Goal: Task Accomplishment & Management: Use online tool/utility

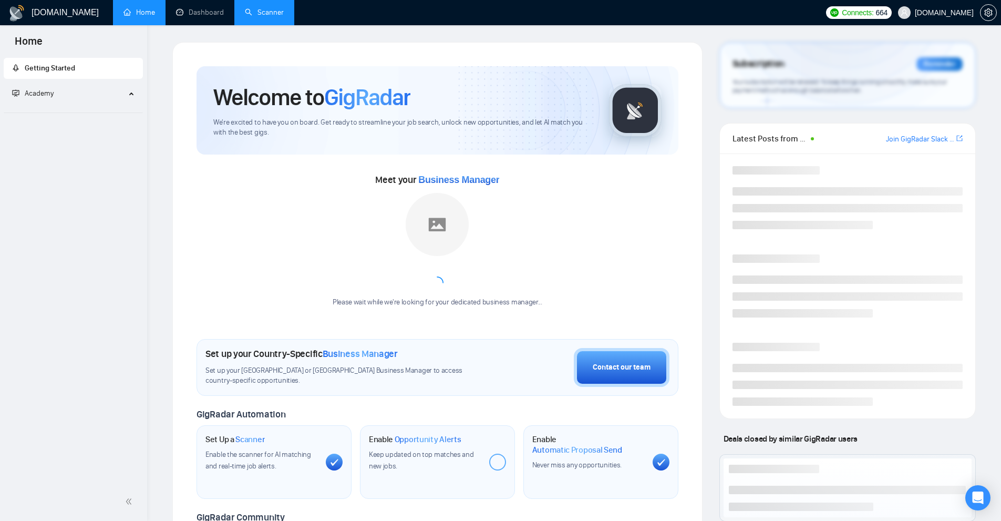
click at [251, 16] on link "Scanner" at bounding box center [264, 12] width 39 height 9
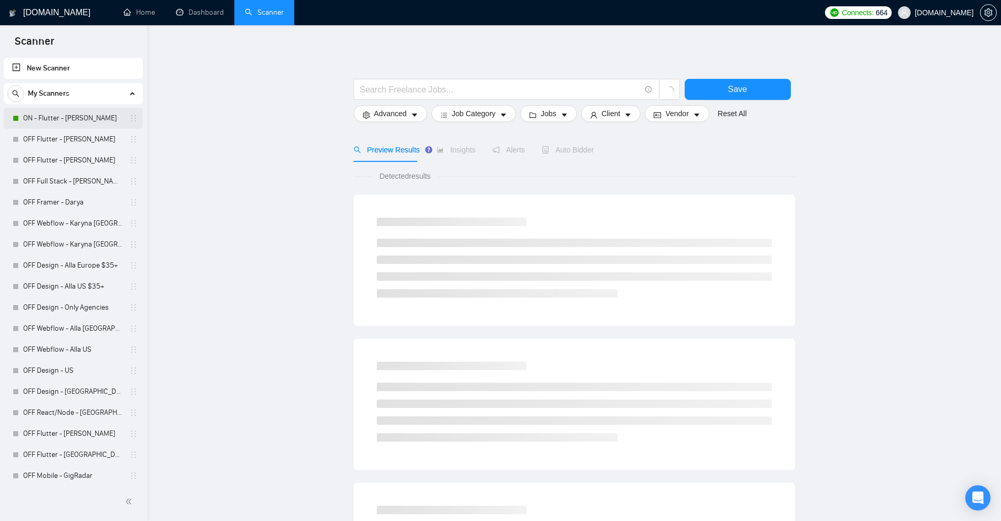
click at [77, 120] on link "ON - Flutter - [PERSON_NAME]" at bounding box center [73, 118] width 100 height 21
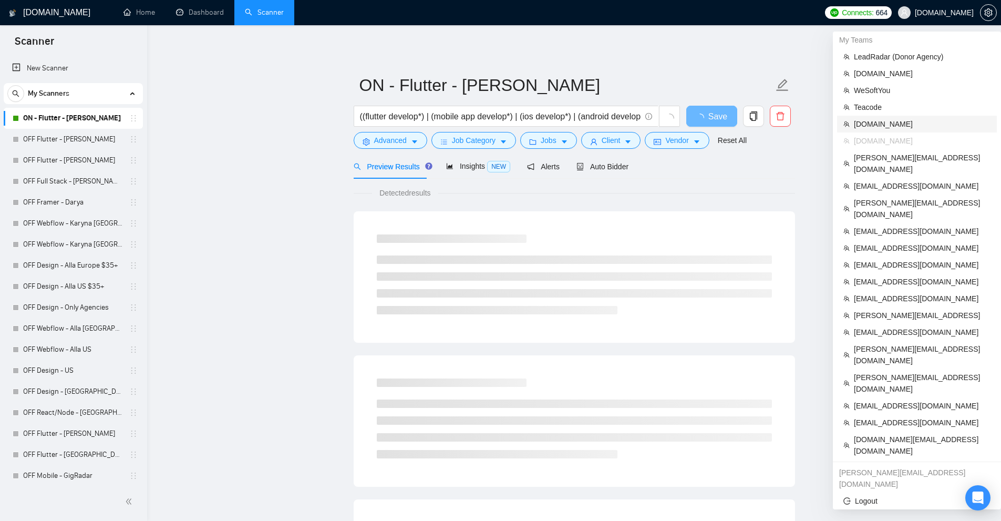
click at [914, 121] on span "[DOMAIN_NAME]" at bounding box center [922, 124] width 137 height 12
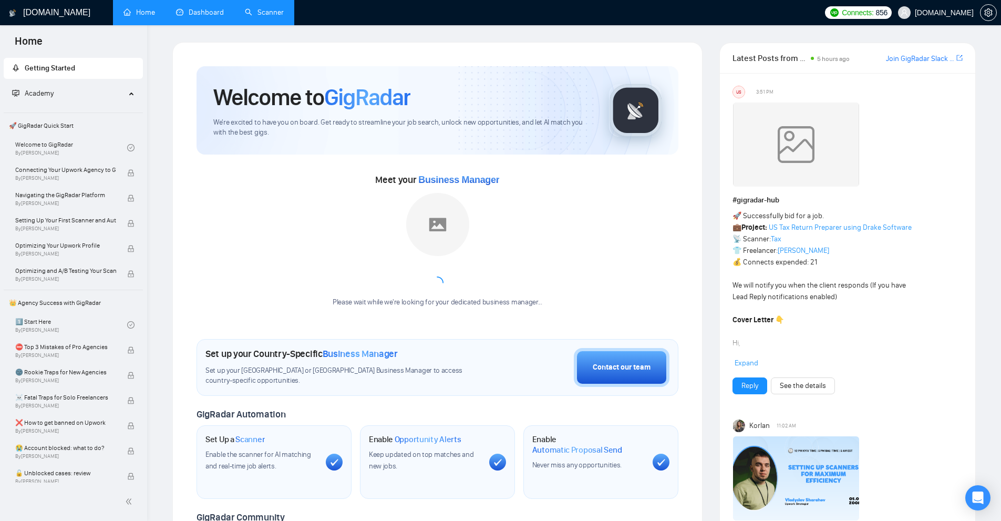
click at [214, 17] on link "Dashboard" at bounding box center [200, 12] width 48 height 9
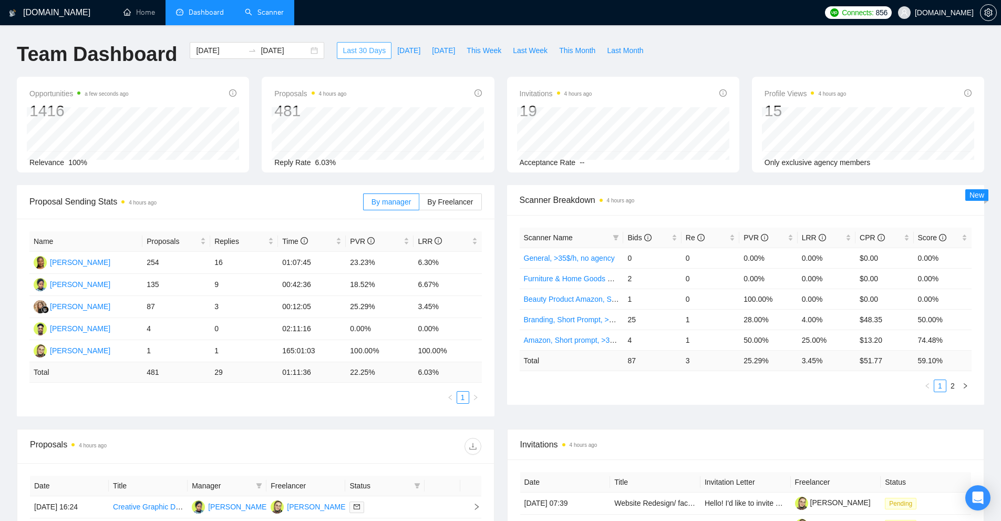
scroll to position [210, 0]
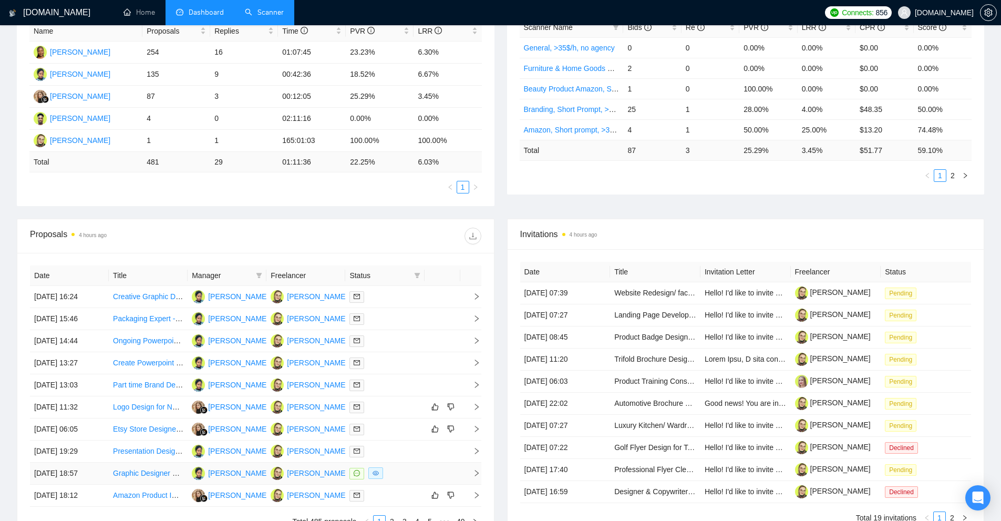
click at [409, 481] on td at bounding box center [384, 474] width 79 height 22
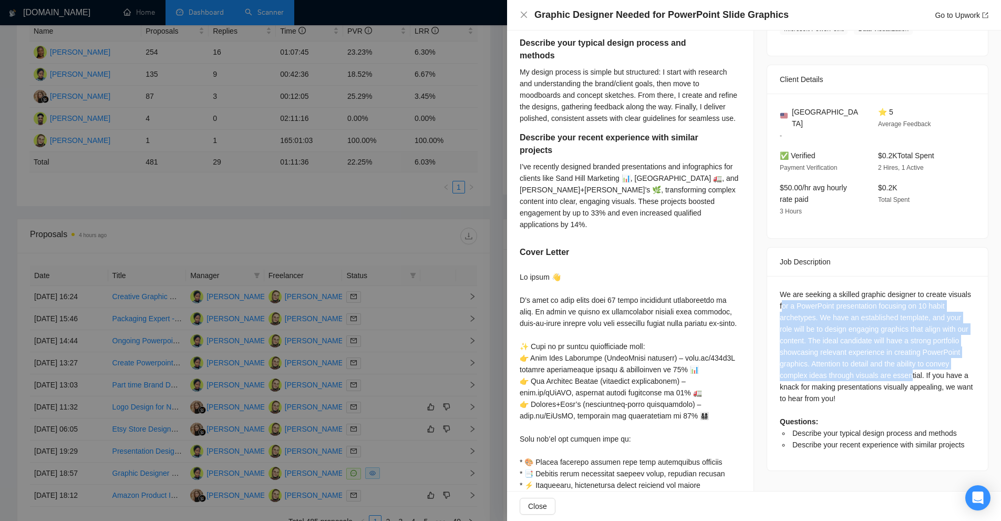
drag, startPoint x: 779, startPoint y: 291, endPoint x: 912, endPoint y: 385, distance: 162.9
click at [909, 367] on div "We are seeking a skilled graphic designer to create visuals for a PowerPoint pr…" at bounding box center [878, 370] width 196 height 162
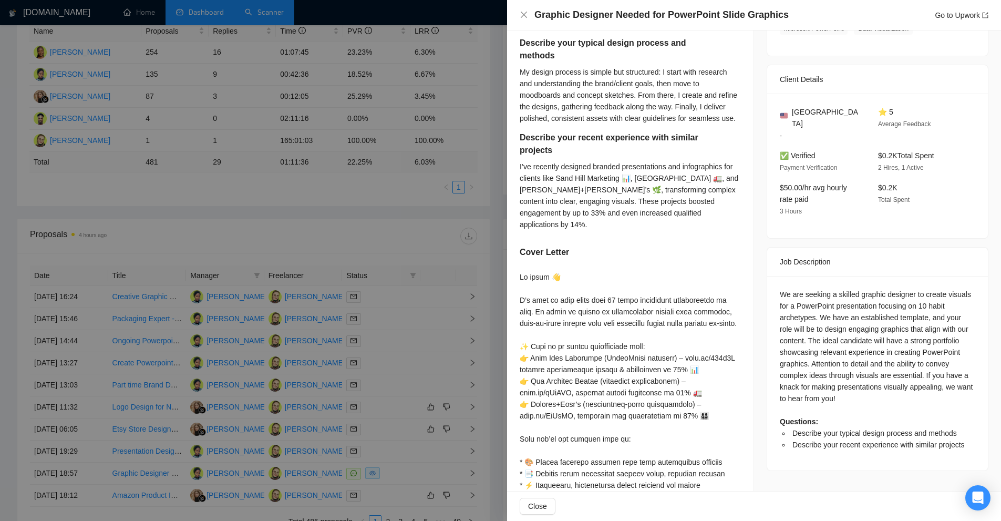
click at [913, 385] on div "We are seeking a skilled graphic designer to create visuals for a PowerPoint pr…" at bounding box center [878, 370] width 196 height 162
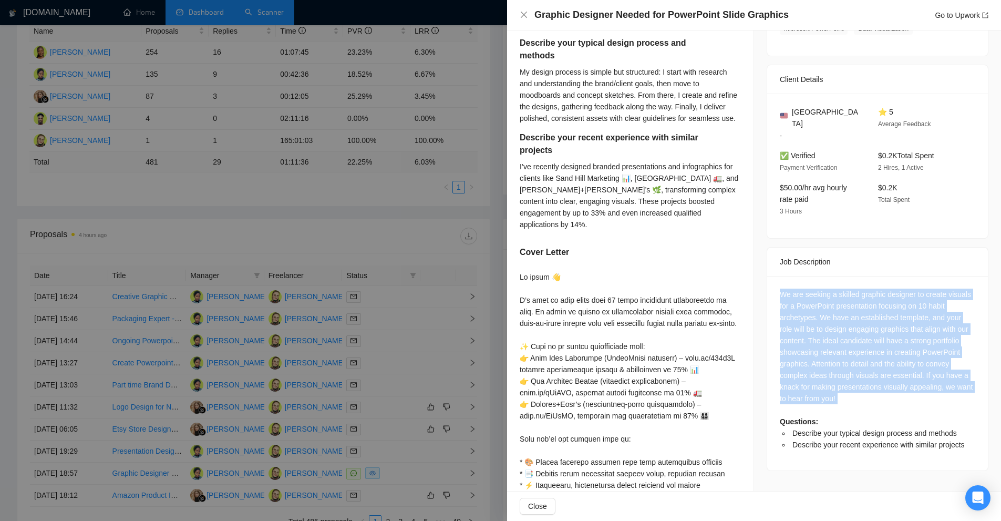
drag, startPoint x: 896, startPoint y: 395, endPoint x: 775, endPoint y: 267, distance: 175.9
click at [775, 276] on div "We are seeking a skilled graphic designer to create visuals for a PowerPoint pr…" at bounding box center [877, 373] width 221 height 194
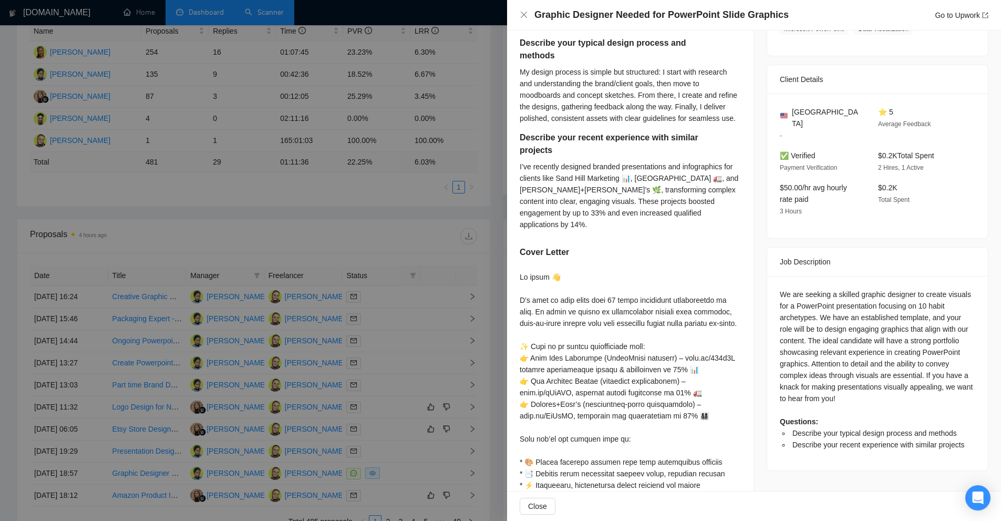
click at [332, 251] on div at bounding box center [500, 260] width 1001 height 521
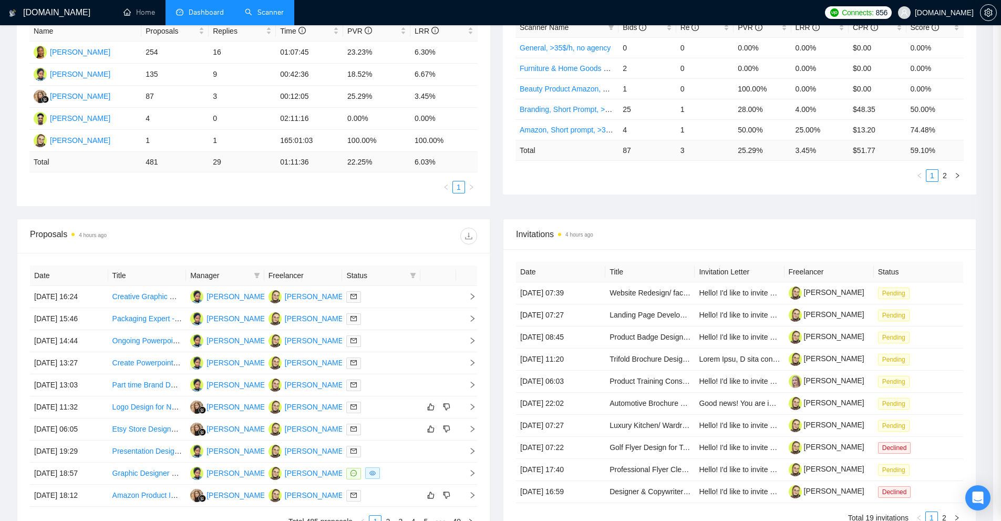
scroll to position [0, 0]
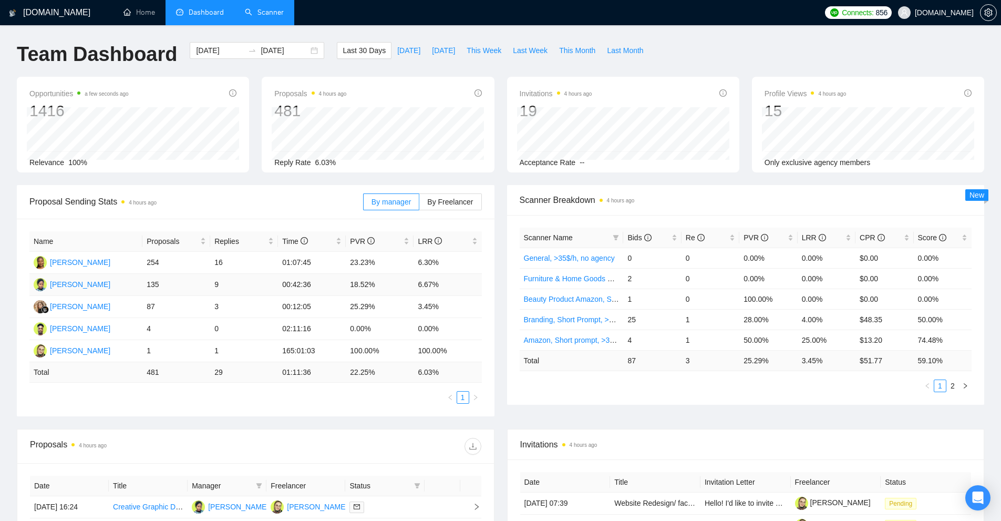
drag, startPoint x: 224, startPoint y: 289, endPoint x: 140, endPoint y: 282, distance: 84.4
click at [140, 282] on tr "Aishat Olayinka 135 9 00:42:36 18.52% 6.67%" at bounding box center [255, 285] width 453 height 22
click at [140, 282] on td "Aishat Olayinka" at bounding box center [85, 285] width 113 height 22
drag, startPoint x: 140, startPoint y: 282, endPoint x: 250, endPoint y: 280, distance: 109.3
click at [250, 280] on tr "Aishat Olayinka 135 9 00:42:36 18.52% 6.67%" at bounding box center [255, 285] width 453 height 22
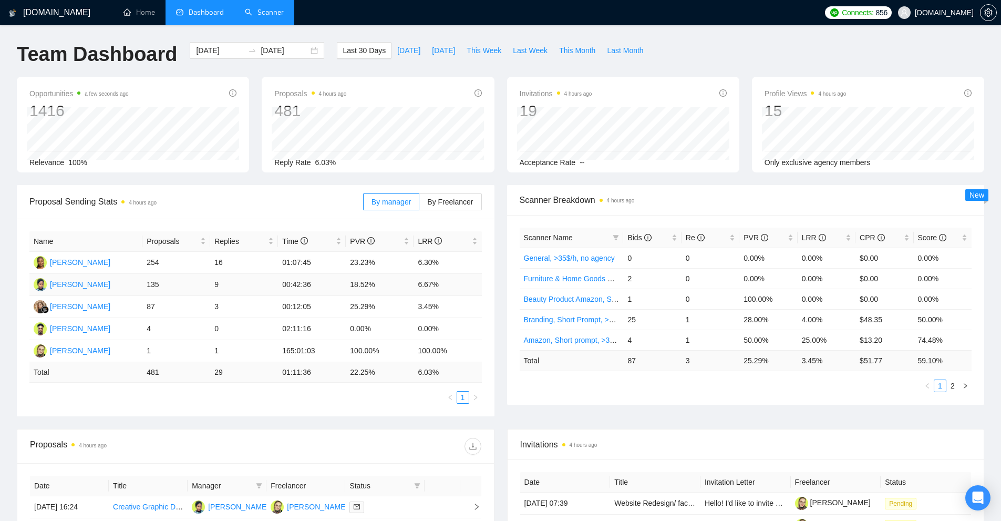
click at [250, 280] on td "9" at bounding box center [244, 285] width 68 height 22
drag, startPoint x: 446, startPoint y: 284, endPoint x: 343, endPoint y: 288, distance: 103.1
click at [343, 285] on tr "Aishat Olayinka 135 9 00:42:36 18.52% 6.67%" at bounding box center [255, 285] width 453 height 22
click at [376, 300] on td "25.29%" at bounding box center [380, 307] width 68 height 22
drag, startPoint x: 330, startPoint y: 259, endPoint x: 448, endPoint y: 263, distance: 117.8
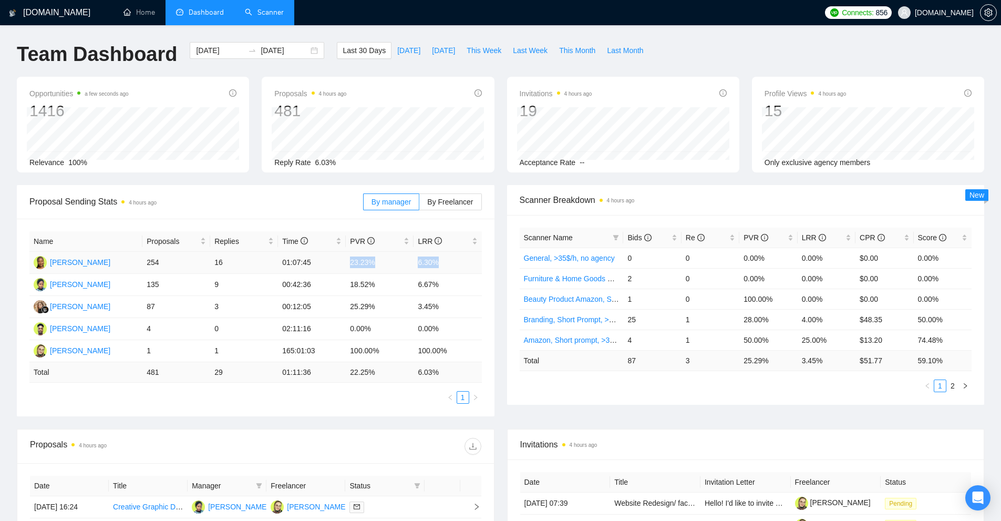
click at [448, 263] on tr "Deborah Olunaike 254 16 01:07:45 23.23% 6.30%" at bounding box center [255, 263] width 453 height 22
click at [439, 321] on td "0.00%" at bounding box center [448, 329] width 68 height 22
drag, startPoint x: 450, startPoint y: 306, endPoint x: 342, endPoint y: 310, distance: 108.3
click at [342, 310] on tr "Kateryna Yakubova 87 3 00:12:05 25.29% 3.45%" at bounding box center [255, 307] width 453 height 22
click at [342, 310] on td "00:12:05" at bounding box center [312, 307] width 68 height 22
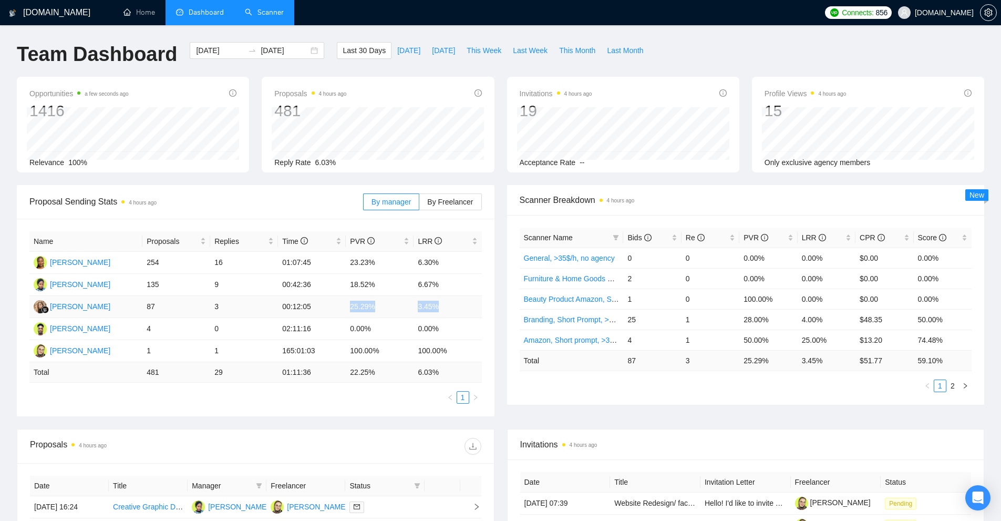
drag, startPoint x: 342, startPoint y: 304, endPoint x: 465, endPoint y: 306, distance: 122.5
click at [465, 306] on tr "Kateryna Yakubova 87 3 00:12:05 25.29% 3.45%" at bounding box center [255, 307] width 453 height 22
click at [465, 306] on td "3.45%" at bounding box center [448, 307] width 68 height 22
drag, startPoint x: 465, startPoint y: 306, endPoint x: 336, endPoint y: 308, distance: 128.8
click at [336, 308] on tr "Kateryna Yakubova 87 3 00:12:05 25.29% 3.45%" at bounding box center [255, 307] width 453 height 22
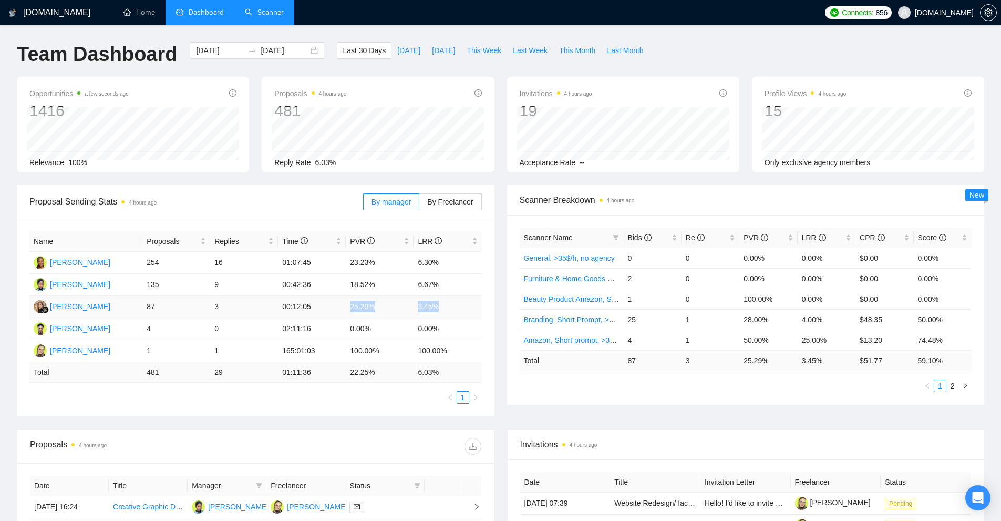
click at [345, 307] on td "00:12:05" at bounding box center [312, 307] width 68 height 22
drag, startPoint x: 404, startPoint y: 305, endPoint x: 462, endPoint y: 303, distance: 57.9
click at [462, 303] on tr "Kateryna Yakubova 87 3 00:12:05 25.29% 3.45%" at bounding box center [255, 307] width 453 height 22
click at [462, 303] on td "3.45%" at bounding box center [448, 307] width 68 height 22
click at [457, 207] on label "By Freelancer" at bounding box center [450, 201] width 62 height 17
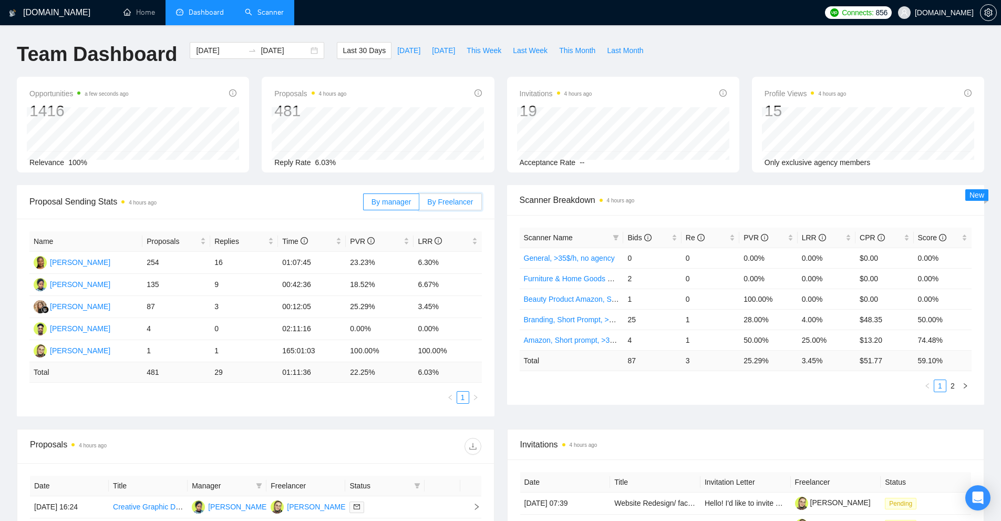
click at [419, 204] on input "By Freelancer" at bounding box center [419, 204] width 0 height 0
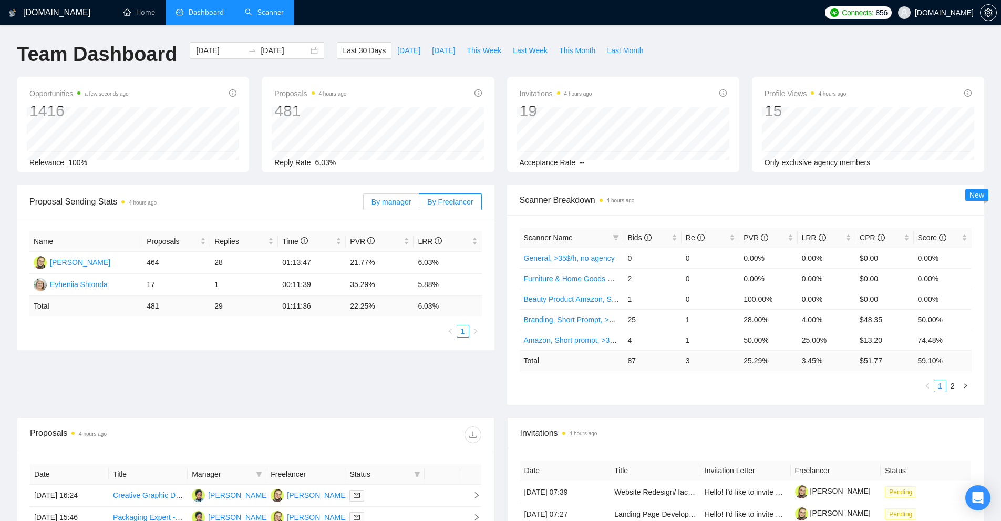
click at [399, 208] on label "By manager" at bounding box center [391, 201] width 56 height 17
click at [364, 204] on input "By manager" at bounding box center [364, 204] width 0 height 0
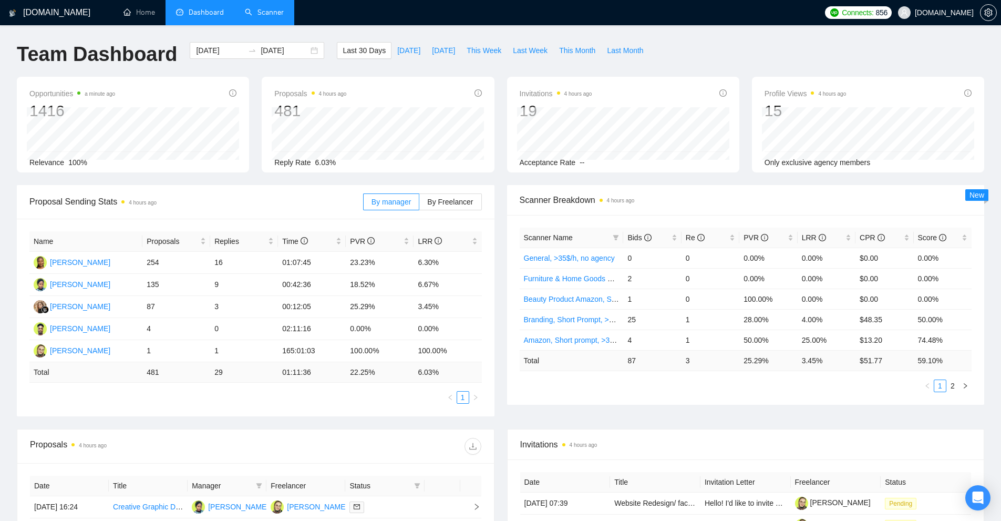
click at [259, 14] on link "Scanner" at bounding box center [264, 12] width 39 height 9
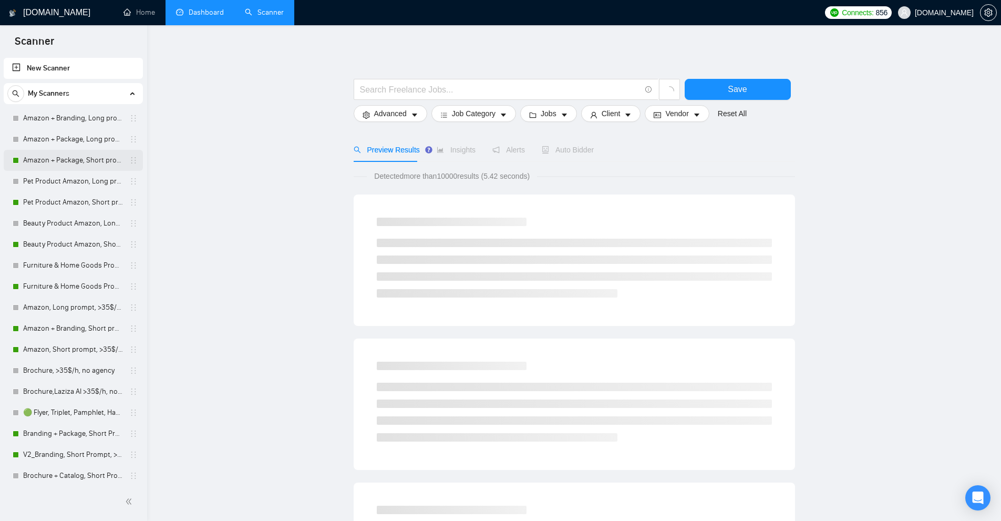
click at [96, 151] on link "Amazon + Package, Short prompt, >35$/h, no agency" at bounding box center [73, 160] width 100 height 21
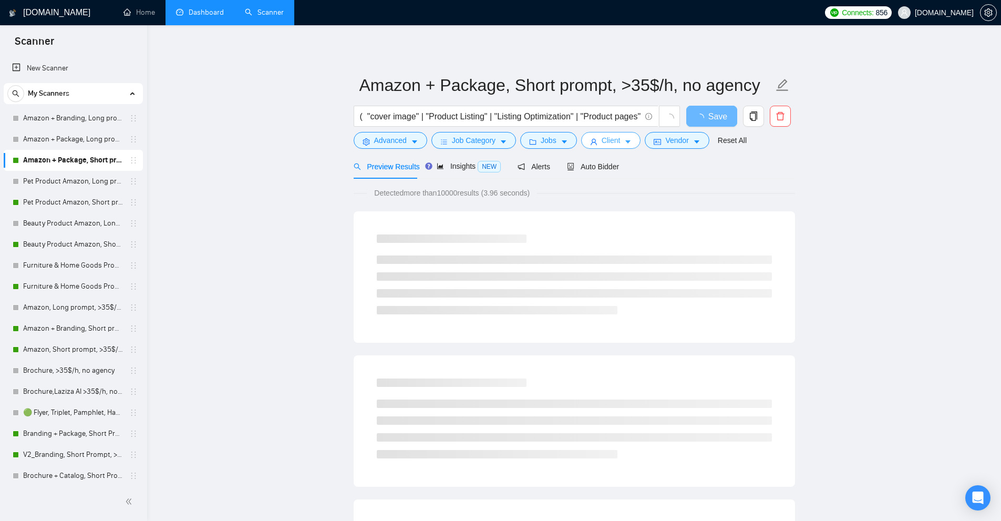
click at [609, 139] on span "Client" at bounding box center [611, 141] width 19 height 12
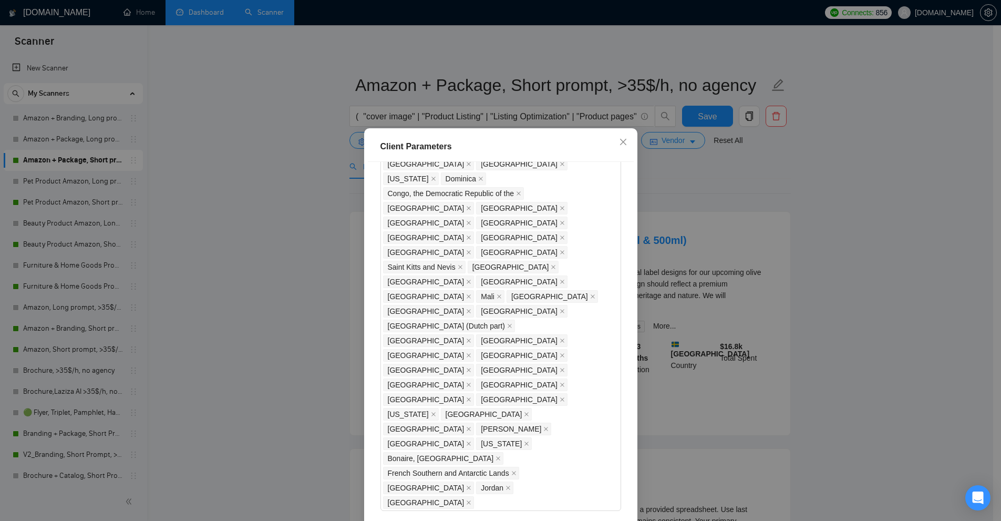
scroll to position [834, 0]
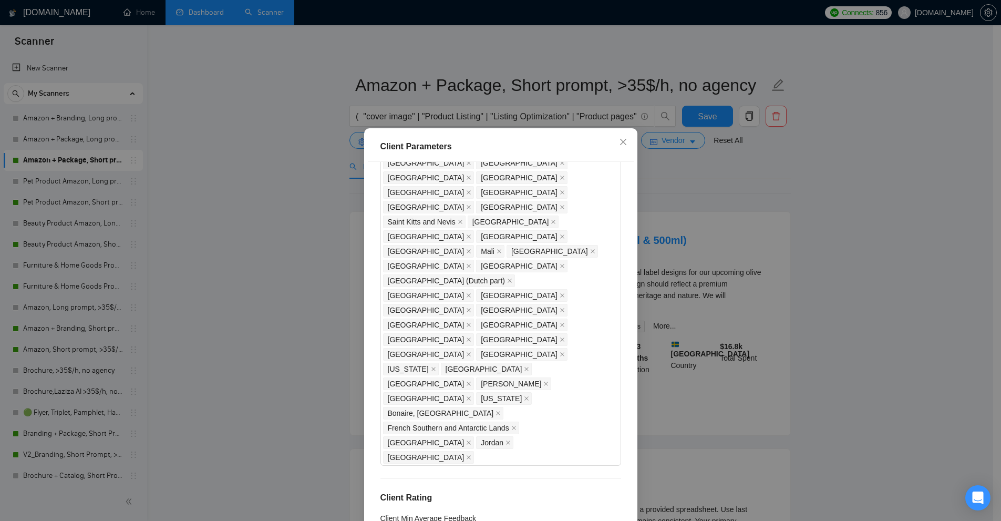
click at [705, 301] on div "Client Parameters Client Location Include Client Countries Select Exclude Clien…" at bounding box center [500, 260] width 1001 height 521
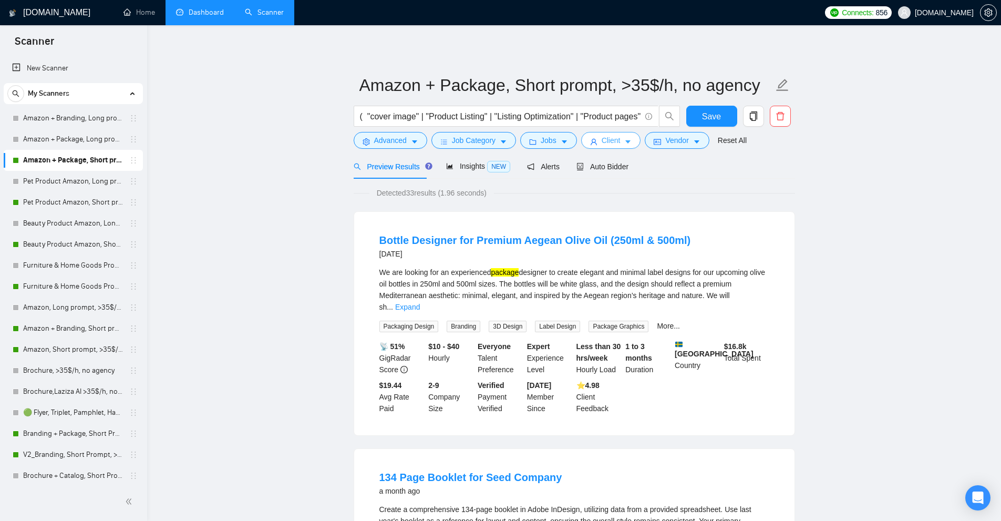
click at [619, 141] on button "Client" at bounding box center [611, 140] width 60 height 17
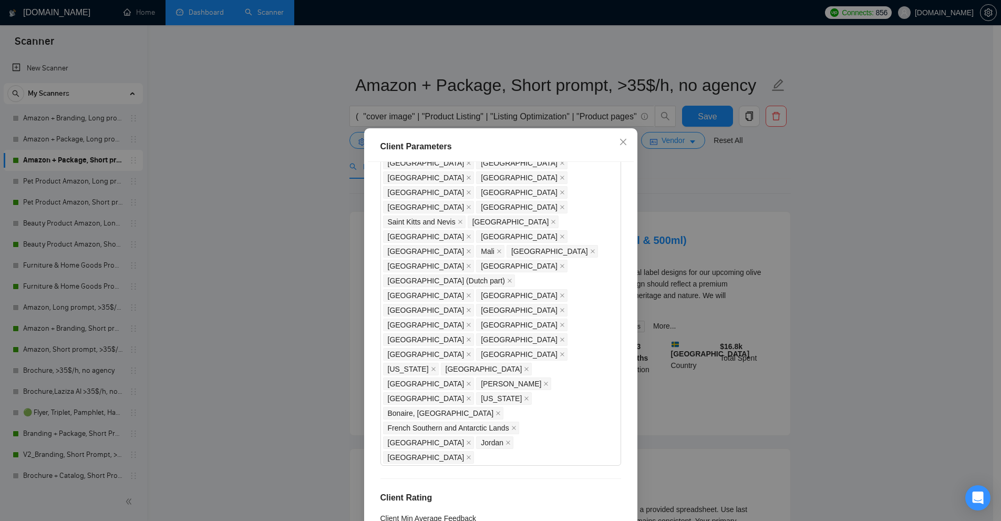
click at [756, 295] on div "Client Parameters Client Location Include Client Countries Select Exclude Clien…" at bounding box center [500, 260] width 1001 height 521
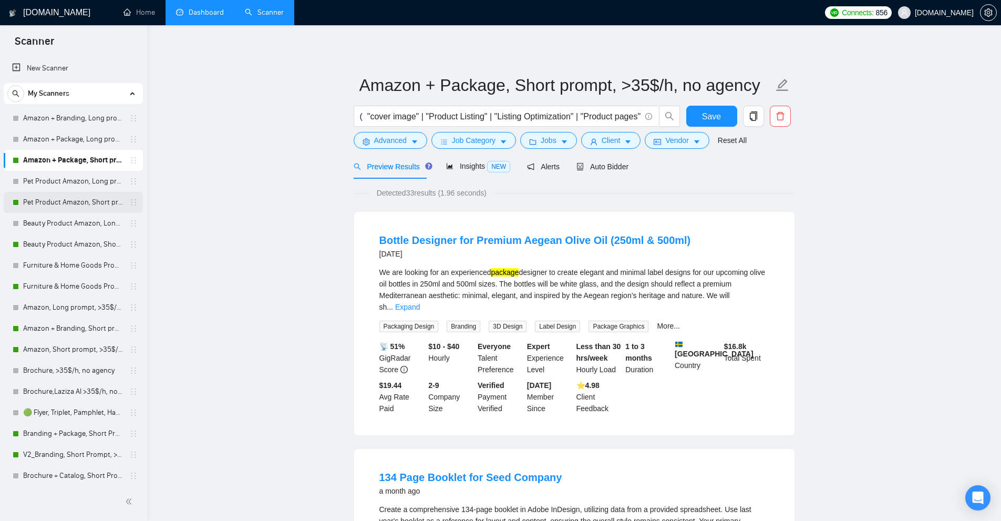
click at [55, 203] on link "Pet Product Amazon, Short prompt, >35$/h, no agency" at bounding box center [73, 202] width 100 height 21
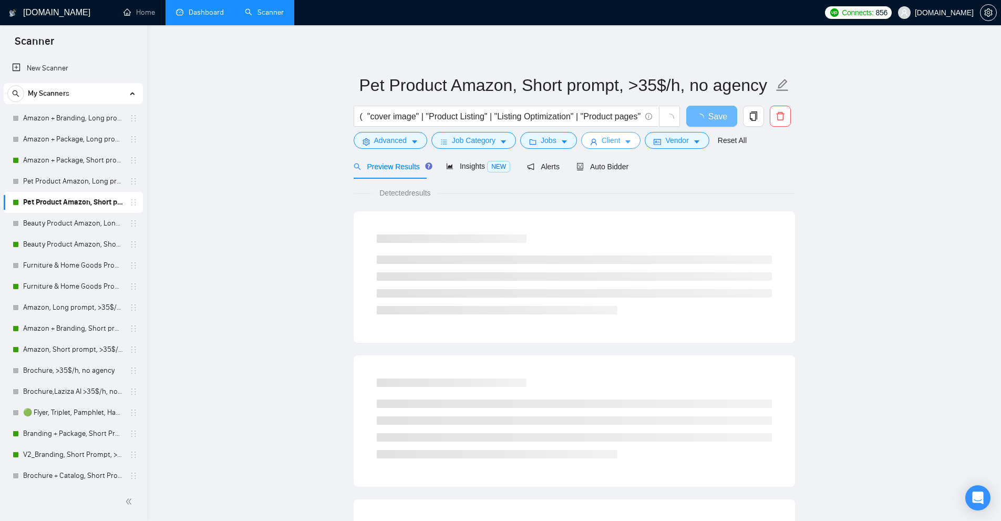
click at [625, 136] on button "Client" at bounding box center [611, 140] width 60 height 17
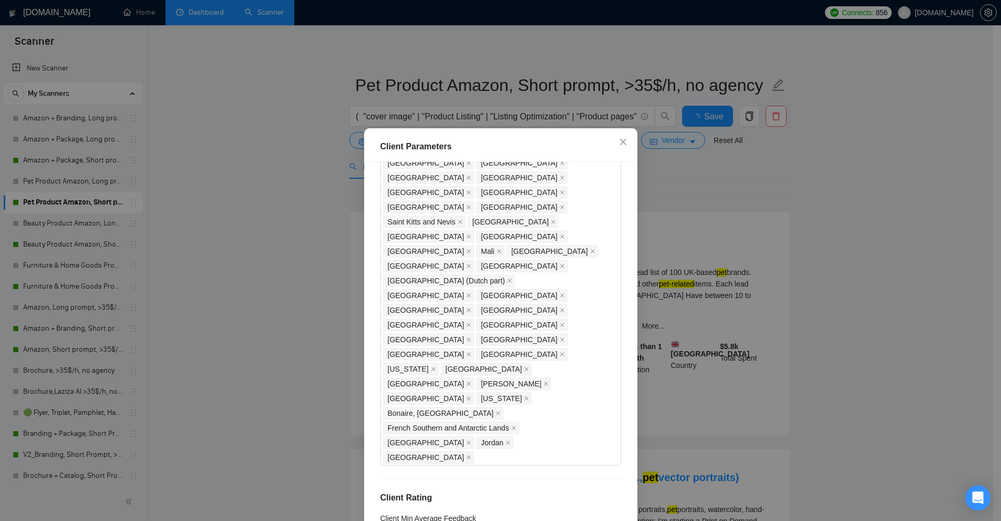
scroll to position [571, 0]
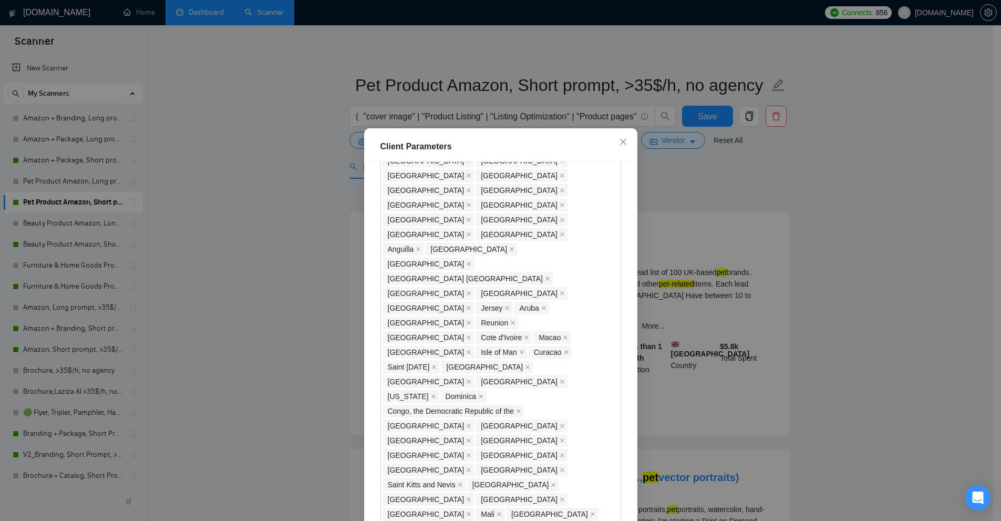
click at [736, 219] on div "Client Parameters Client Location Include Client Countries Select Exclude Clien…" at bounding box center [500, 260] width 1001 height 521
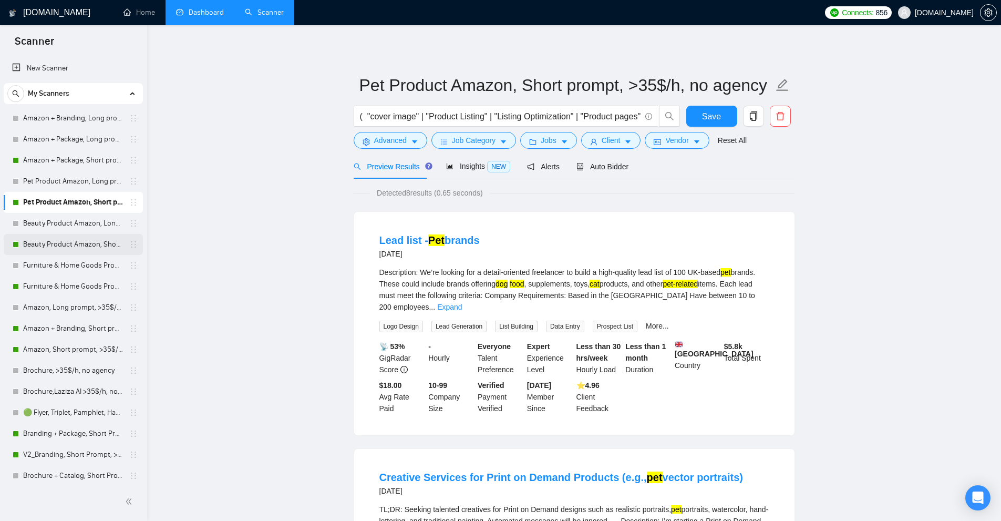
click at [76, 250] on link "Beauty Product Amazon, Short prompt, >35$/h, no agency" at bounding box center [73, 244] width 100 height 21
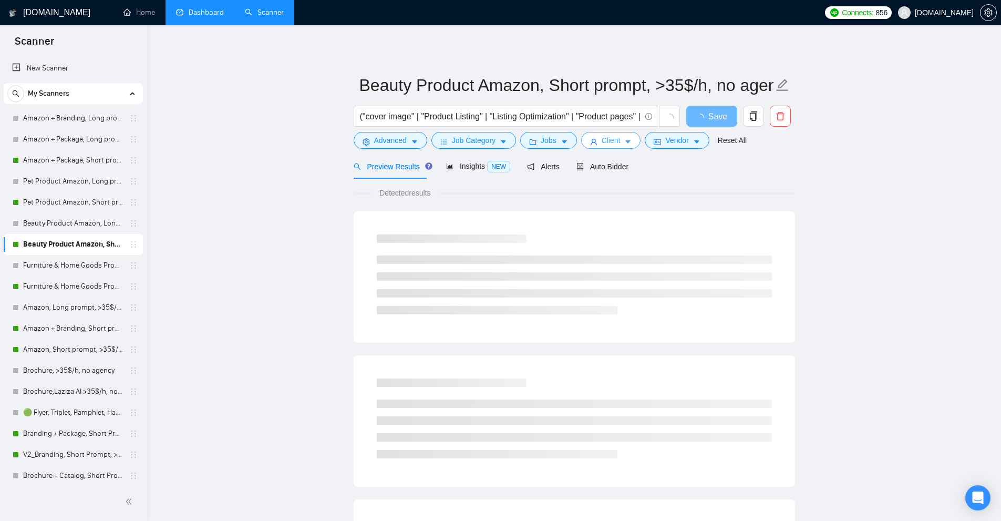
click at [615, 142] on span "Client" at bounding box center [611, 141] width 19 height 12
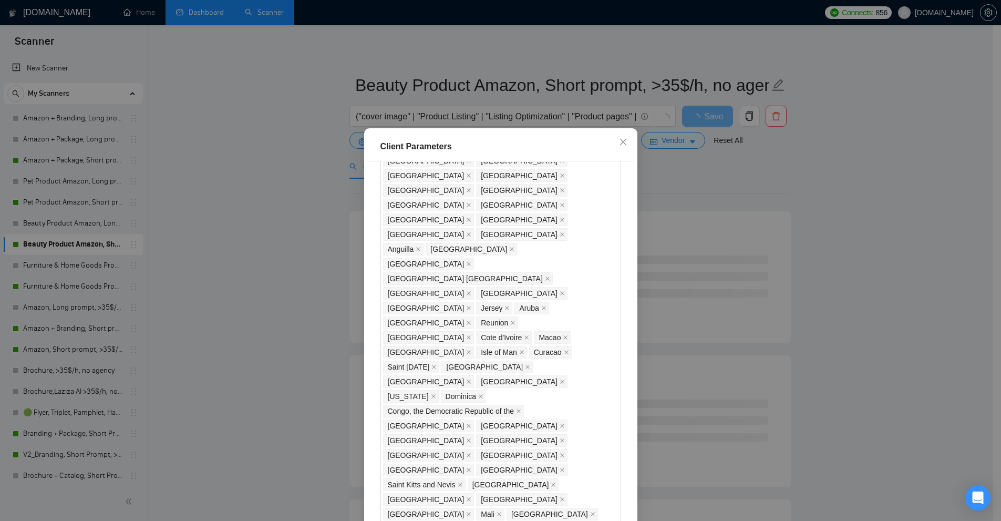
scroll to position [728, 0]
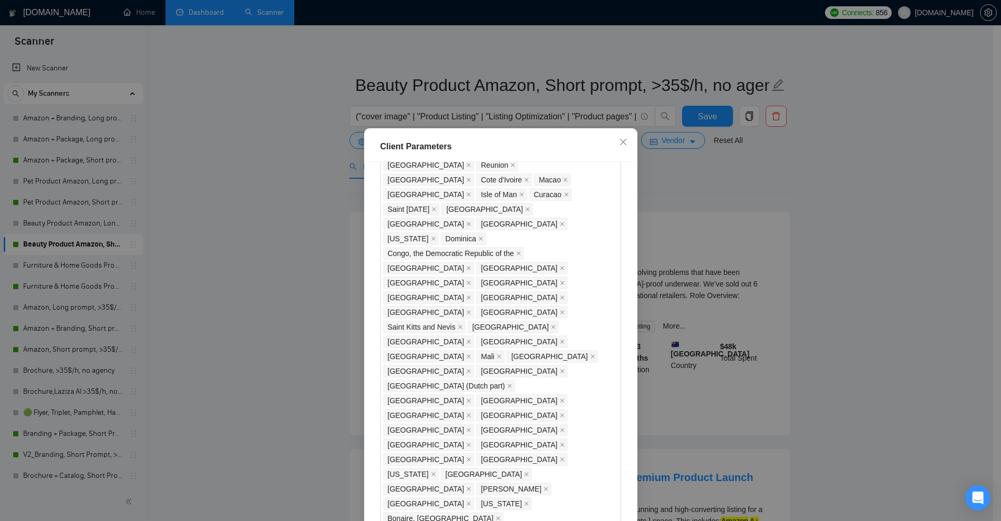
click at [703, 251] on div "Client Parameters Client Location Include Client Countries Select Exclude Clien…" at bounding box center [500, 260] width 1001 height 521
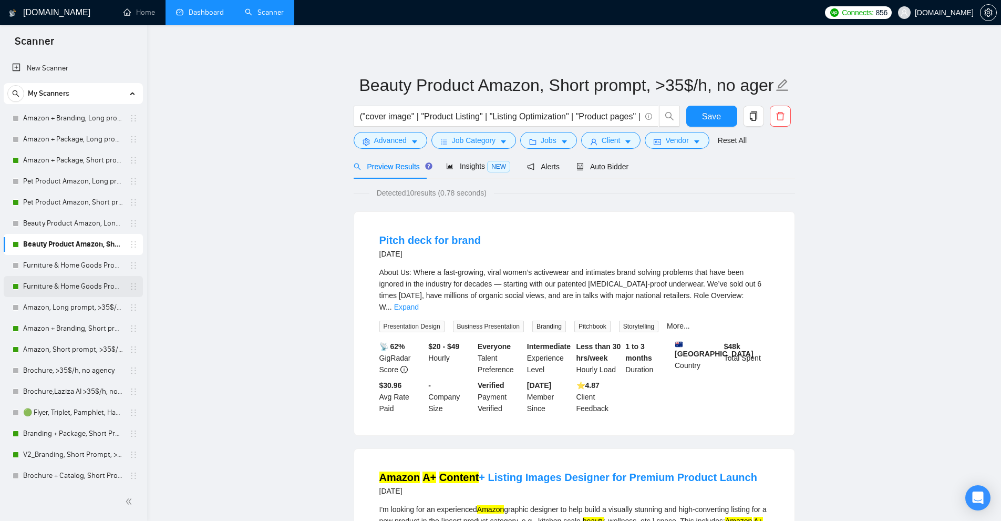
click at [53, 290] on link "Furniture & Home Goods Product Amazon, Short prompt, >35$/h, no agency" at bounding box center [73, 286] width 100 height 21
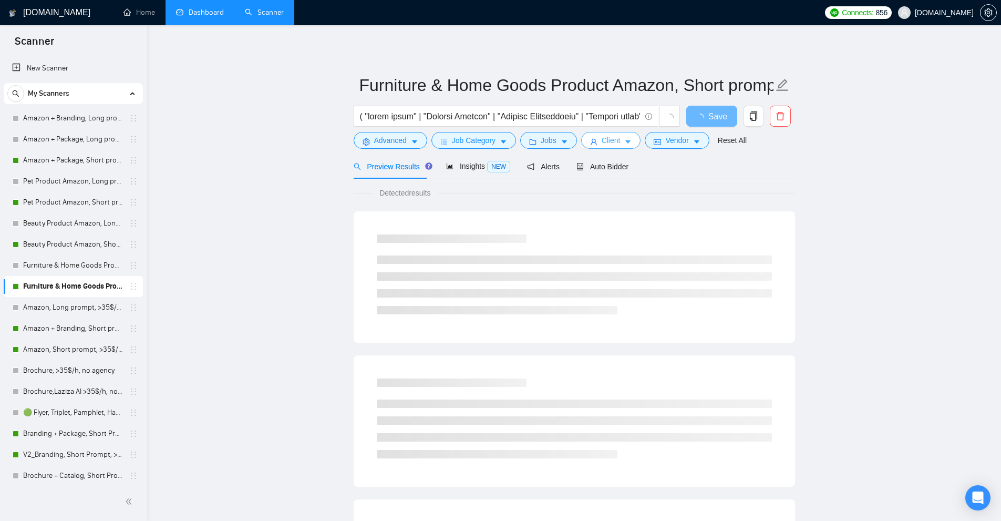
click at [617, 137] on span "Client" at bounding box center [611, 141] width 19 height 12
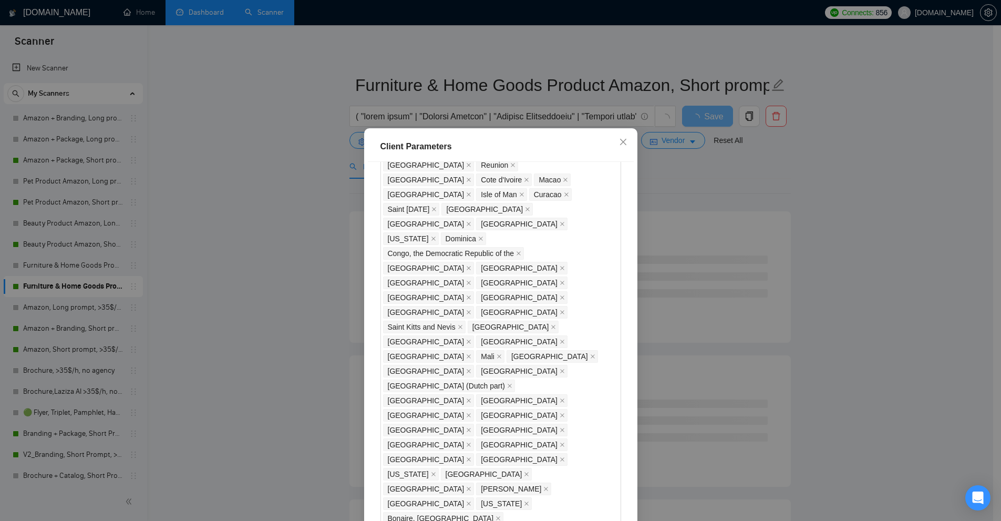
scroll to position [834, 0]
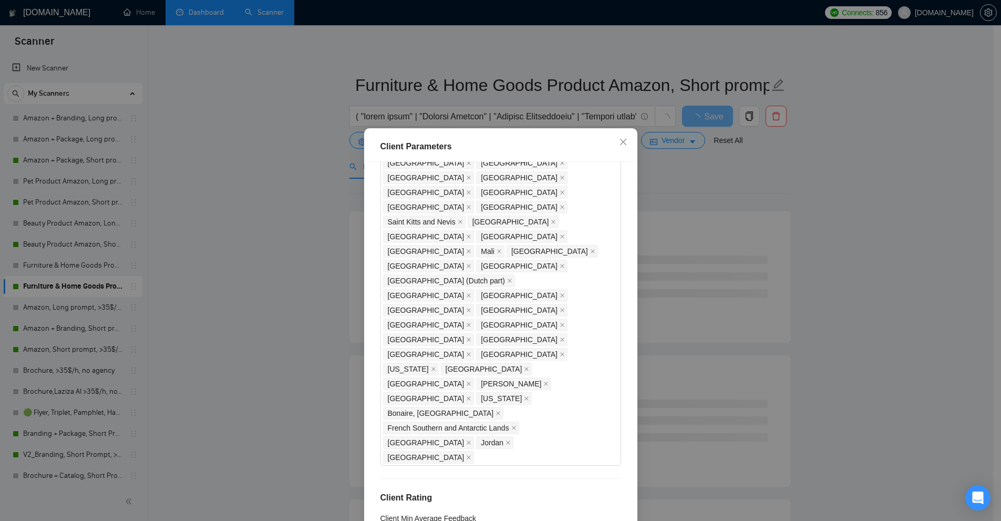
click at [742, 212] on div "Client Parameters Client Location Include Client Countries Select Exclude Clien…" at bounding box center [500, 260] width 1001 height 521
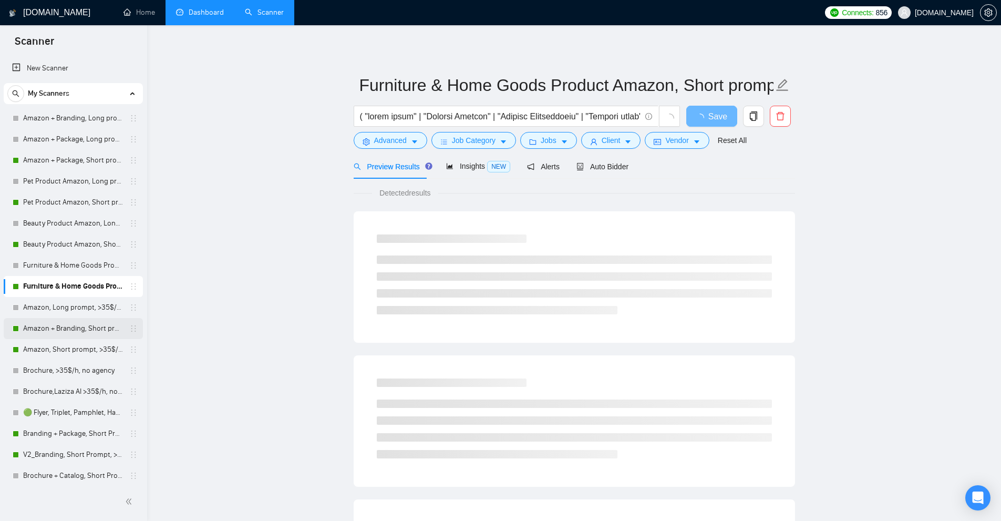
click at [48, 331] on link "Amazon + Branding, Short prompt, >35$/h, no agency" at bounding box center [73, 328] width 100 height 21
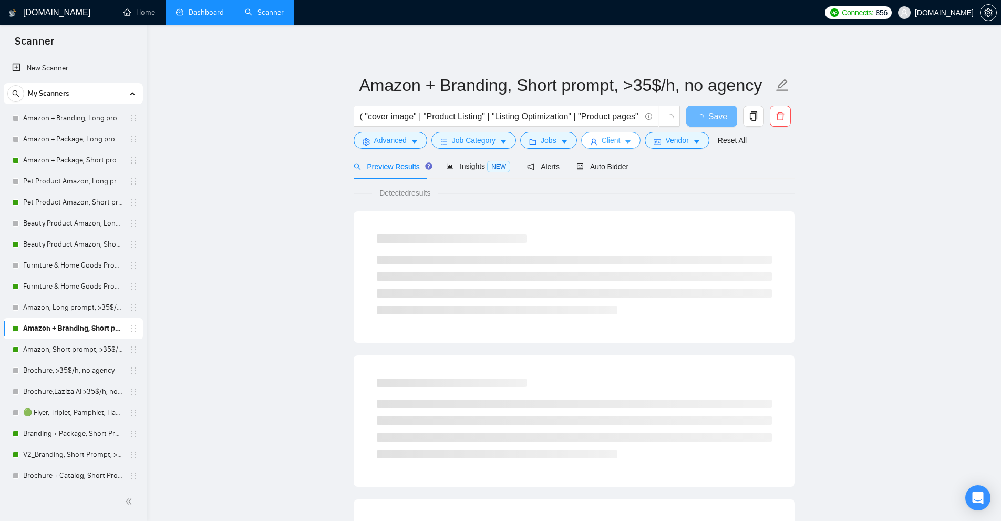
click at [624, 145] on icon "caret-down" at bounding box center [627, 141] width 7 height 7
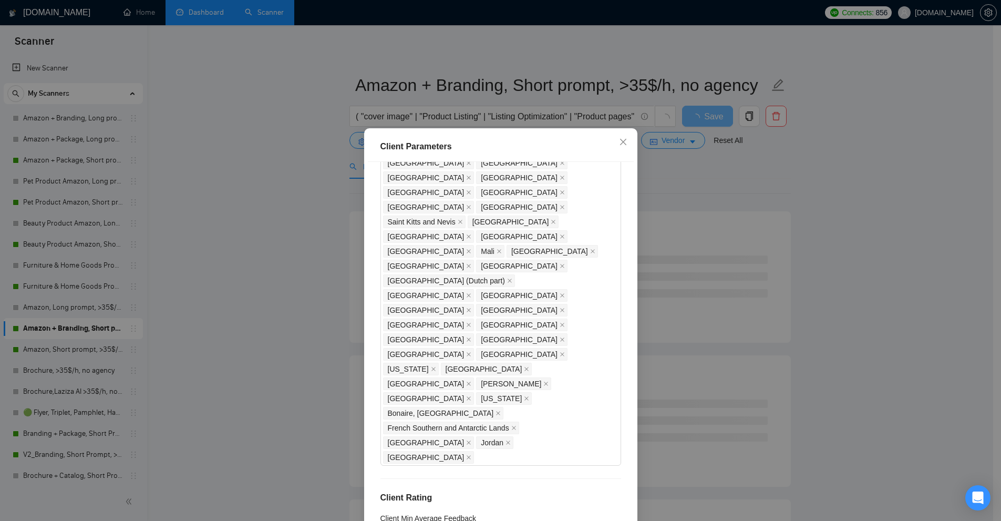
click at [696, 246] on div "Client Parameters Client Location Include Client Countries Select Exclude Clien…" at bounding box center [500, 260] width 1001 height 521
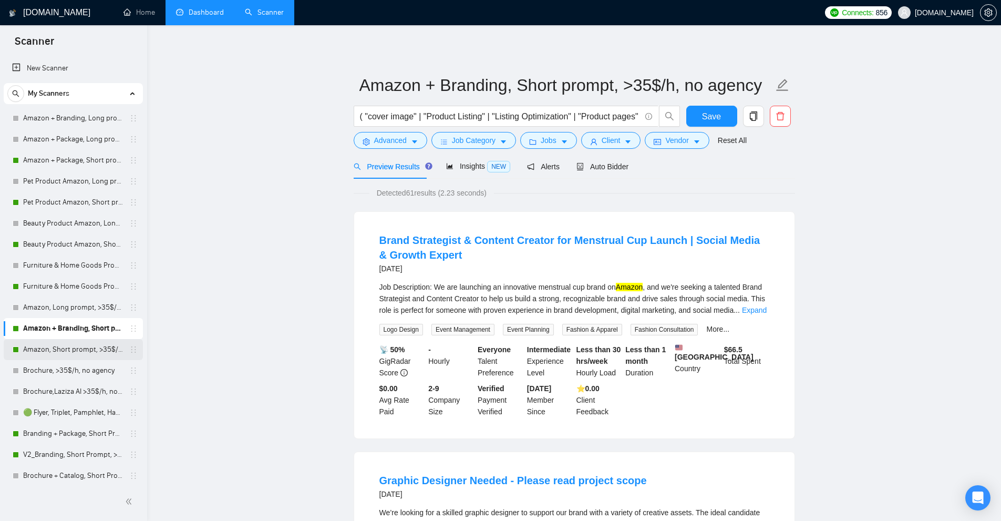
click at [78, 343] on link "Amazon, Short prompt, >35$/h, no agency" at bounding box center [73, 349] width 100 height 21
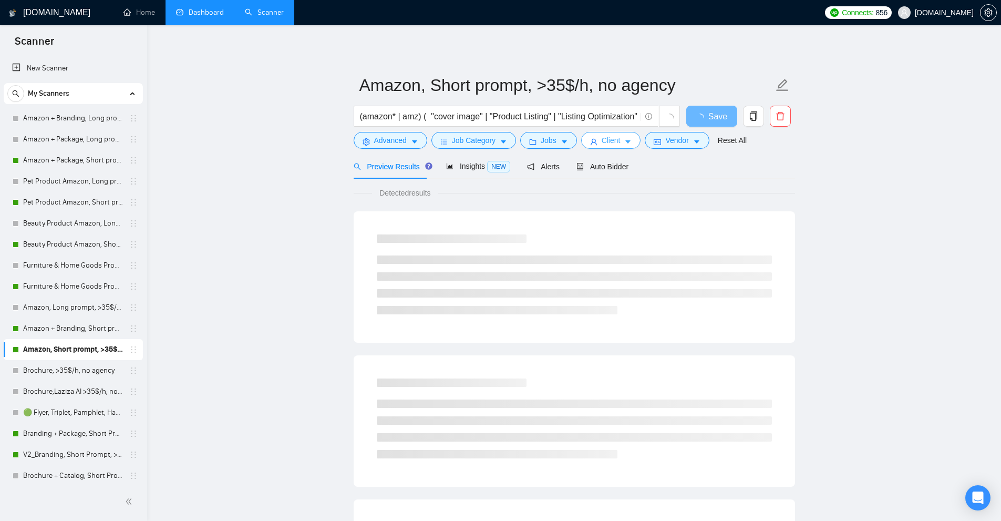
click at [615, 135] on span "Client" at bounding box center [611, 141] width 19 height 12
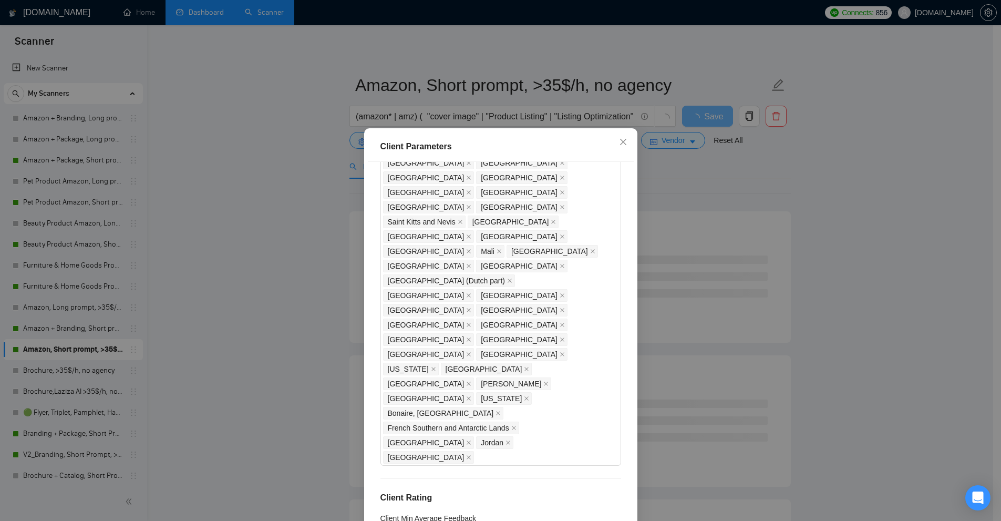
click at [699, 225] on div "Client Parameters Client Location Include Client Countries Select Exclude Clien…" at bounding box center [500, 260] width 1001 height 521
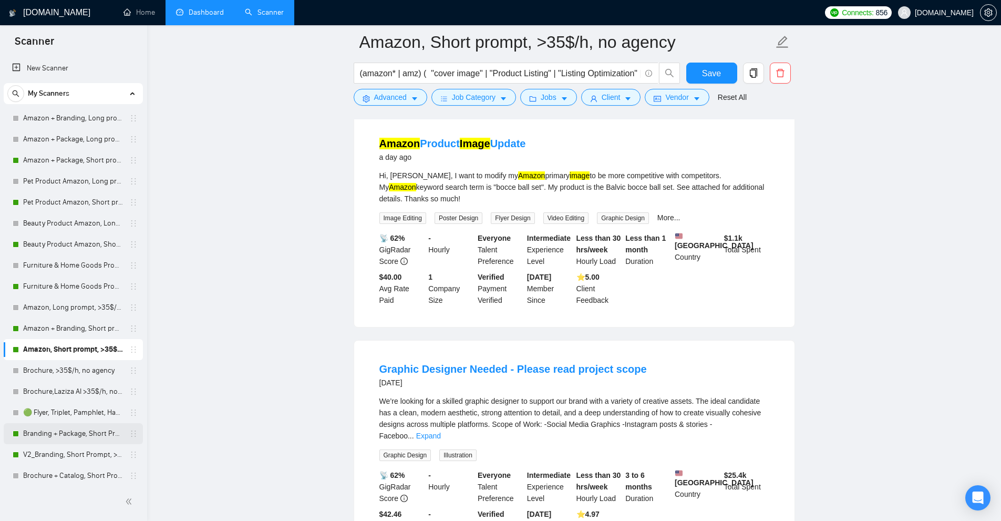
click at [73, 438] on link "Branding + Package, Short Prompt, >36$/h, no agency" at bounding box center [73, 433] width 100 height 21
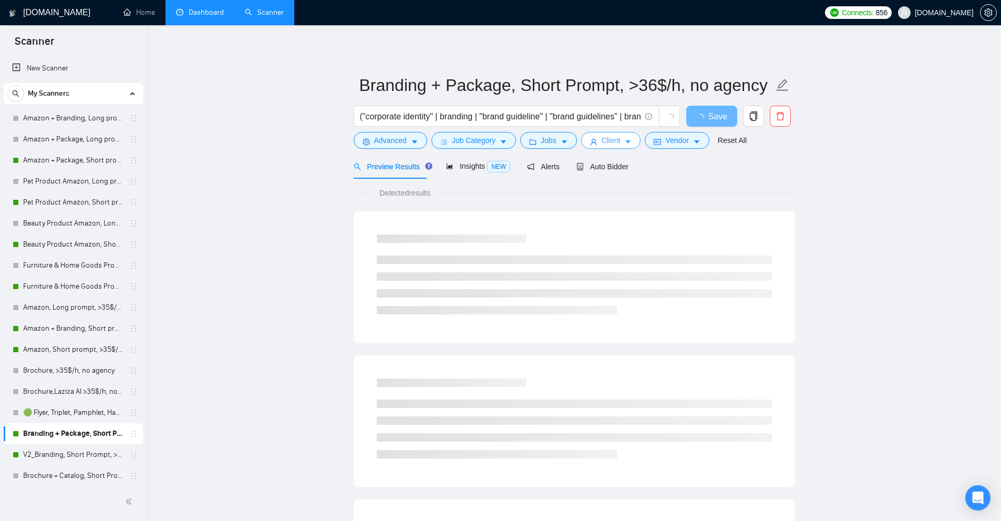
click at [613, 140] on span "Client" at bounding box center [611, 141] width 19 height 12
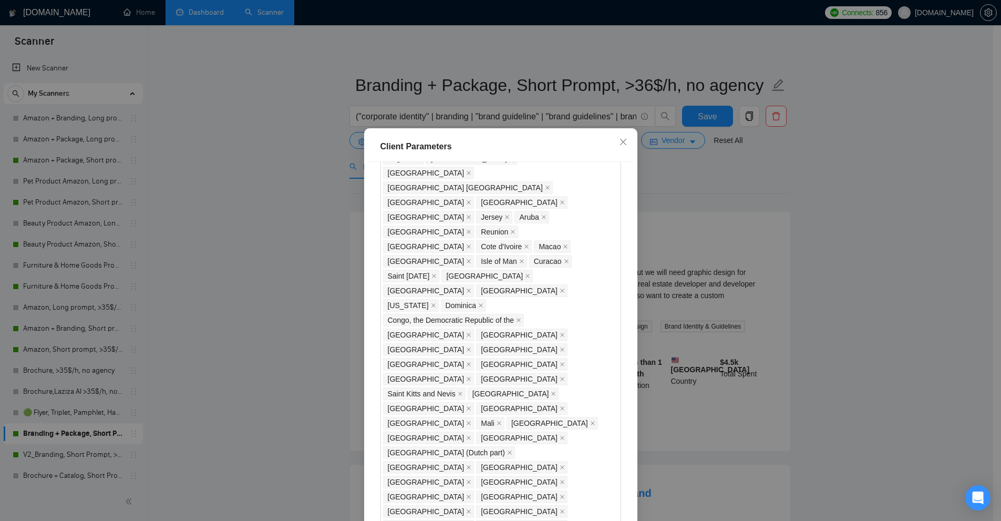
scroll to position [571, 0]
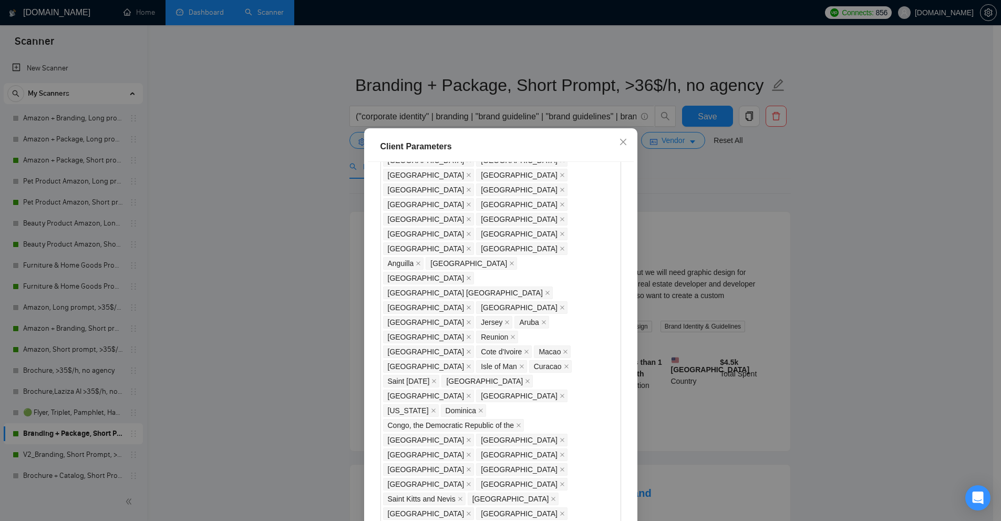
click at [784, 291] on div "Client Parameters Client Location Include Client Countries Select Exclude Clien…" at bounding box center [500, 260] width 1001 height 521
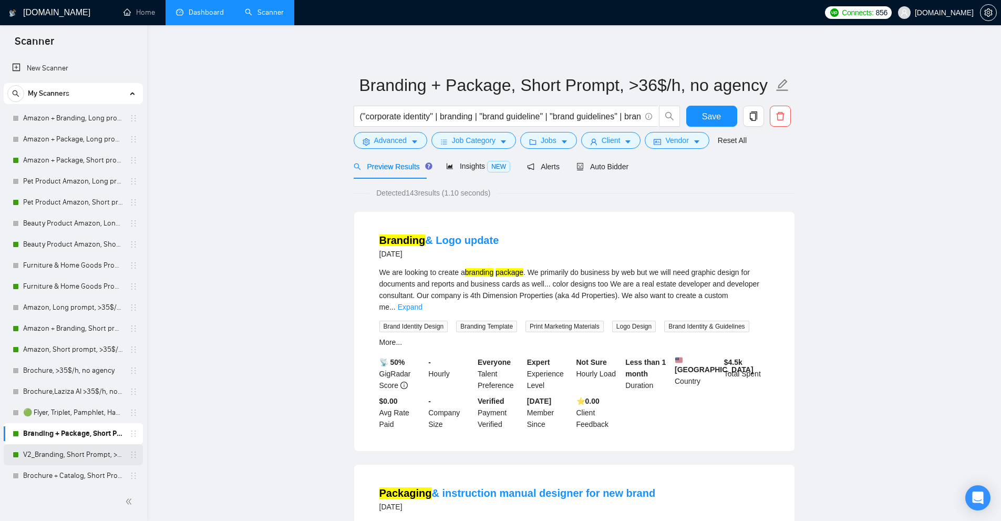
click at [72, 449] on link "V2_Branding, Short Prompt, >36$/h, no agency" at bounding box center [73, 454] width 100 height 21
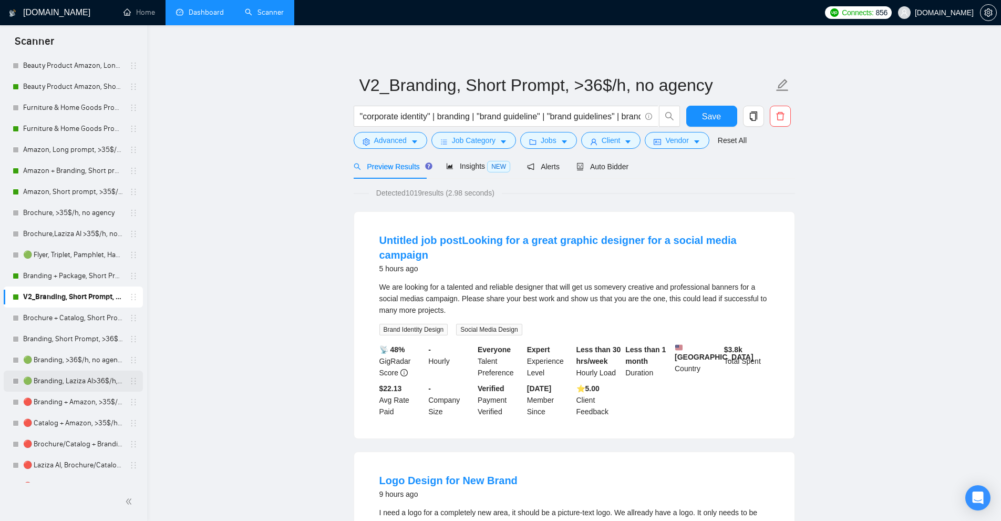
scroll to position [263, 0]
click at [553, 166] on span "Alerts" at bounding box center [543, 166] width 33 height 8
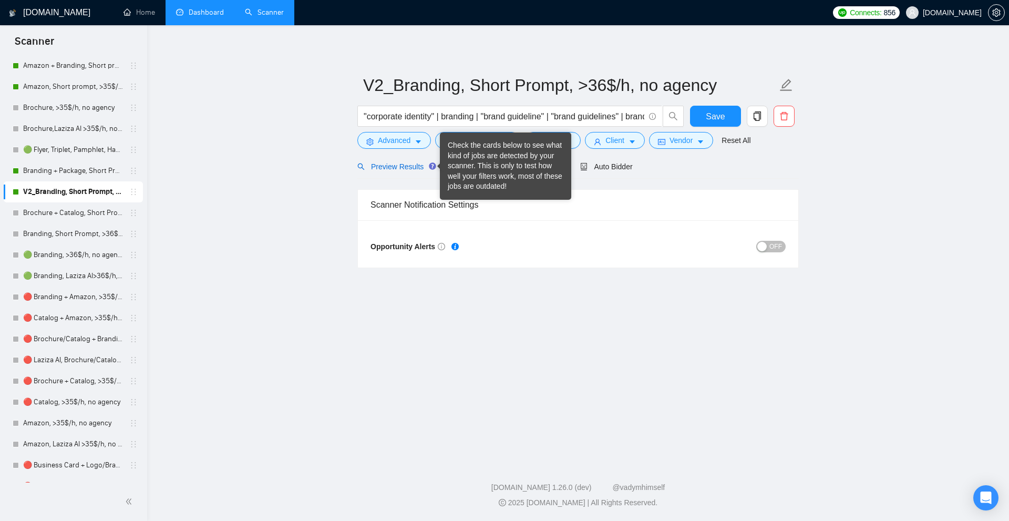
click at [397, 166] on span "Preview Results" at bounding box center [395, 166] width 76 height 8
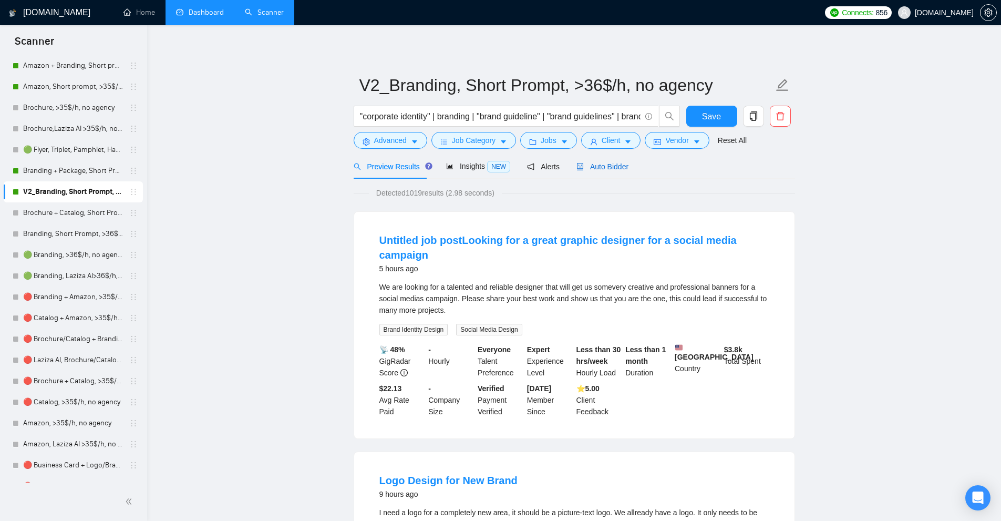
click at [583, 169] on span "Auto Bidder" at bounding box center [603, 166] width 52 height 8
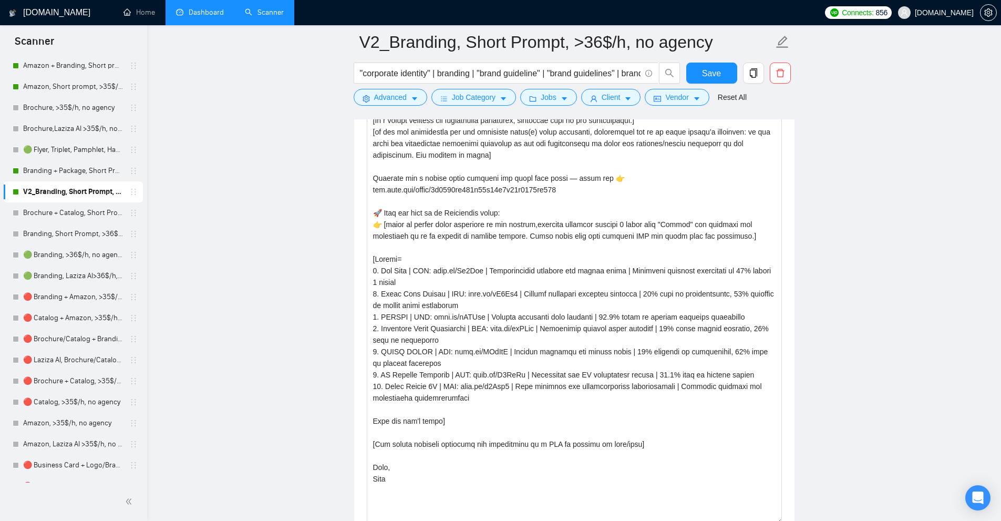
drag, startPoint x: 778, startPoint y: 185, endPoint x: 788, endPoint y: 520, distance: 335.5
click at [788, 520] on div "Cover letter template:" at bounding box center [574, 229] width 440 height 639
click at [714, 429] on textarea "Cover letter template:" at bounding box center [574, 231] width 415 height 585
click at [785, 224] on div "Cover letter template:" at bounding box center [574, 229] width 440 height 639
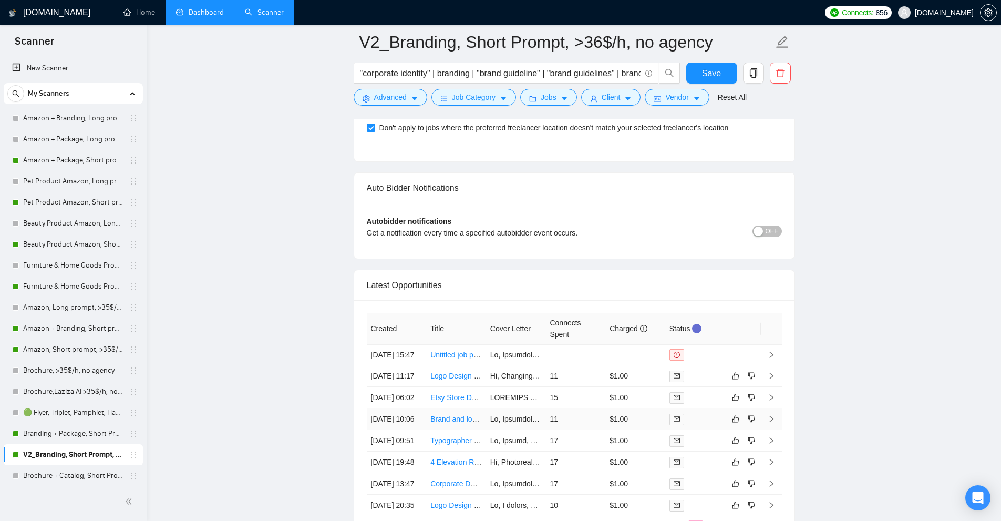
scroll to position [2876, 0]
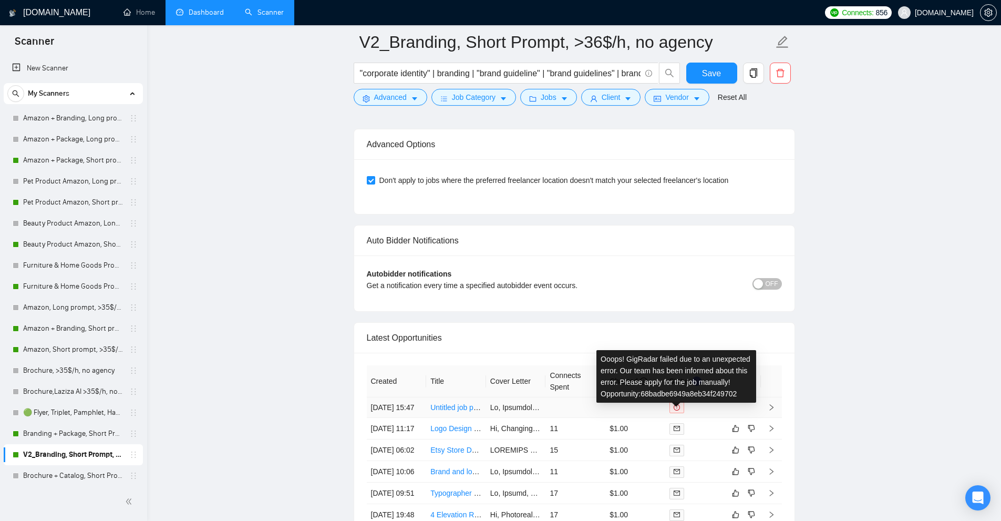
click at [681, 413] on span at bounding box center [677, 408] width 15 height 12
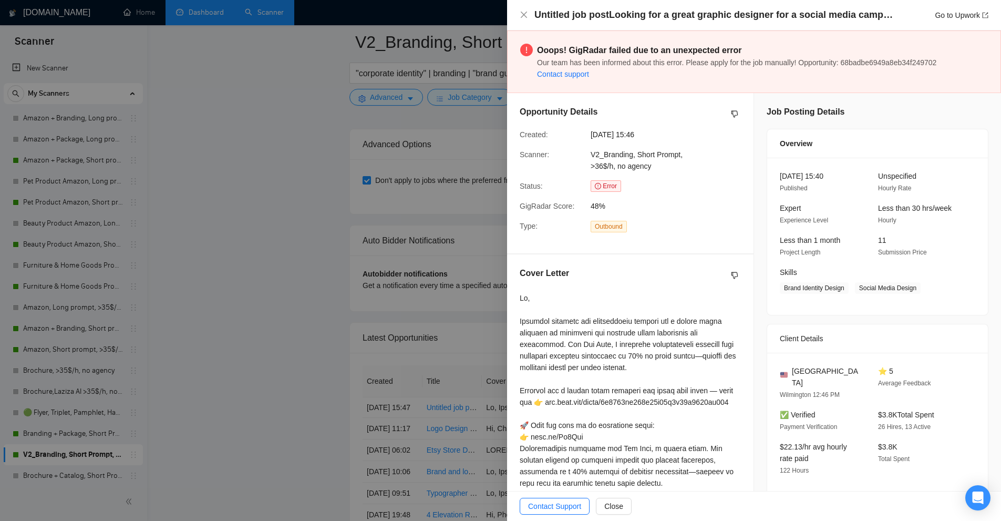
click at [481, 322] on div at bounding box center [500, 260] width 1001 height 521
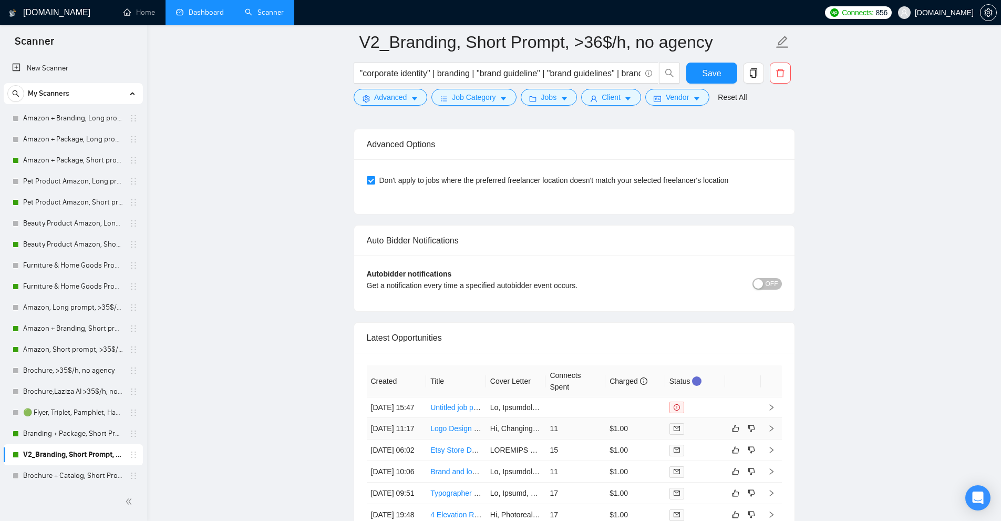
click at [593, 439] on td "11" at bounding box center [576, 429] width 60 height 22
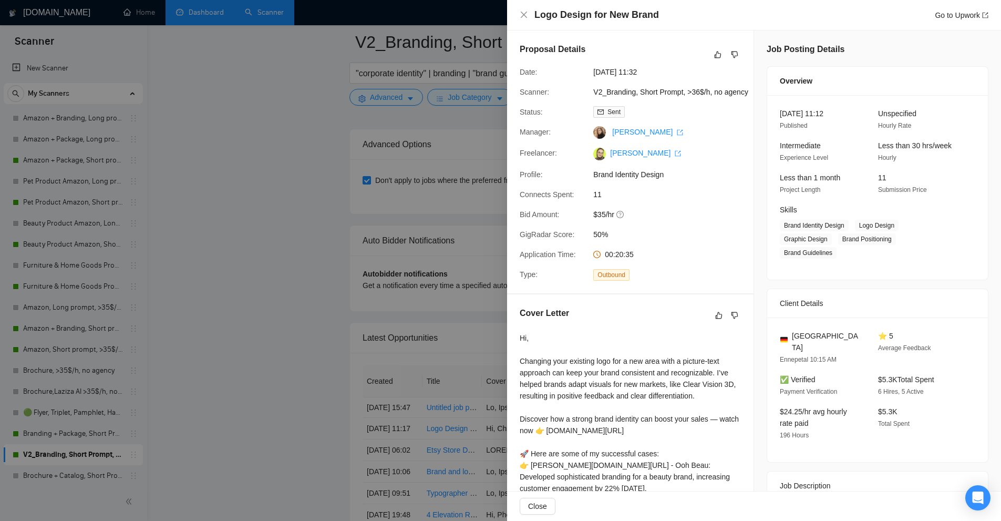
scroll to position [135, 0]
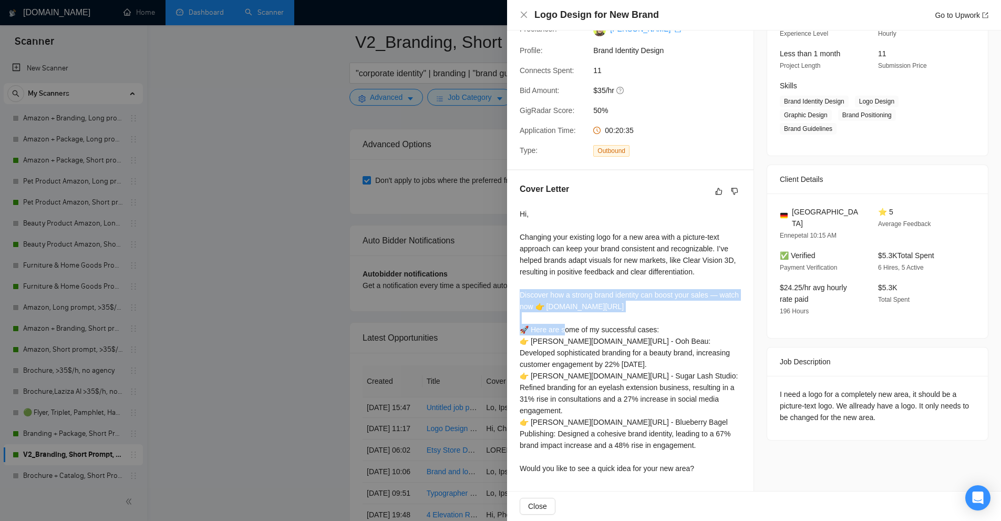
drag, startPoint x: 520, startPoint y: 296, endPoint x: 644, endPoint y: 316, distance: 125.6
click at [644, 316] on div "Hi, Changing your existing logo for a new area with a picture-text approach can…" at bounding box center [630, 341] width 221 height 266
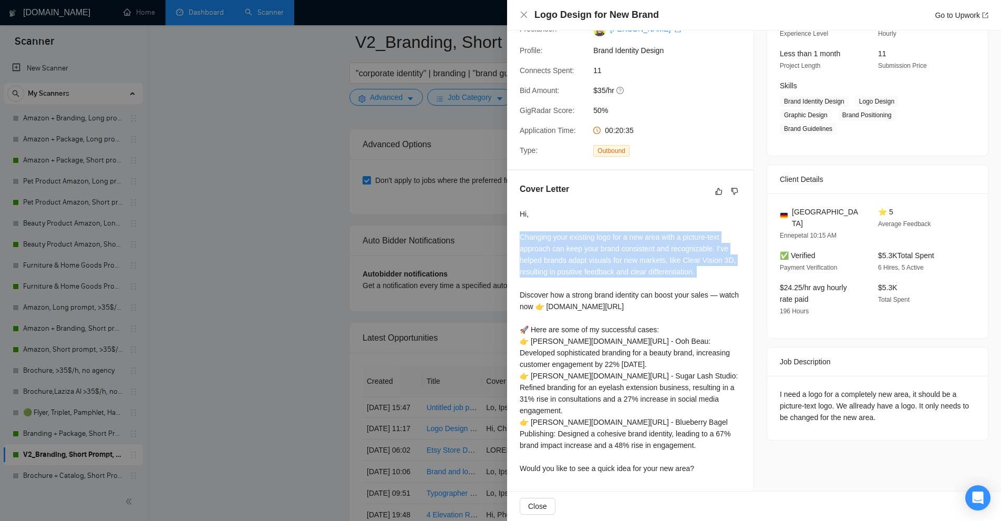
drag, startPoint x: 515, startPoint y: 234, endPoint x: 707, endPoint y: 281, distance: 197.3
click at [707, 281] on div "Cover Letter Hi, Changing your existing logo for a new area with a picture-text…" at bounding box center [630, 330] width 246 height 321
click at [707, 281] on div "Hi, Changing your existing logo for a new area with a picture-text approach can…" at bounding box center [630, 341] width 221 height 266
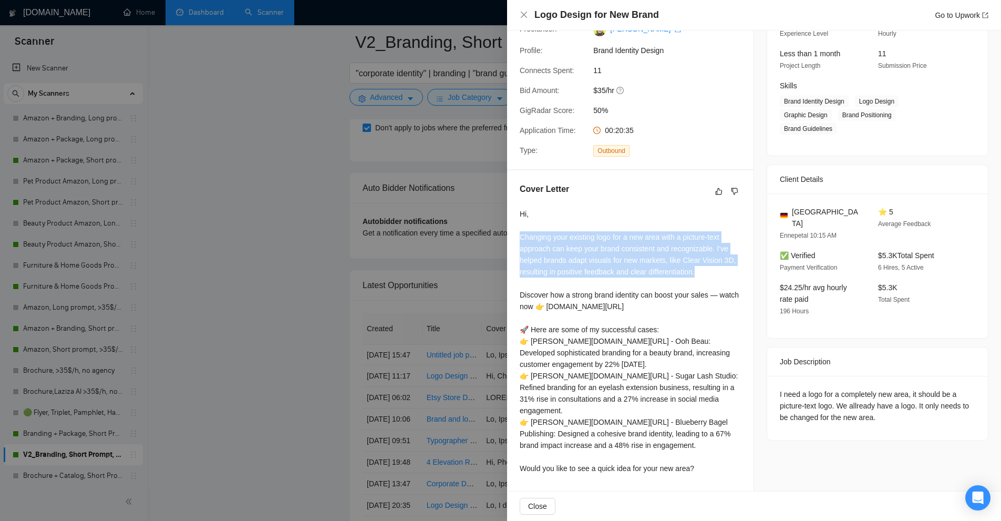
drag, startPoint x: 518, startPoint y: 236, endPoint x: 713, endPoint y: 271, distance: 198.7
click at [713, 271] on div "Cover Letter Hi, Changing your existing logo for a new area with a picture-text…" at bounding box center [630, 330] width 246 height 321
click at [713, 271] on div "Hi, Changing your existing logo for a new area with a picture-text approach can…" at bounding box center [630, 341] width 221 height 266
drag, startPoint x: 706, startPoint y: 271, endPoint x: 579, endPoint y: 240, distance: 131.4
click at [580, 240] on div "Hi, Changing your existing logo for a new area with a picture-text approach can…" at bounding box center [630, 341] width 221 height 266
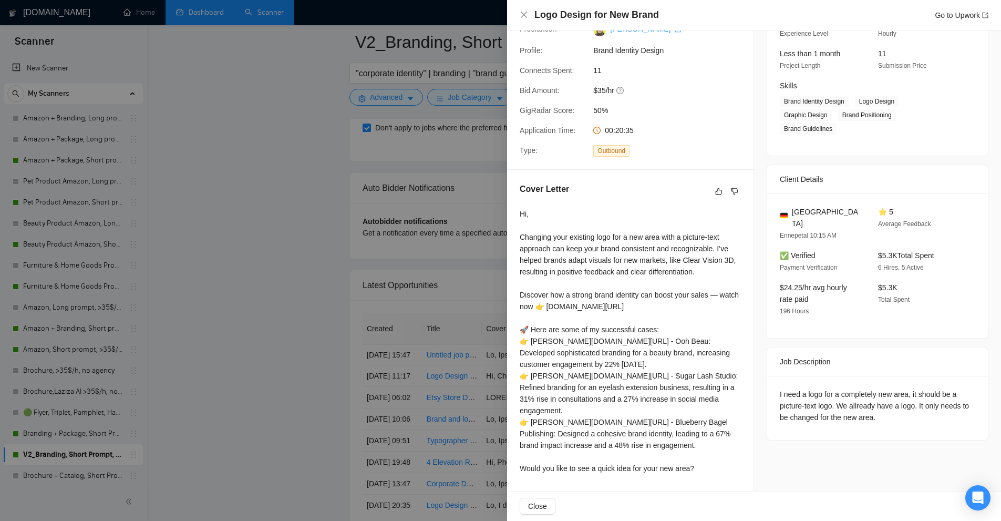
click at [579, 240] on div "Hi, Changing your existing logo for a new area with a picture-text approach can…" at bounding box center [630, 341] width 221 height 266
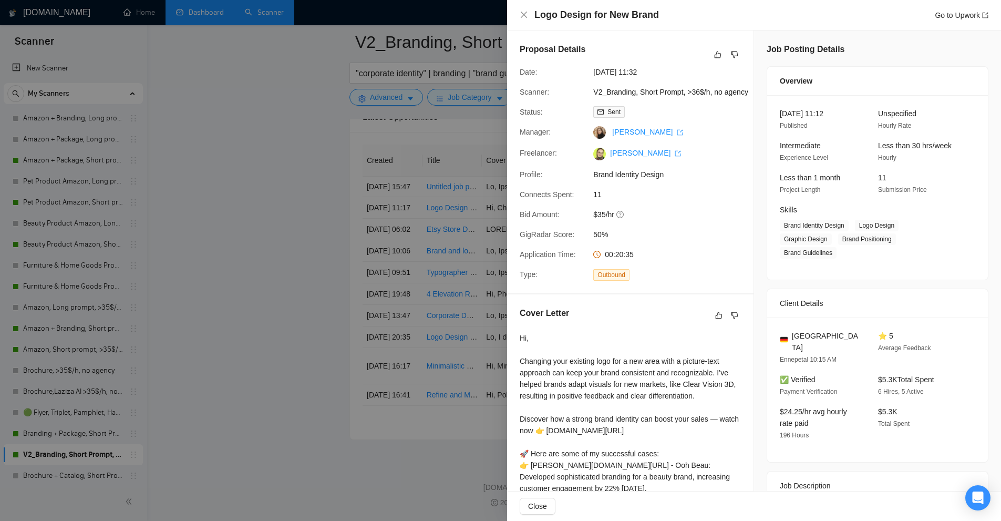
scroll to position [3191, 0]
click at [419, 177] on div at bounding box center [500, 260] width 1001 height 521
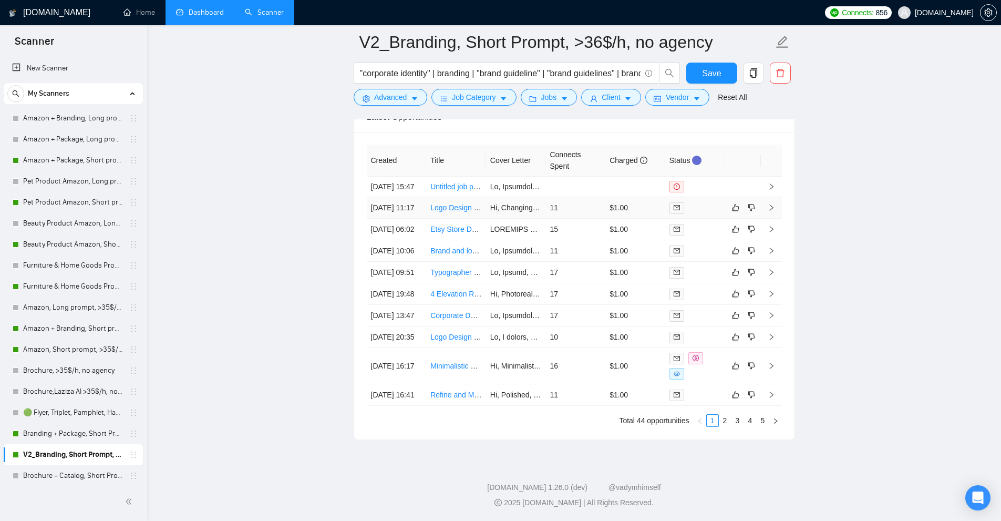
scroll to position [3034, 0]
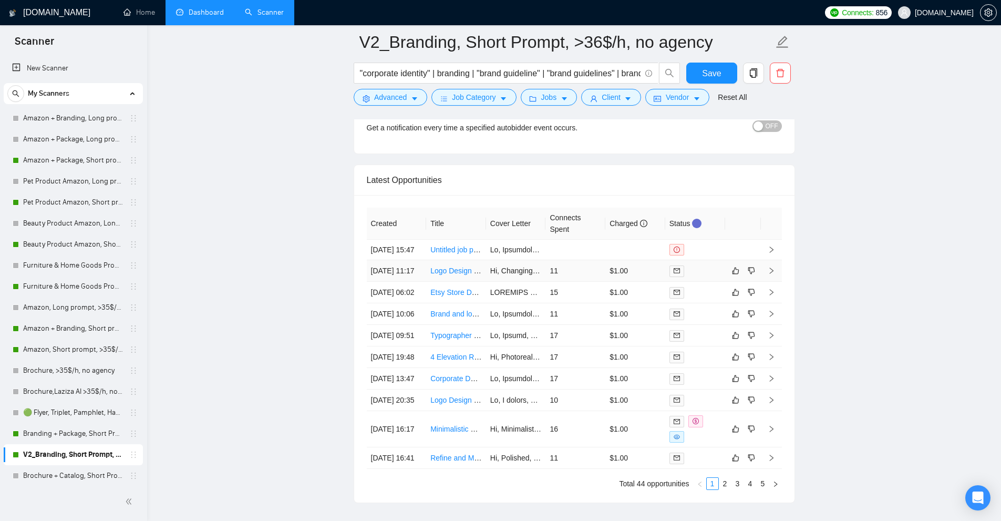
click at [582, 282] on td "11" at bounding box center [576, 271] width 60 height 22
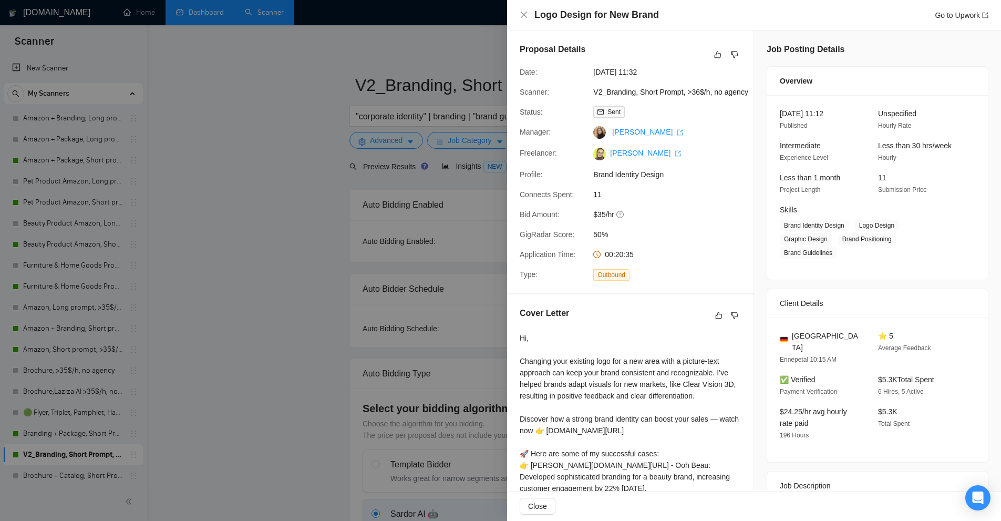
click at [338, 272] on div at bounding box center [500, 260] width 1001 height 521
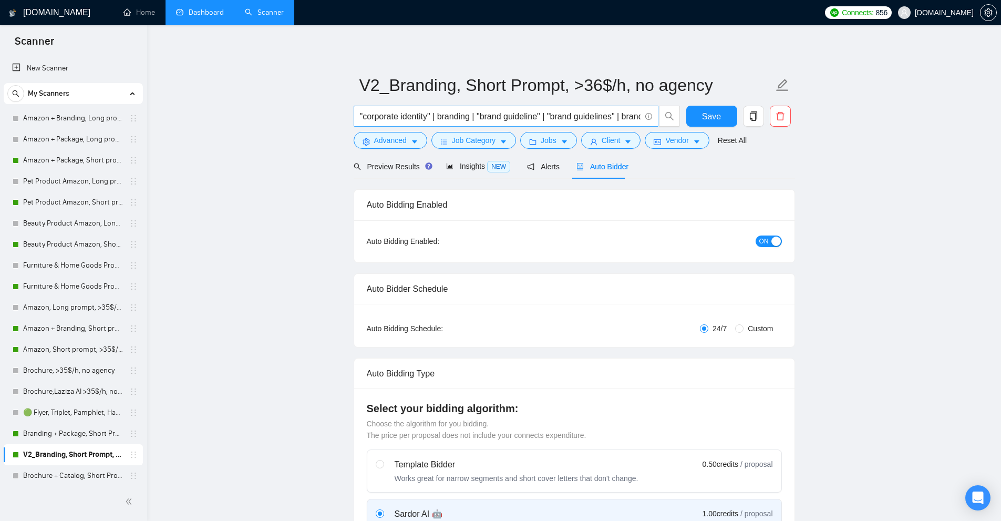
click at [435, 112] on input ""corporate identity" | branding | "brand guideline" | "brand guidelines" | bran…" at bounding box center [500, 116] width 281 height 13
click at [89, 163] on link "Amazon + Package, Short prompt, >35$/h, no agency" at bounding box center [73, 160] width 100 height 21
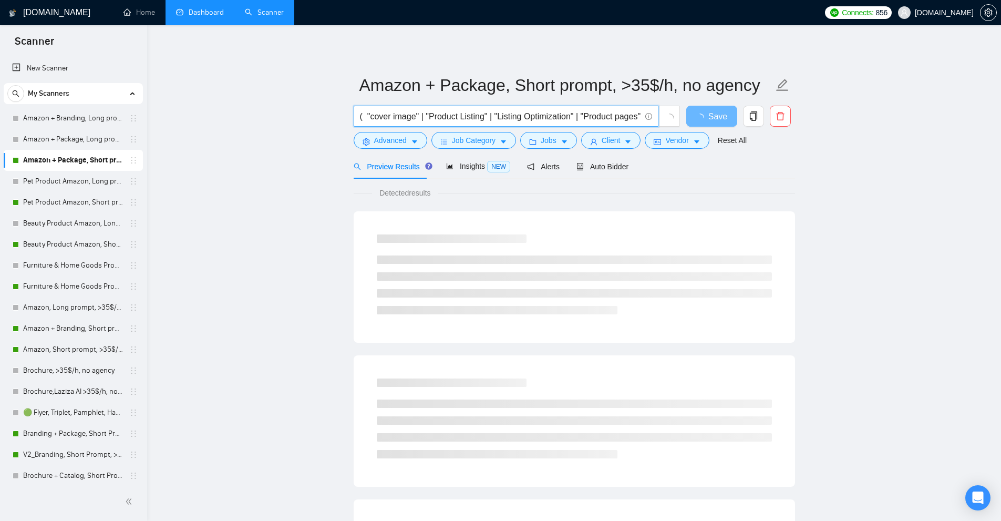
click at [412, 118] on input "( "cover image" | "Product Listing" | "Listing Optimization" | "Product pages" …" at bounding box center [500, 116] width 281 height 13
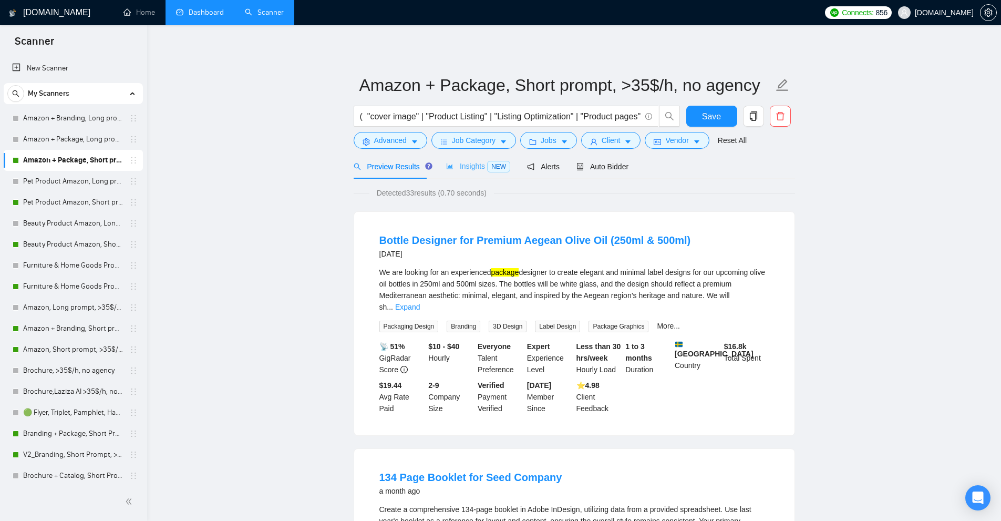
click at [477, 157] on div "Insights NEW" at bounding box center [478, 166] width 64 height 25
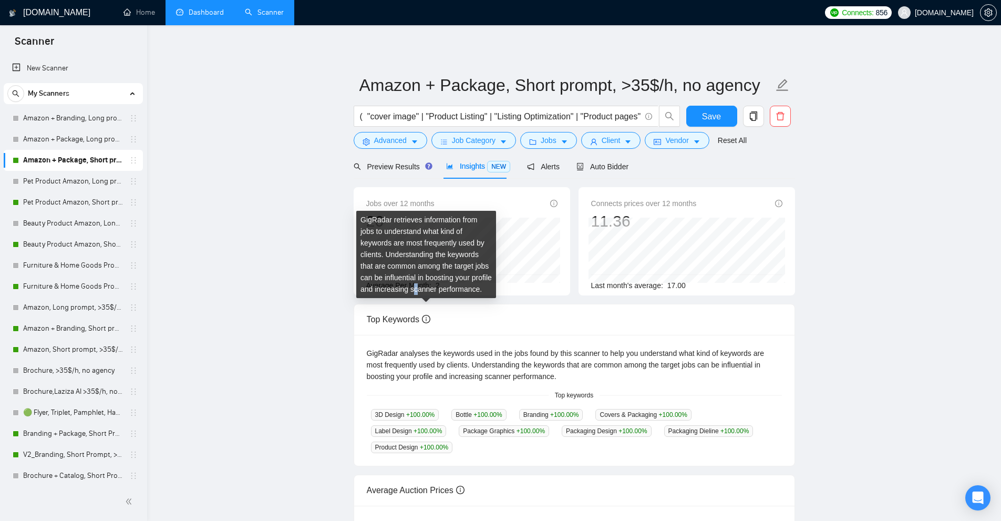
click at [448, 285] on div "GigRadar retrieves information from jobs to understand what kind of keywords ar…" at bounding box center [426, 254] width 140 height 87
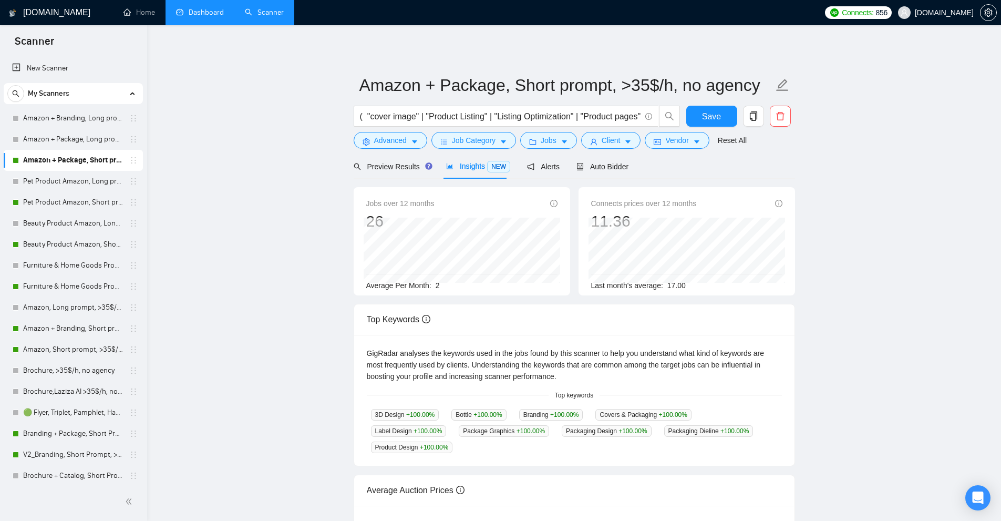
click at [563, 303] on div "Jobs over 12 months 26 Feb 2025 1 Average Per Month: 2 Connects prices over 12 …" at bounding box center [575, 245] width 450 height 117
click at [602, 141] on span "Client" at bounding box center [611, 141] width 19 height 12
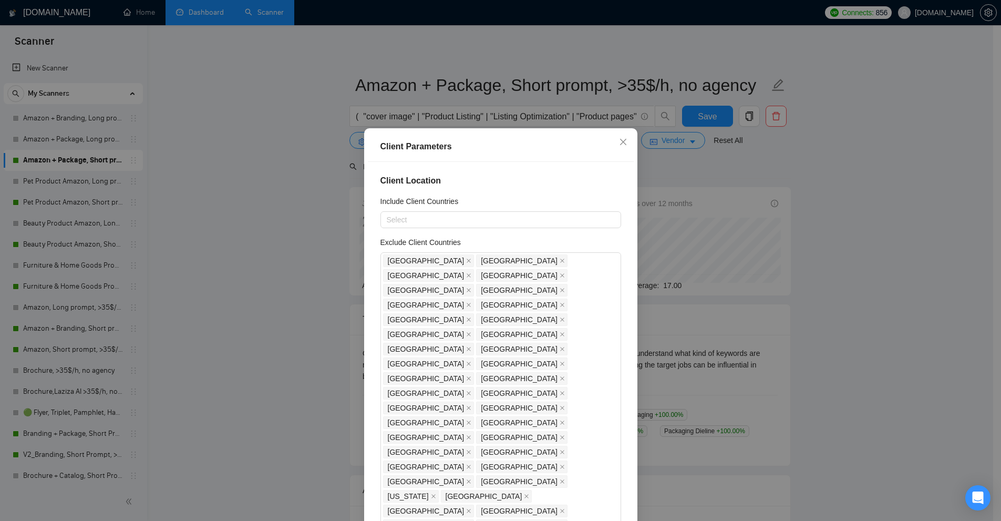
click at [755, 212] on div "Client Parameters Client Location Include Client Countries Select Exclude Clien…" at bounding box center [500, 260] width 1001 height 521
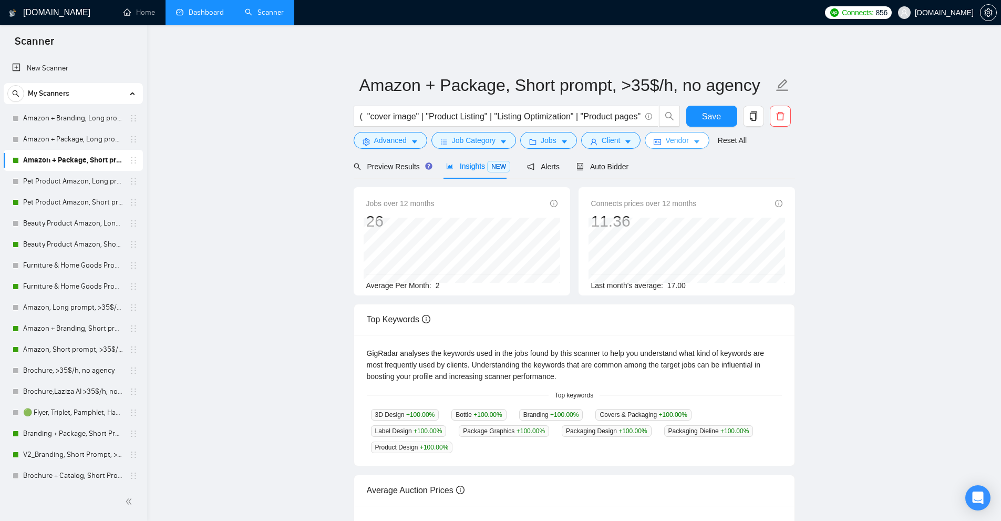
click at [685, 143] on span "Vendor" at bounding box center [676, 141] width 23 height 12
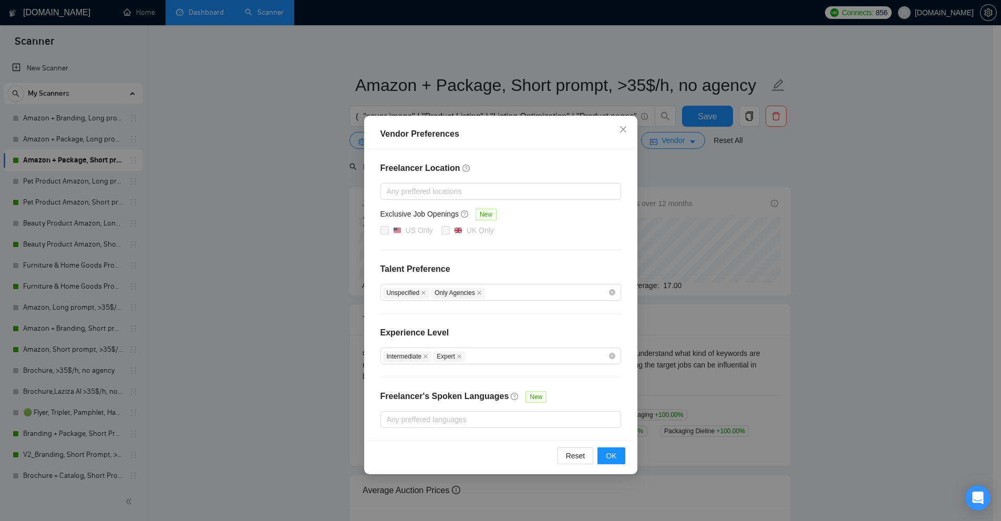
click at [785, 203] on div "Vendor Preferences Freelancer Location Any preffered locations Exclusive Job Op…" at bounding box center [500, 260] width 1001 height 521
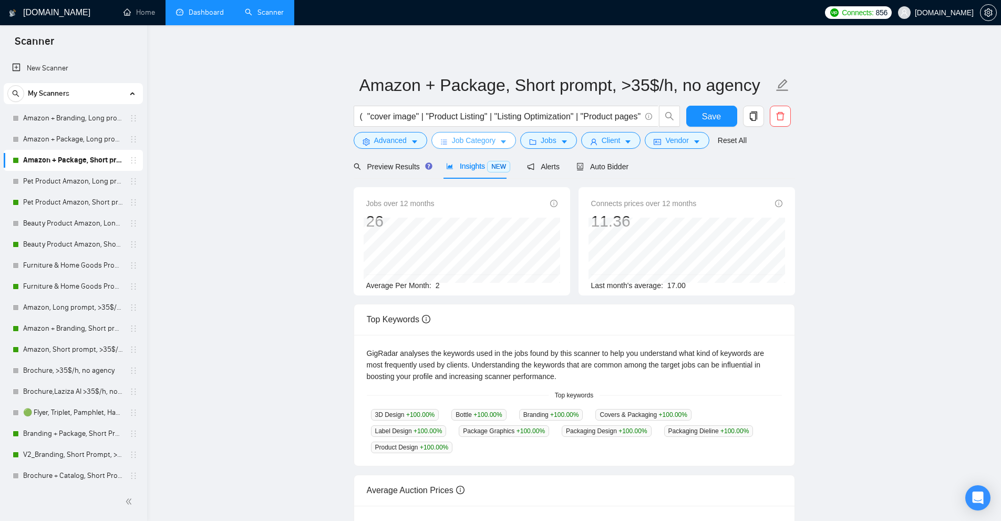
click at [499, 146] on button "Job Category" at bounding box center [473, 140] width 85 height 17
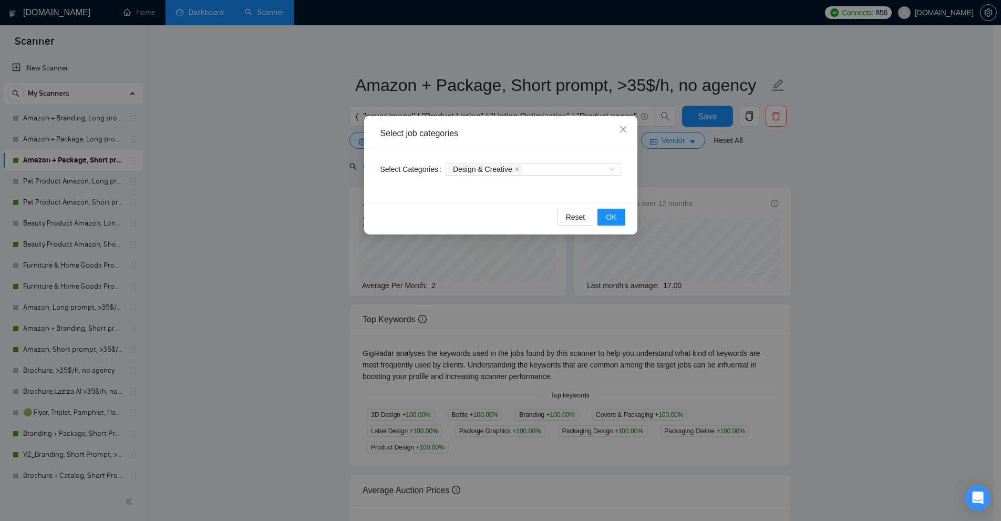
click at [706, 183] on div "Select job categories Select Categories Design & Creative Reset OK" at bounding box center [500, 260] width 1001 height 521
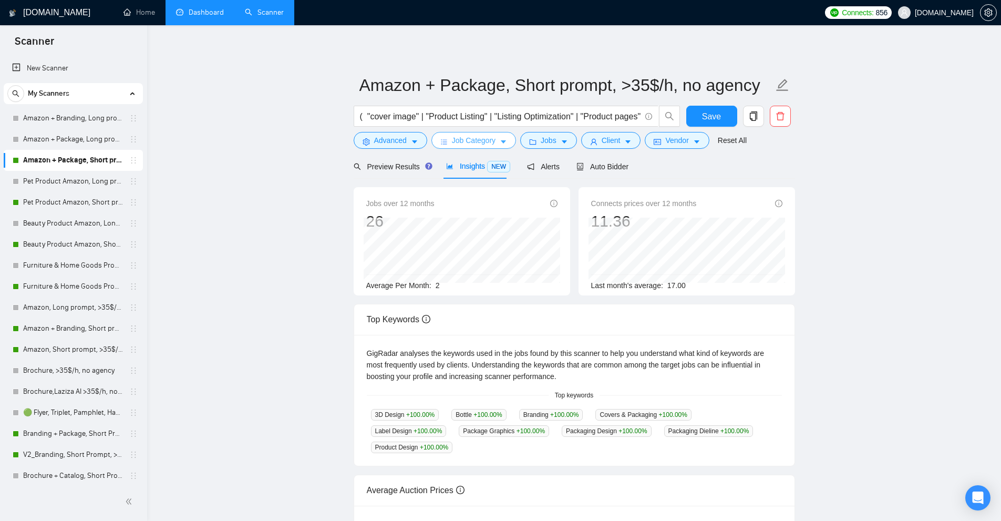
click at [496, 136] on button "Job Category" at bounding box center [473, 140] width 85 height 17
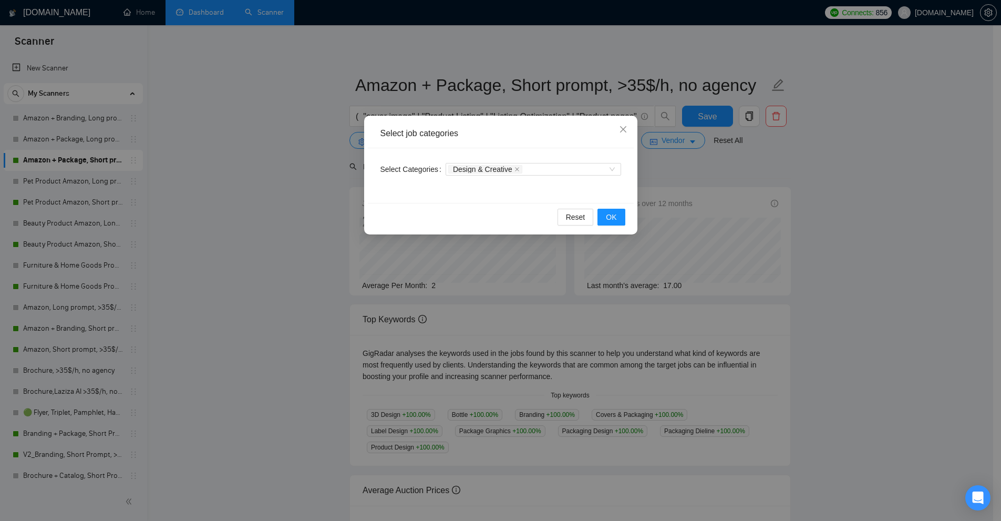
click at [523, 98] on div "Select job categories Select Categories Design & Creative Reset OK" at bounding box center [500, 260] width 1001 height 521
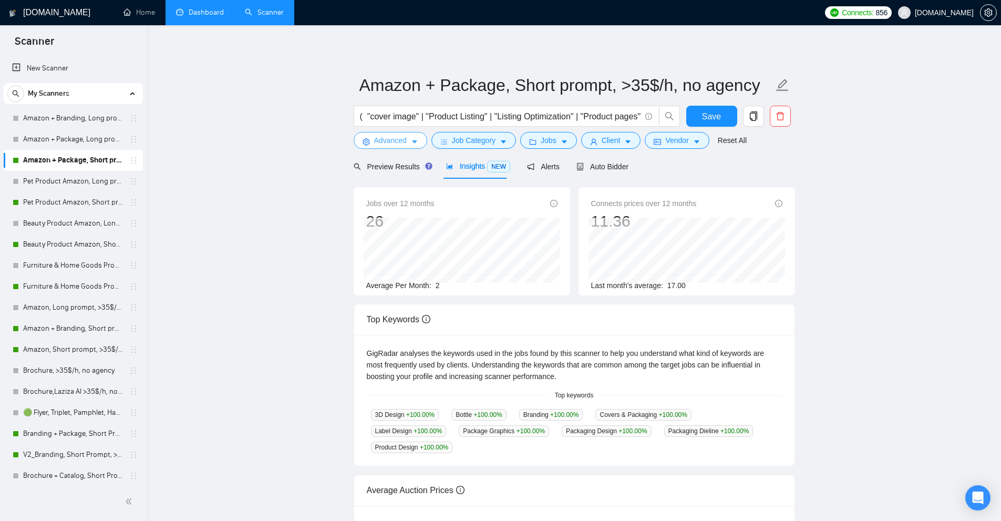
click at [411, 144] on icon "caret-down" at bounding box center [414, 141] width 7 height 7
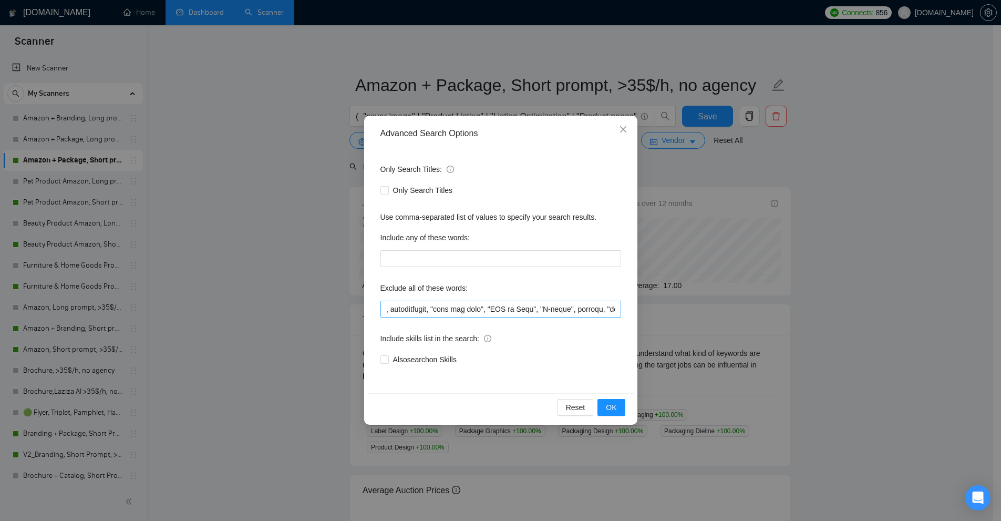
scroll to position [0, 5294]
click at [604, 309] on input "text" at bounding box center [501, 309] width 241 height 17
click at [536, 305] on input "text" at bounding box center [501, 309] width 241 height 17
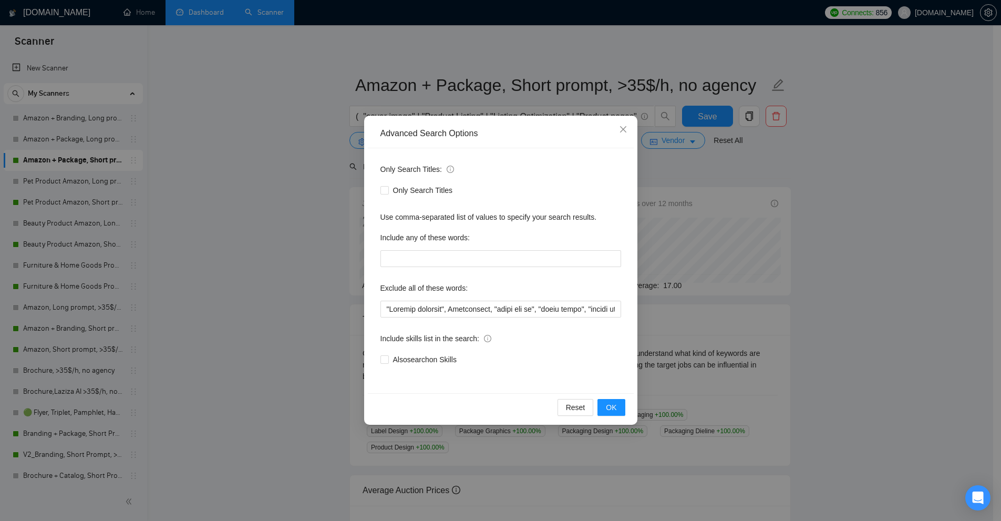
click at [534, 112] on div "Advanced Search Options Only Search Titles: Only Search Titles Use comma-separa…" at bounding box center [500, 260] width 1001 height 521
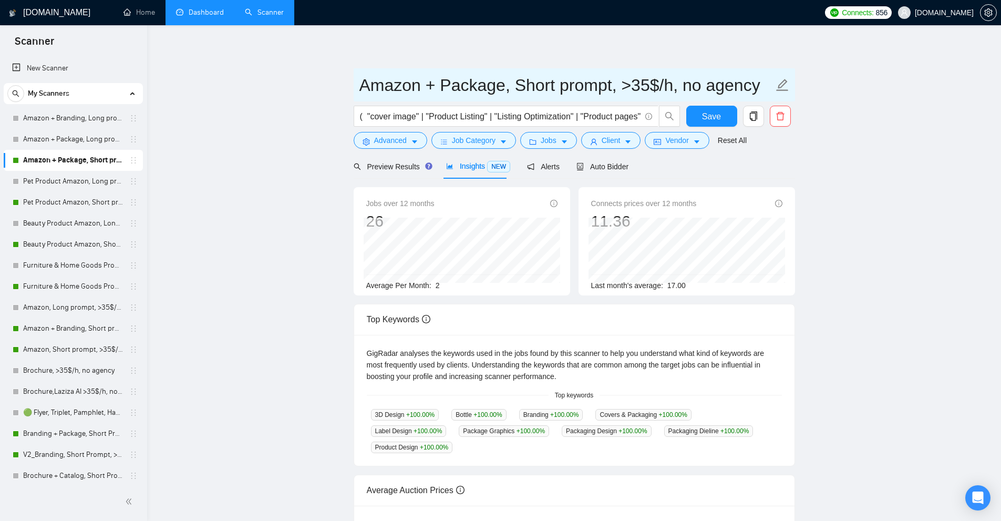
click at [477, 83] on input "Amazon + Package, Short prompt, >35$/h, no agency" at bounding box center [566, 85] width 414 height 26
drag, startPoint x: 477, startPoint y: 83, endPoint x: 377, endPoint y: 93, distance: 100.9
click at [377, 93] on input "Amazon + Package, Short prompt, >35$/h, no agency" at bounding box center [566, 85] width 414 height 26
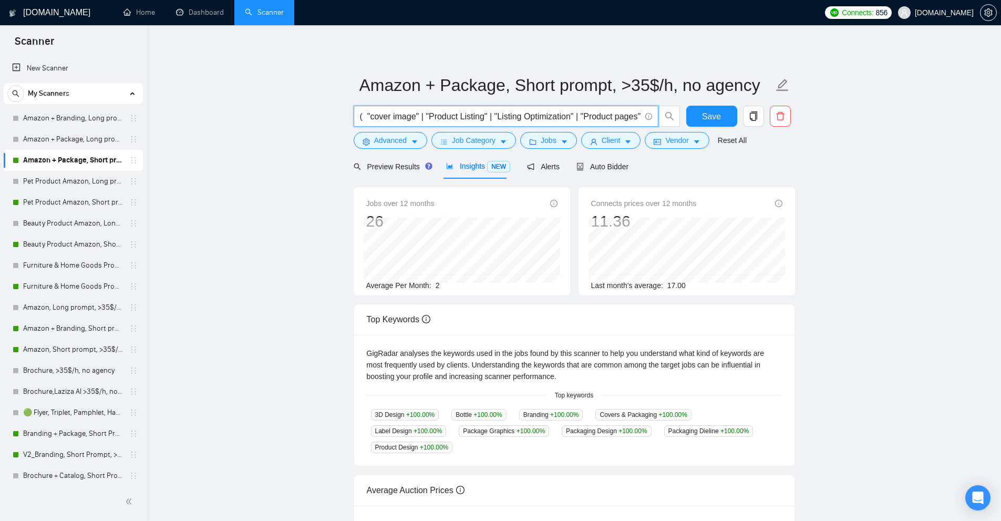
click at [497, 114] on input "( "cover image" | "Product Listing" | "Listing Optimization" | "Product pages" …" at bounding box center [500, 116] width 281 height 13
click at [425, 119] on input "( "cover image" | "Product Listing" | "Listing Optimization" | "Product pages" …" at bounding box center [500, 116] width 281 height 13
click at [391, 162] on span "Preview Results" at bounding box center [392, 166] width 76 height 8
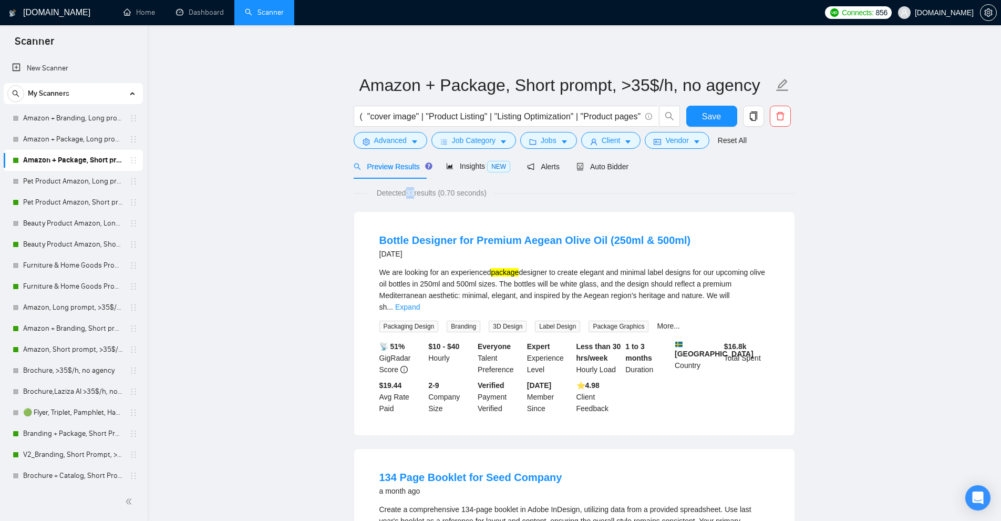
drag, startPoint x: 414, startPoint y: 193, endPoint x: 407, endPoint y: 193, distance: 6.8
click at [407, 193] on span "Detected 33 results (0.70 seconds)" at bounding box center [431, 193] width 125 height 12
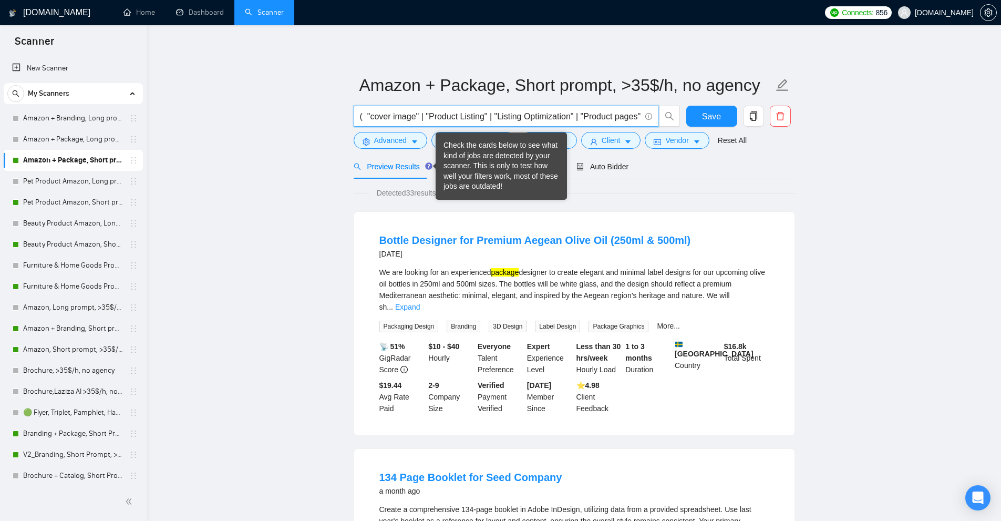
click at [472, 122] on input "( "cover image" | "Product Listing" | "Listing Optimization" | "Product pages" …" at bounding box center [500, 116] width 281 height 13
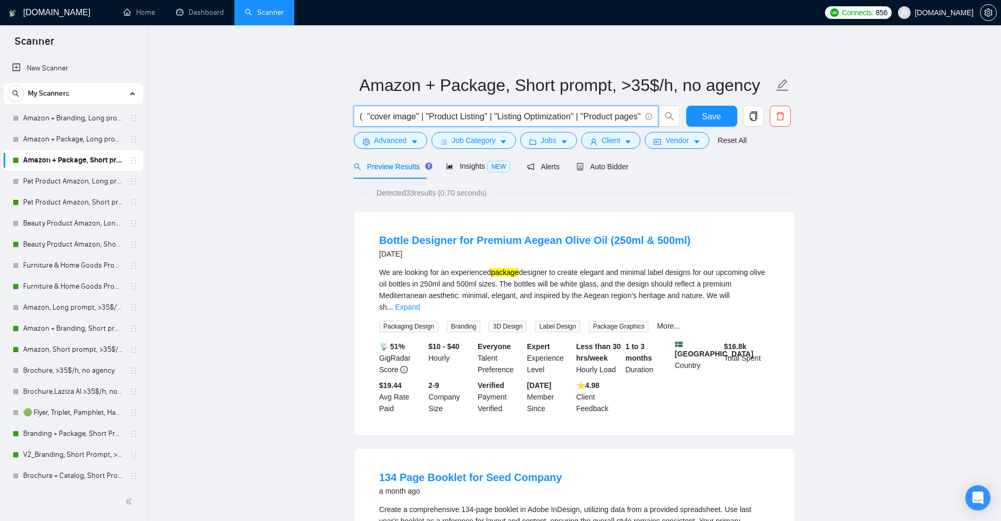
paste input ""cover image" | "product listing" | "listing optimization" | "product pages" | …"
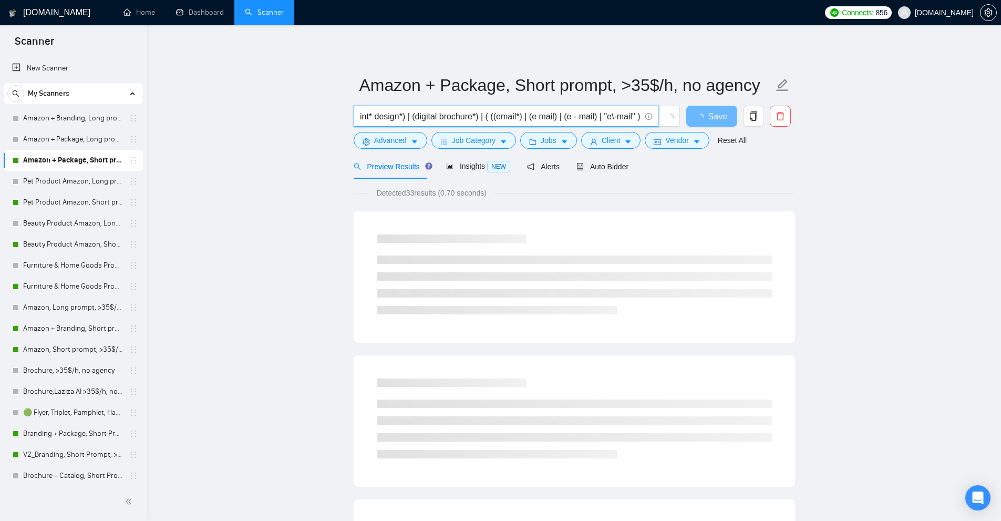
scroll to position [0, 3179]
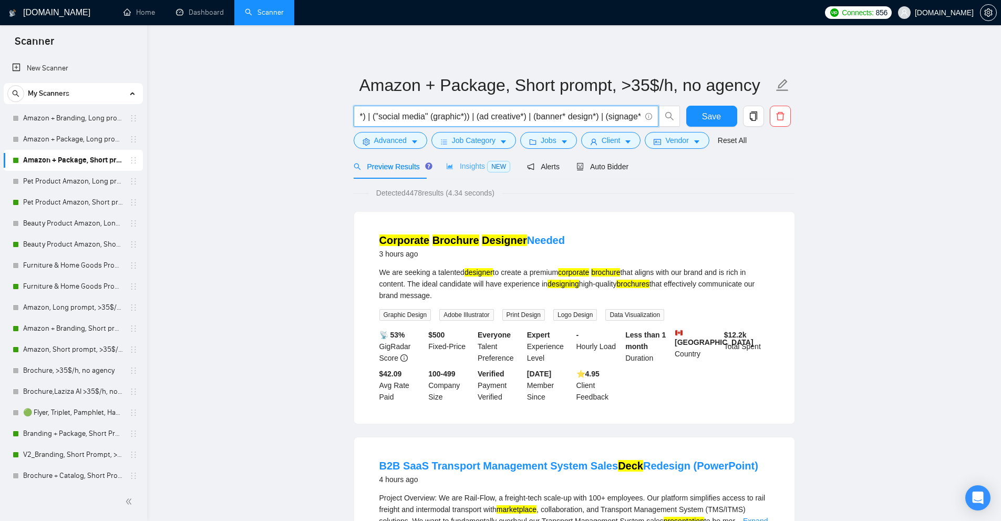
type input "("cover image" | "product listing" | "listing optimization" | "product pages" |…"
click at [466, 171] on div "Insights NEW" at bounding box center [478, 166] width 64 height 12
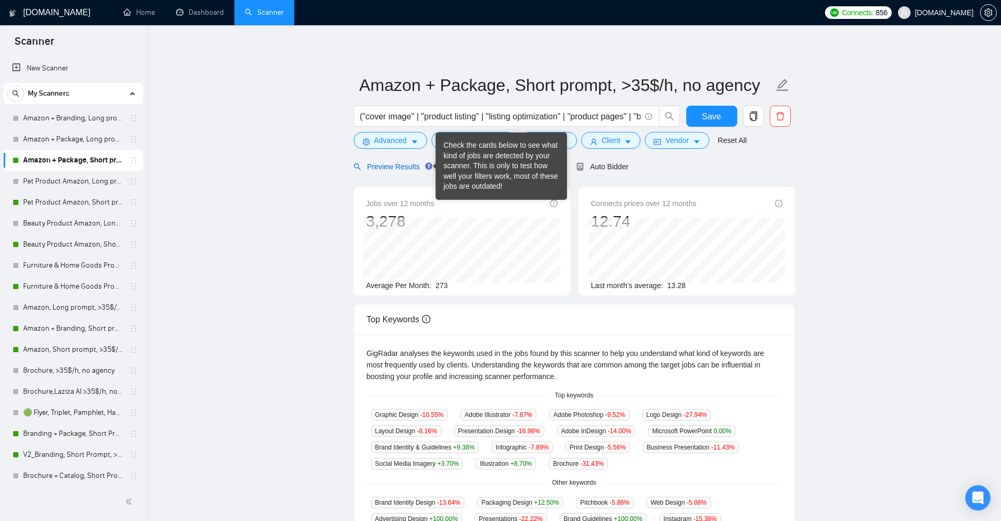
click at [406, 162] on span "Preview Results" at bounding box center [392, 166] width 76 height 8
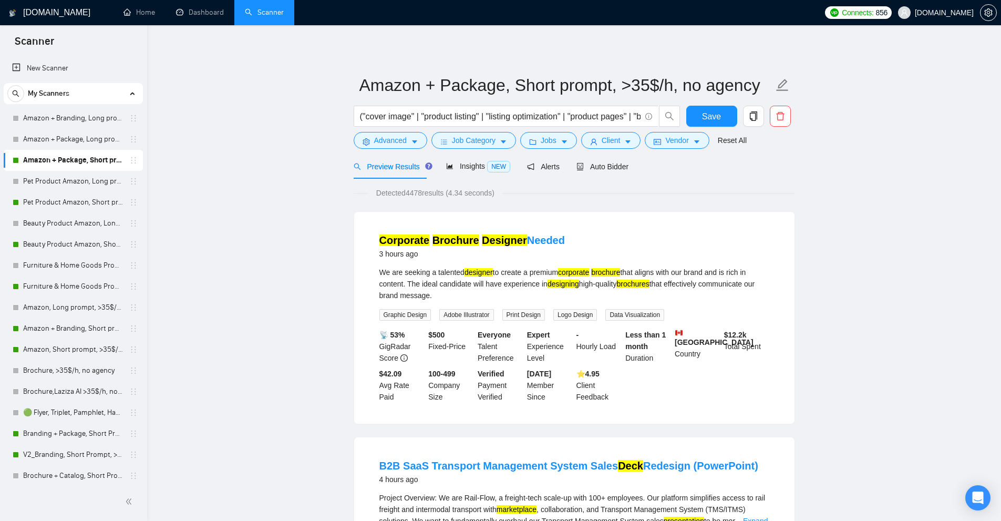
click at [702, 274] on div "We are seeking a talented designer to create a premium corporate brochure that …" at bounding box center [574, 283] width 390 height 35
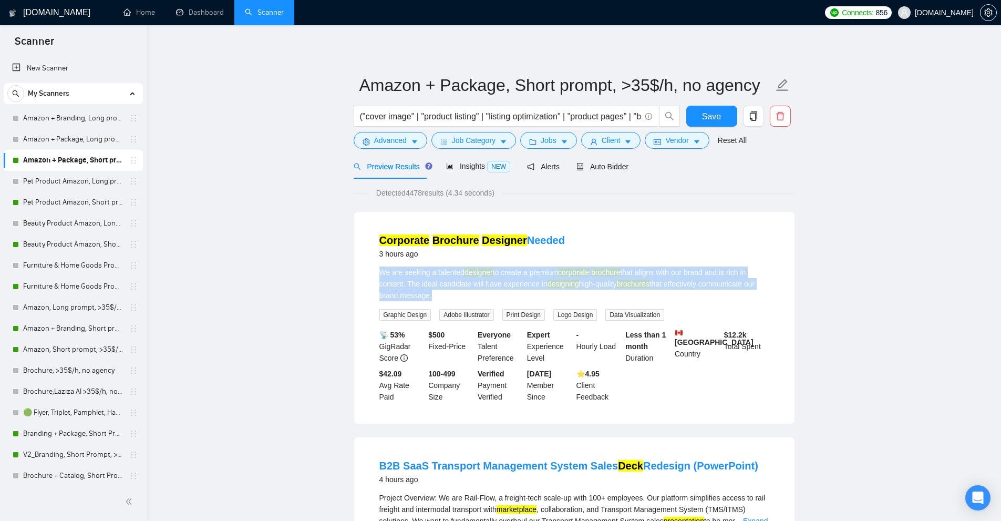
click at [702, 274] on div "We are seeking a talented designer to create a premium corporate brochure that …" at bounding box center [574, 283] width 390 height 35
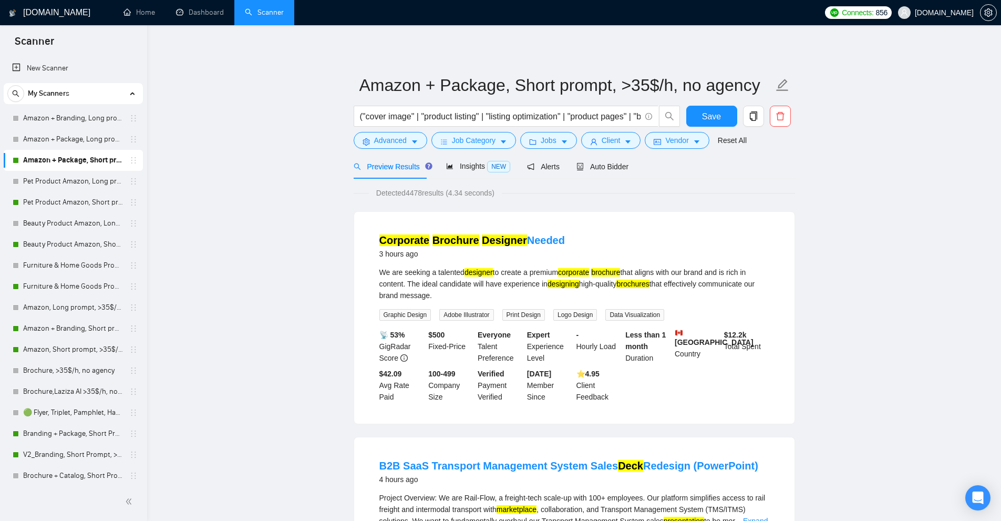
click at [769, 304] on div "We are seeking a talented designer to create a premium corporate brochure that …" at bounding box center [574, 293] width 390 height 54
click at [605, 168] on span "Auto Bidder" at bounding box center [603, 166] width 52 height 8
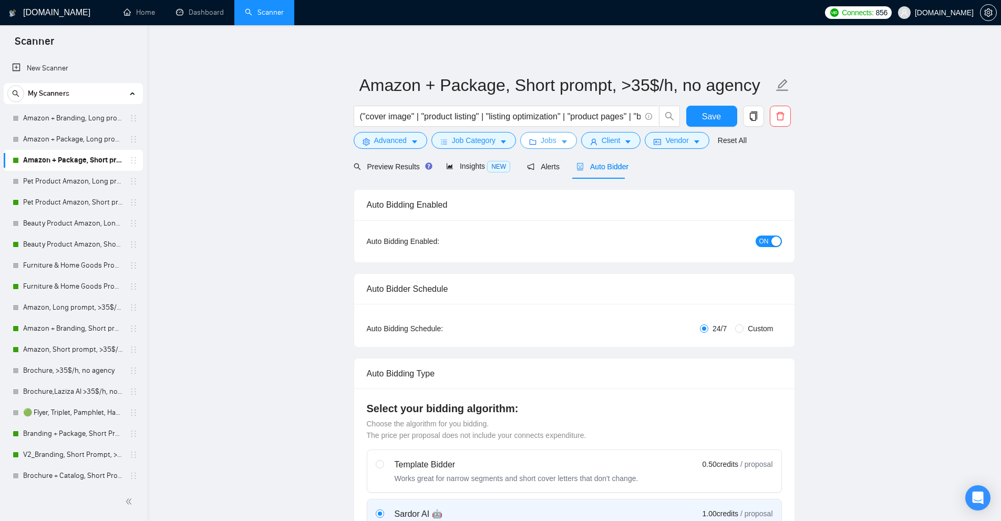
click at [547, 137] on span "Jobs" at bounding box center [549, 141] width 16 height 12
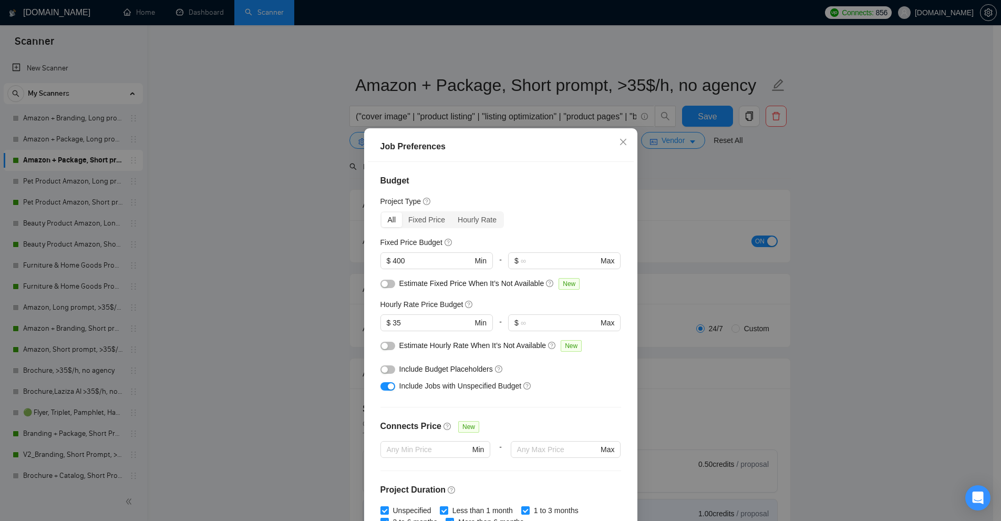
scroll to position [52, 0]
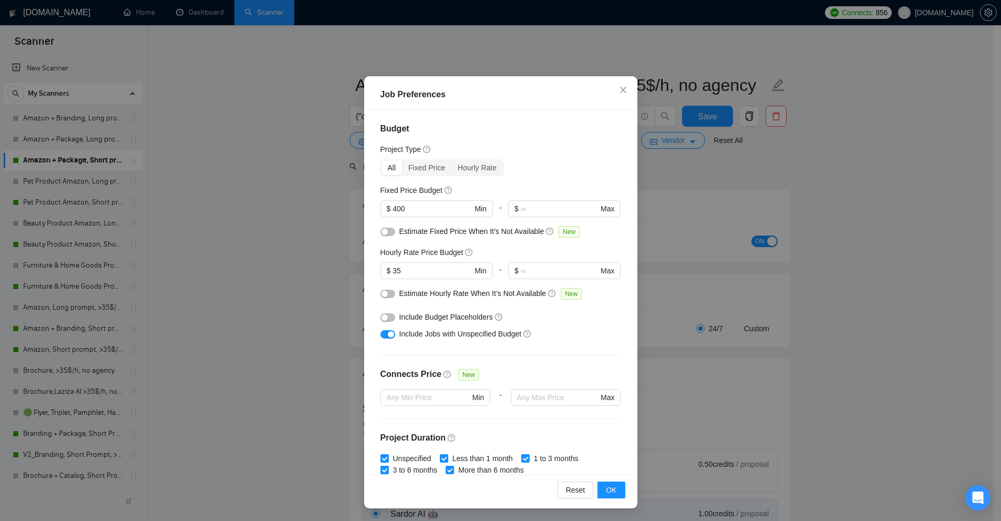
drag, startPoint x: 710, startPoint y: 162, endPoint x: 703, endPoint y: 159, distance: 6.8
click at [711, 162] on div "Job Preferences Budget Project Type All Fixed Price Hourly Rate Fixed Price Bud…" at bounding box center [500, 260] width 1001 height 521
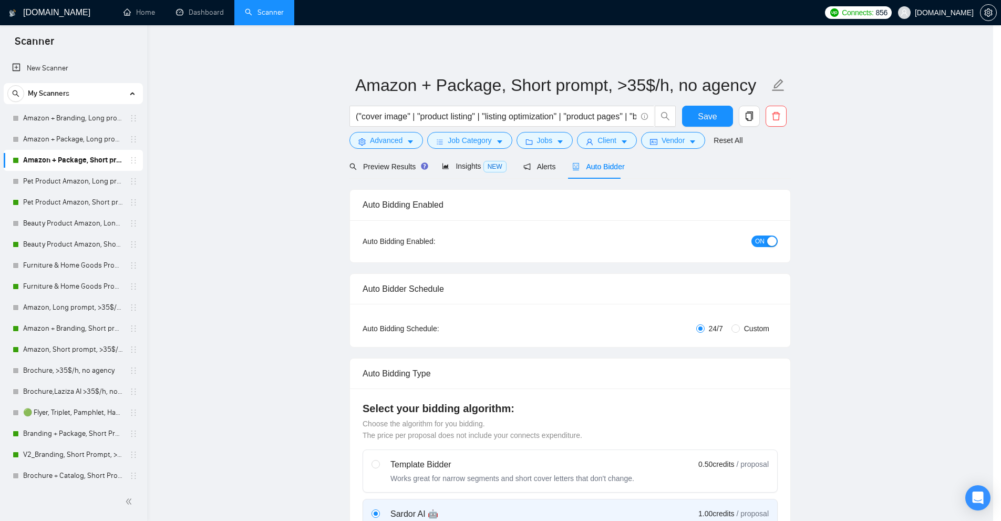
scroll to position [0, 0]
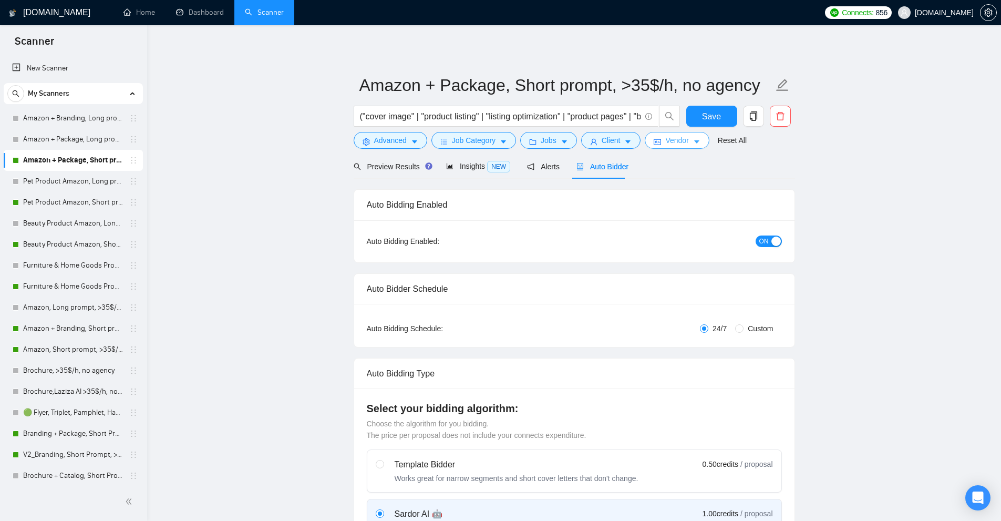
click at [677, 142] on span "Vendor" at bounding box center [676, 141] width 23 height 12
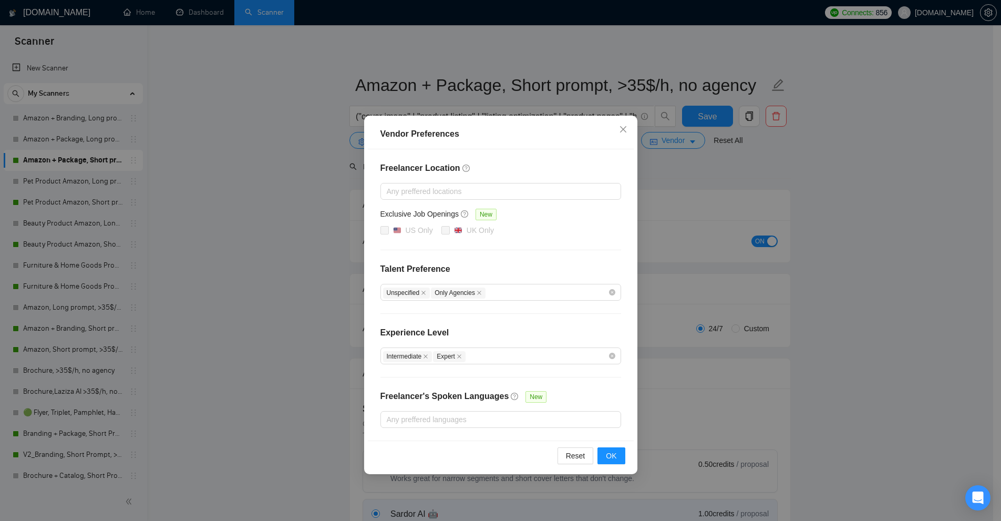
click at [715, 203] on div "Vendor Preferences Freelancer Location Any preffered locations Exclusive Job Op…" at bounding box center [500, 260] width 1001 height 521
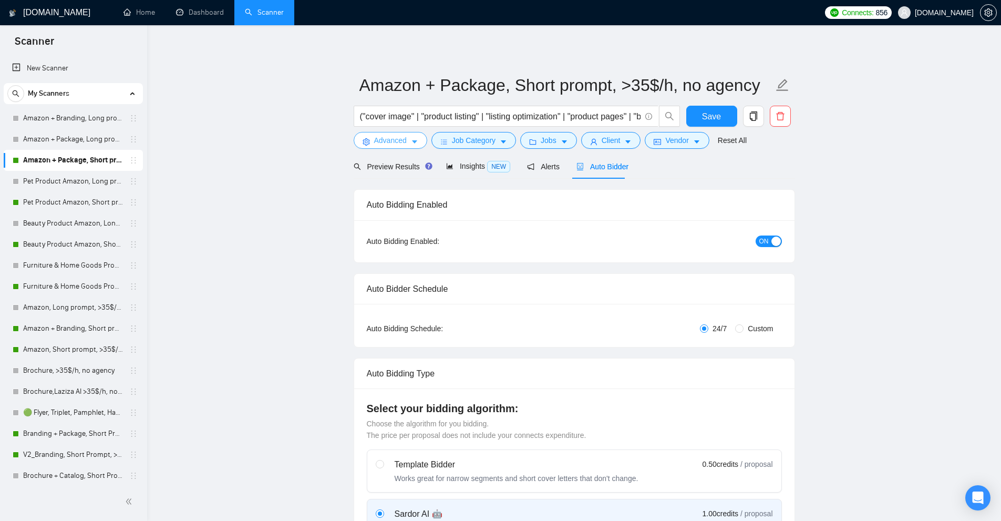
click at [402, 149] on button "Advanced" at bounding box center [391, 140] width 74 height 17
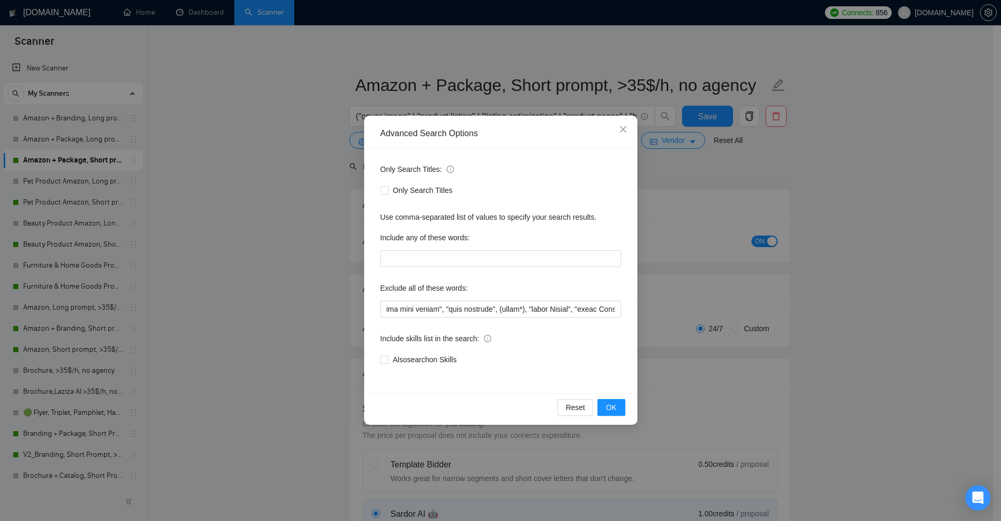
scroll to position [0, 4940]
click at [811, 246] on div "Advanced Search Options Only Search Titles: Only Search Titles Use comma-separa…" at bounding box center [500, 260] width 1001 height 521
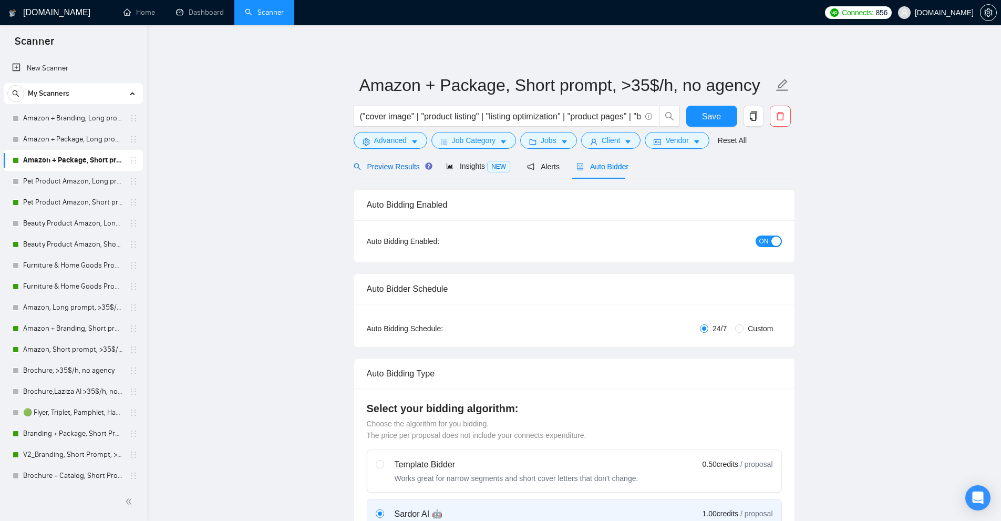
click at [388, 164] on span "Preview Results" at bounding box center [392, 166] width 76 height 8
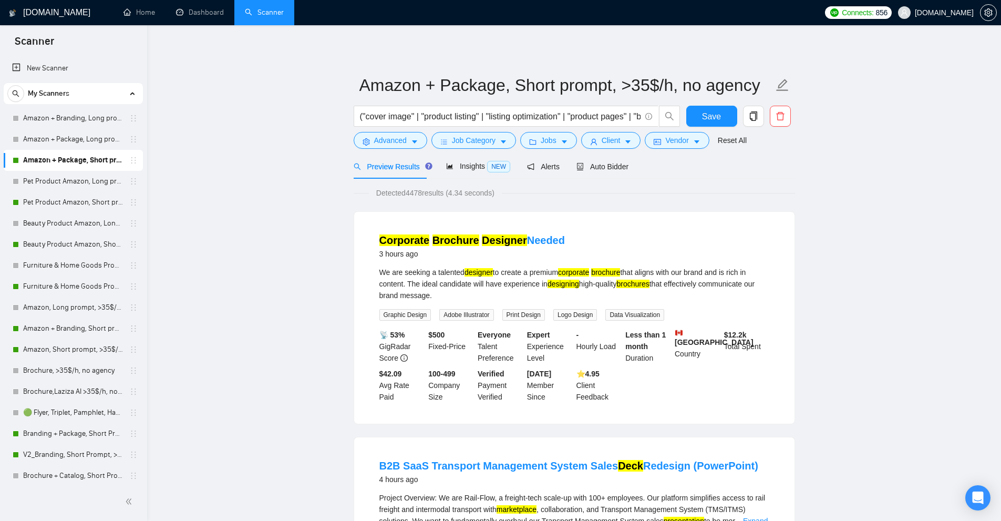
drag, startPoint x: 368, startPoint y: 272, endPoint x: 526, endPoint y: 295, distance: 159.4
click at [526, 295] on li "Corporate Brochure Designer Needed 3 hours ago We are seeking a talented design…" at bounding box center [574, 317] width 415 height 187
click at [526, 295] on div "We are seeking a talented designer to create a premium corporate brochure that …" at bounding box center [574, 283] width 390 height 35
click at [585, 271] on mark "corporate" at bounding box center [573, 272] width 31 height 8
drag, startPoint x: 585, startPoint y: 271, endPoint x: 598, endPoint y: 271, distance: 12.1
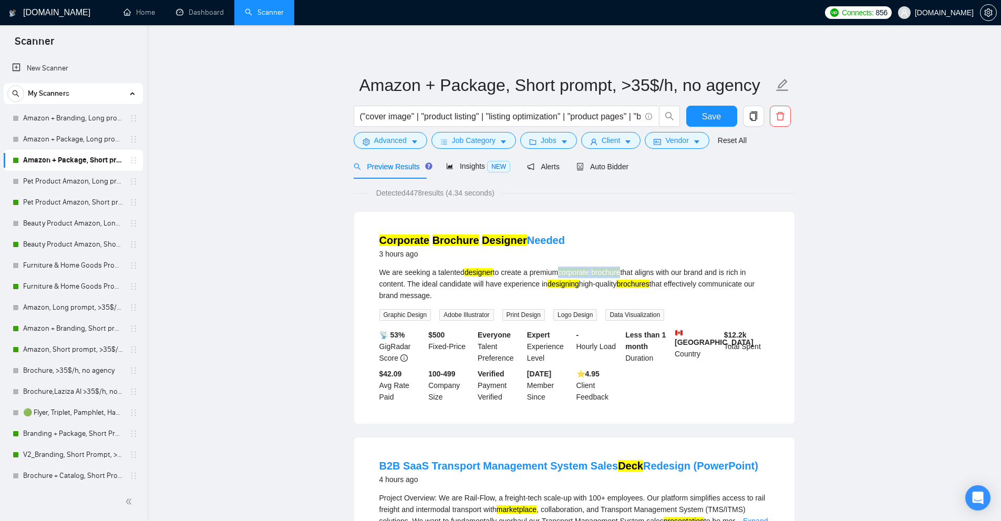
click at [598, 271] on div "We are seeking a talented designer to create a premium corporate brochure that …" at bounding box center [574, 283] width 390 height 35
click at [609, 269] on mark "brochure" at bounding box center [605, 272] width 29 height 8
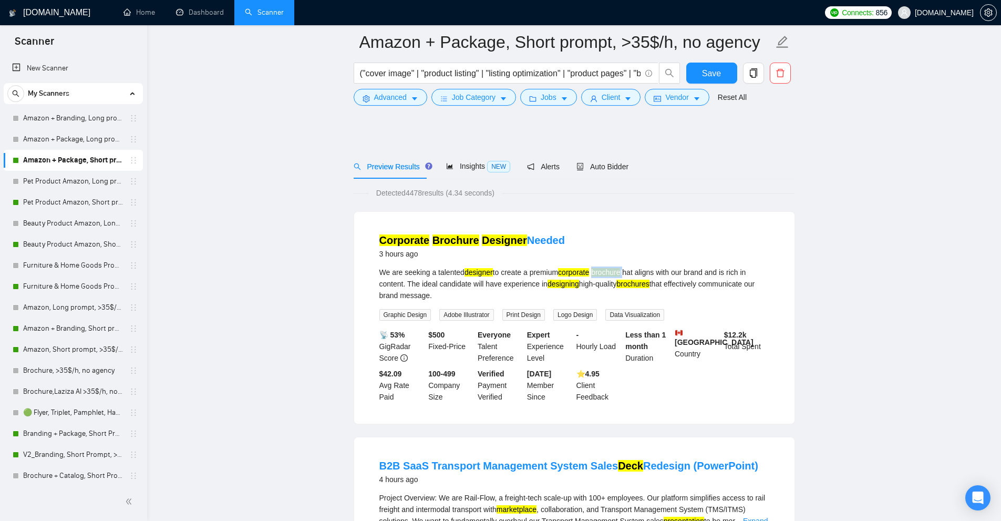
scroll to position [158, 0]
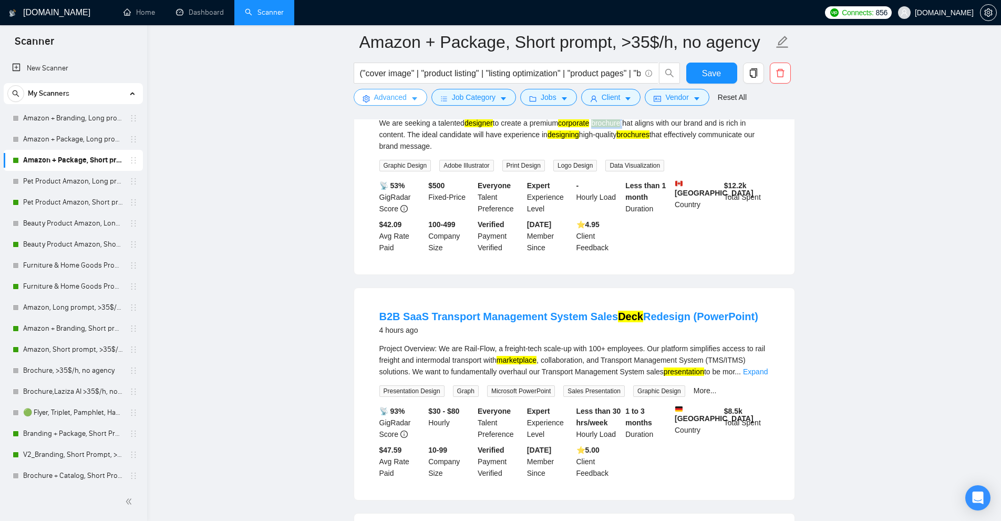
click at [409, 98] on button "Advanced" at bounding box center [391, 97] width 74 height 17
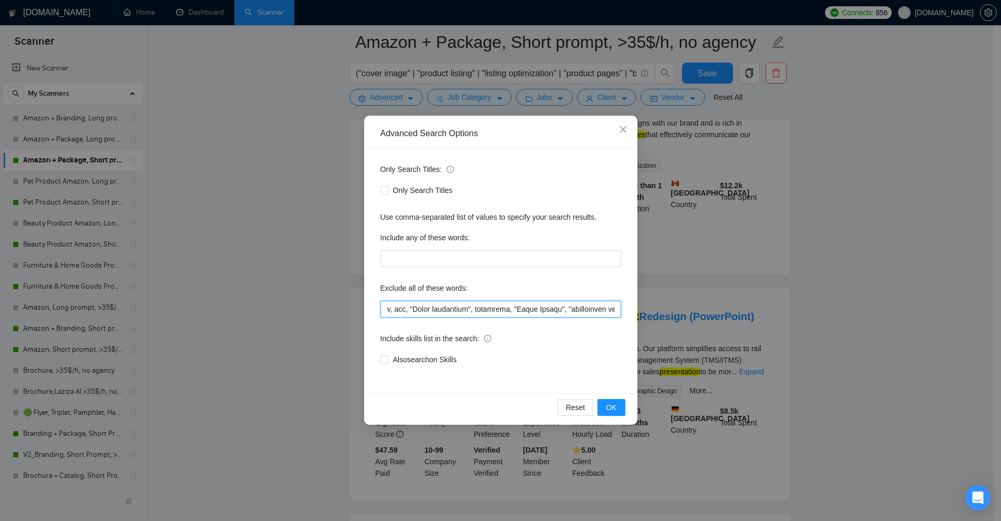
click at [444, 304] on input "text" at bounding box center [501, 309] width 241 height 17
click at [597, 313] on input "text" at bounding box center [501, 309] width 241 height 17
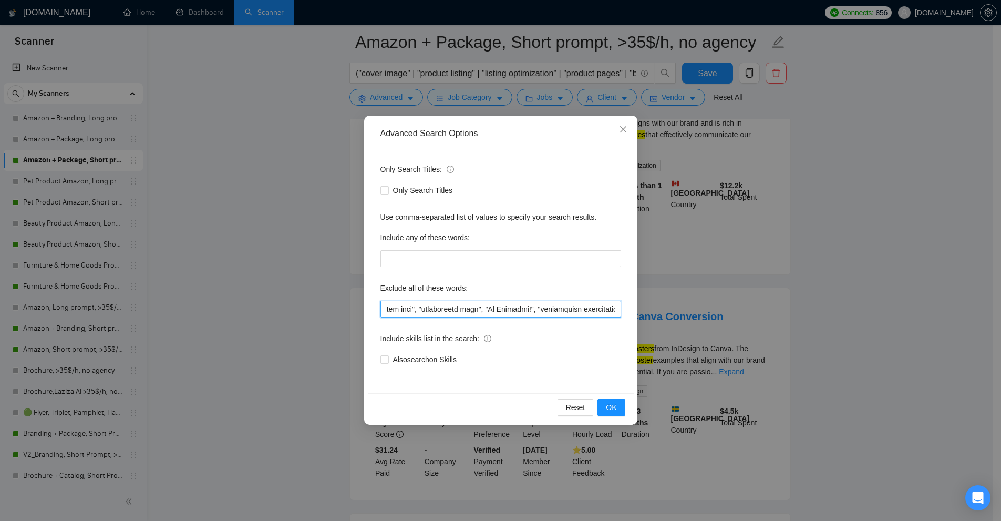
scroll to position [0, 7643]
type input ""Keyword research", Copywriting, "store set up", "store setup", "seller central…"
click at [906, 212] on div "Advanced Search Options Only Search Titles: Only Search Titles Use comma-separa…" at bounding box center [500, 260] width 1001 height 521
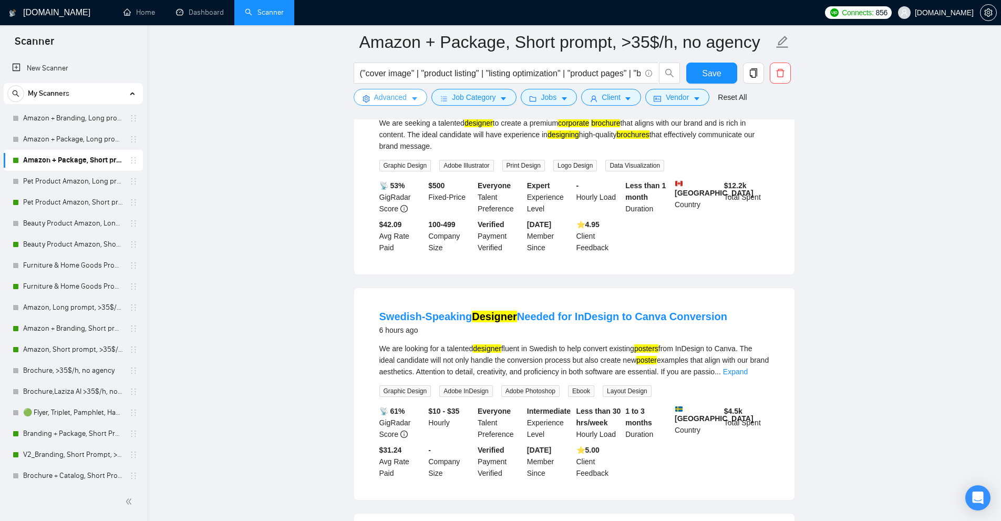
scroll to position [0, 0]
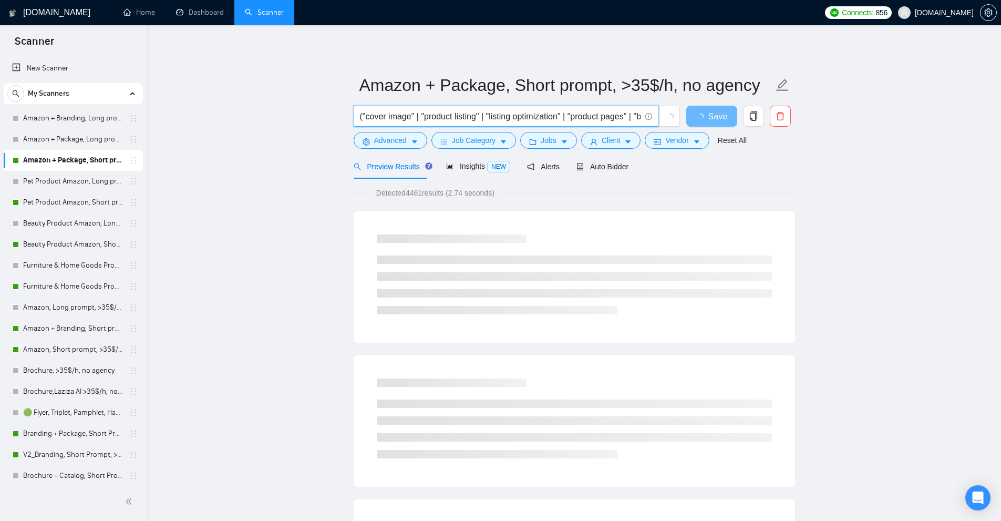
click at [480, 119] on input "("cover image" | "product listing" | "listing optimization" | "product pages" |…" at bounding box center [500, 116] width 281 height 13
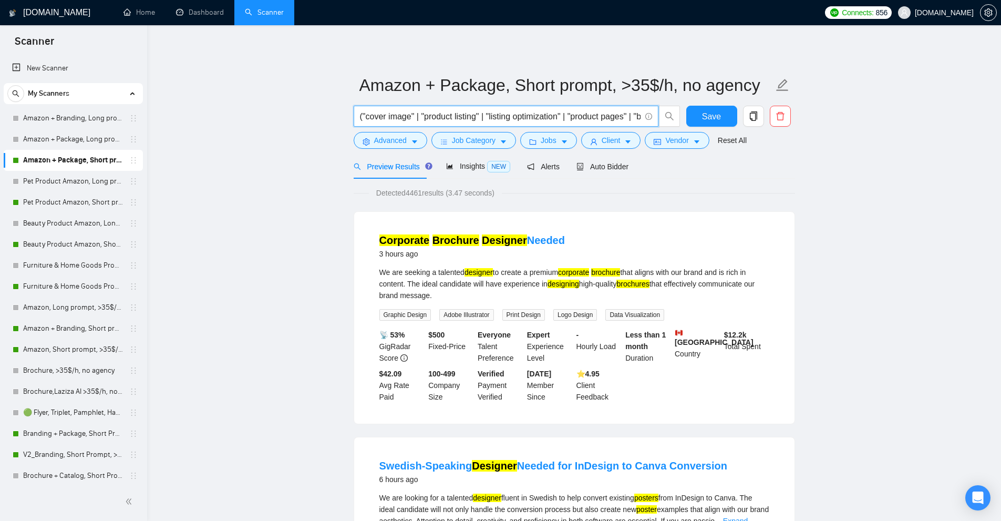
click at [480, 119] on input "("cover image" | "product listing" | "listing optimization" | "product pages" |…" at bounding box center [500, 116] width 281 height 13
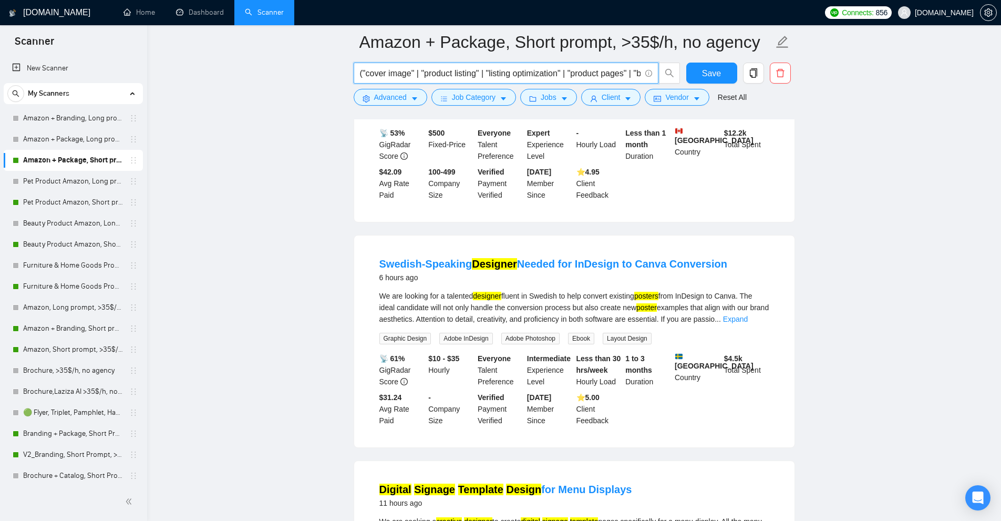
scroll to position [473, 0]
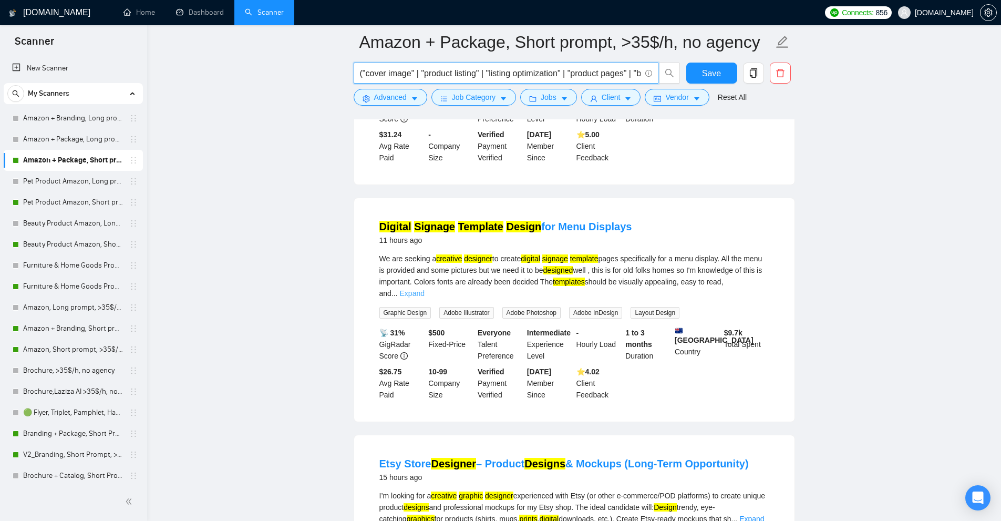
click at [425, 289] on link "Expand" at bounding box center [412, 293] width 25 height 8
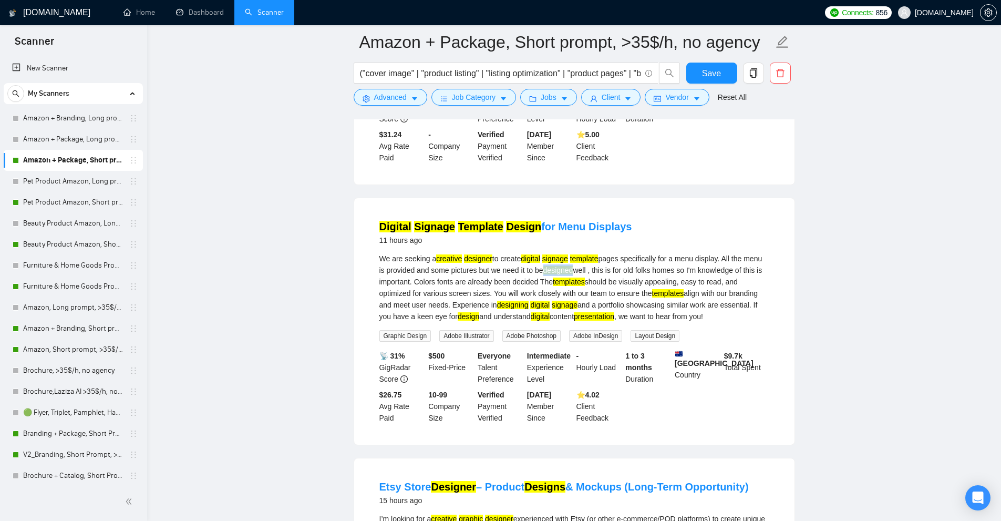
click at [583, 266] on div "We are seeking a creative designer to create digital signage template pages spe…" at bounding box center [574, 287] width 390 height 69
click at [640, 280] on div "We are seeking a creative designer to create digital signage template pages spe…" at bounding box center [574, 287] width 390 height 69
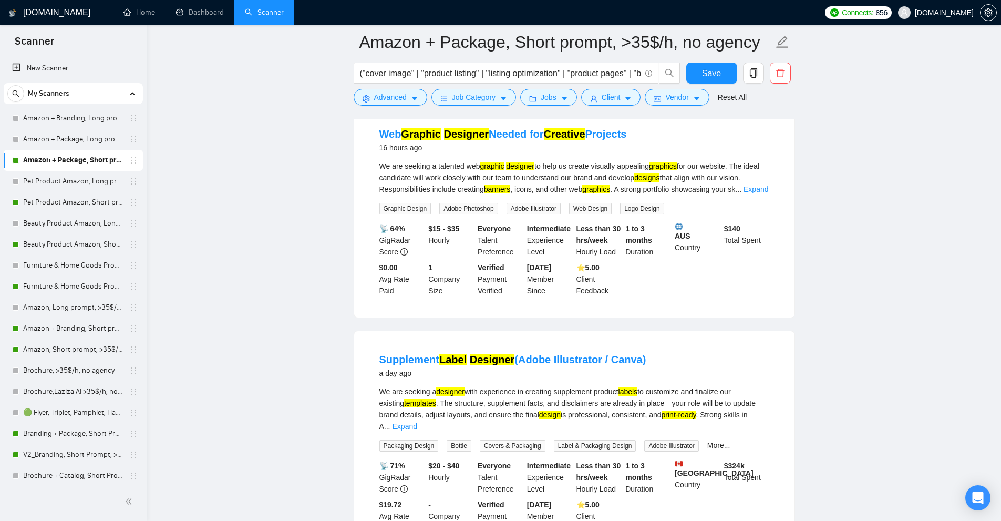
scroll to position [999, 0]
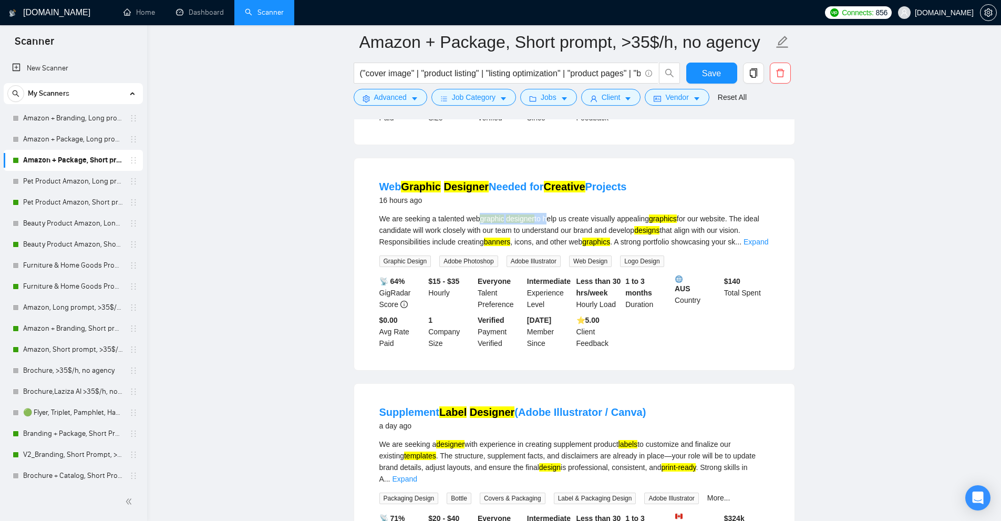
drag, startPoint x: 482, startPoint y: 223, endPoint x: 551, endPoint y: 223, distance: 68.9
click at [549, 223] on div "We are seeking a talented web graphic designer to help us create visually appea…" at bounding box center [574, 230] width 390 height 35
click at [551, 223] on div "We are seeking a talented web graphic designer to help us create visually appea…" at bounding box center [574, 230] width 390 height 35
click at [759, 246] on link "Expand" at bounding box center [756, 242] width 25 height 8
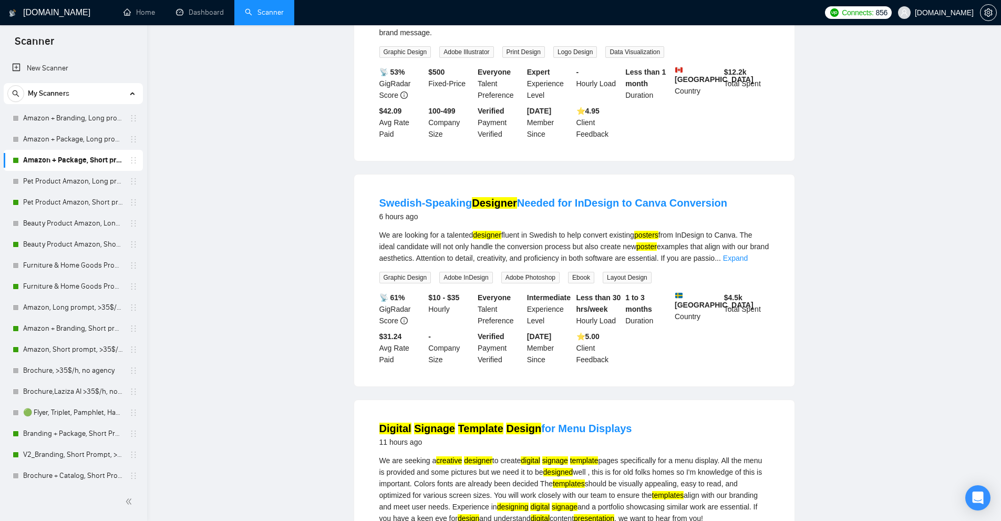
scroll to position [0, 0]
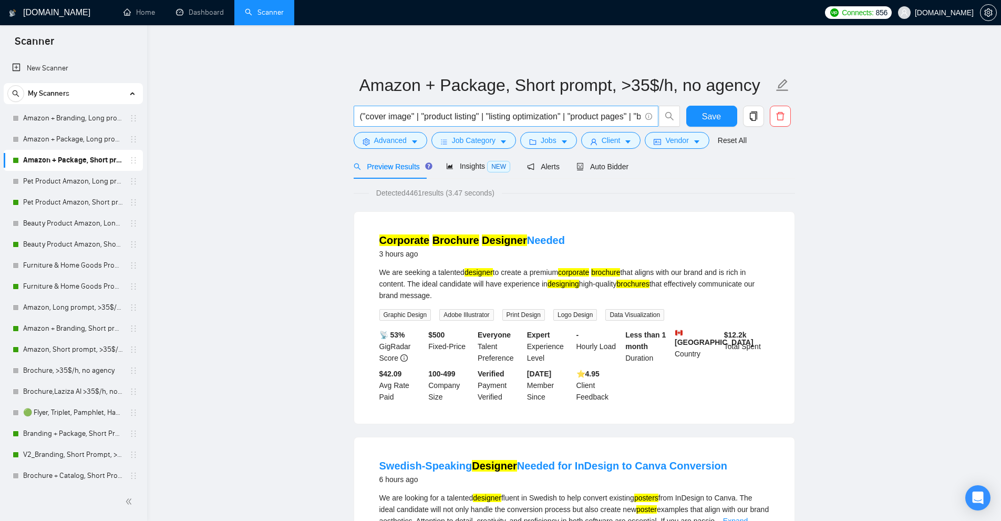
click at [615, 122] on input "("cover image" | "product listing" | "listing optimization" | "product pages" |…" at bounding box center [500, 116] width 281 height 13
click at [497, 106] on span "("cover image" | "product listing" | "listing optimization" | "product pages" |…" at bounding box center [506, 116] width 305 height 21
click at [481, 117] on input "("cover image" | "product listing" | "listing optimization" | "product pages" |…" at bounding box center [500, 116] width 281 height 13
click at [481, 173] on div "Insights NEW" at bounding box center [478, 166] width 64 height 25
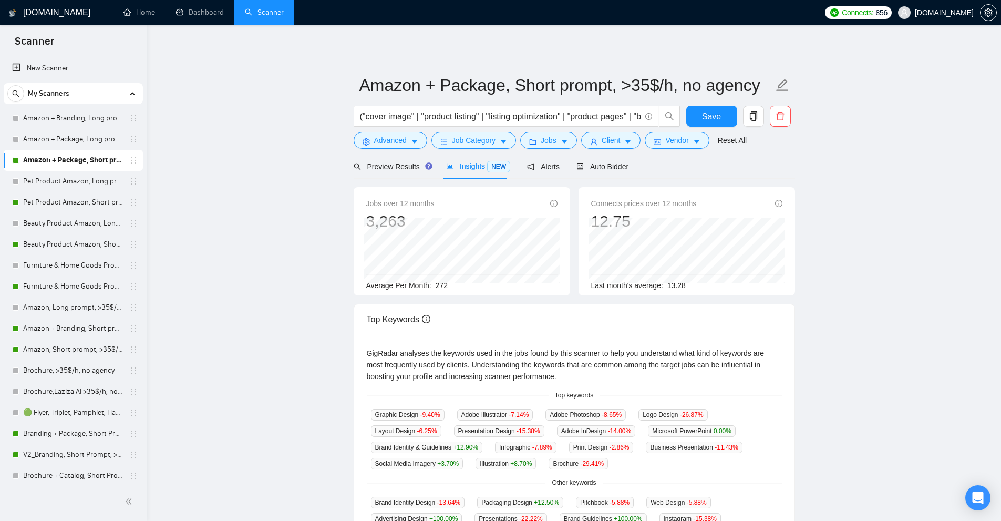
click at [384, 130] on div "("cover image" | "product listing" | "listing optimization" | "product pages" |…" at bounding box center [517, 119] width 331 height 26
click at [383, 133] on button "Advanced" at bounding box center [391, 140] width 74 height 17
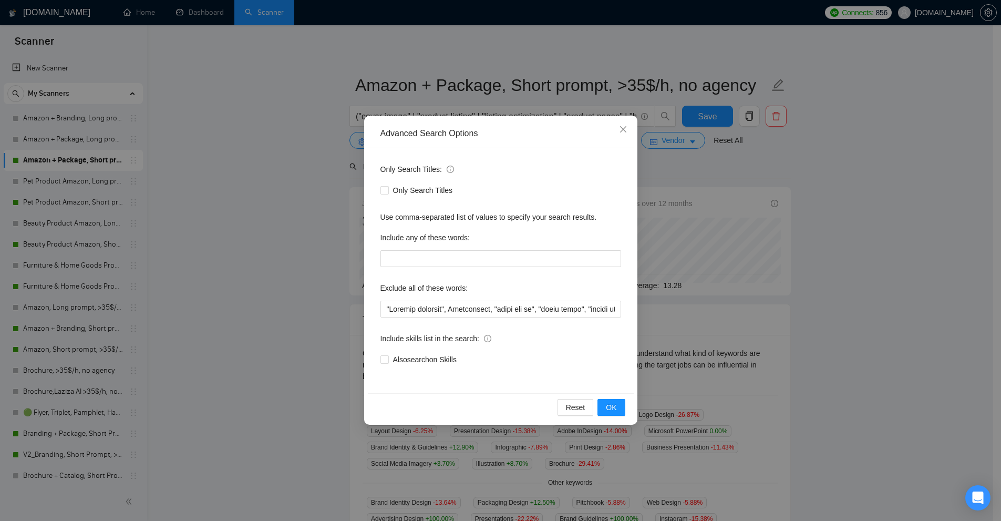
click at [751, 293] on div "Advanced Search Options Only Search Titles: Only Search Titles Use comma-separa…" at bounding box center [500, 260] width 1001 height 521
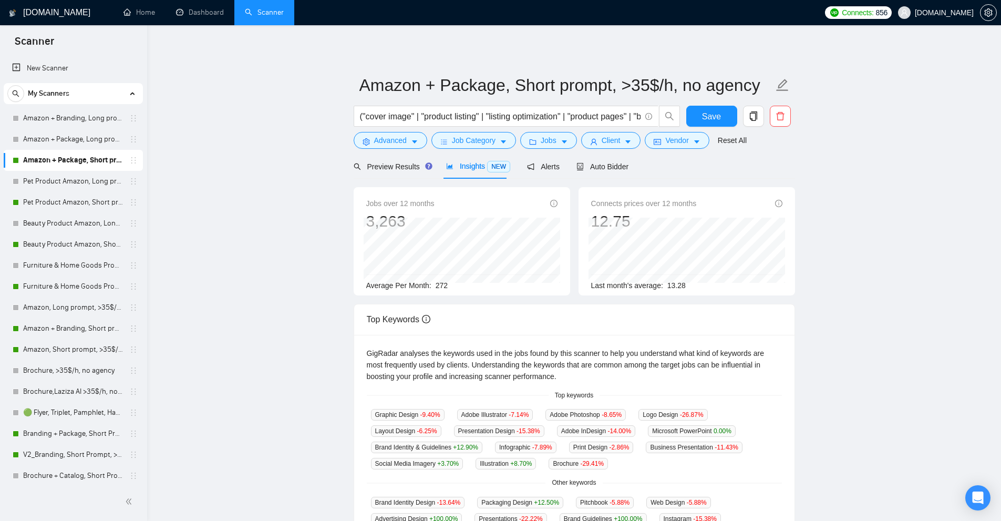
click at [49, 165] on link "Amazon + Package, Short prompt, >35$/h, no agency" at bounding box center [73, 160] width 100 height 21
click at [394, 143] on span "Advanced" at bounding box center [390, 141] width 33 height 12
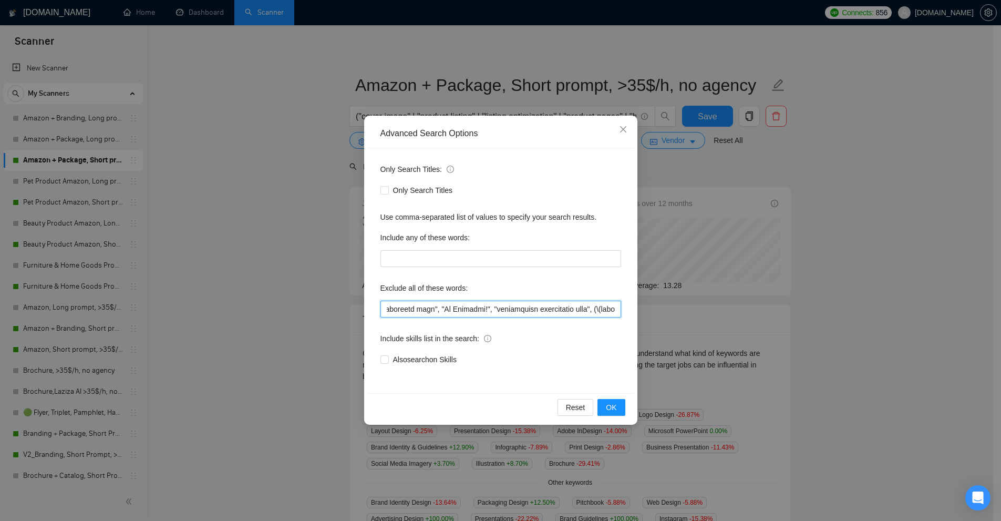
scroll to position [0, 7648]
drag, startPoint x: 618, startPoint y: 307, endPoint x: 520, endPoint y: 338, distance: 102.6
click at [520, 338] on div "Only Search Titles: Only Search Titles Use comma-separated list of values to sp…" at bounding box center [501, 270] width 266 height 245
drag, startPoint x: 243, startPoint y: 197, endPoint x: 48, endPoint y: 0, distance: 276.9
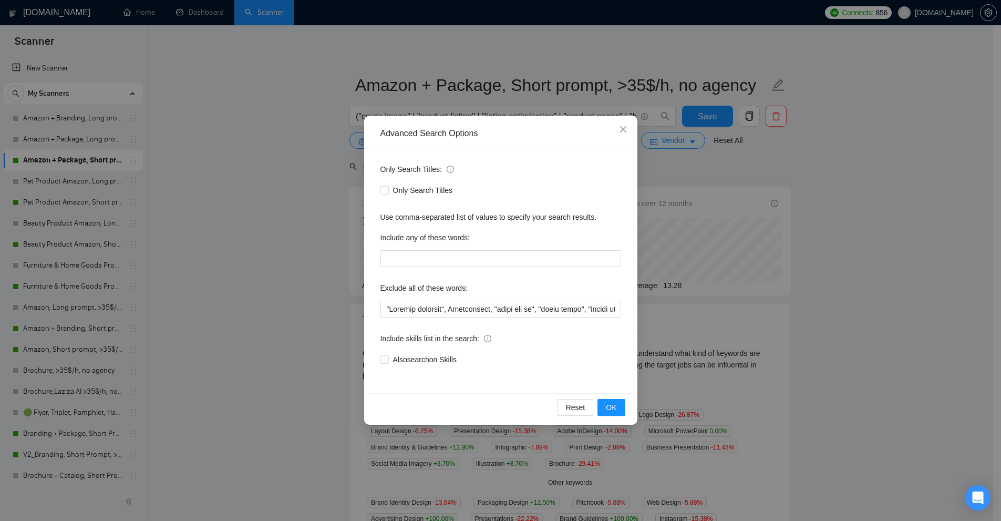
click at [243, 197] on div "Advanced Search Options Only Search Titles: Only Search Titles Use comma-separa…" at bounding box center [500, 260] width 1001 height 521
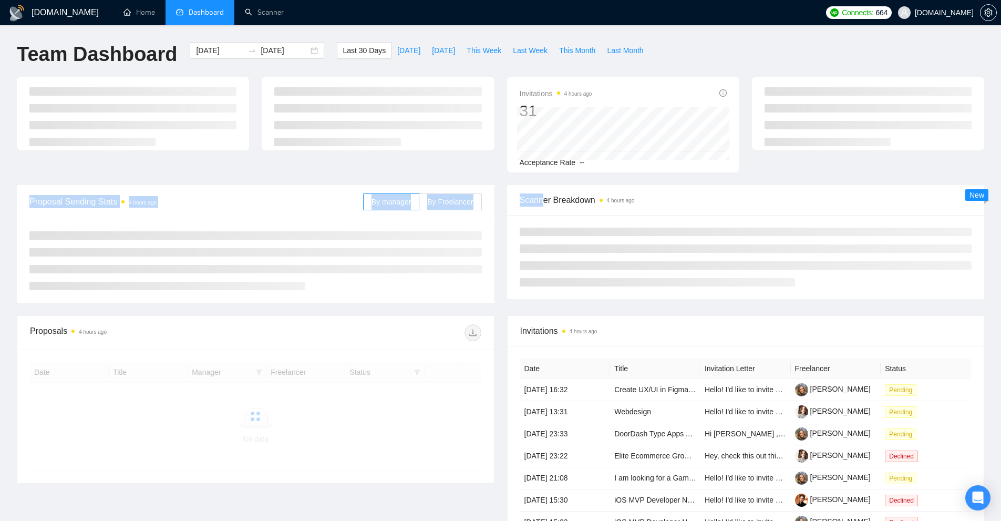
drag, startPoint x: 539, startPoint y: 174, endPoint x: 589, endPoint y: 176, distance: 49.4
click at [589, 176] on main "Team Dashboard 2025-08-06 2025-09-05 Last 30 Days Today Yesterday This Week Las…" at bounding box center [501, 344] width 968 height 604
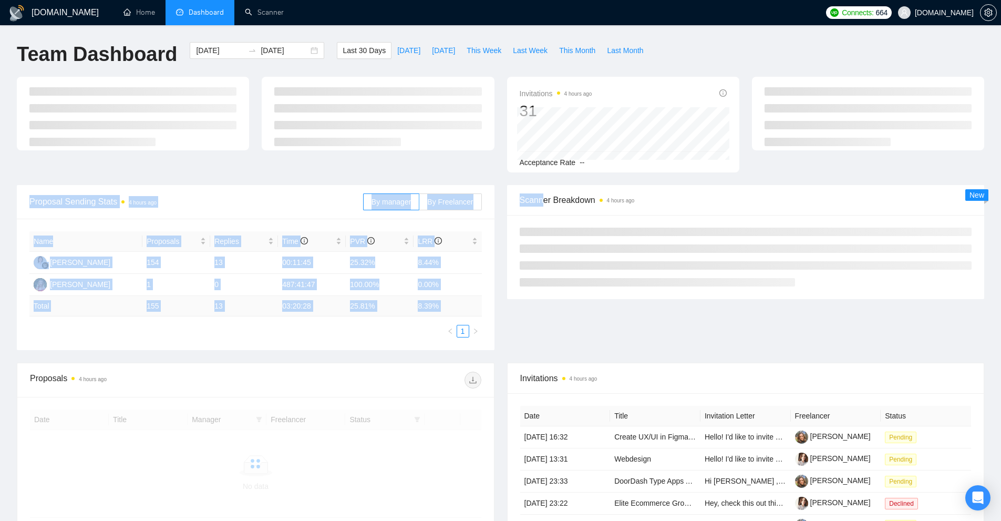
click at [589, 176] on div "Invitations 4 hours ago 31 Acceptance Rate --" at bounding box center [501, 131] width 980 height 108
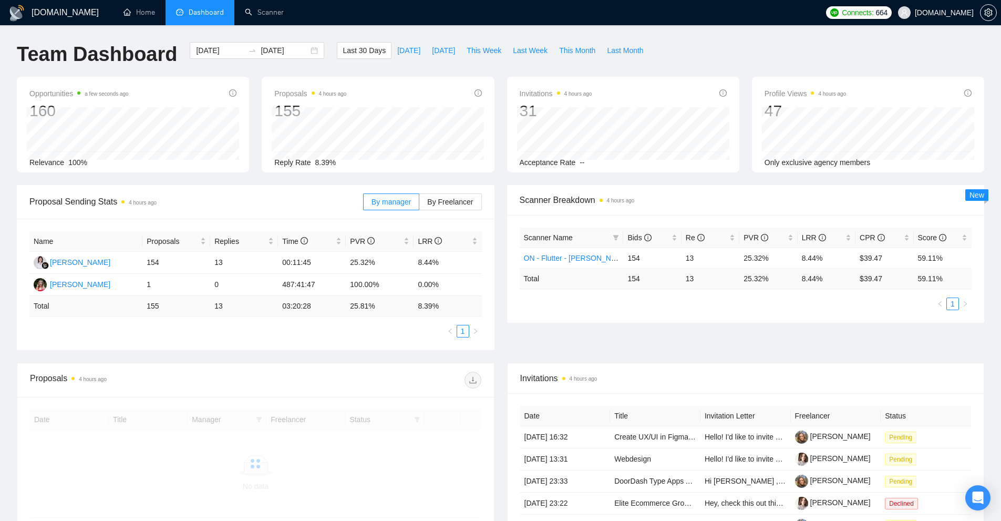
scroll to position [105, 0]
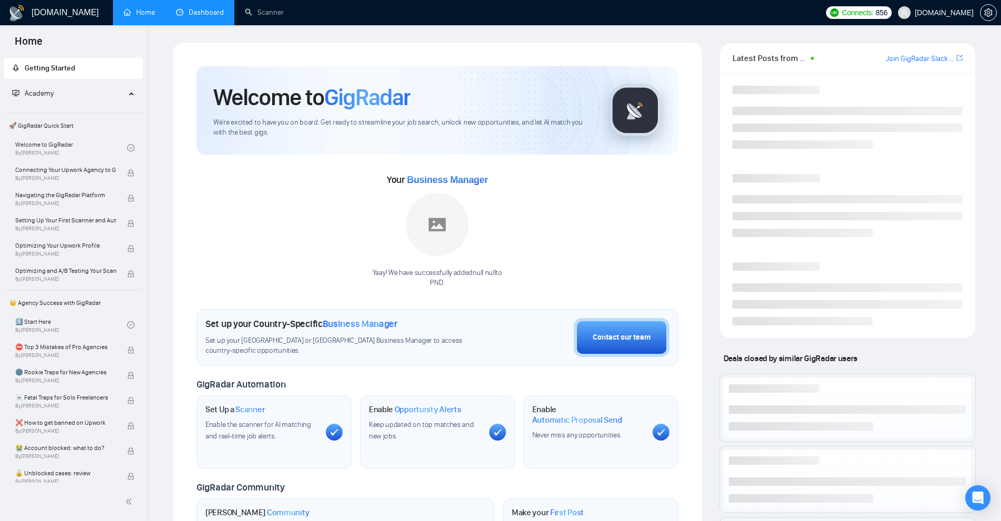
click at [218, 15] on link "Dashboard" at bounding box center [200, 12] width 48 height 9
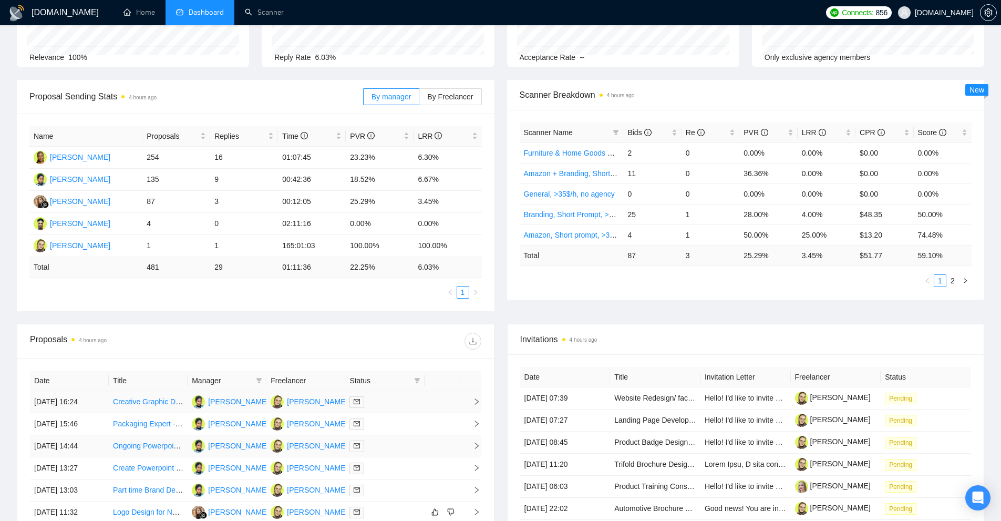
scroll to position [263, 0]
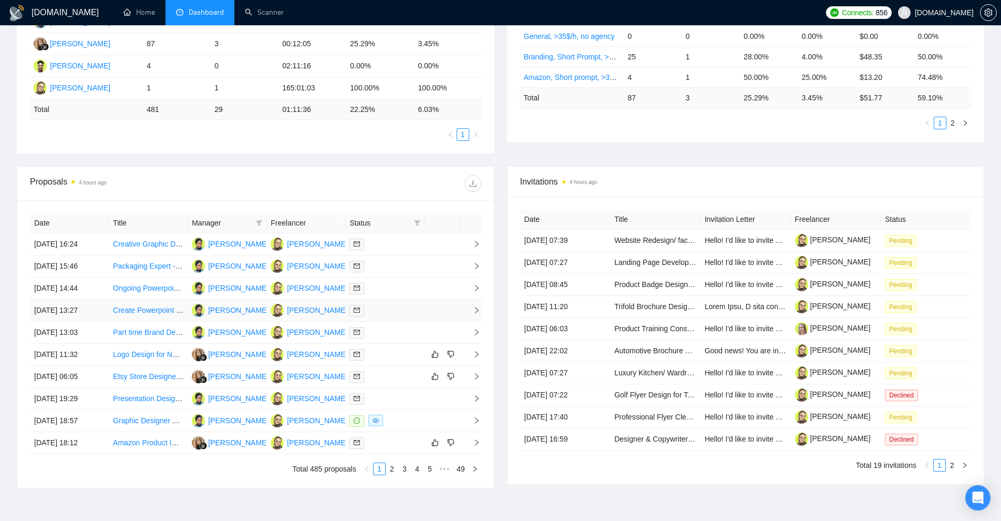
click at [300, 312] on div "Anna Shtonda" at bounding box center [317, 310] width 60 height 12
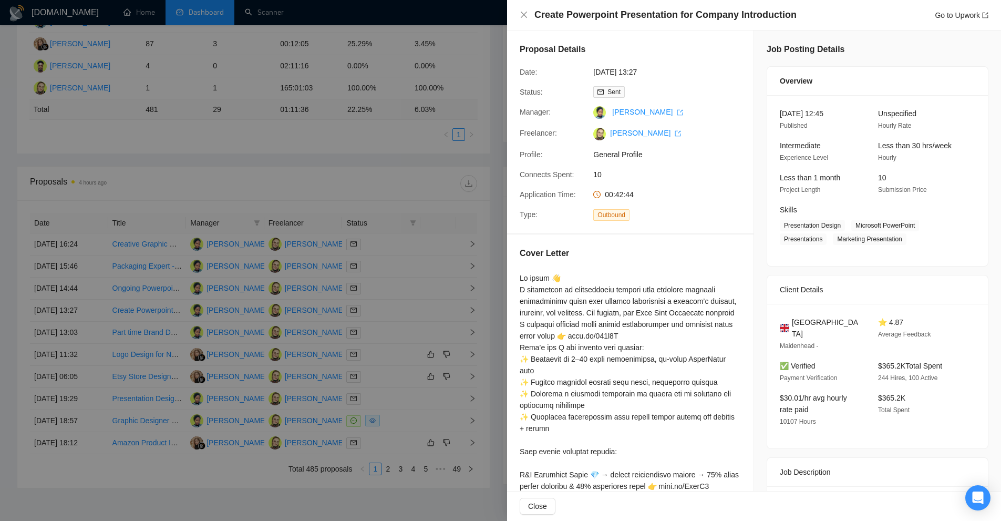
scroll to position [0, 0]
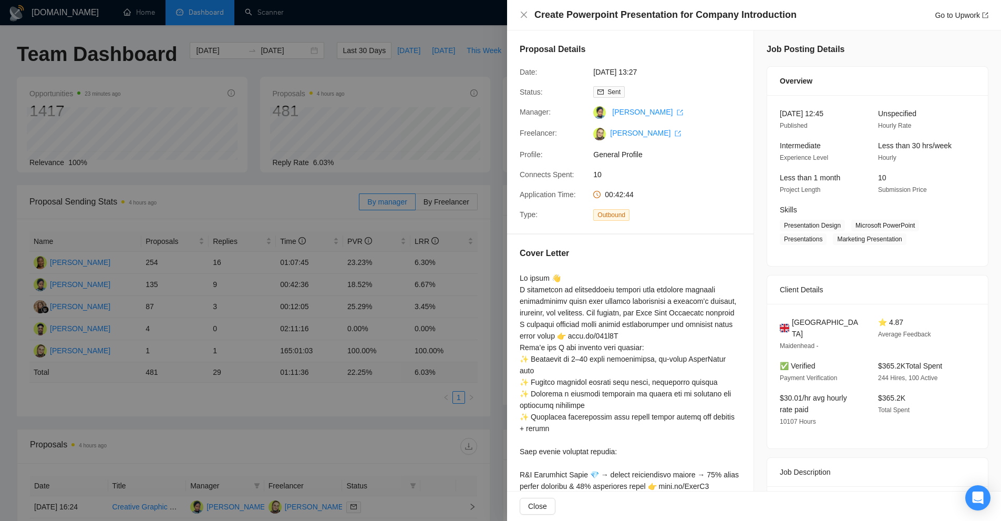
click at [273, 120] on div at bounding box center [500, 260] width 1001 height 521
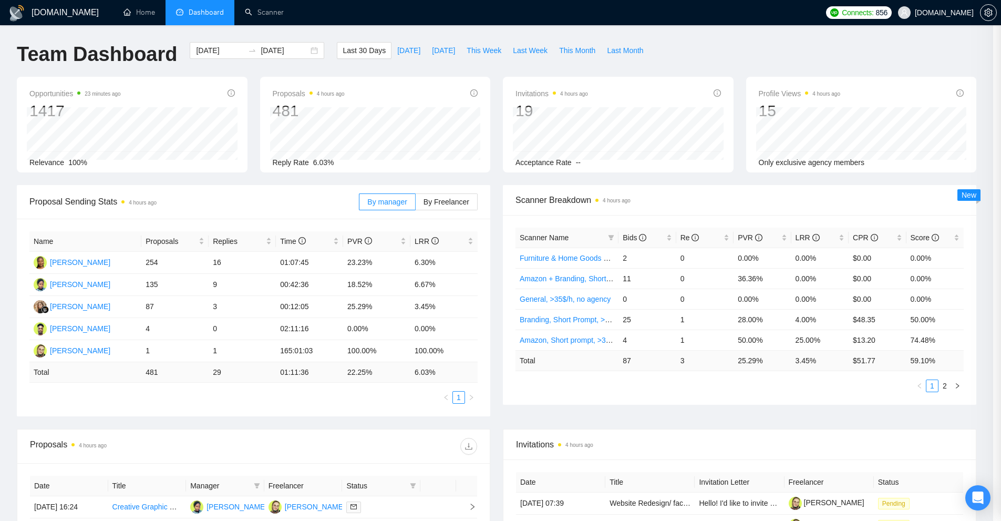
scroll to position [210, 0]
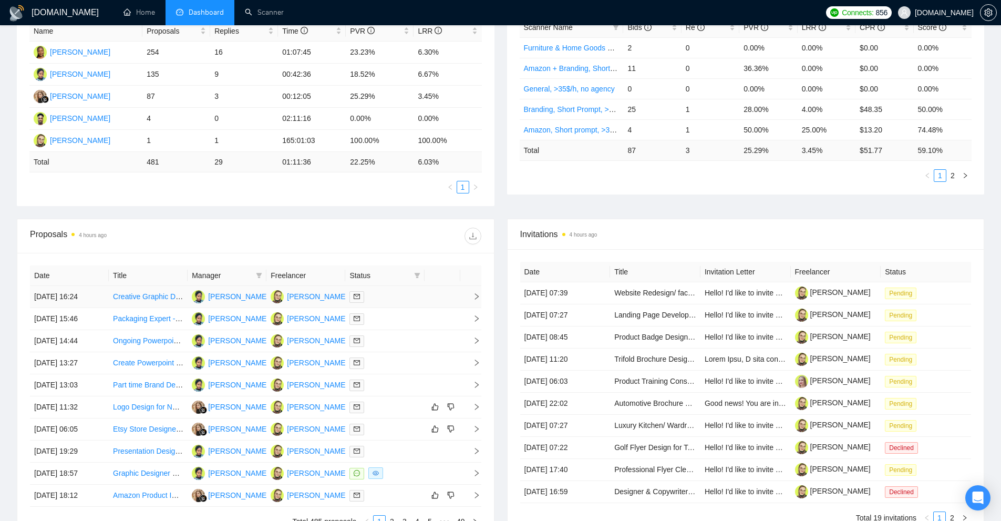
click at [387, 294] on div at bounding box center [385, 297] width 70 height 12
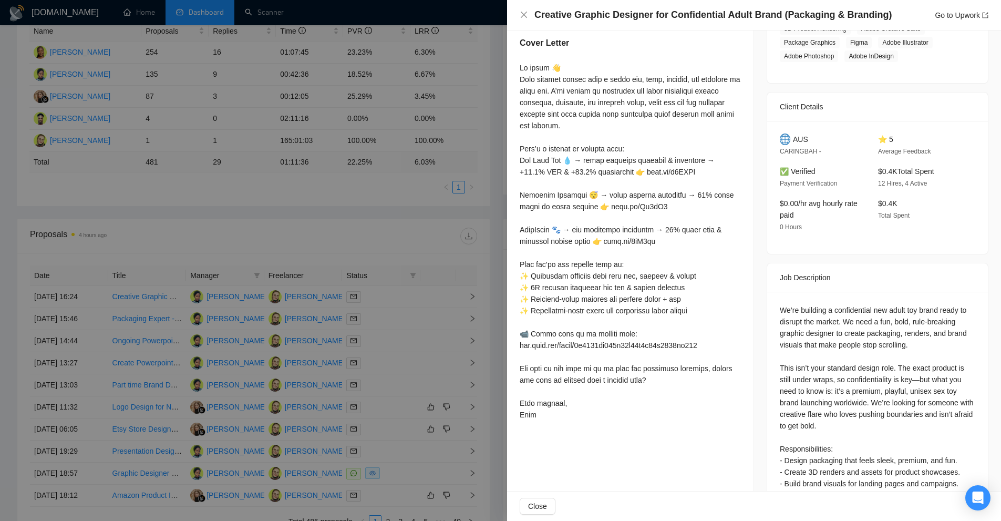
scroll to position [315, 0]
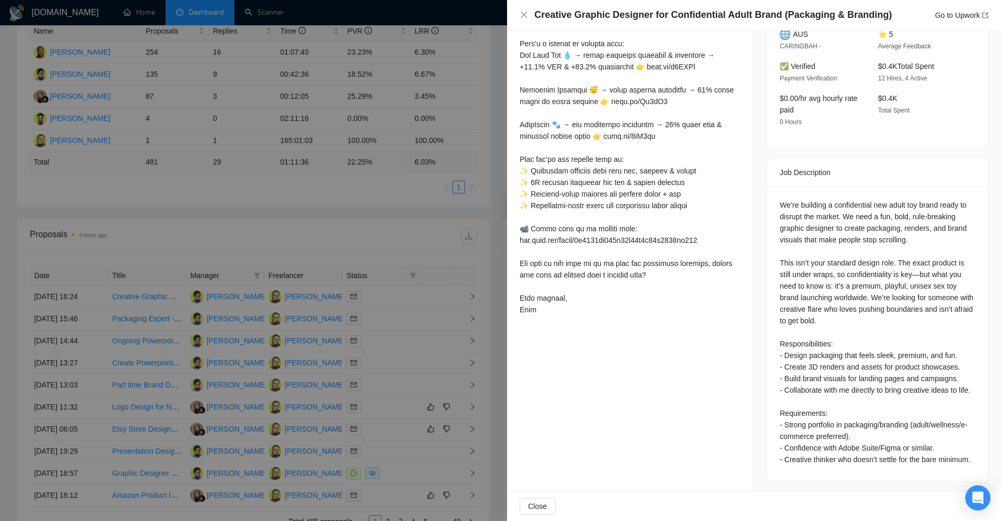
click at [818, 359] on div "We’re building a confidential new adult toy brand ready to disrupt the market. …" at bounding box center [878, 332] width 196 height 266
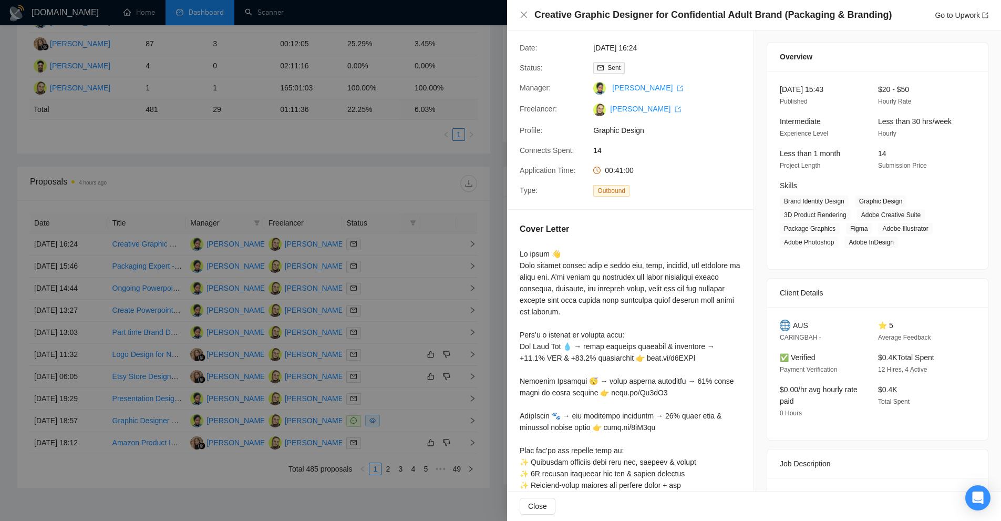
scroll to position [0, 0]
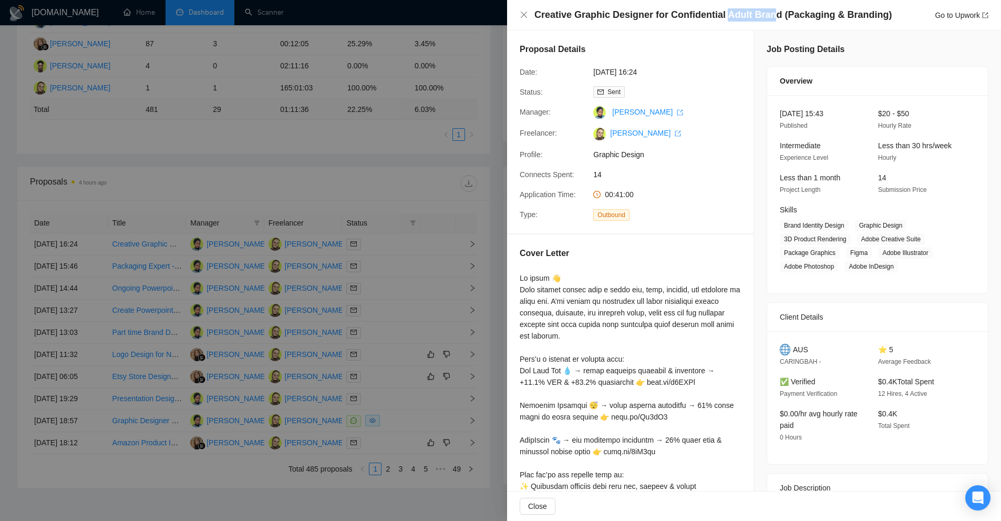
drag, startPoint x: 720, startPoint y: 15, endPoint x: 769, endPoint y: 11, distance: 49.0
click at [766, 11] on h4 "Creative Graphic Designer for Confidential Adult Brand (Packaging & Branding)" at bounding box center [713, 14] width 357 height 13
click at [769, 11] on h4 "Creative Graphic Designer for Confidential Adult Brand (Packaging & Branding)" at bounding box center [713, 14] width 357 height 13
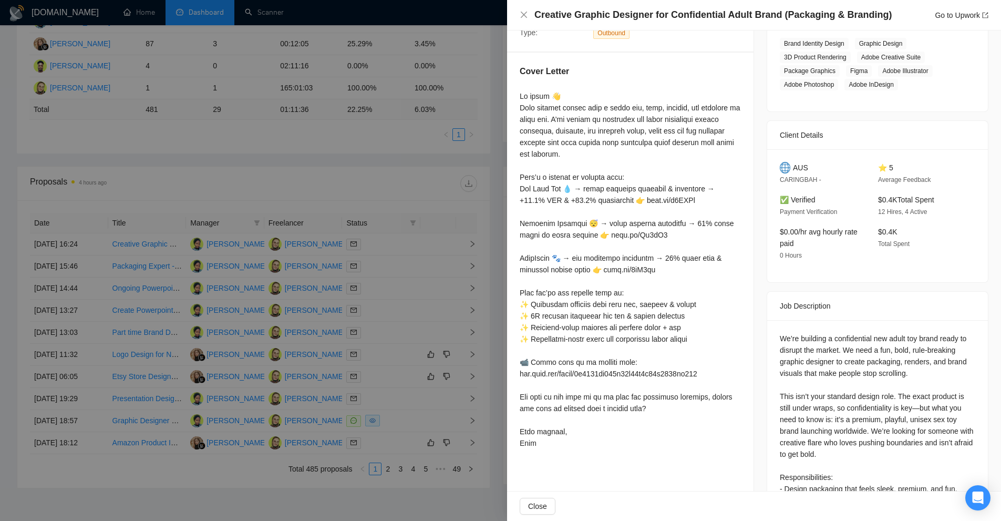
scroll to position [129, 0]
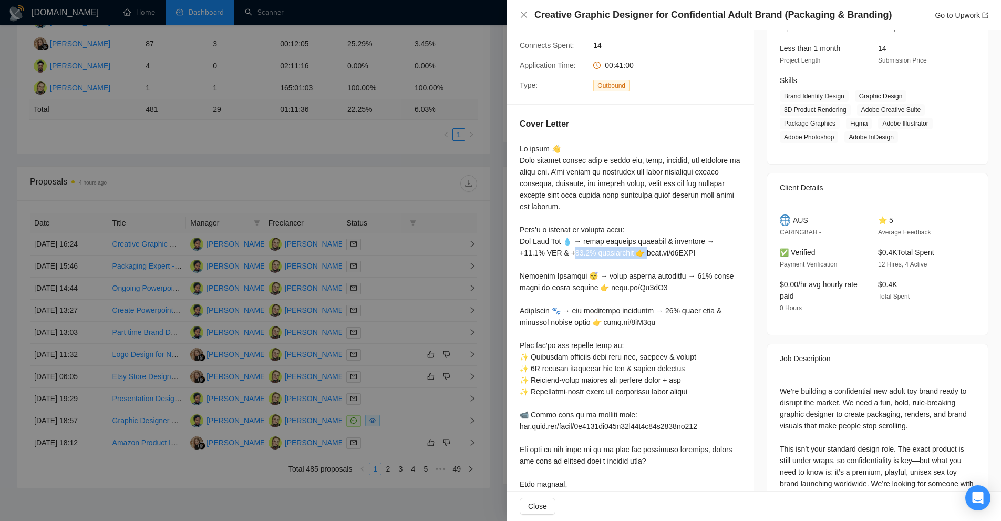
drag, startPoint x: 574, startPoint y: 254, endPoint x: 655, endPoint y: 270, distance: 82.5
click at [650, 254] on div at bounding box center [630, 322] width 221 height 358
click at [637, 290] on div at bounding box center [630, 322] width 221 height 358
click at [573, 309] on div at bounding box center [630, 322] width 221 height 358
drag, startPoint x: 573, startPoint y: 309, endPoint x: 642, endPoint y: 308, distance: 68.9
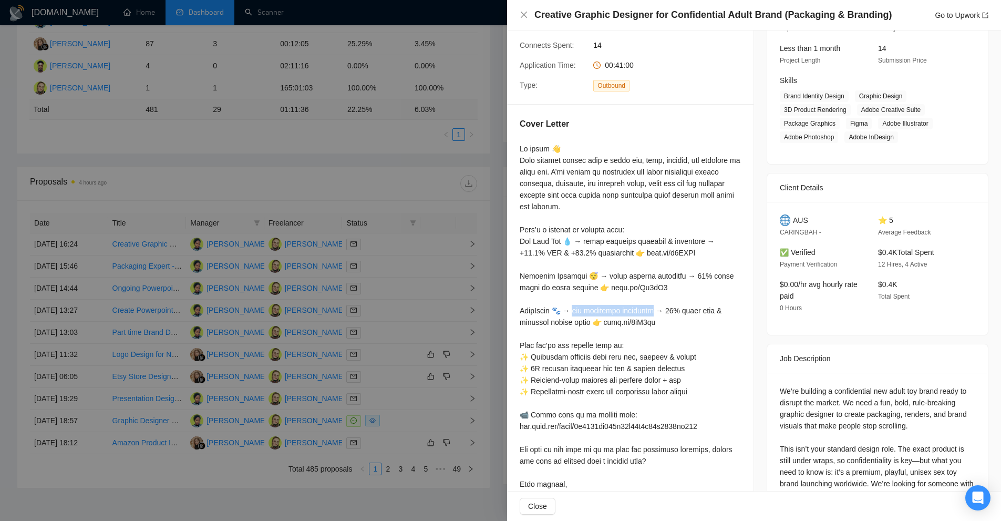
click at [642, 308] on div at bounding box center [630, 322] width 221 height 358
click at [685, 306] on div at bounding box center [630, 322] width 221 height 358
drag, startPoint x: 685, startPoint y: 306, endPoint x: 652, endPoint y: 321, distance: 35.8
click at [648, 321] on div at bounding box center [630, 322] width 221 height 358
click at [653, 321] on div at bounding box center [630, 322] width 221 height 358
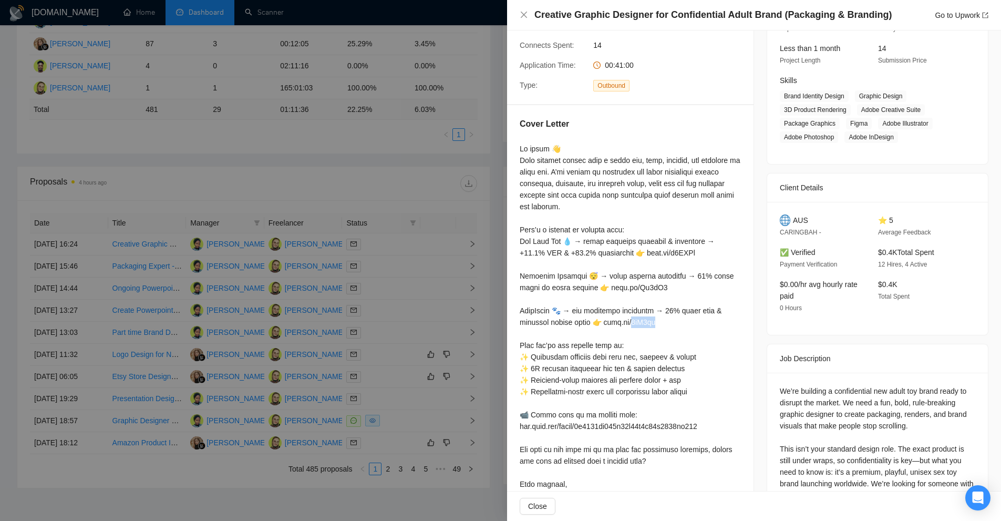
click at [653, 321] on div at bounding box center [630, 322] width 221 height 358
drag, startPoint x: 653, startPoint y: 321, endPoint x: 642, endPoint y: 321, distance: 11.6
click at [642, 321] on div at bounding box center [630, 322] width 221 height 358
click at [588, 372] on div at bounding box center [630, 322] width 221 height 358
click at [546, 360] on div at bounding box center [630, 322] width 221 height 358
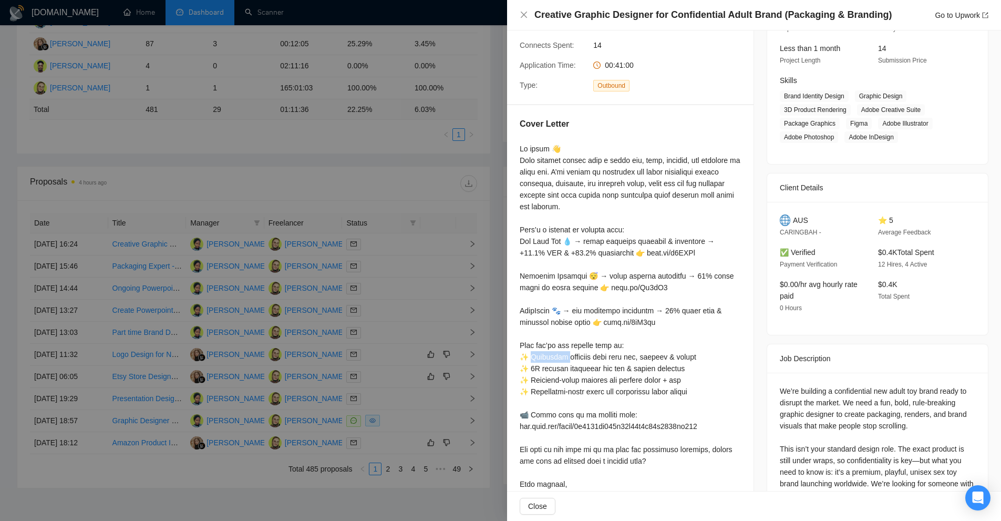
click at [546, 360] on div at bounding box center [630, 322] width 221 height 358
drag, startPoint x: 546, startPoint y: 360, endPoint x: 557, endPoint y: 385, distance: 27.5
click at [557, 385] on div at bounding box center [630, 322] width 221 height 358
click at [553, 397] on div at bounding box center [630, 322] width 221 height 358
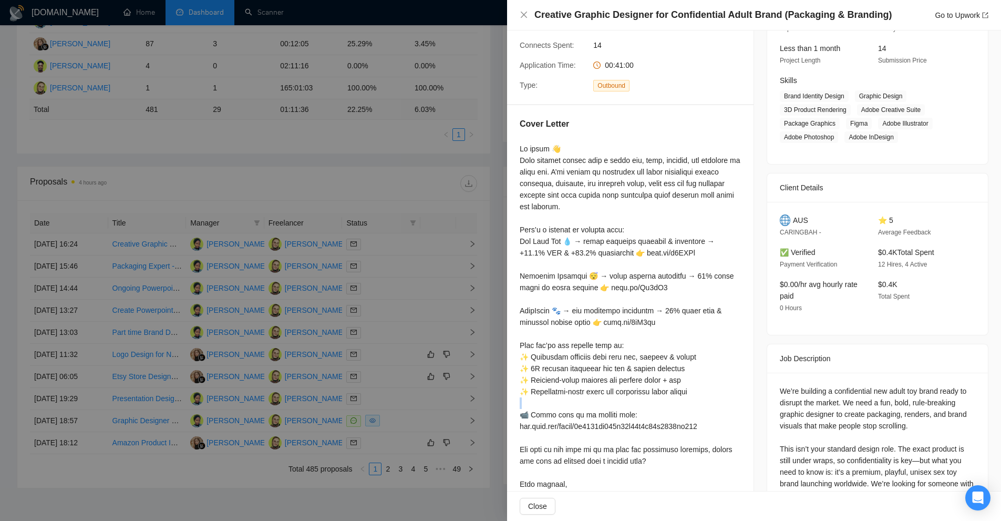
click at [553, 397] on div at bounding box center [630, 322] width 221 height 358
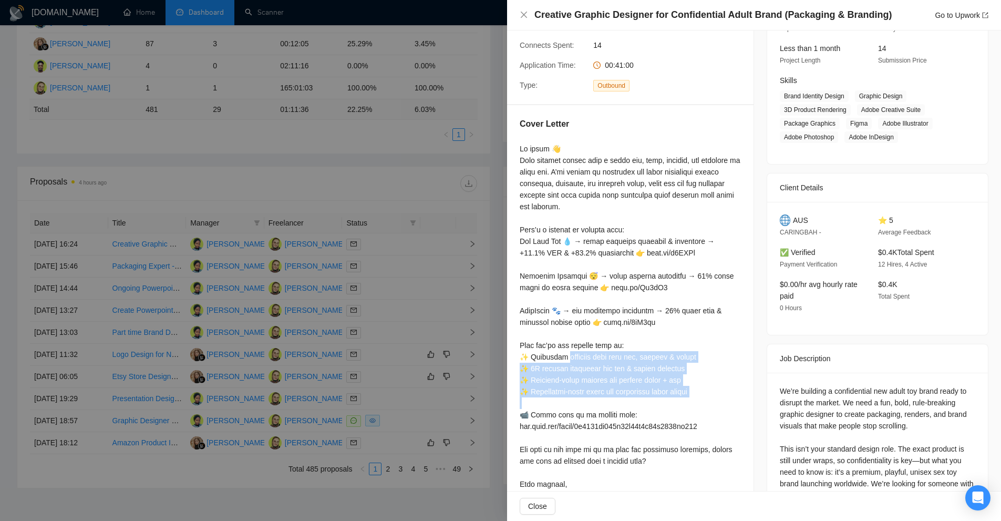
drag, startPoint x: 553, startPoint y: 397, endPoint x: 572, endPoint y: 351, distance: 50.0
click at [572, 351] on div at bounding box center [630, 322] width 221 height 358
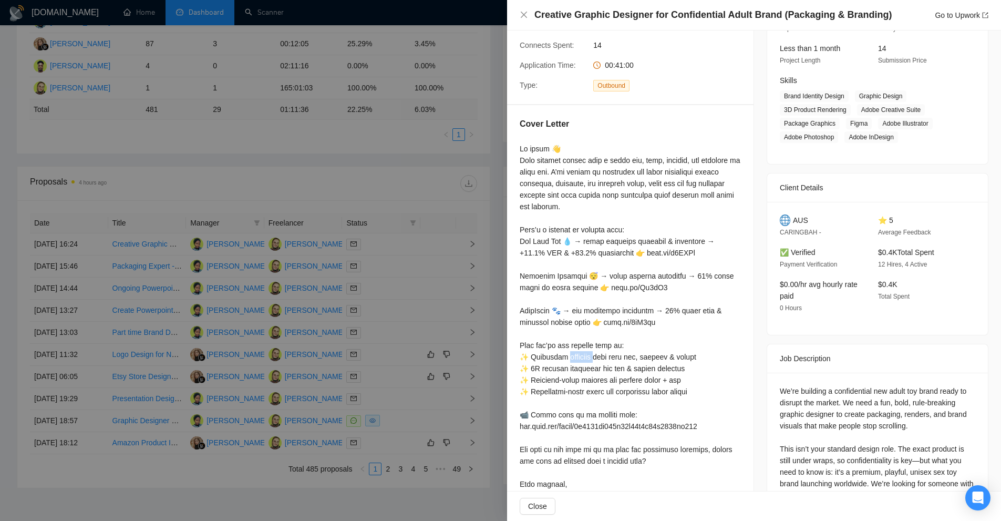
click at [572, 351] on div at bounding box center [630, 322] width 221 height 358
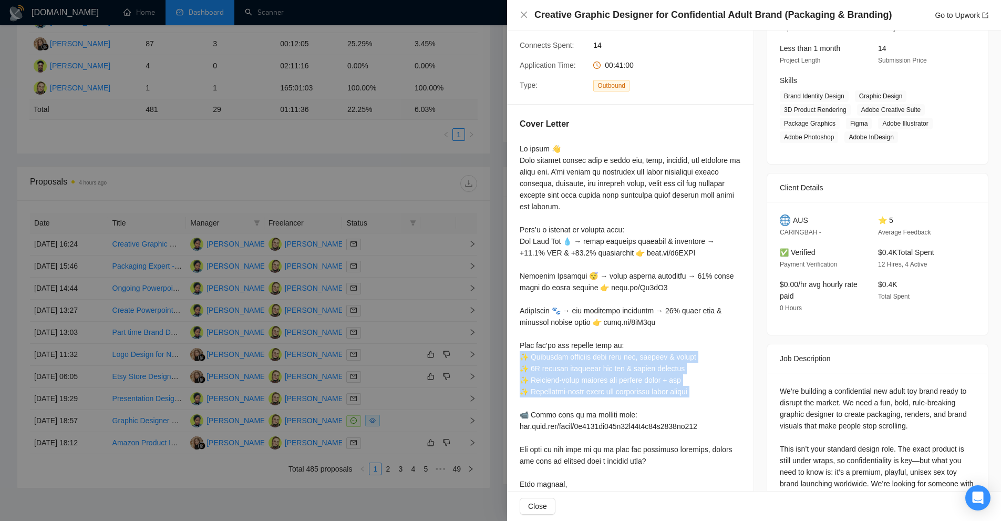
drag, startPoint x: 572, startPoint y: 351, endPoint x: 573, endPoint y: 394, distance: 42.6
click at [573, 394] on div at bounding box center [630, 322] width 221 height 358
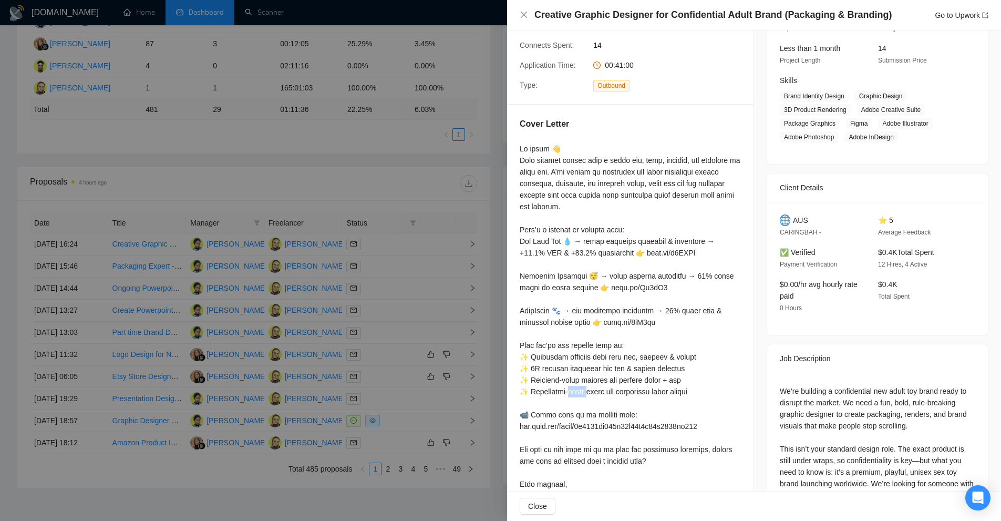
click at [573, 394] on div at bounding box center [630, 322] width 221 height 358
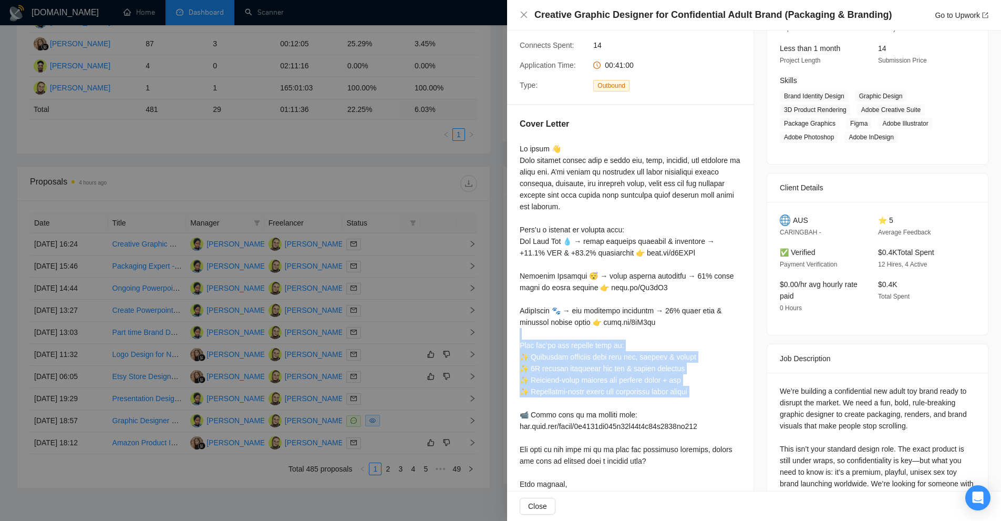
drag, startPoint x: 573, startPoint y: 394, endPoint x: 577, endPoint y: 336, distance: 57.4
click at [577, 336] on div at bounding box center [630, 322] width 221 height 358
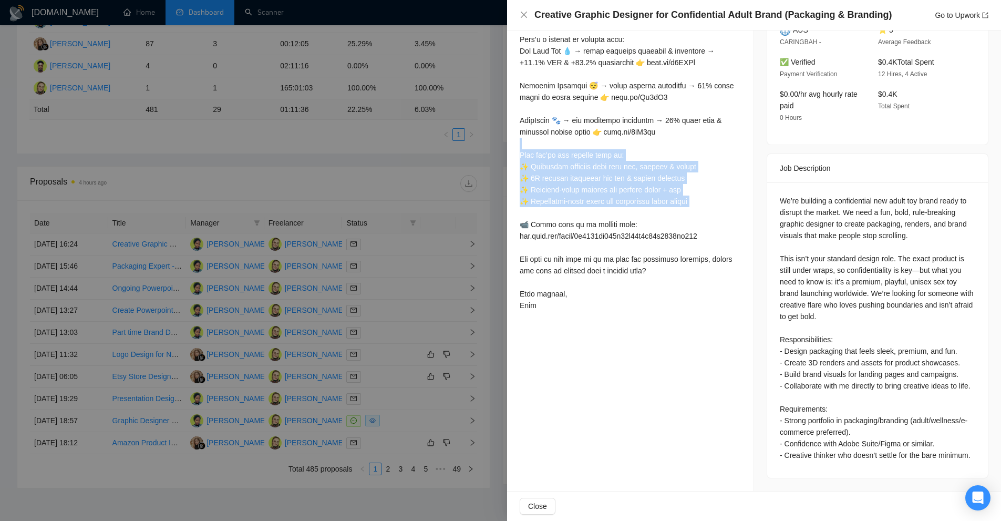
scroll to position [315, 0]
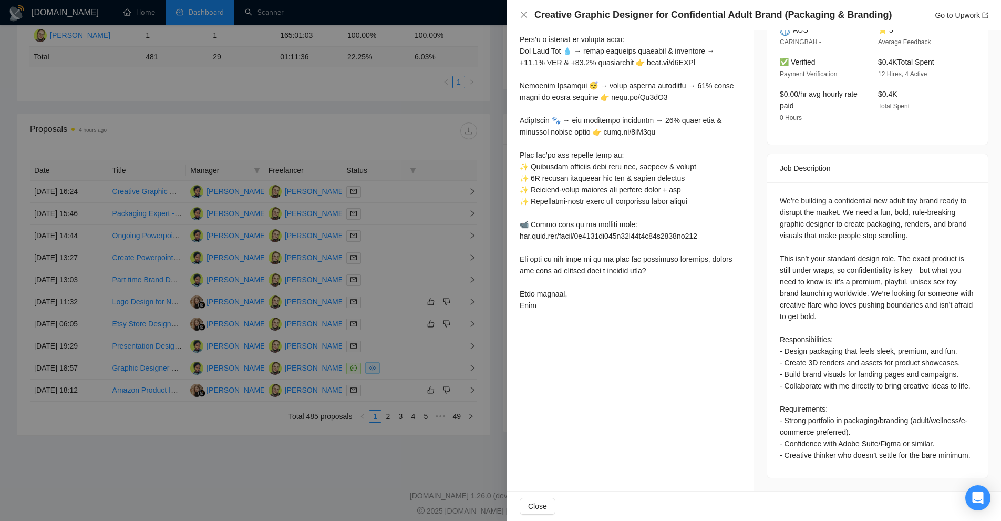
click at [851, 228] on div "We’re building a confidential new adult toy brand ready to disrupt the market. …" at bounding box center [878, 328] width 196 height 266
click at [549, 234] on div at bounding box center [630, 132] width 221 height 358
click at [689, 262] on div at bounding box center [630, 132] width 221 height 358
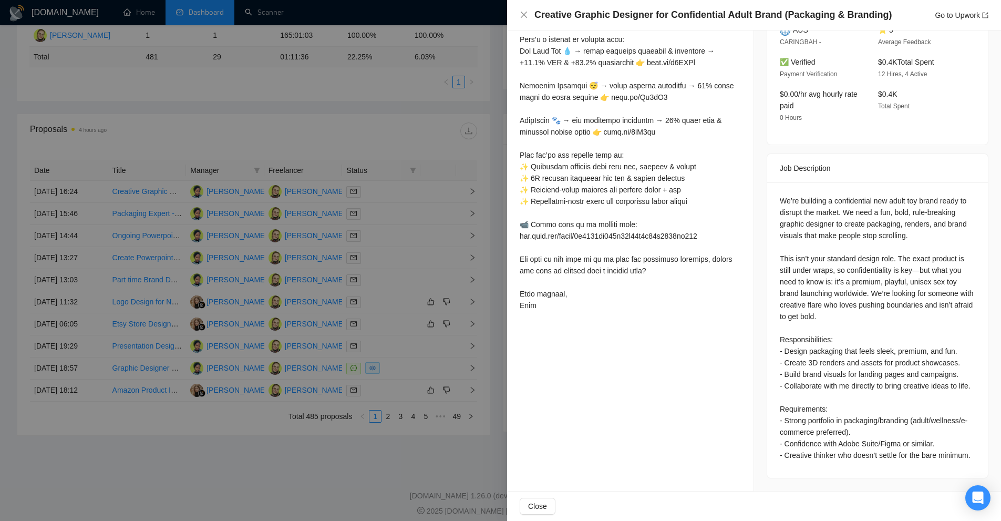
scroll to position [182, 0]
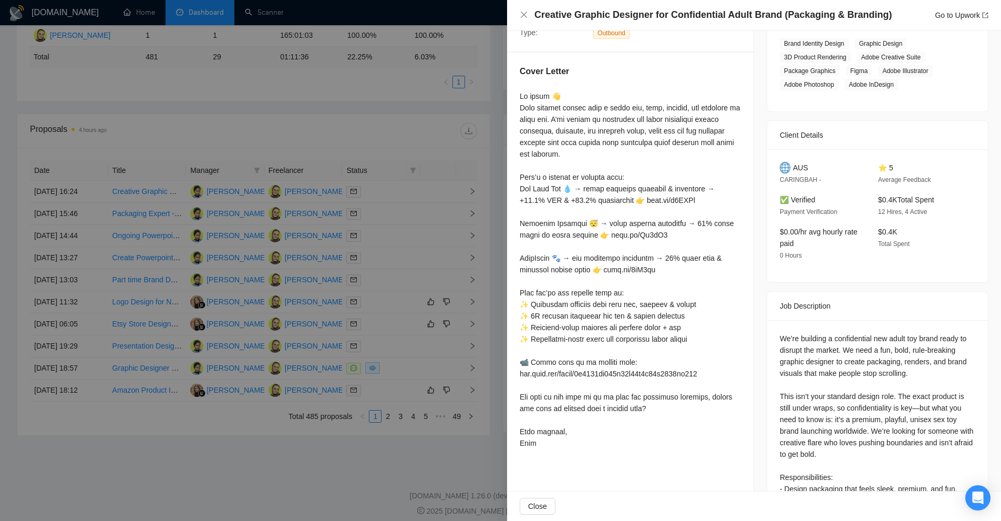
click at [529, 189] on div at bounding box center [630, 269] width 221 height 358
click at [614, 210] on div at bounding box center [630, 269] width 221 height 358
click at [617, 209] on div at bounding box center [630, 269] width 221 height 358
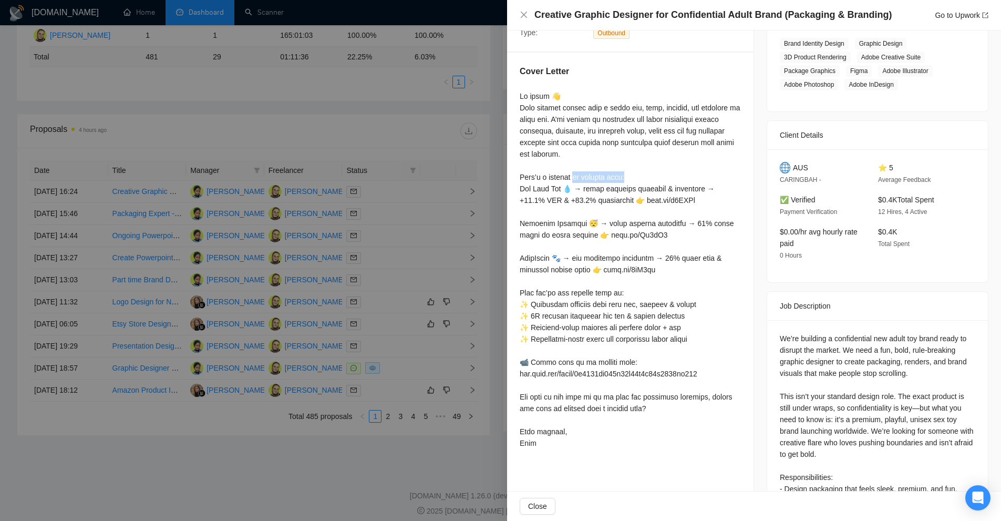
drag, startPoint x: 576, startPoint y: 173, endPoint x: 646, endPoint y: 173, distance: 70.4
click at [646, 173] on div at bounding box center [630, 269] width 221 height 358
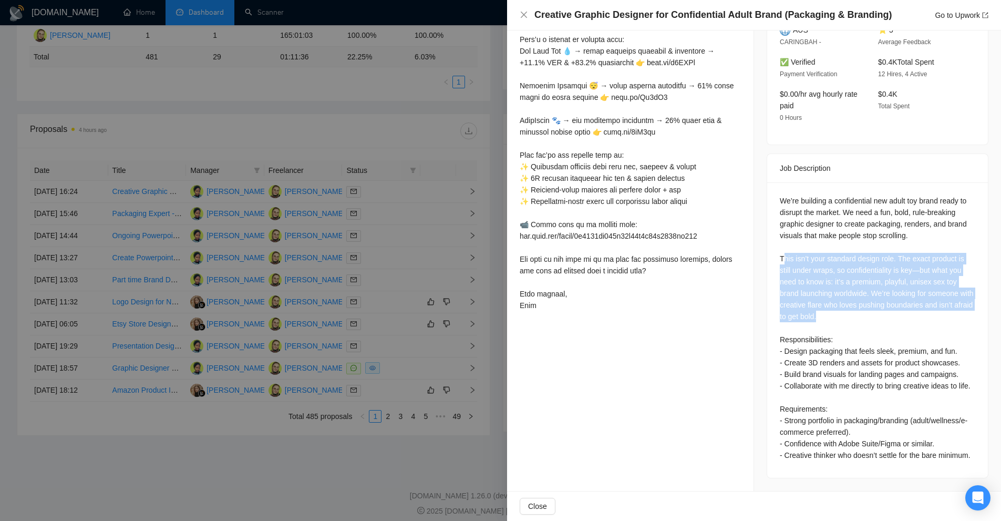
drag, startPoint x: 781, startPoint y: 234, endPoint x: 891, endPoint y: 299, distance: 127.5
click at [887, 296] on div "We’re building a confidential new adult toy brand ready to disrupt the market. …" at bounding box center [878, 328] width 196 height 266
click at [891, 299] on div "We’re building a confidential new adult toy brand ready to disrupt the market. …" at bounding box center [878, 328] width 196 height 266
drag, startPoint x: 888, startPoint y: 295, endPoint x: 813, endPoint y: 242, distance: 91.7
click at [813, 242] on div "We’re building a confidential new adult toy brand ready to disrupt the market. …" at bounding box center [878, 328] width 196 height 266
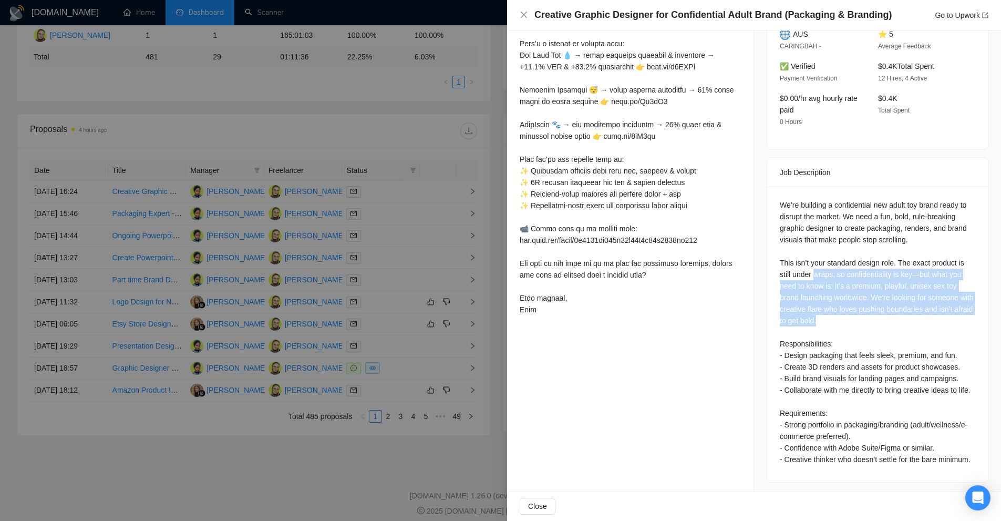
scroll to position [0, 0]
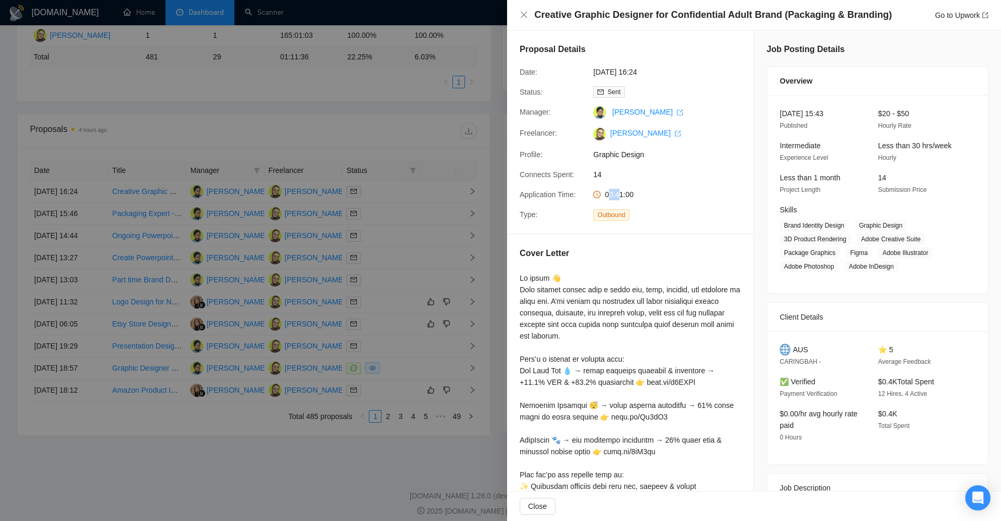
drag, startPoint x: 613, startPoint y: 193, endPoint x: 607, endPoint y: 193, distance: 6.3
click at [607, 193] on span "00:41:00" at bounding box center [619, 194] width 29 height 8
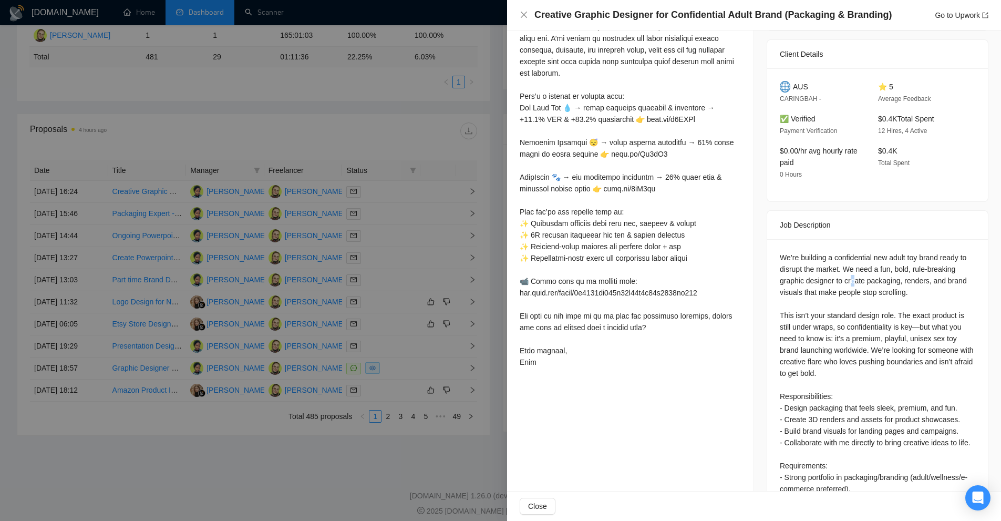
click at [849, 277] on div "We’re building a confidential new adult toy brand ready to disrupt the market. …" at bounding box center [878, 385] width 196 height 266
click at [853, 277] on div "We’re building a confidential new adult toy brand ready to disrupt the market. …" at bounding box center [878, 385] width 196 height 266
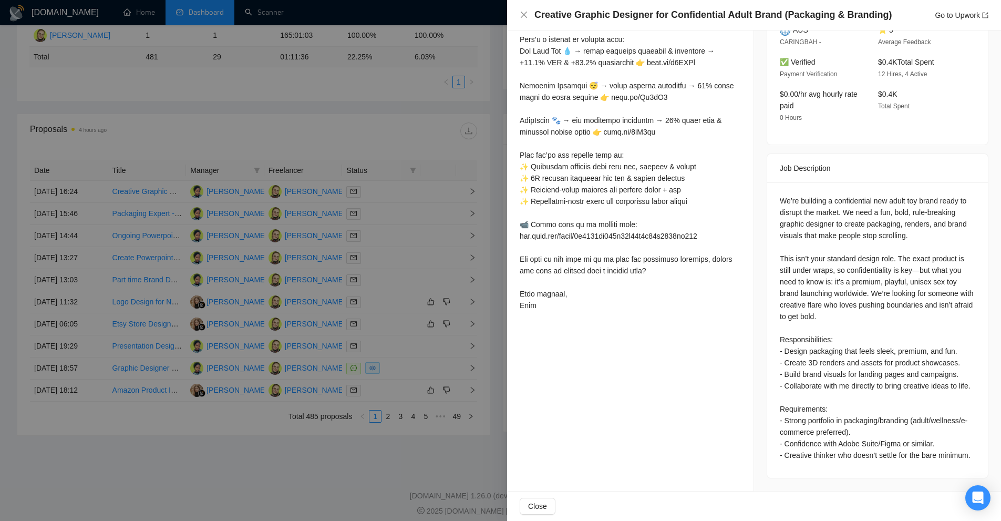
scroll to position [129, 0]
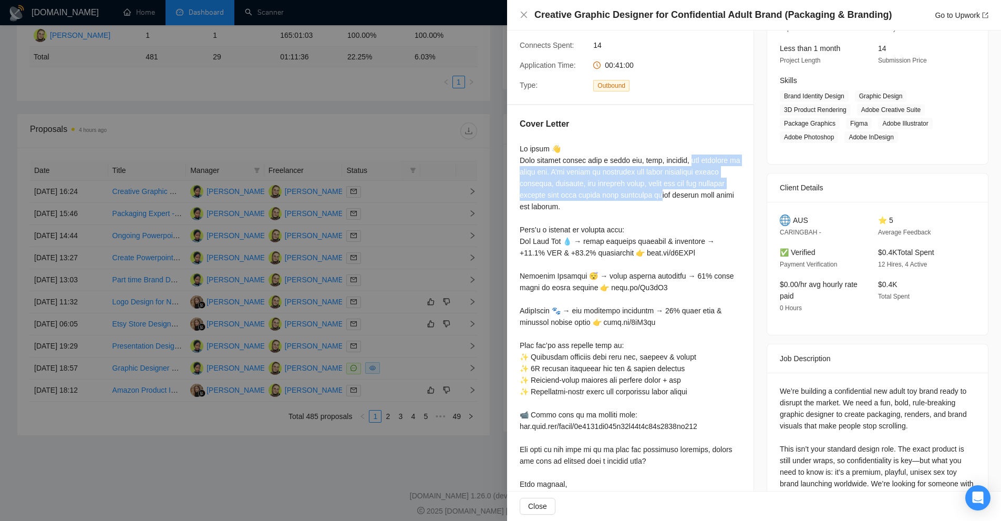
drag, startPoint x: 681, startPoint y: 157, endPoint x: 690, endPoint y: 203, distance: 47.2
click at [689, 201] on div at bounding box center [630, 322] width 221 height 358
click at [690, 203] on div at bounding box center [630, 322] width 221 height 358
drag, startPoint x: 651, startPoint y: 206, endPoint x: 521, endPoint y: 161, distance: 137.3
click at [521, 161] on div at bounding box center [630, 322] width 221 height 358
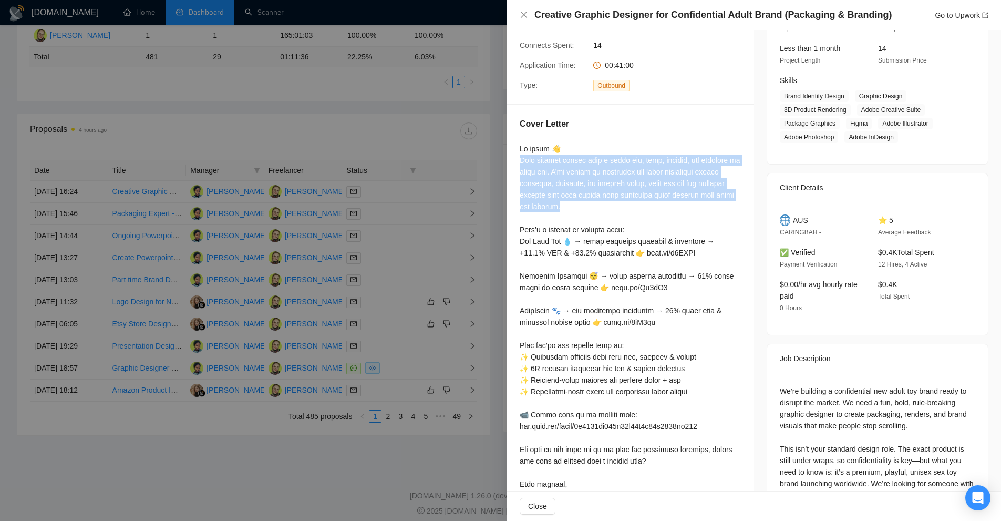
click at [521, 161] on div at bounding box center [630, 322] width 221 height 358
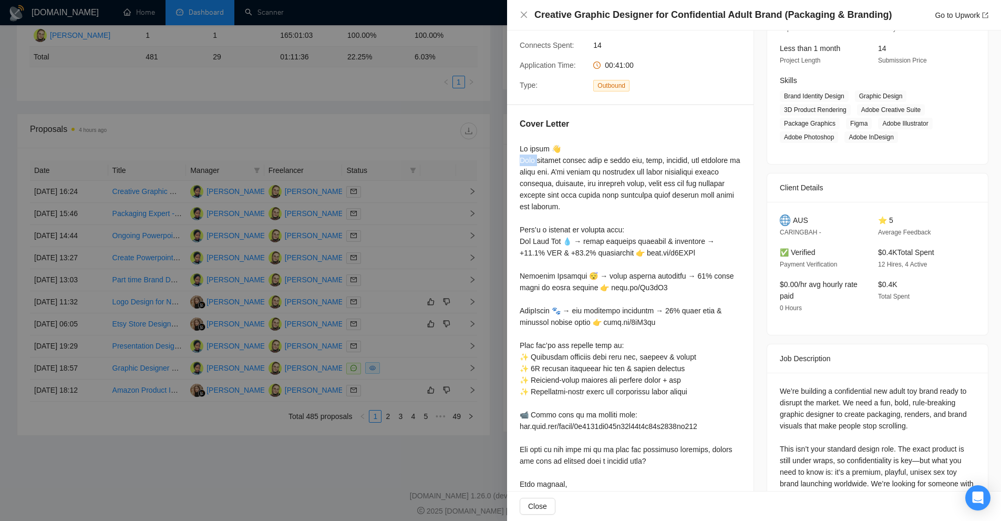
click at [521, 161] on div at bounding box center [630, 322] width 221 height 358
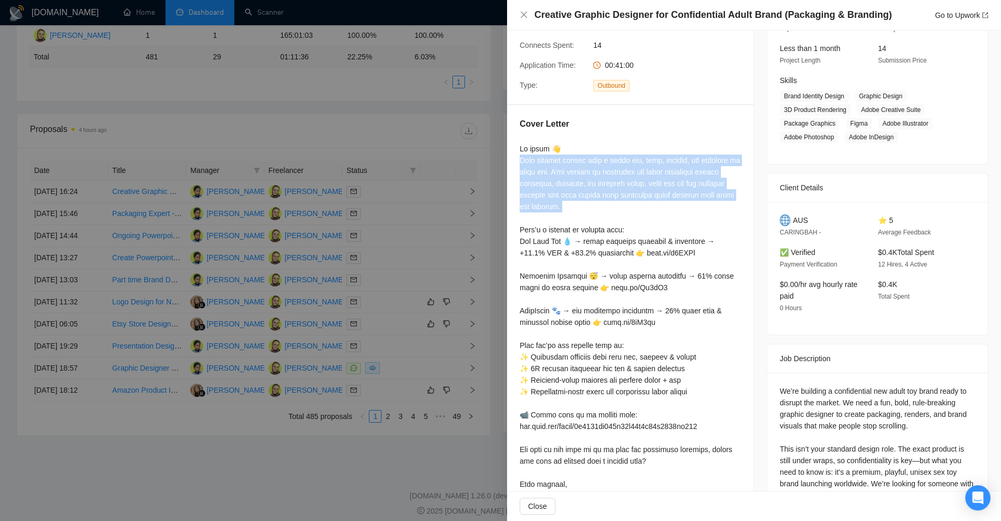
click at [521, 161] on div at bounding box center [630, 322] width 221 height 358
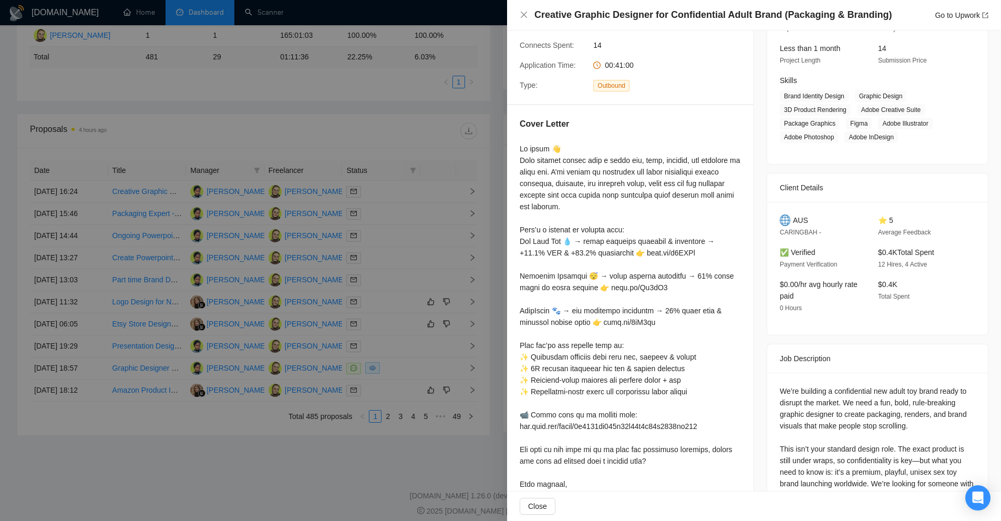
click at [580, 264] on div at bounding box center [630, 322] width 221 height 358
drag, startPoint x: 580, startPoint y: 264, endPoint x: 594, endPoint y: 246, distance: 22.4
click at [594, 246] on div at bounding box center [630, 322] width 221 height 358
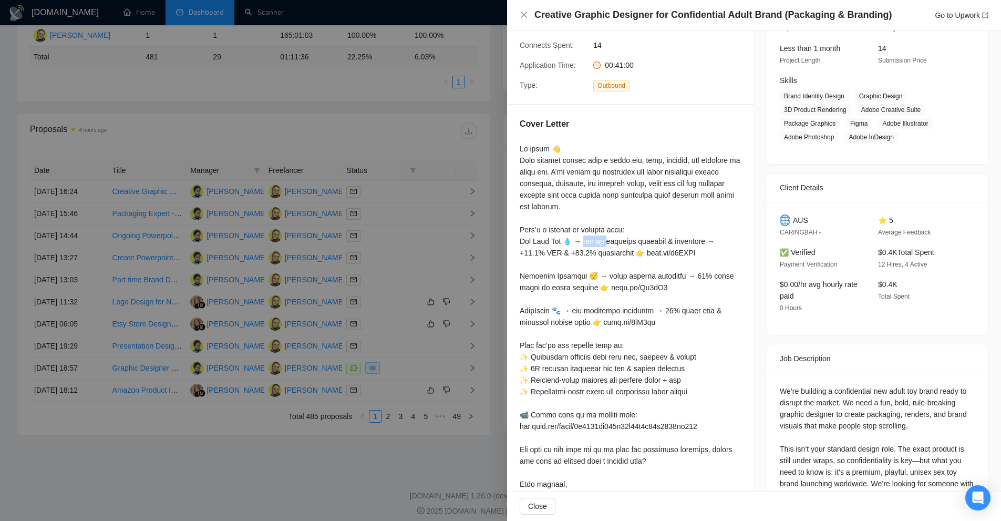
click at [594, 246] on div at bounding box center [630, 322] width 221 height 358
click at [443, 213] on div at bounding box center [500, 260] width 1001 height 521
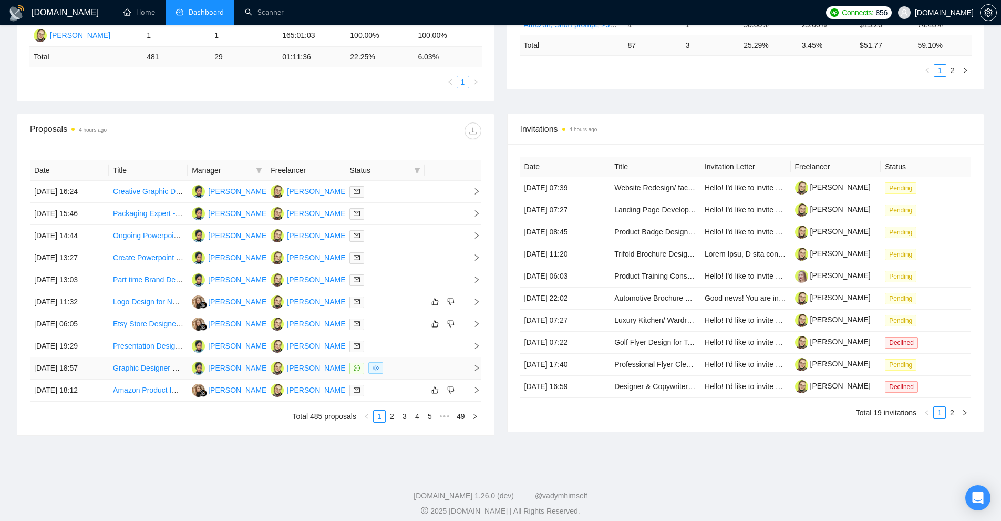
click at [405, 368] on div at bounding box center [385, 368] width 70 height 12
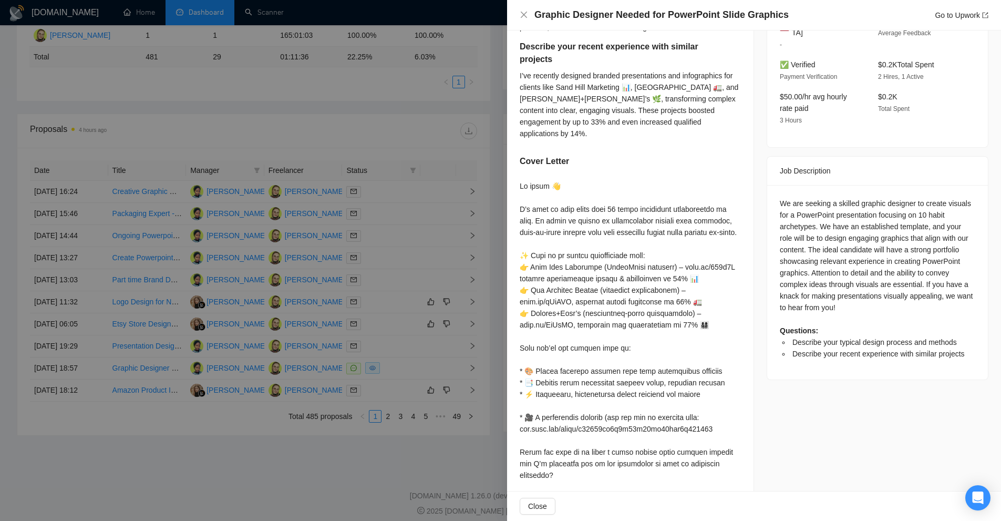
scroll to position [354, 0]
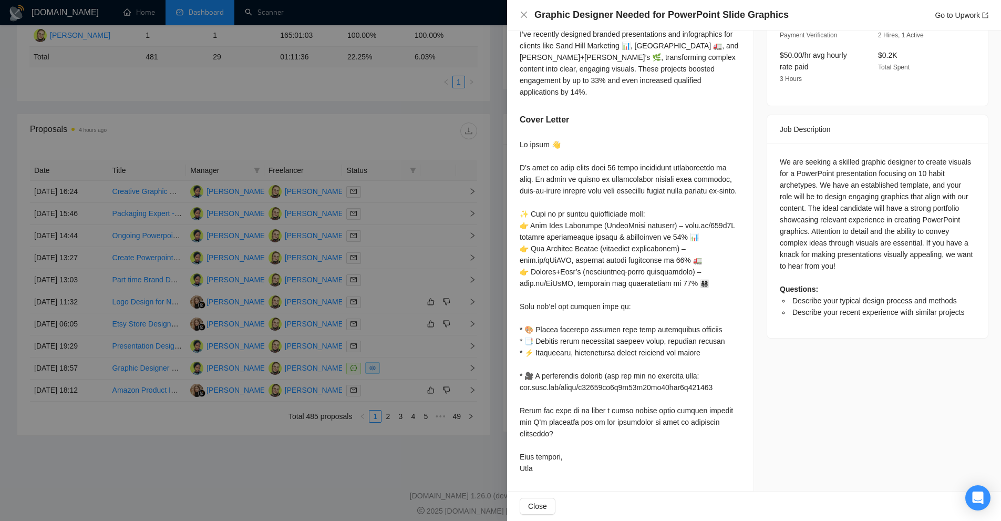
click at [426, 306] on div at bounding box center [500, 260] width 1001 height 521
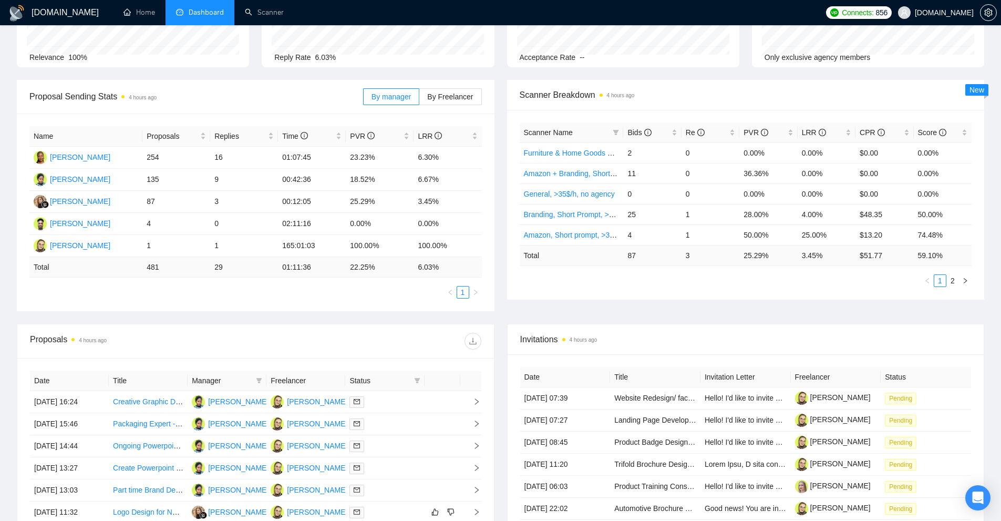
scroll to position [324, 0]
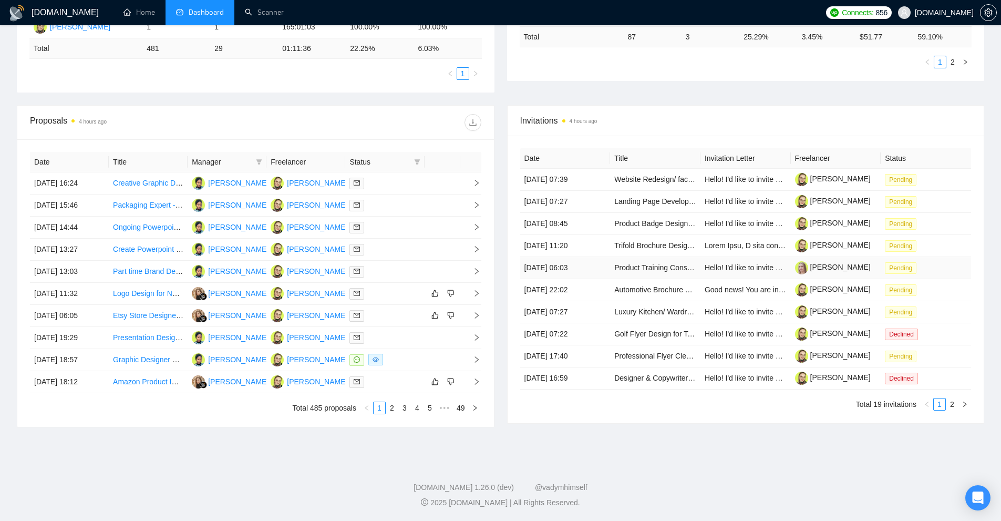
click at [752, 275] on td "Hello! I'd like to invite you to take a look at the job I've posted. Please sub…" at bounding box center [746, 268] width 90 height 22
drag, startPoint x: 366, startPoint y: 285, endPoint x: 376, endPoint y: 295, distance: 13.8
click at [376, 295] on td at bounding box center [384, 294] width 79 height 22
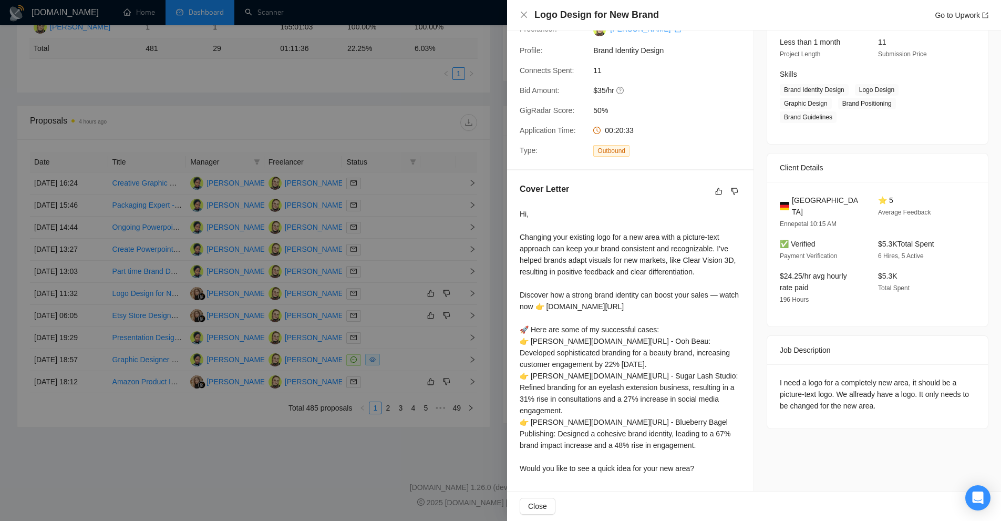
scroll to position [135, 0]
click at [379, 294] on div at bounding box center [500, 260] width 1001 height 521
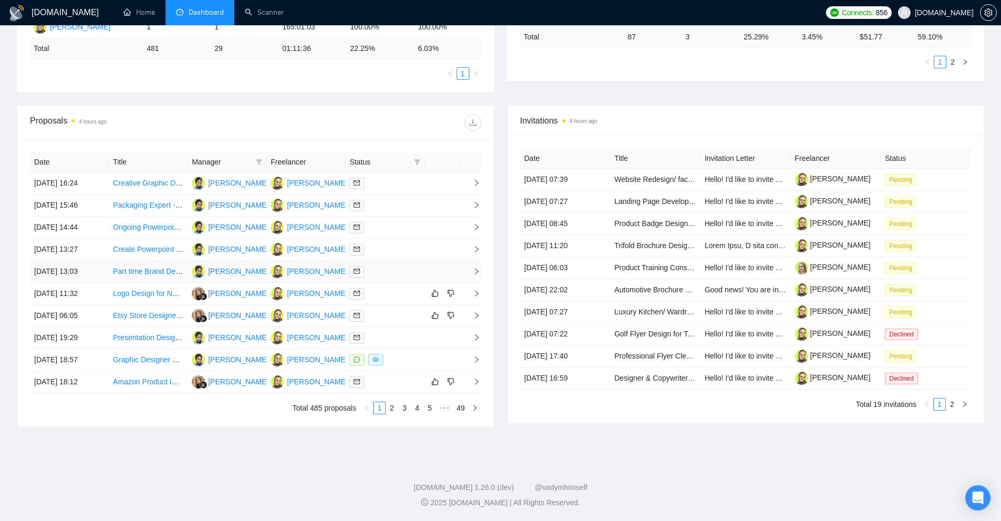
click at [381, 270] on div at bounding box center [385, 271] width 70 height 12
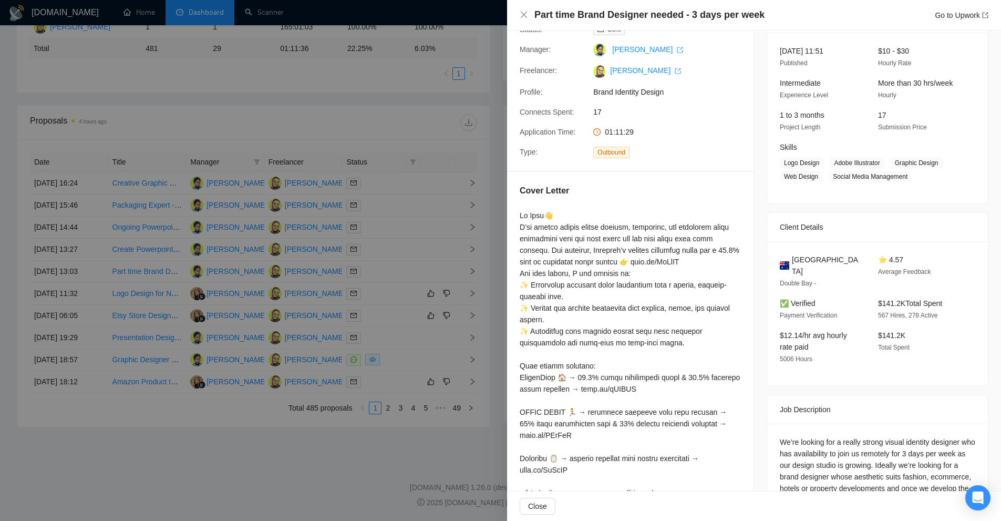
scroll to position [168, 0]
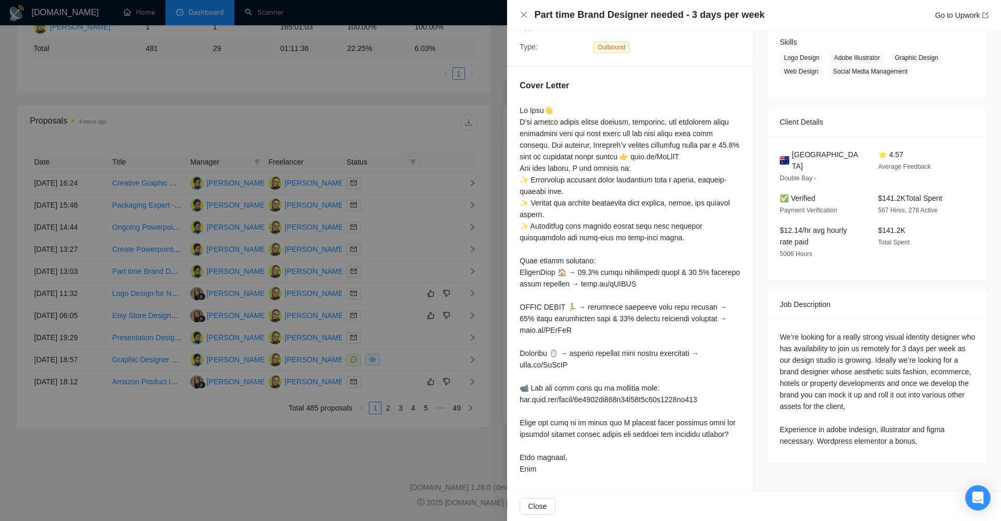
click at [403, 250] on div at bounding box center [500, 260] width 1001 height 521
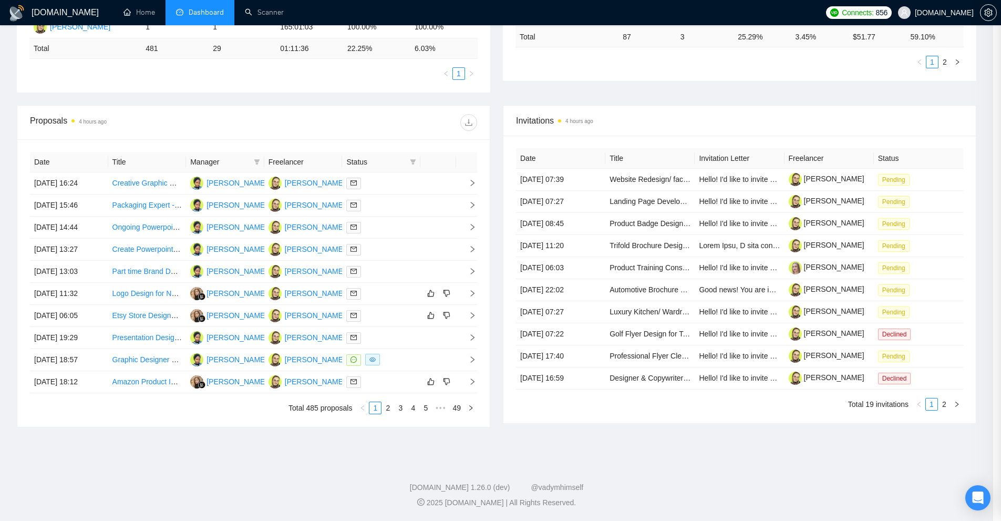
scroll to position [0, 0]
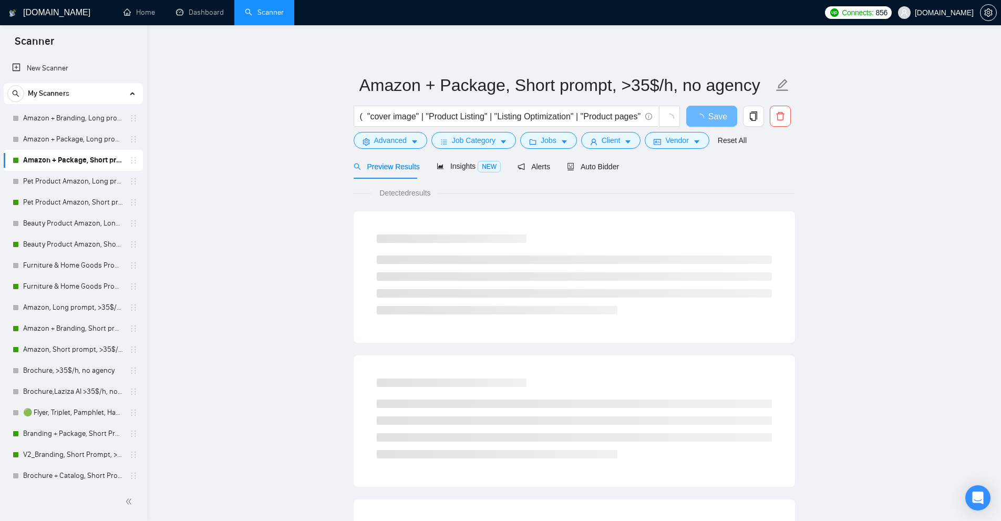
click at [466, 153] on form "Amazon + Package, Short prompt, >35$/h, no agency ( "cover image" | "Product Li…" at bounding box center [574, 111] width 441 height 86
click at [464, 165] on span "Insights NEW" at bounding box center [469, 166] width 64 height 8
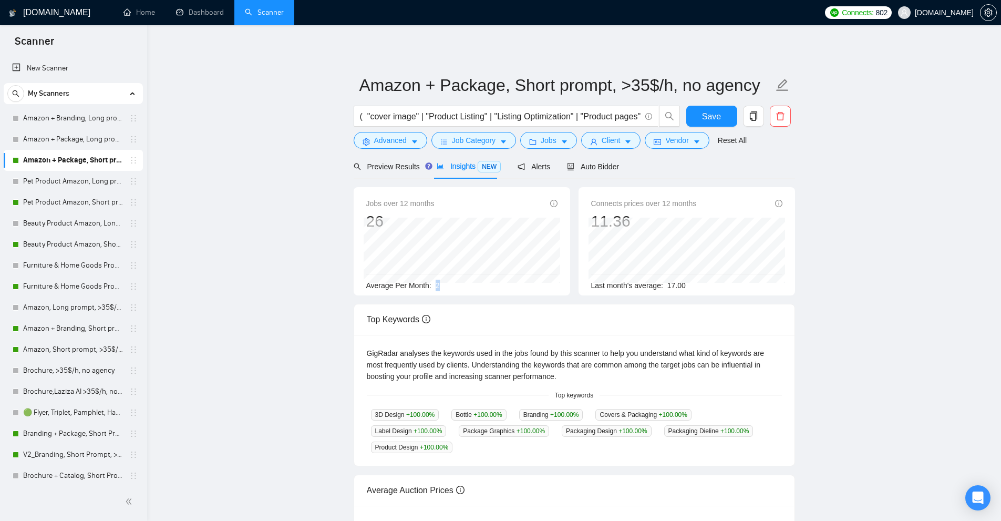
drag, startPoint x: 439, startPoint y: 282, endPoint x: 446, endPoint y: 283, distance: 6.4
click at [446, 283] on div "Average Per Month: 2" at bounding box center [461, 286] width 191 height 12
drag, startPoint x: 663, startPoint y: 282, endPoint x: 715, endPoint y: 280, distance: 52.6
click at [729, 287] on div "Last month's average: 17.00" at bounding box center [686, 286] width 191 height 12
click at [615, 161] on div "Auto Bidder" at bounding box center [603, 167] width 52 height 12
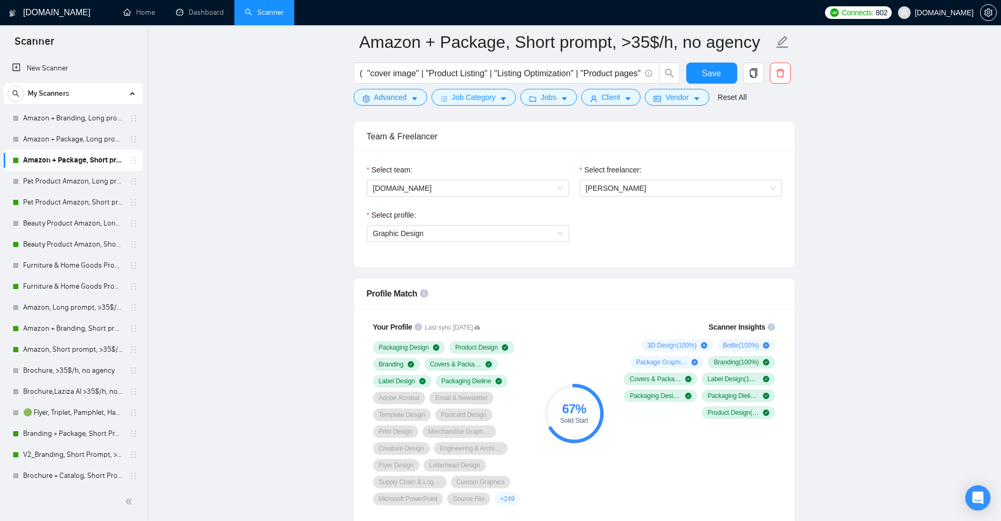
scroll to position [631, 0]
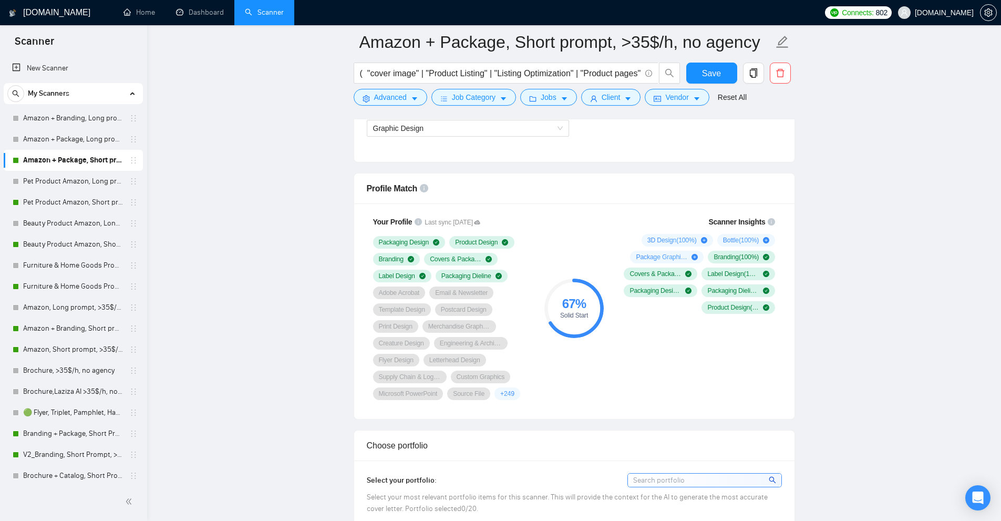
click at [494, 84] on span "( "cover image" | "Product Listing" | "Listing Optimization" | "Product pages" …" at bounding box center [506, 73] width 305 height 21
click at [501, 78] on input "( "cover image" | "Product Listing" | "Listing Optimization" | "Product pages" …" at bounding box center [500, 73] width 281 height 13
paste input ""cover image" | "product listing" | "listing optimization" | "product pages" | …"
type input "("cover image" | "product listing" | "listing optimization" | "product pages" |…"
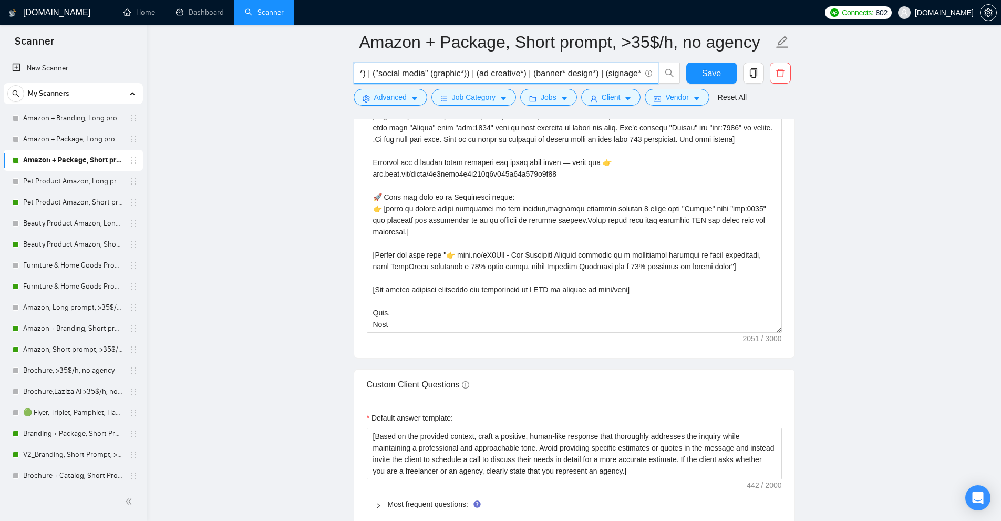
scroll to position [1419, 0]
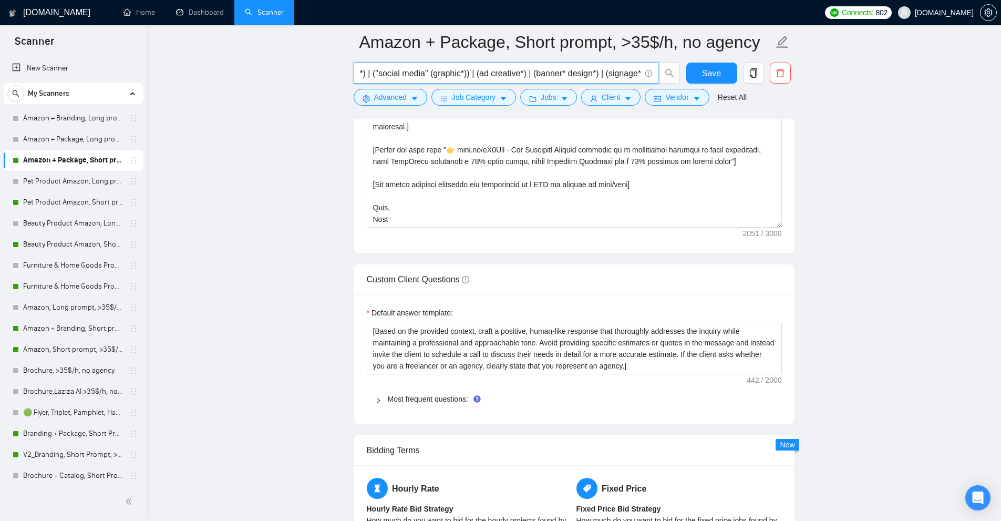
type input "("cover image" | "product listing" | "listing optimization" | "product pages" |…"
click at [409, 391] on div "Most frequent questions:" at bounding box center [574, 399] width 415 height 24
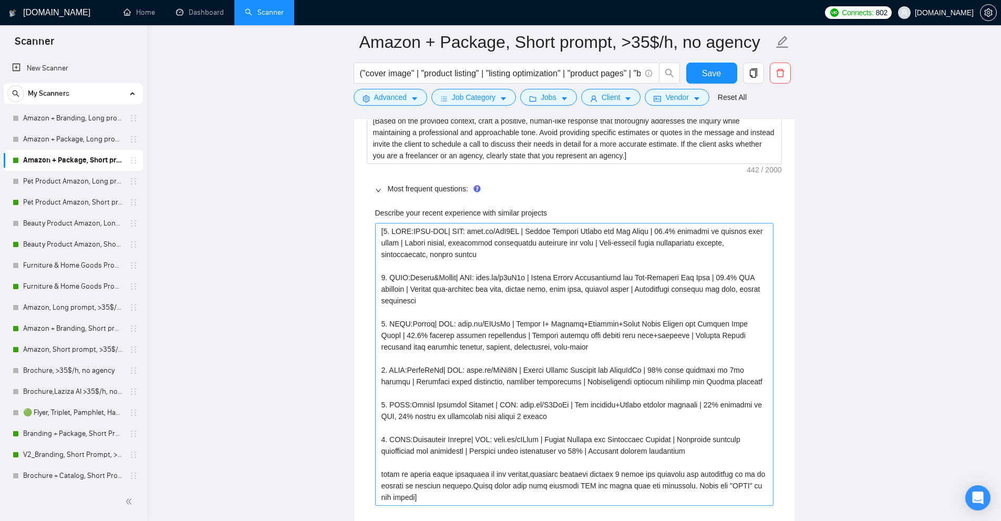
scroll to position [1577, 0]
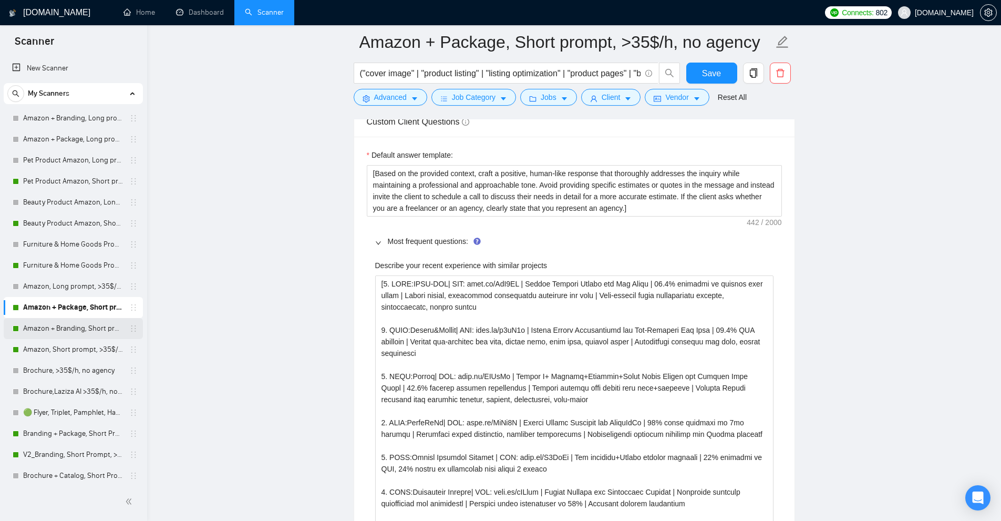
click at [115, 332] on link "Amazon + Branding, Short prompt, >35$/h, no agency" at bounding box center [73, 328] width 100 height 21
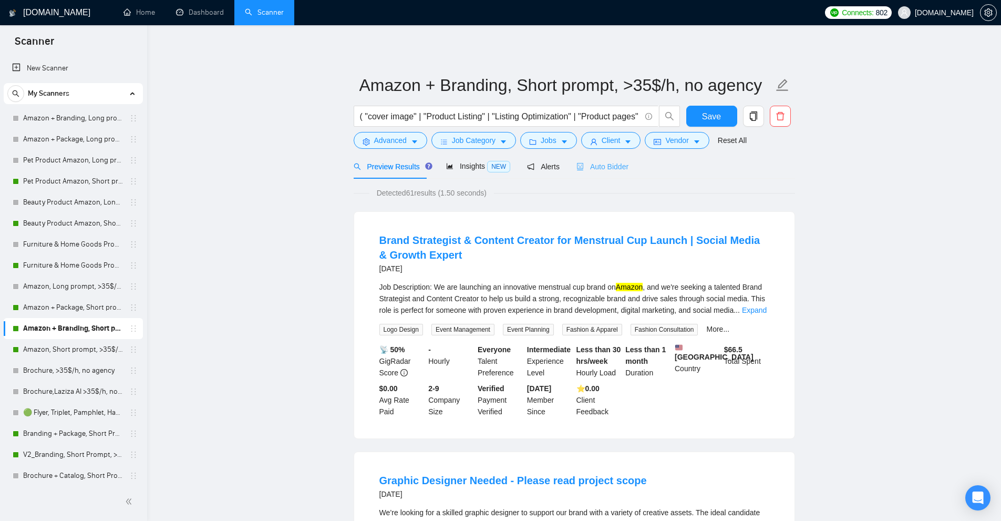
click at [618, 173] on div "Auto Bidder" at bounding box center [603, 166] width 52 height 25
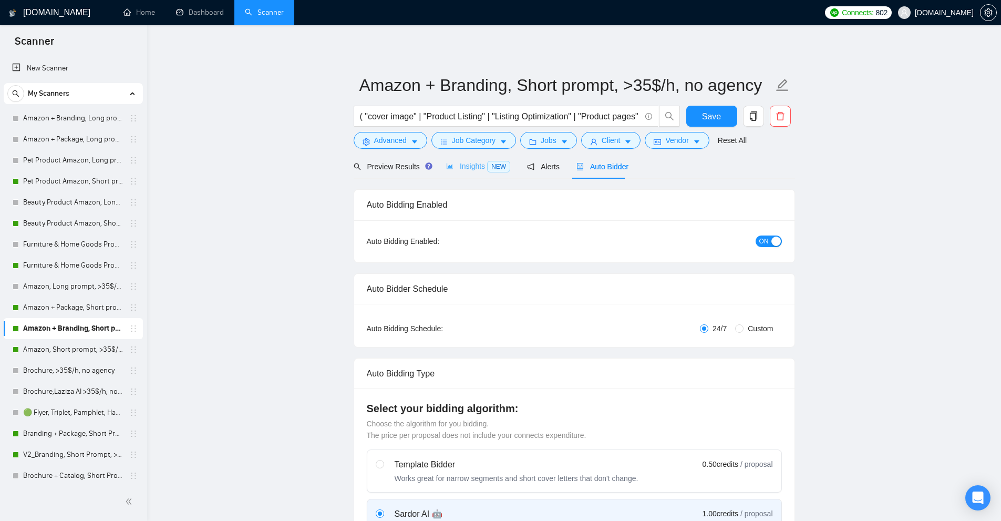
click at [486, 173] on div "Insights NEW" at bounding box center [478, 166] width 64 height 25
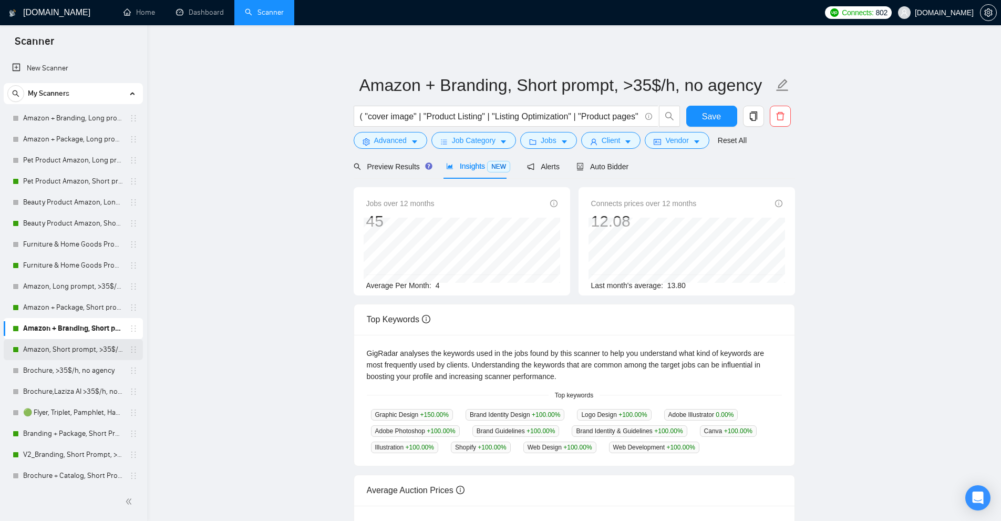
click at [74, 352] on link "Amazon, Short prompt, >35$/h, no agency" at bounding box center [73, 349] width 100 height 21
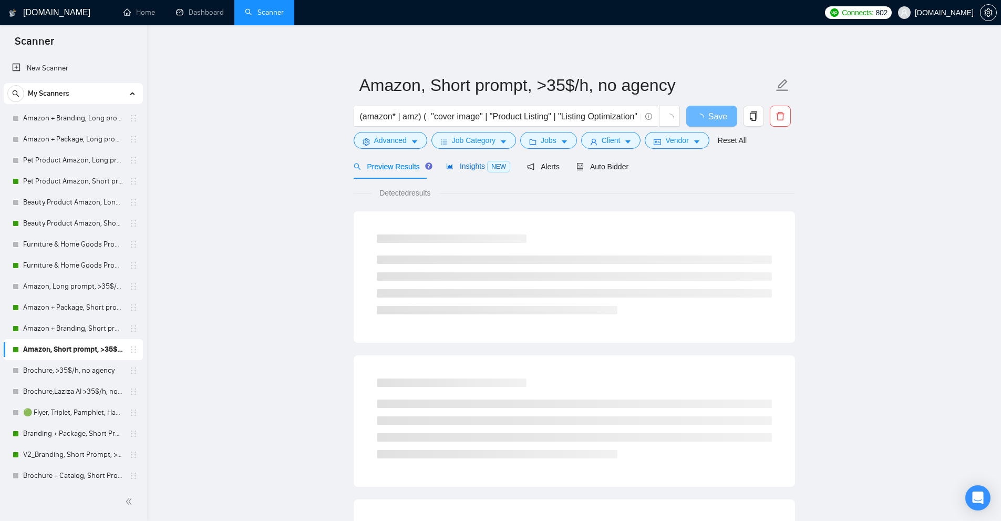
click at [473, 167] on span "Insights NEW" at bounding box center [478, 166] width 64 height 8
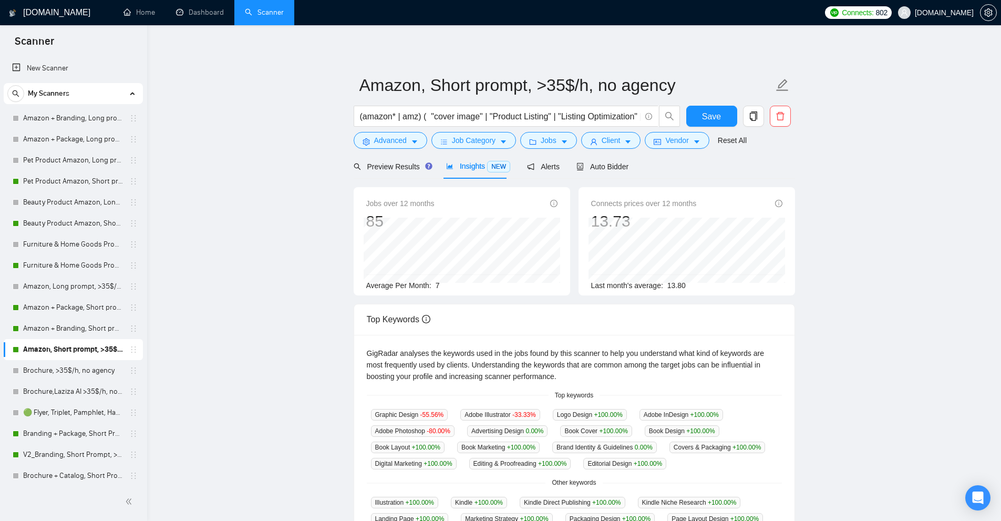
click at [412, 290] on div "Jobs over 12 months 85 Average Per Month: 7" at bounding box center [461, 245] width 191 height 94
click at [453, 284] on div "Average Per Month: 7" at bounding box center [461, 286] width 191 height 12
drag, startPoint x: 459, startPoint y: 286, endPoint x: 435, endPoint y: 286, distance: 24.2
click at [435, 286] on div "Average Per Month: 7" at bounding box center [461, 286] width 191 height 12
click at [447, 295] on div "Jobs over 12 months 85 Average Per Month: 7" at bounding box center [462, 241] width 217 height 108
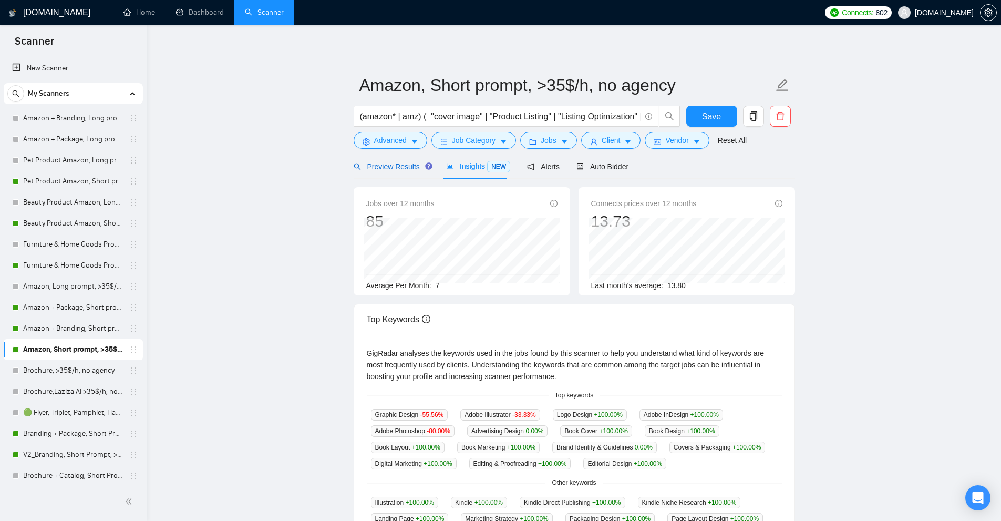
click at [396, 162] on span "Preview Results" at bounding box center [392, 166] width 76 height 8
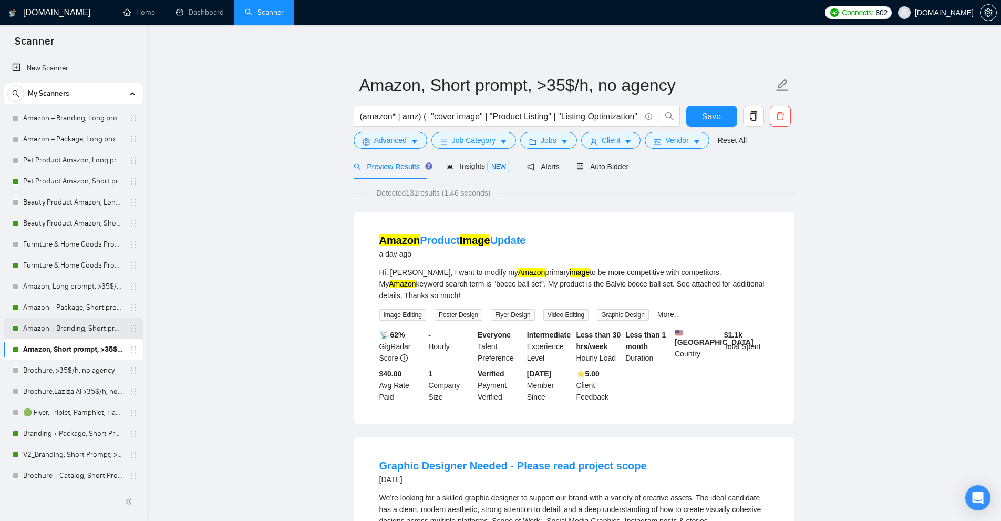
click at [85, 330] on link "Amazon + Branding, Short prompt, >35$/h, no agency" at bounding box center [73, 328] width 100 height 21
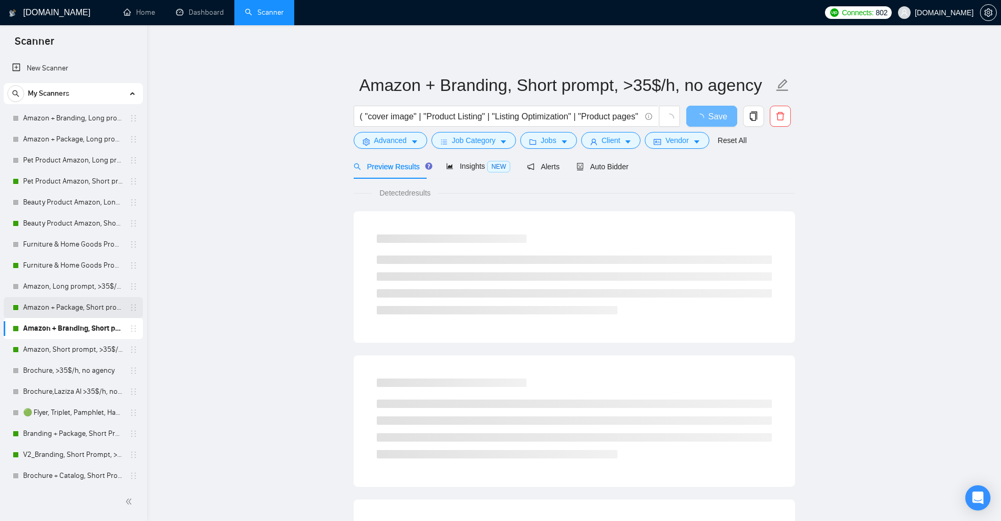
click at [100, 314] on link "Amazon + Package, Short prompt, >35$/h, no agency" at bounding box center [73, 307] width 100 height 21
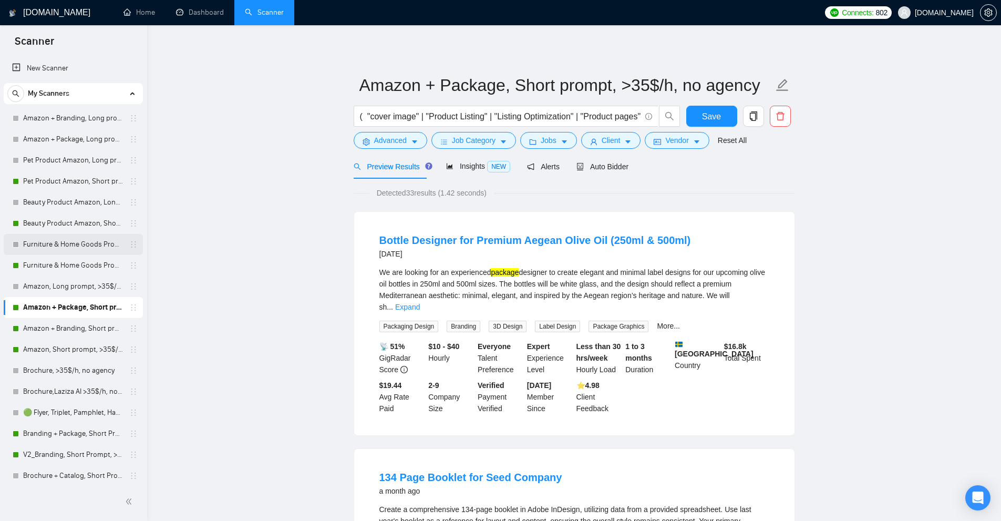
click at [85, 253] on link "Furniture & Home Goods Product Amazon, Long prompt, >35$/h, no agency" at bounding box center [73, 244] width 100 height 21
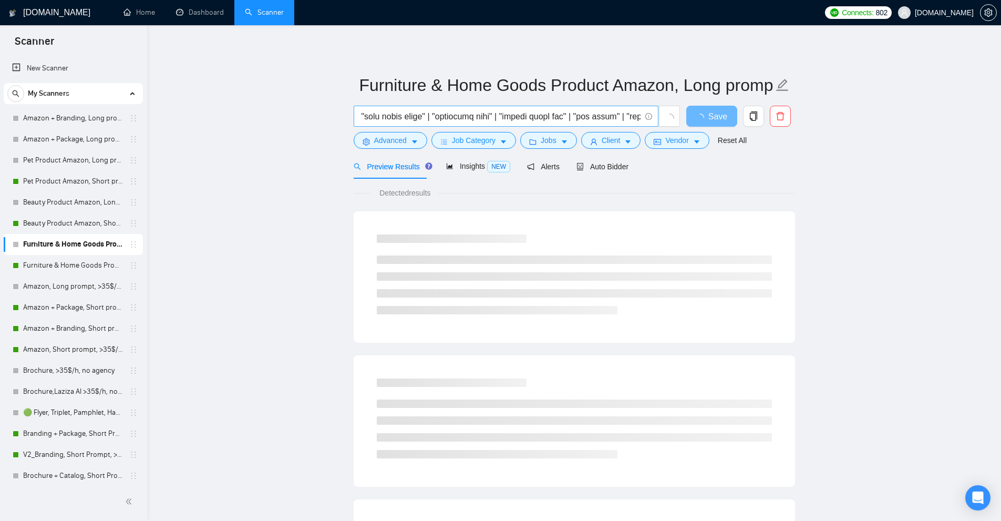
scroll to position [0, 2838]
click at [510, 118] on input "text" at bounding box center [500, 116] width 281 height 13
click at [59, 122] on link "Amazon + Branding, Long prompt, >35$/h, no agency" at bounding box center [73, 118] width 100 height 21
click at [403, 131] on div "(ebc | "amz listing" | amz | "Amazon Listing" | "Product Listing Ad" | "Amazon …" at bounding box center [517, 119] width 331 height 26
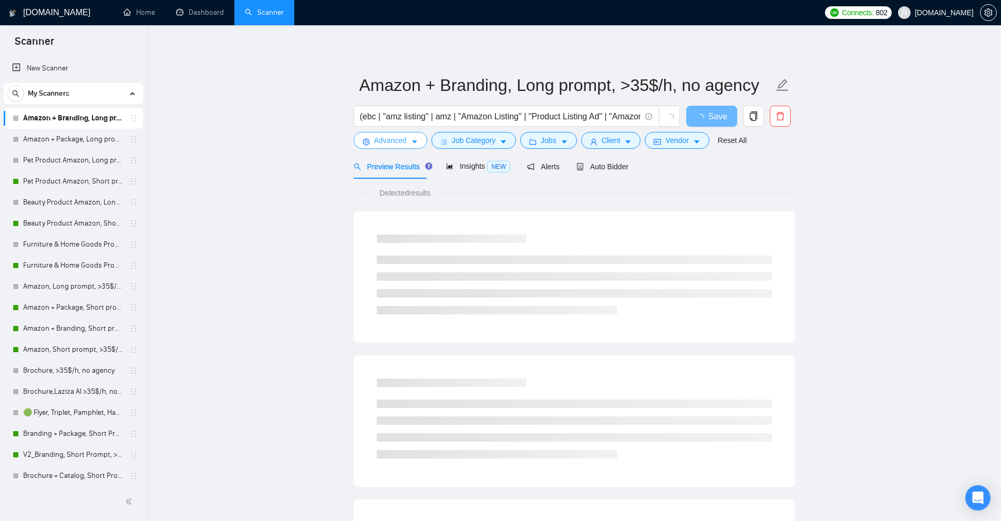
click at [399, 141] on span "Advanced" at bounding box center [390, 141] width 33 height 12
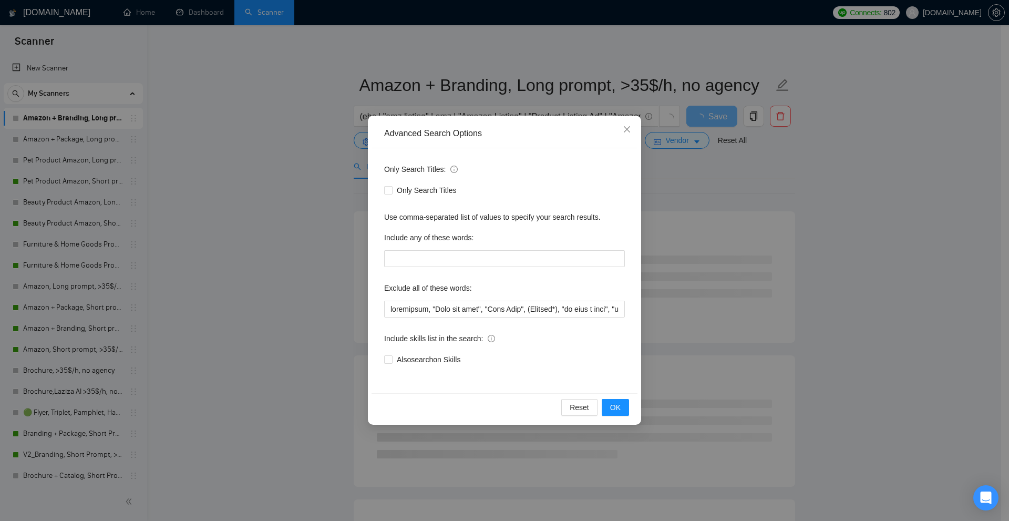
drag, startPoint x: 131, startPoint y: 184, endPoint x: 116, endPoint y: 182, distance: 15.4
click at [116, 182] on div "Advanced Search Options Only Search Titles: Only Search Titles Use comma-separa…" at bounding box center [504, 260] width 1009 height 521
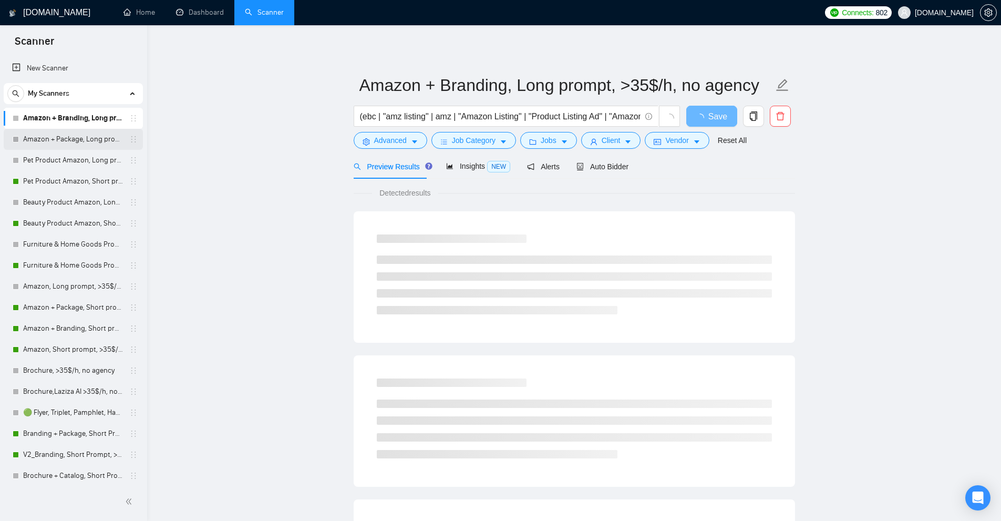
click at [68, 139] on link "Amazon + Package, Long prompt, >35$/h, no agency" at bounding box center [73, 139] width 100 height 21
click at [426, 119] on input "(ebc | "amz listing" | amz | "Amazon Listing" | "Product Listing Ad" | "Amazon …" at bounding box center [500, 116] width 281 height 13
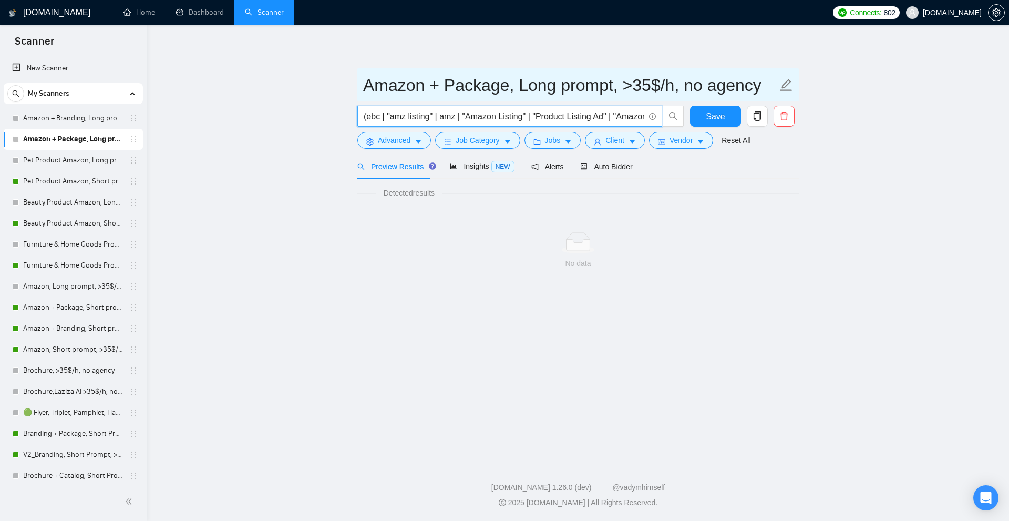
click at [483, 81] on input "Amazon + Package, Long prompt, >35$/h, no agency" at bounding box center [570, 85] width 414 height 26
drag, startPoint x: 483, startPoint y: 81, endPoint x: 382, endPoint y: 80, distance: 100.9
click at [382, 80] on input "Amazon + Package, Long prompt, >35$/h, no agency" at bounding box center [570, 85] width 414 height 26
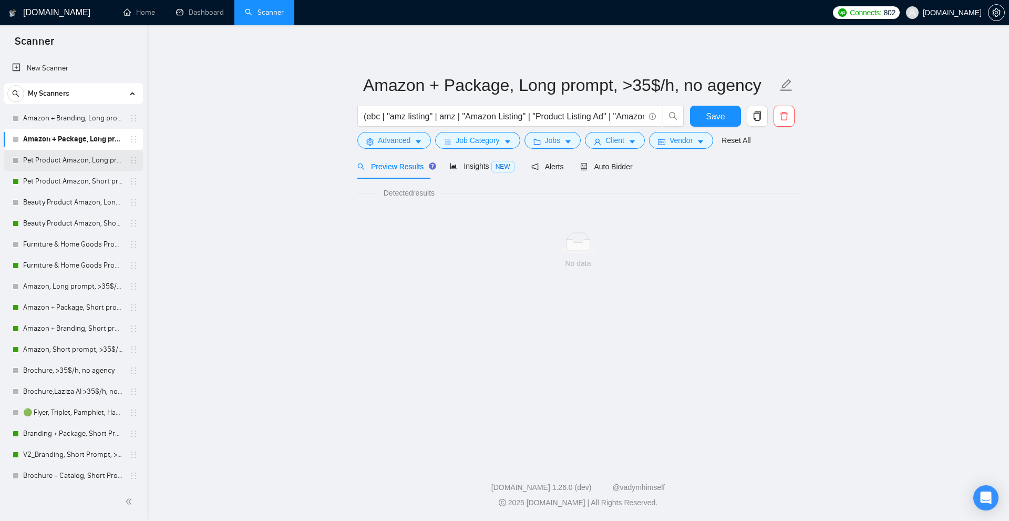
click at [73, 163] on link "Pet Product Amazon, Long prompt, >35$/h, no agency" at bounding box center [73, 160] width 100 height 21
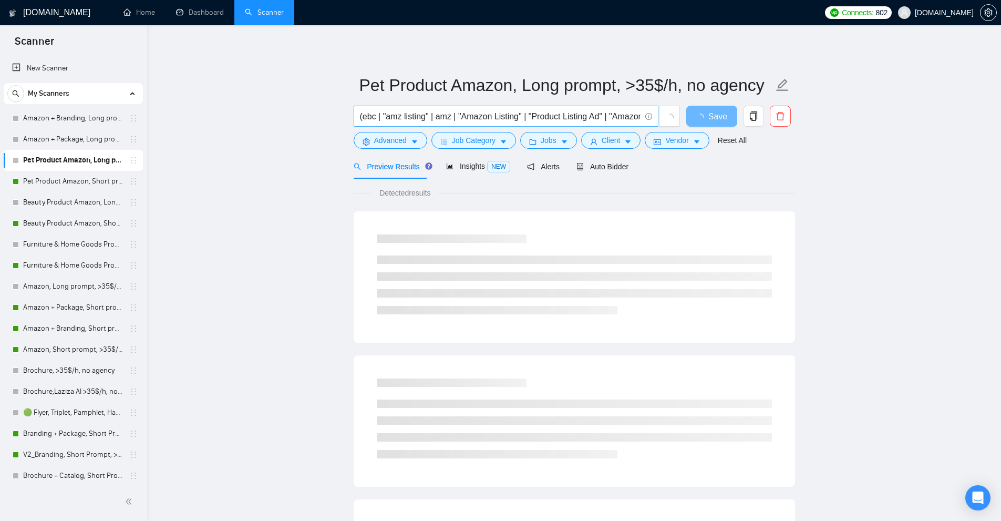
click at [513, 111] on input "(ebc | "amz listing" | amz | "Amazon Listing" | "Product Listing Ad" | "Amazon …" at bounding box center [500, 116] width 281 height 13
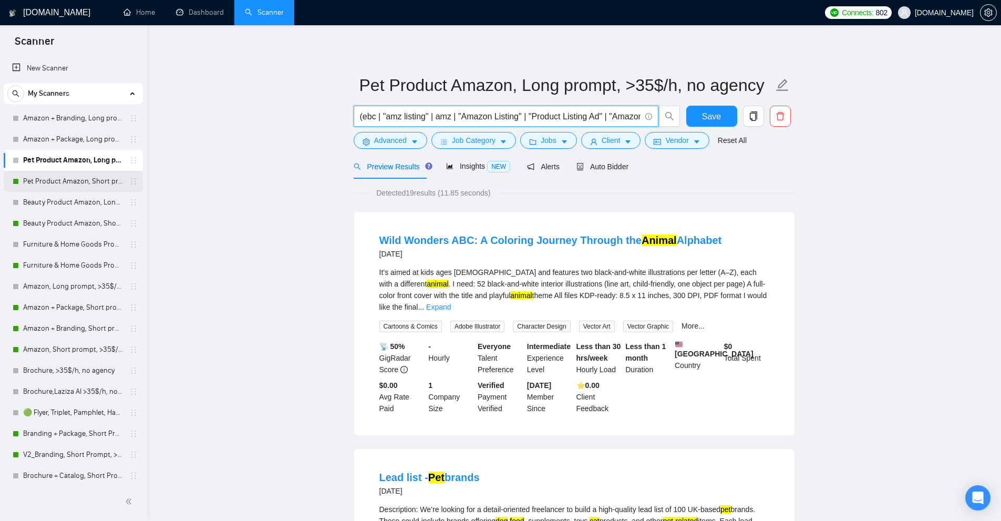
click at [68, 180] on link "Pet Product Amazon, Short prompt, >35$/h, no agency" at bounding box center [73, 181] width 100 height 21
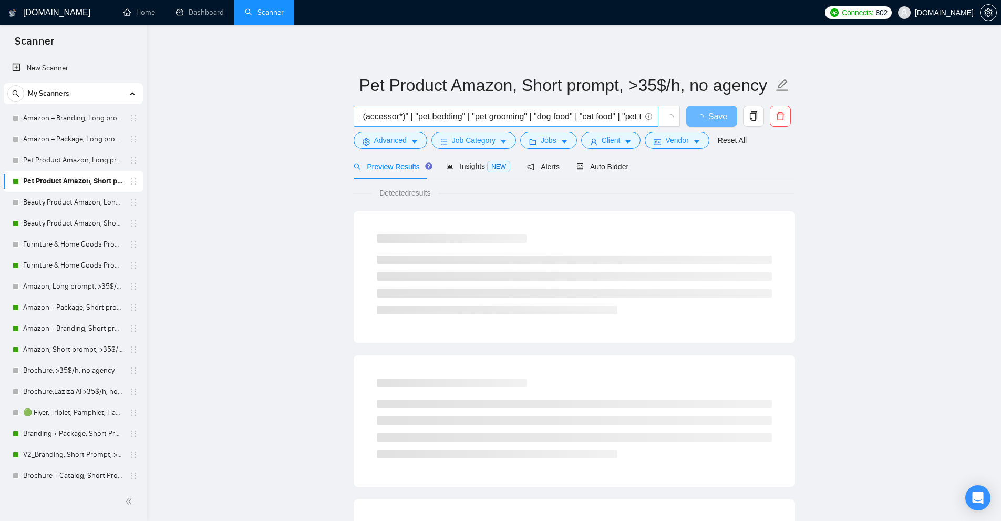
scroll to position [0, 2251]
click at [486, 118] on input "( "cover image" | "Product Listing" | "Listing Optimization" | "Product pages" …" at bounding box center [500, 116] width 281 height 13
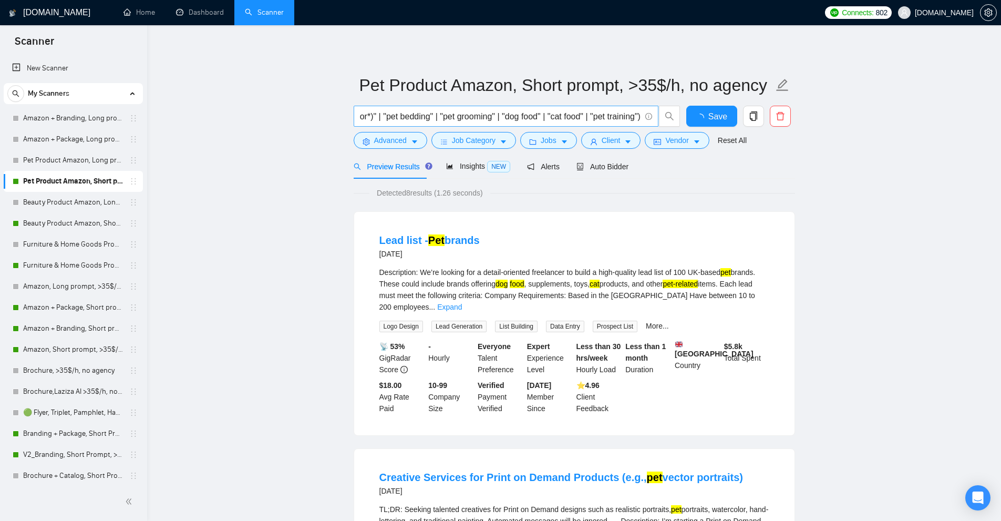
scroll to position [0, 0]
click at [67, 213] on link "Beauty Product Amazon, Short prompt, >35$/h, no agency" at bounding box center [73, 223] width 100 height 21
click at [75, 201] on link "Beauty Product Amazon, Long prompt, >35$/h, no agency" at bounding box center [73, 202] width 100 height 21
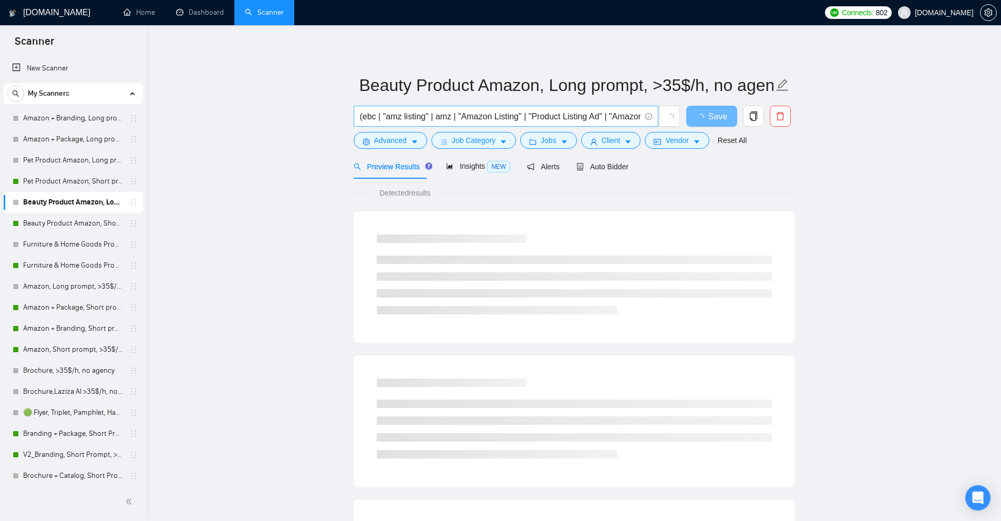
click at [451, 114] on input "(ebc | "amz listing" | amz | "Amazon Listing" | "Product Listing Ad" | "Amazon …" at bounding box center [500, 116] width 281 height 13
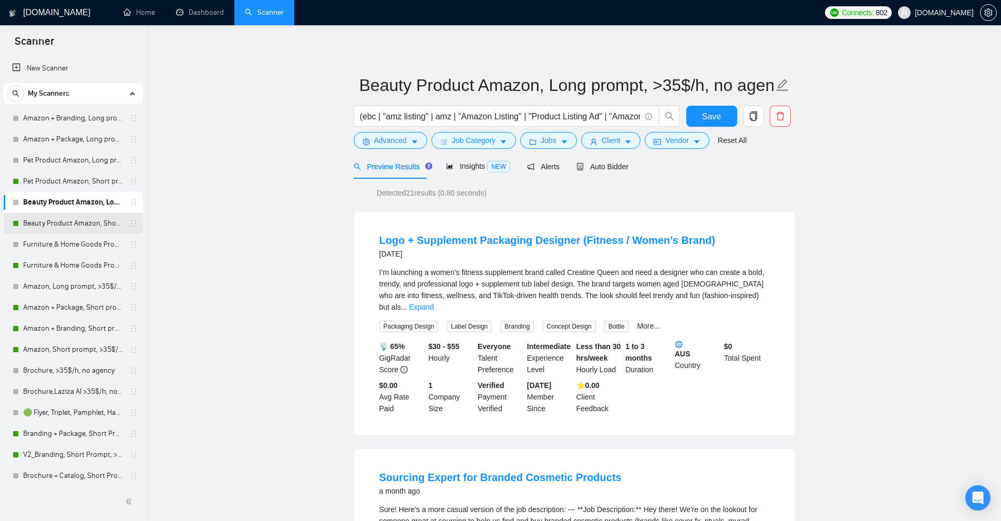
click at [61, 224] on link "Beauty Product Amazon, Short prompt, >35$/h, no agency" at bounding box center [73, 223] width 100 height 21
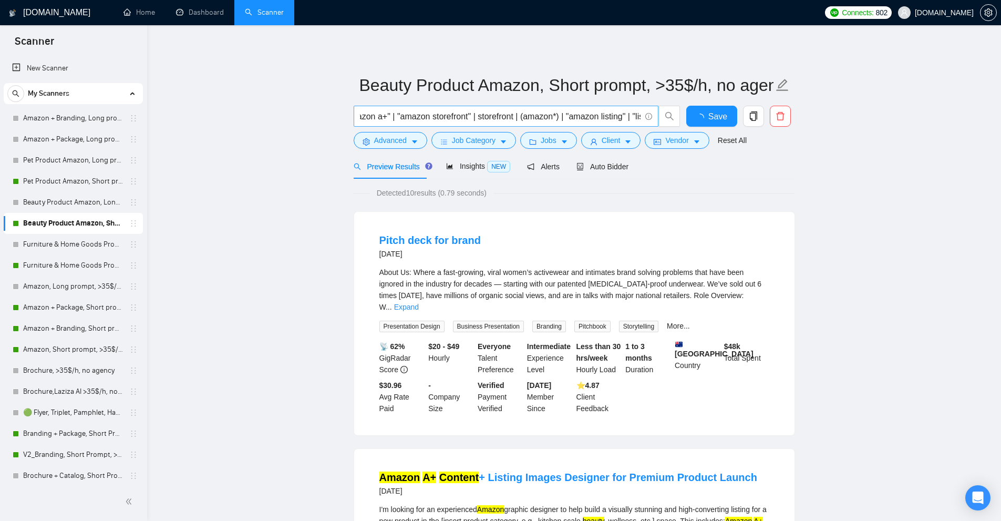
scroll to position [0, 2611]
click at [43, 244] on link "Furniture & Home Goods Product Amazon, Long prompt, >35$/h, no agency" at bounding box center [73, 244] width 100 height 21
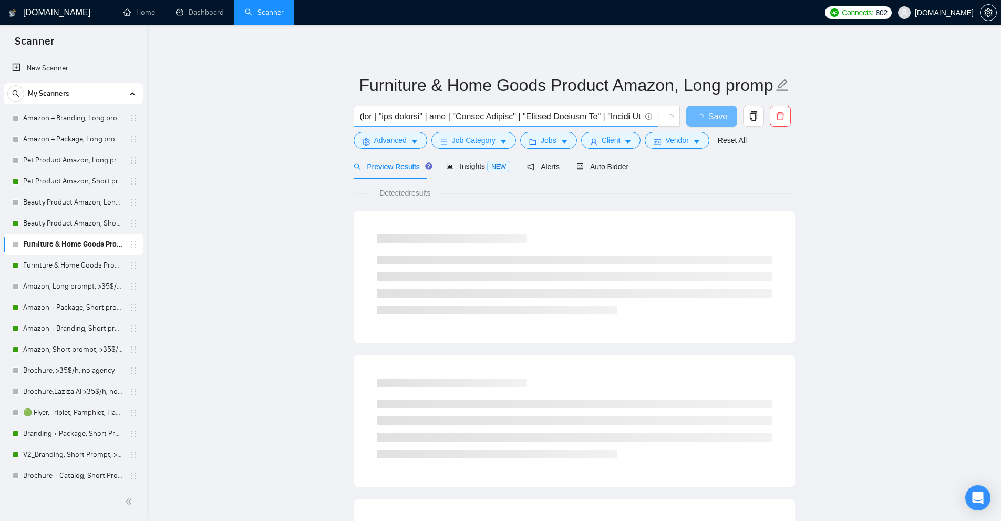
click at [479, 117] on input "text" at bounding box center [500, 116] width 281 height 13
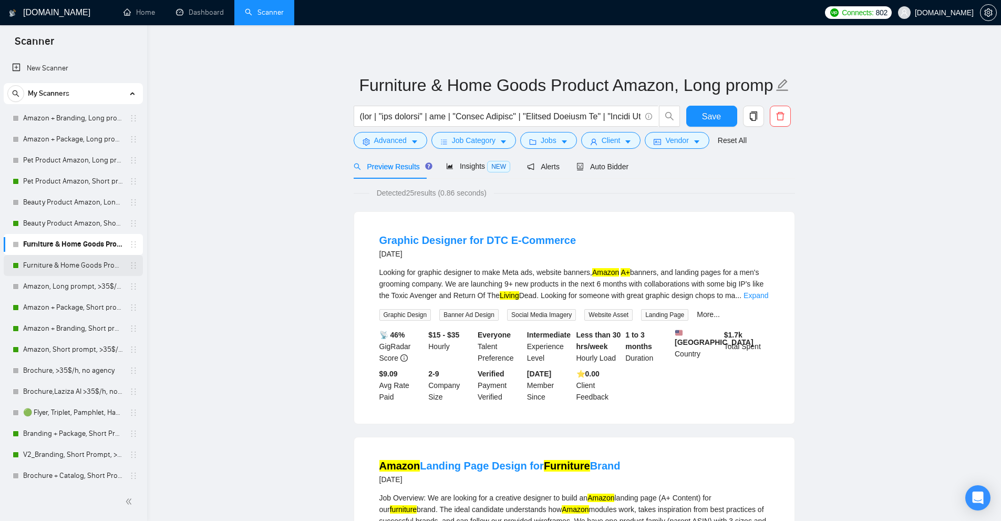
click at [78, 261] on link "Furniture & Home Goods Product Amazon, Short prompt, >35$/h, no agency" at bounding box center [73, 265] width 100 height 21
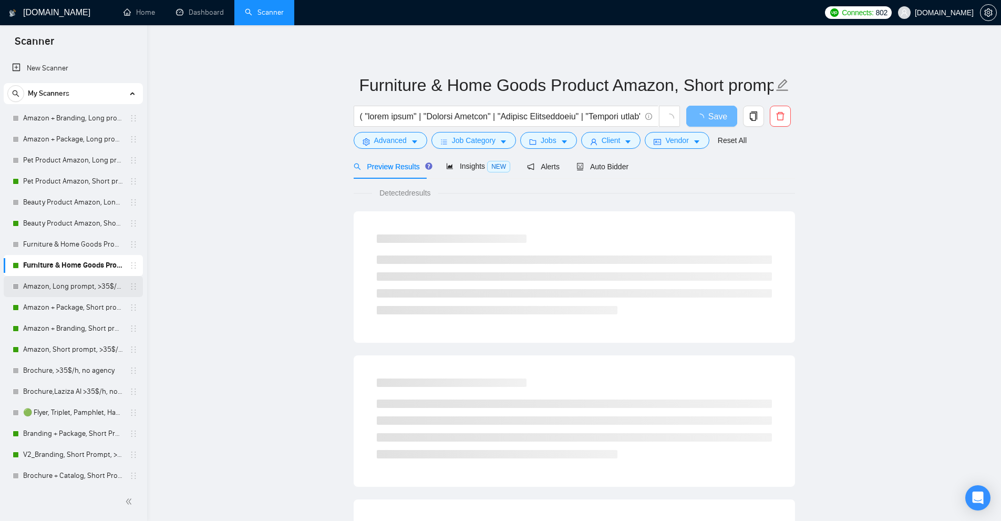
click at [85, 284] on link "Amazon, Long prompt, >35$/h, no agency" at bounding box center [73, 286] width 100 height 21
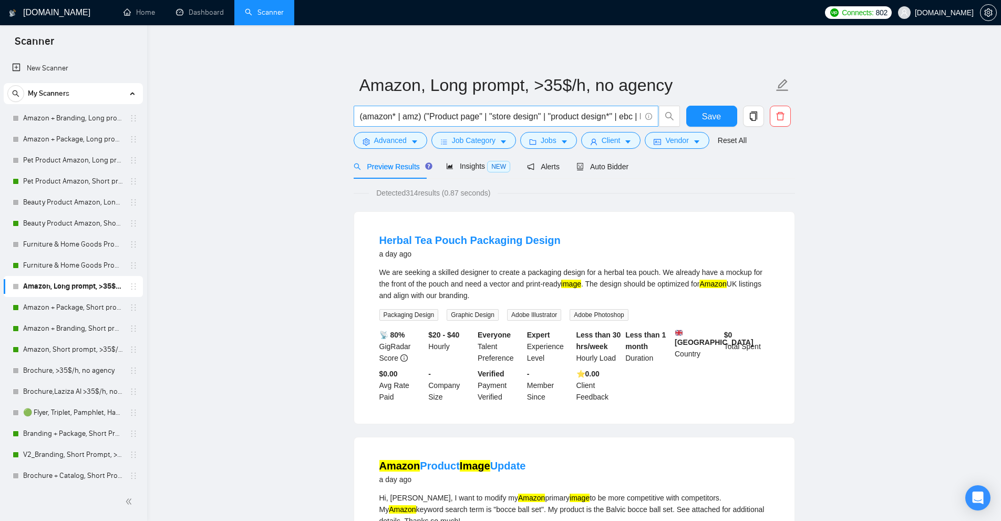
scroll to position [0, 630]
click at [473, 117] on input "(amazon* | amz) ("Product page" | "store design" | "product design*" | ebc | Li…" at bounding box center [500, 116] width 281 height 13
click at [81, 306] on link "Amazon + Package, Short prompt, >35$/h, no agency" at bounding box center [73, 307] width 100 height 21
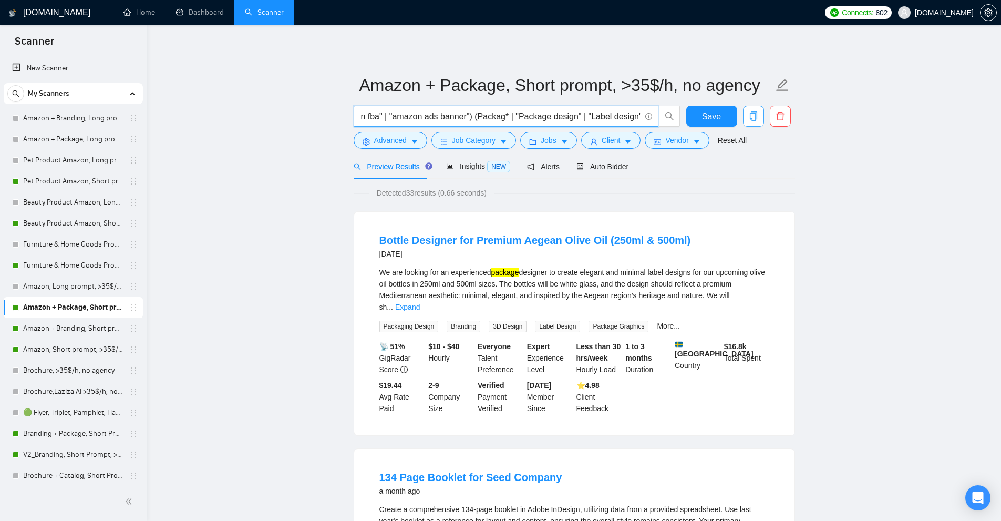
scroll to position [0, 1221]
drag, startPoint x: 478, startPoint y: 118, endPoint x: 754, endPoint y: 126, distance: 276.6
click at [754, 126] on div "( "cover image" | "Product Listing" | "Listing Optimization" | "Product pages" …" at bounding box center [572, 119] width 441 height 26
click at [479, 117] on input "( "cover image" | "Product Listing" | "Listing Optimization" | "Product pages" …" at bounding box center [500, 116] width 281 height 13
drag, startPoint x: 476, startPoint y: 117, endPoint x: 798, endPoint y: 124, distance: 322.2
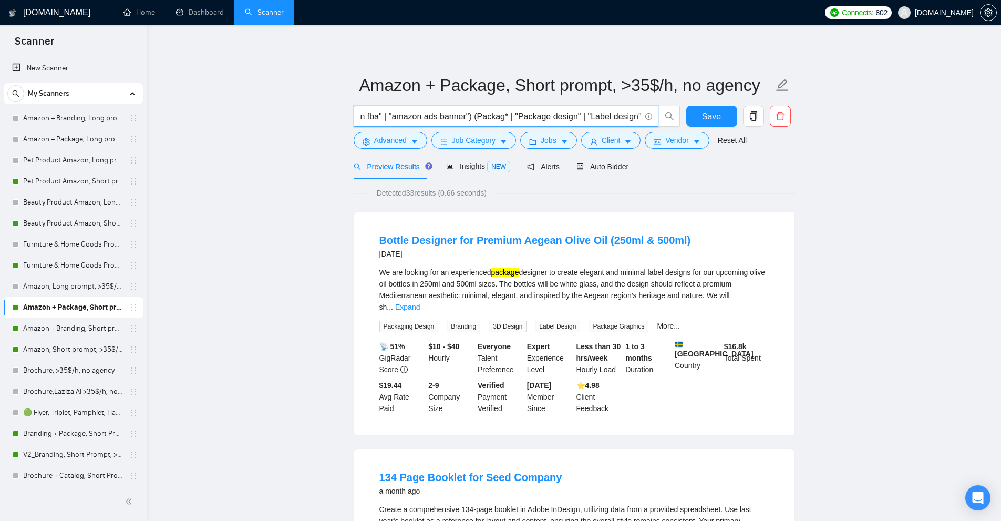
click at [64, 328] on link "Amazon + Branding, Short prompt, >35$/h, no agency" at bounding box center [73, 328] width 100 height 21
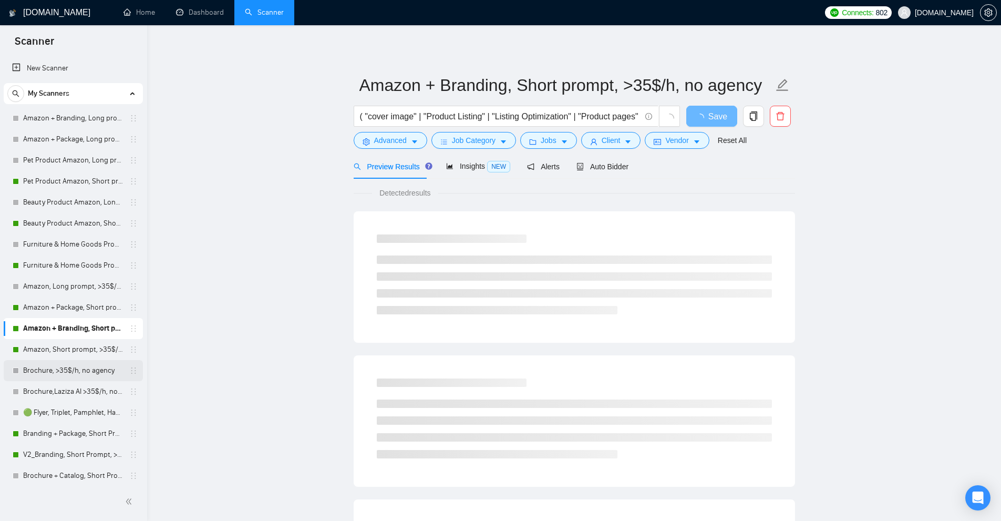
click at [72, 373] on link "Brochure, >35$/h, no agency" at bounding box center [73, 370] width 100 height 21
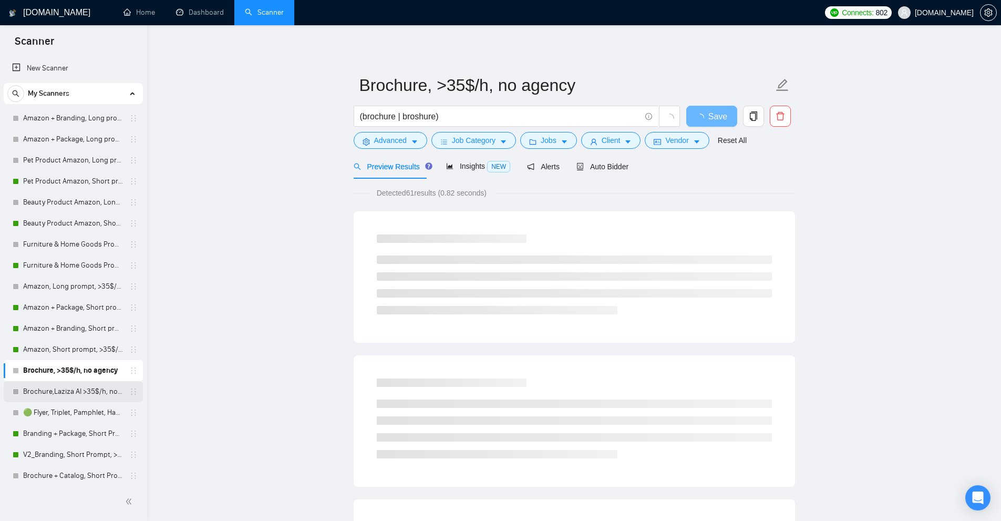
click at [49, 389] on link "Brochure,Laziza AI >35$/h, no agency" at bounding box center [73, 391] width 100 height 21
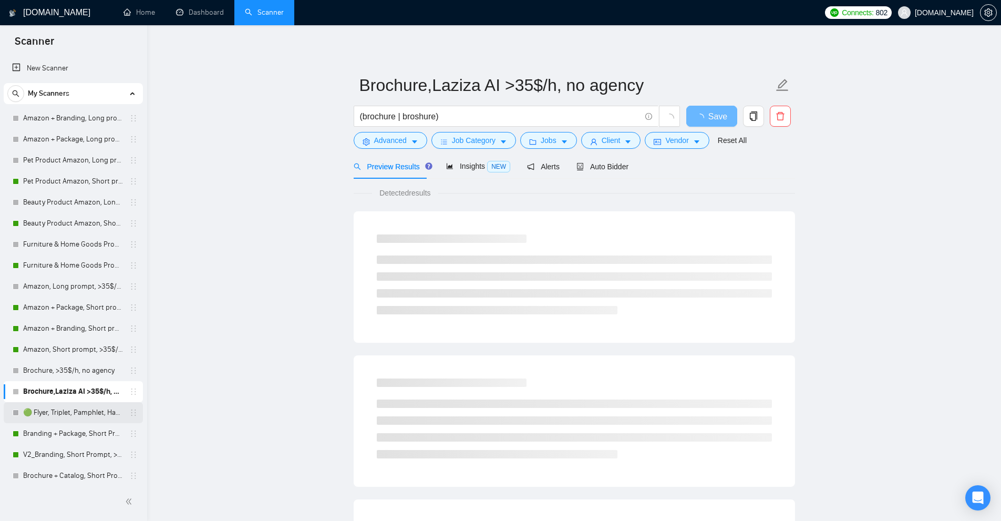
click at [55, 402] on link "🟢 Flyer, Triplet, Pamphlet, Hangout >36$/h, no agency" at bounding box center [73, 412] width 100 height 21
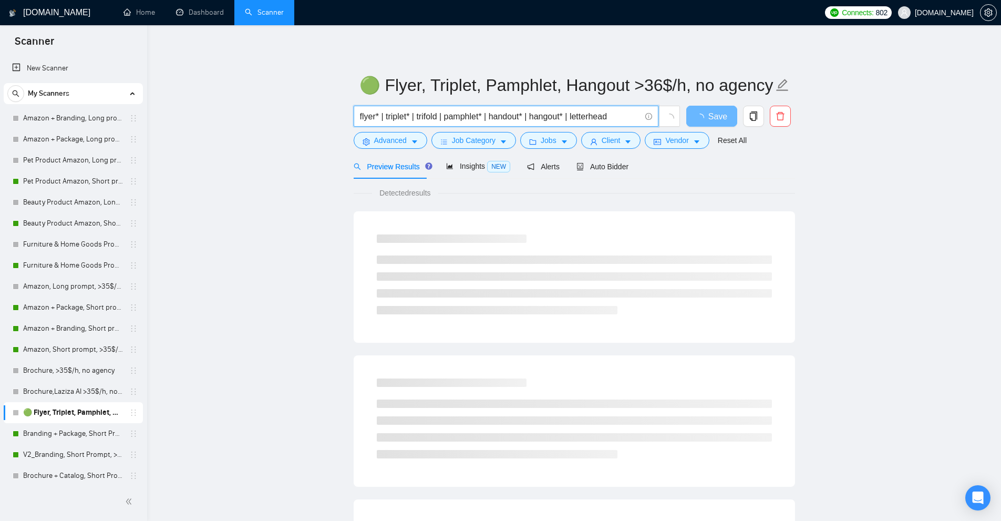
drag, startPoint x: 551, startPoint y: 119, endPoint x: 160, endPoint y: 124, distance: 391.0
click at [164, 123] on main "🟢 Flyer, Triplet, Pamphlet, Hangout >36$/h, no agency flyer* | triplet* | trifo…" at bounding box center [574, 480] width 820 height 877
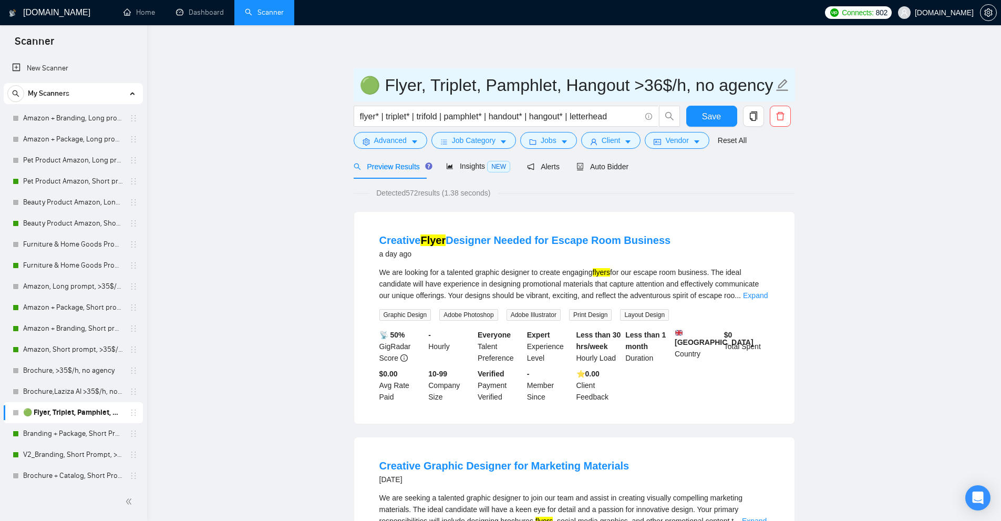
click at [611, 89] on input "🟢 Flyer, Triplet, Pamphlet, Hangout >36$/h, no agency" at bounding box center [566, 85] width 414 height 26
drag, startPoint x: 611, startPoint y: 89, endPoint x: 403, endPoint y: 93, distance: 208.2
click at [403, 93] on input "🟢 Flyer, Triplet, Pamphlet, Hangout >36$/h, no agency" at bounding box center [566, 85] width 414 height 26
click at [59, 444] on link "Branding + Package, Short Prompt, >36$/h, no agency" at bounding box center [73, 433] width 100 height 21
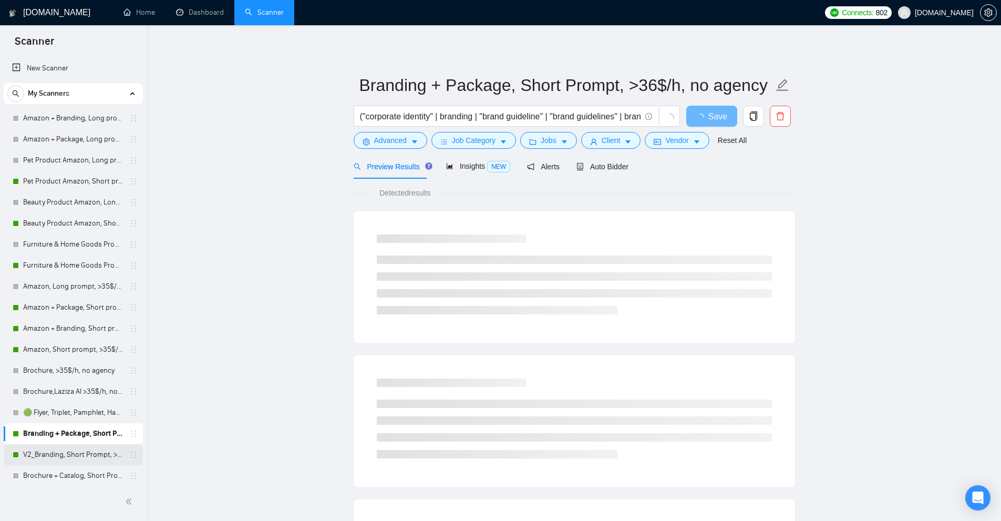
click at [55, 454] on link "V2_Branding, Short Prompt, >36$/h, no agency" at bounding box center [73, 454] width 100 height 21
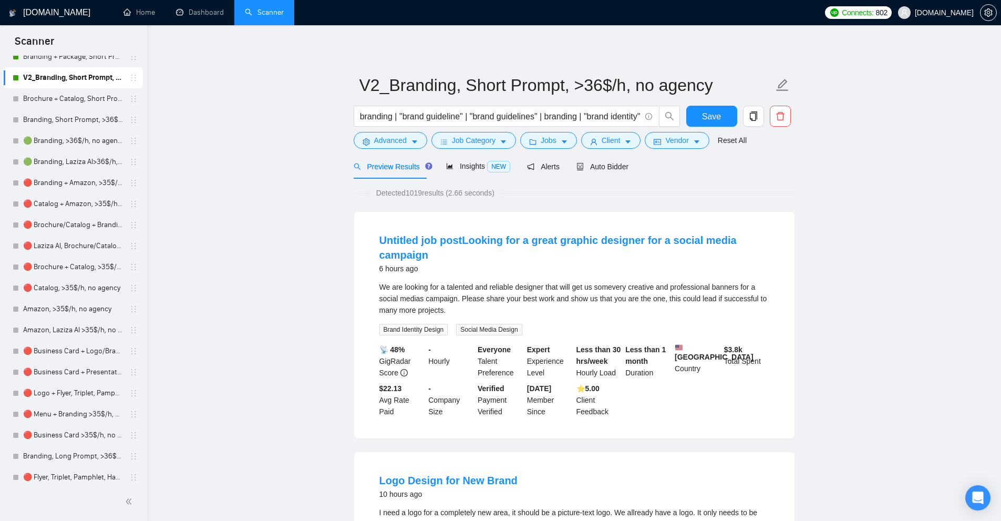
scroll to position [383, 0]
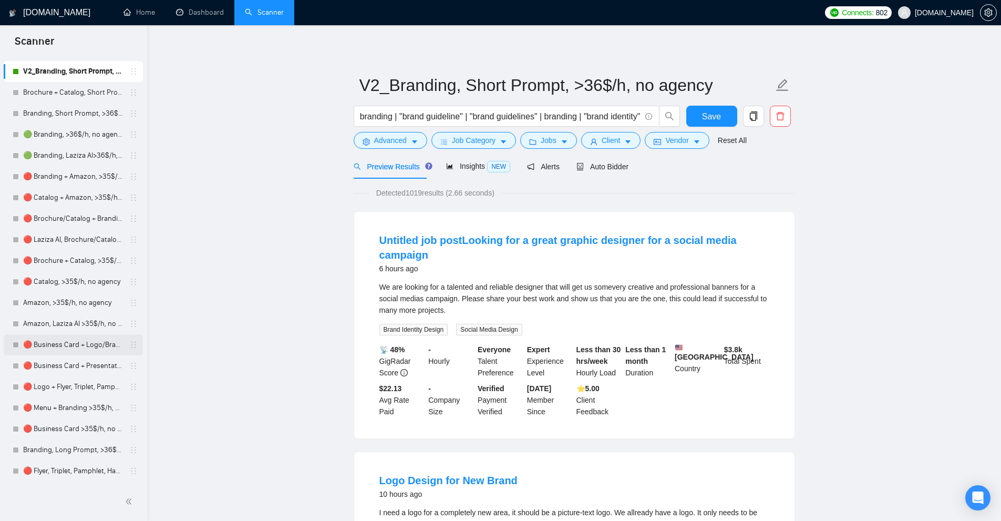
click at [83, 341] on link "🔴 Business Card + Logo/Branding >35$/h, no agency" at bounding box center [73, 344] width 100 height 21
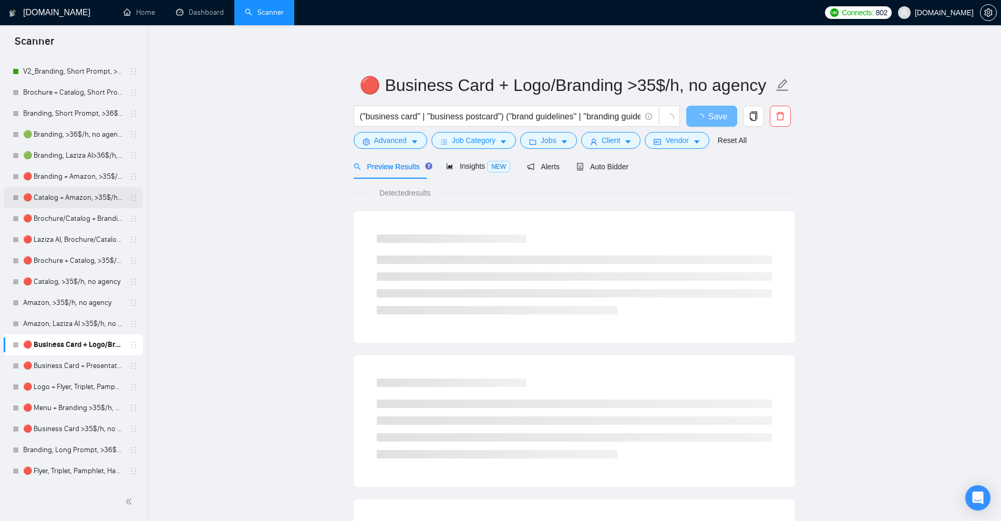
click at [67, 203] on link "🔴 Catalog + Amazon, >35$/h, no agency" at bounding box center [73, 197] width 100 height 21
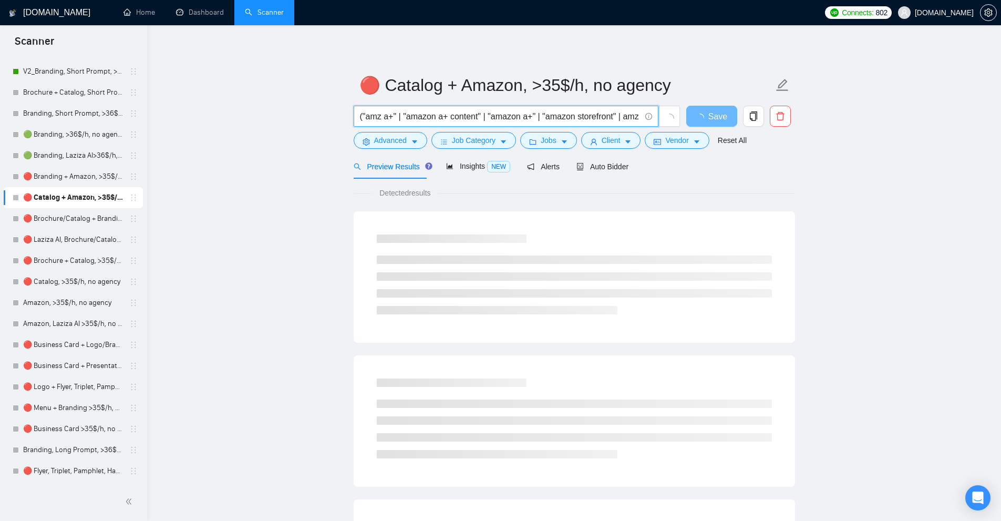
click at [433, 116] on input "("amz a+" | "amazon a+ content" | "amazon a+" | "amazon storefront" | amz | sto…" at bounding box center [500, 116] width 281 height 13
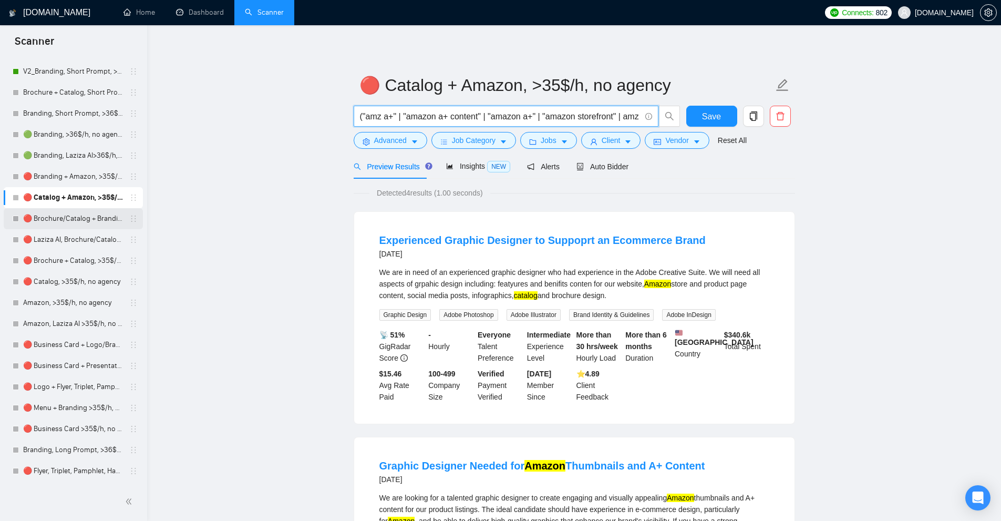
click at [86, 224] on link "🔴 Brochure/Catalog + Branding, >35$/h, no agency" at bounding box center [73, 218] width 100 height 21
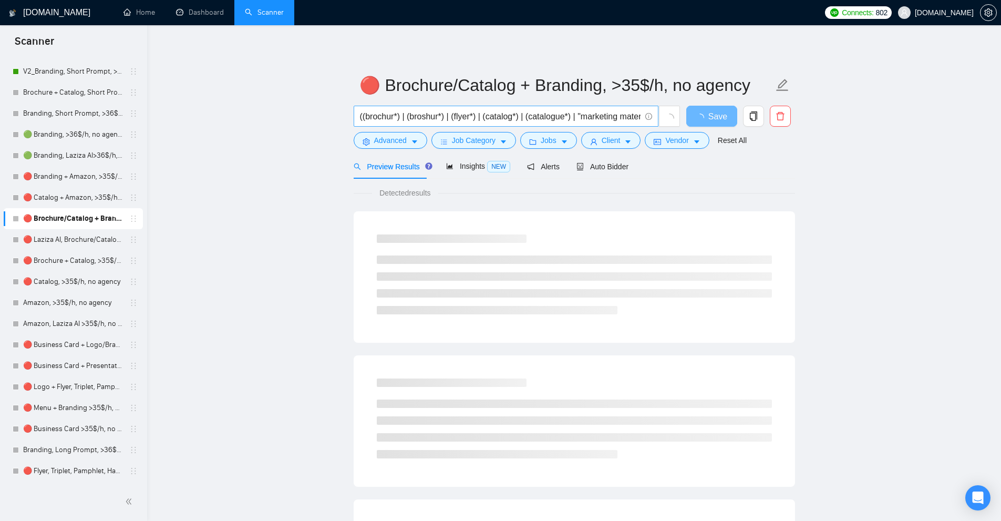
click at [488, 116] on input "((brochur*) | (broshur*) | (flyer*) | (catalog*) | (catalogue*) | "marketing ma…" at bounding box center [500, 116] width 281 height 13
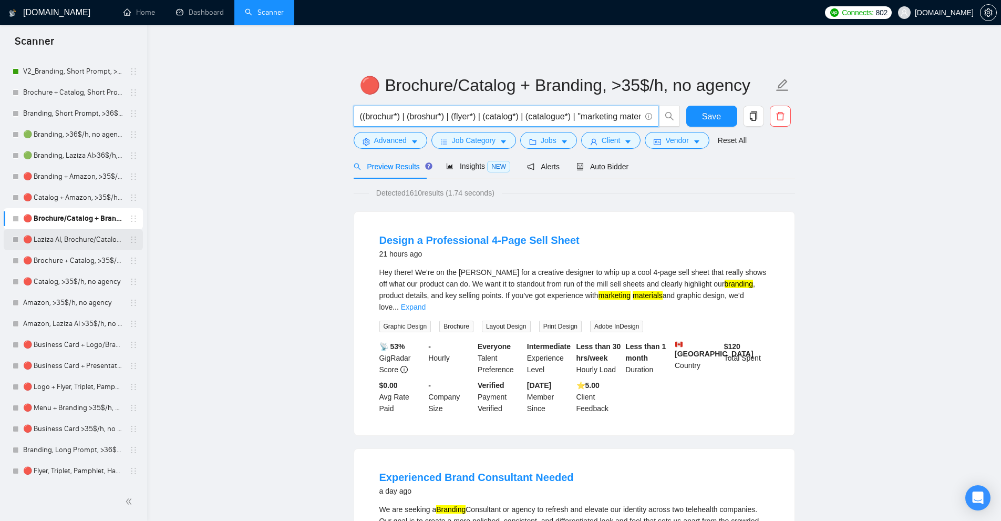
click at [28, 238] on link "🔴 Laziza AI, Brochure/Catalog + Branding, >35$/h, no agency" at bounding box center [73, 239] width 100 height 21
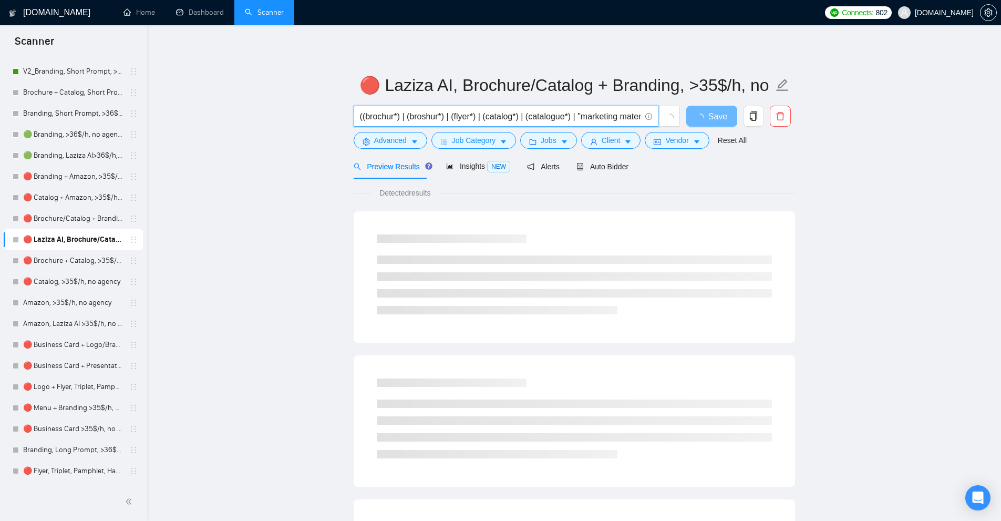
click at [458, 115] on input "((brochur*) | (broshur*) | (flyer*) | (catalog*) | (catalogue*) | "marketing ma…" at bounding box center [500, 116] width 281 height 13
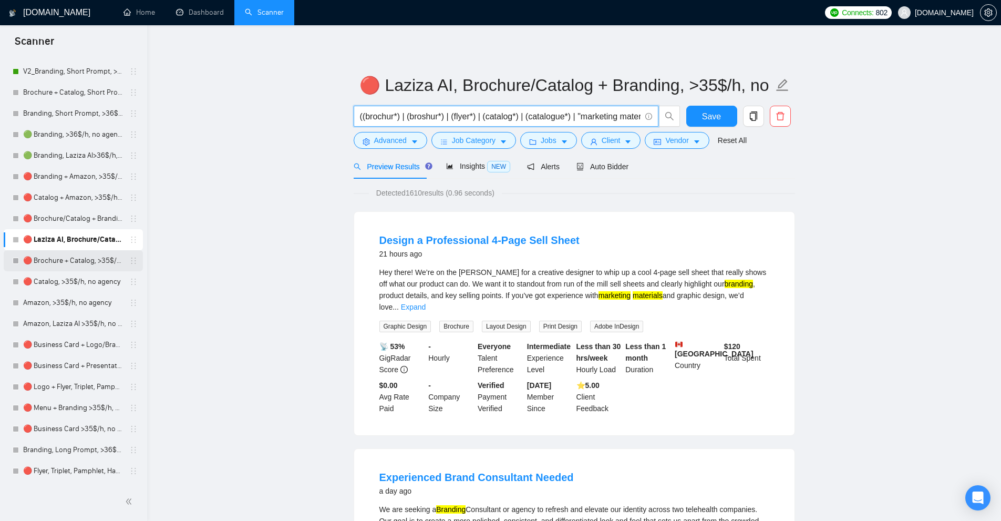
click at [74, 254] on link "🔴 Brochure + Catalog, >35$/h, no agency" at bounding box center [73, 260] width 100 height 21
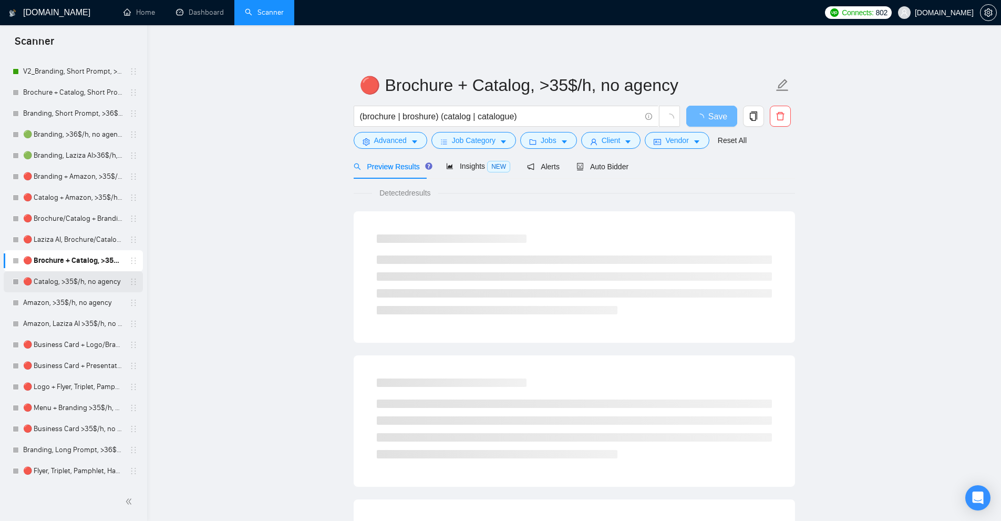
click at [70, 279] on link "🔴 Catalog, >35$/h, no agency" at bounding box center [73, 281] width 100 height 21
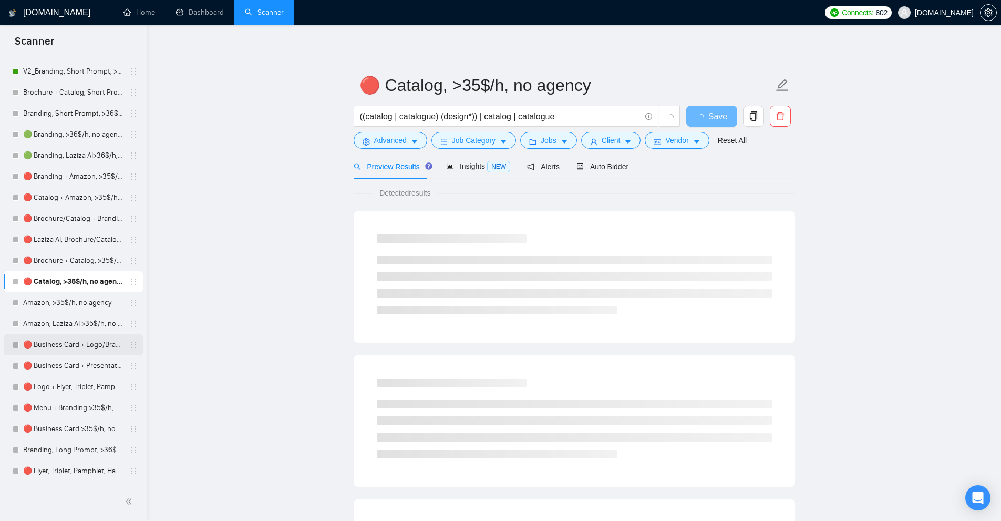
click at [61, 338] on link "🔴 Business Card + Logo/Branding >35$/h, no agency" at bounding box center [73, 344] width 100 height 21
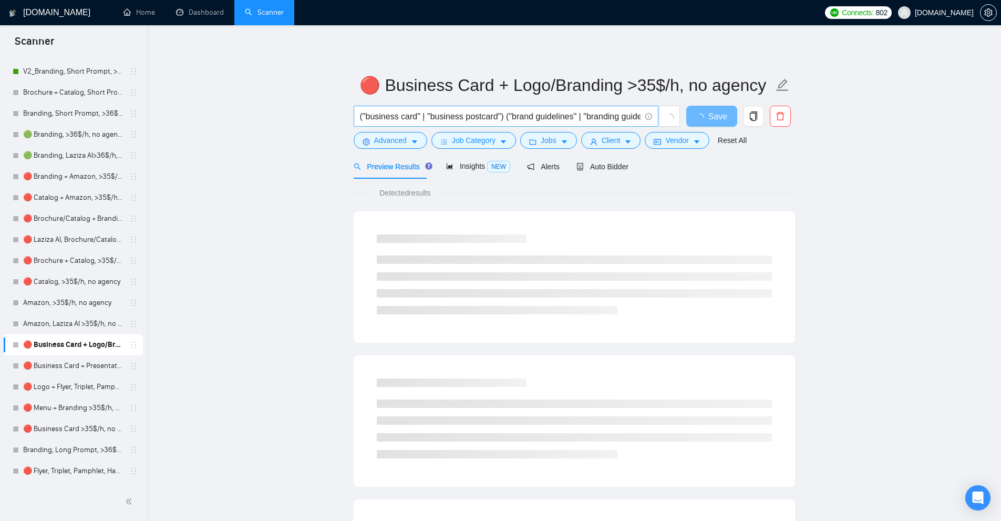
scroll to position [0, 214]
click at [526, 116] on input "("business card" | "business postcard") ("brand guidelines" | "branding guideli…" at bounding box center [500, 116] width 281 height 13
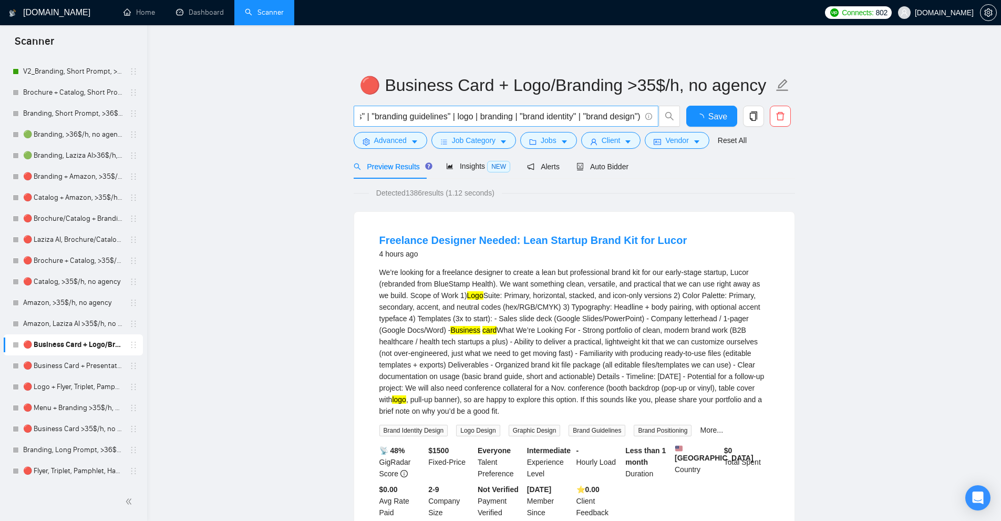
scroll to position [0, 0]
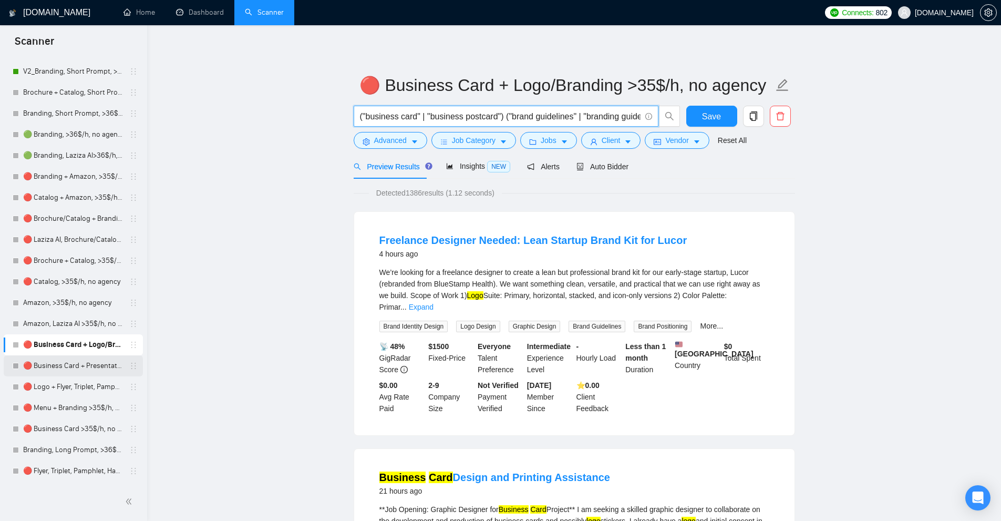
click at [58, 371] on link "🔴 Business Card + Presentation >35$/h, no agency" at bounding box center [73, 365] width 100 height 21
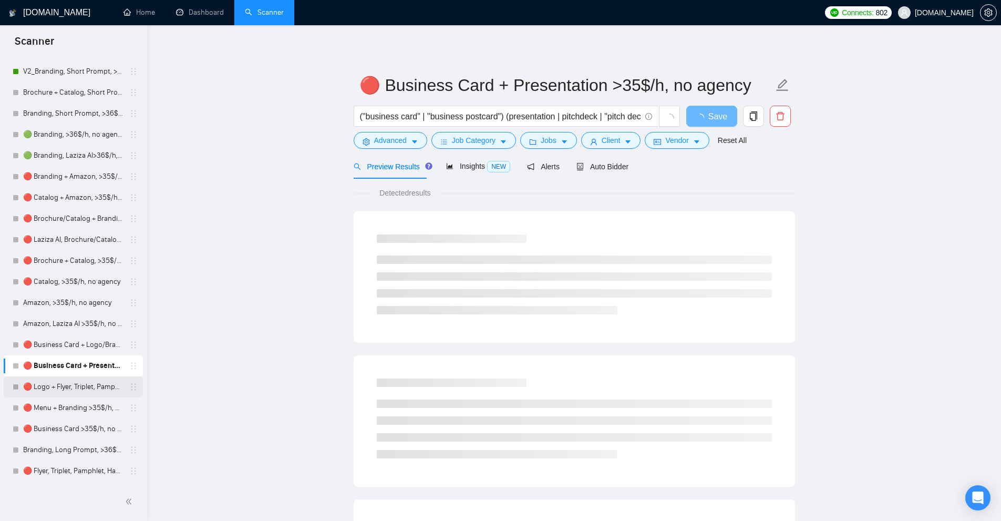
click at [58, 385] on link "🔴 Logo + Flyer, Triplet, Pamphlet, Hangout >35$/h, no agency" at bounding box center [73, 386] width 100 height 21
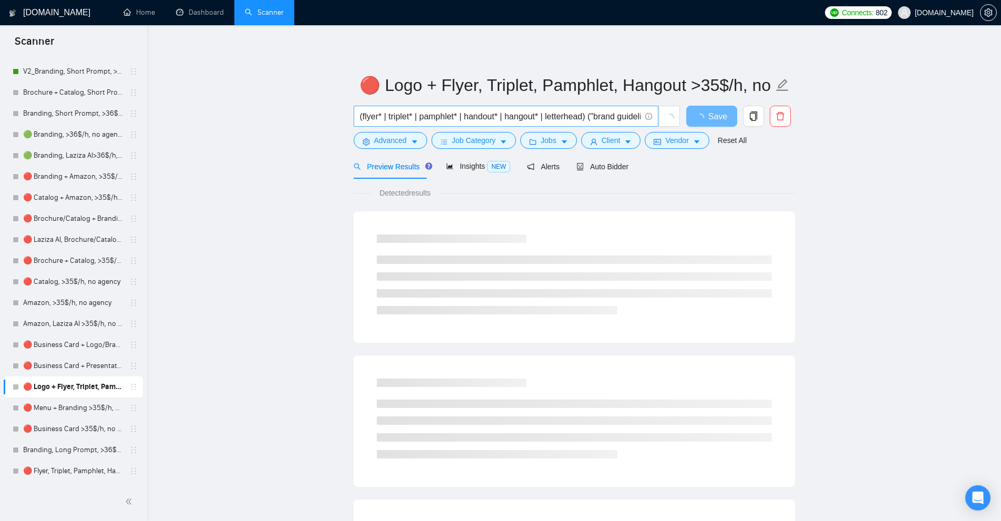
scroll to position [0, 263]
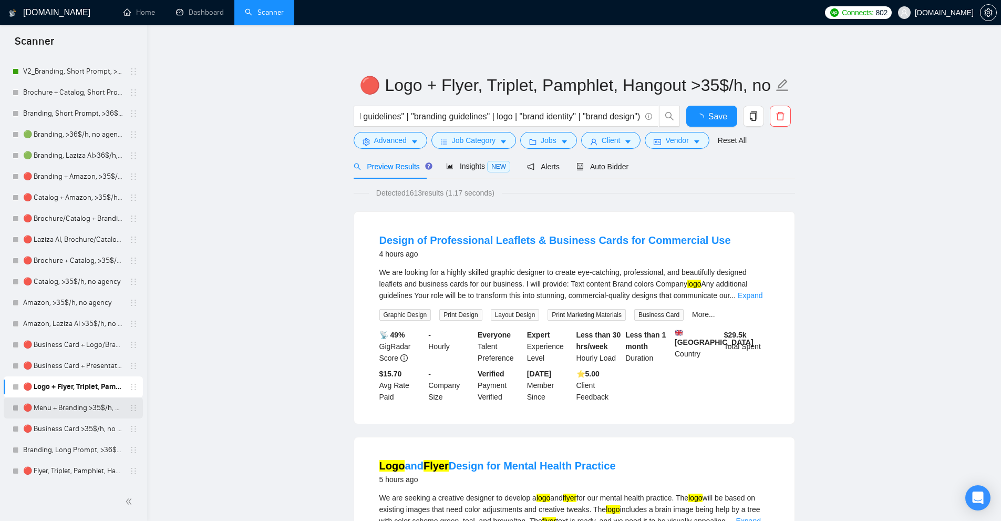
click at [39, 416] on link "🔴 Menu + Branding >35$/h, no agency" at bounding box center [73, 407] width 100 height 21
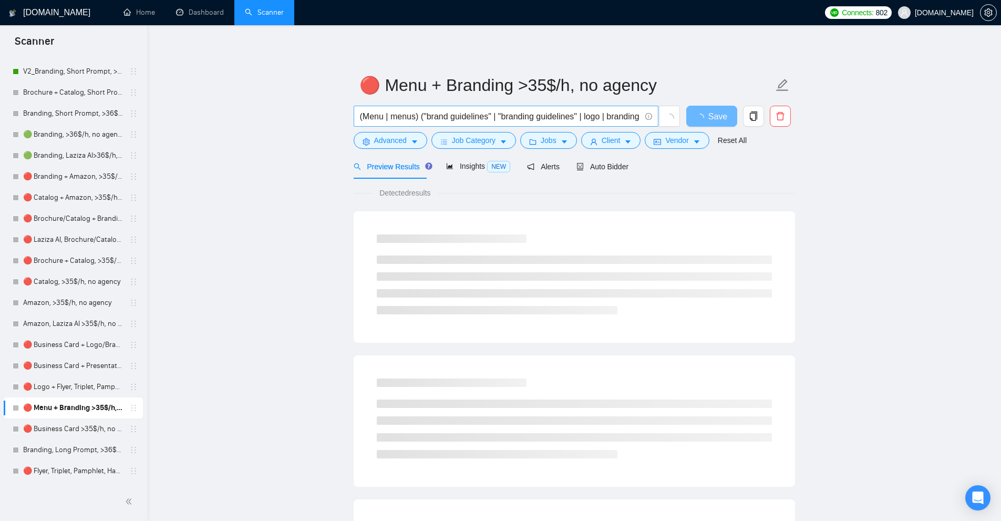
scroll to position [0, 131]
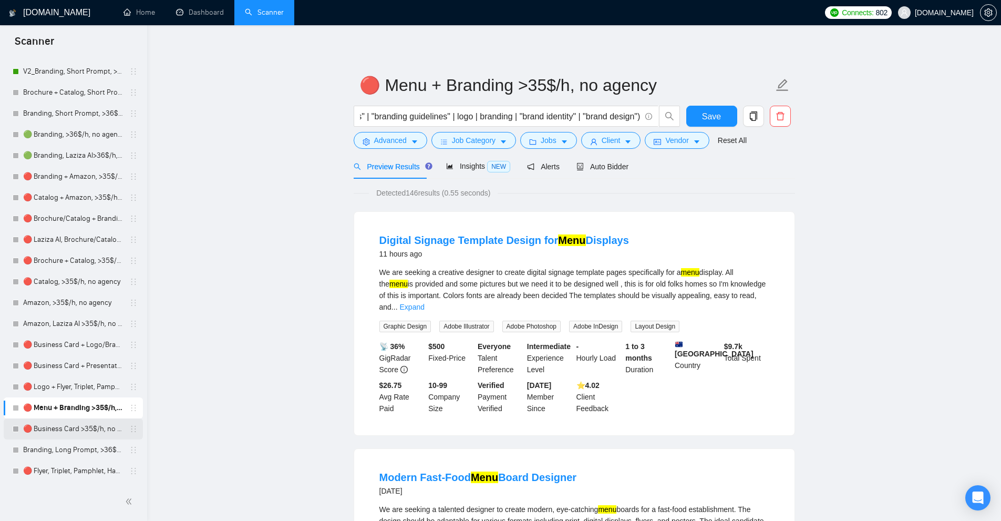
click at [61, 430] on link "🔴 Business Card >35$/h, no agency" at bounding box center [73, 428] width 100 height 21
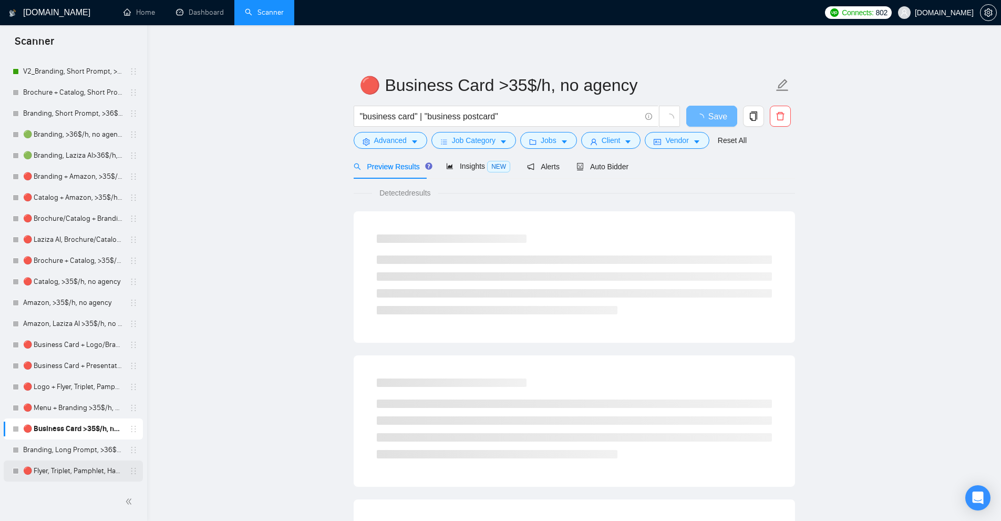
click at [65, 470] on link "🔴 Flyer, Triplet, Pamphlet, Hangout >36$/h, >25$/pay rate, no agency" at bounding box center [73, 470] width 100 height 21
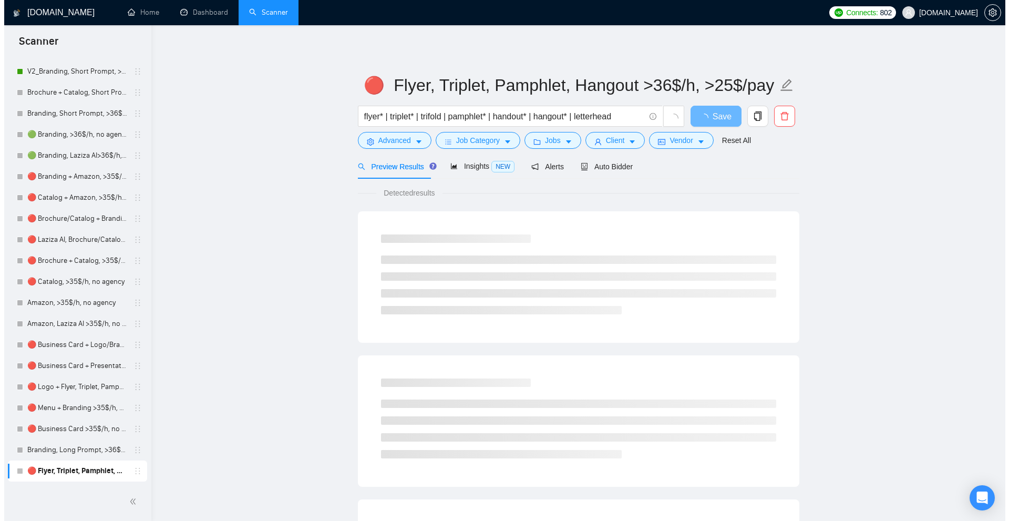
scroll to position [646, 0]
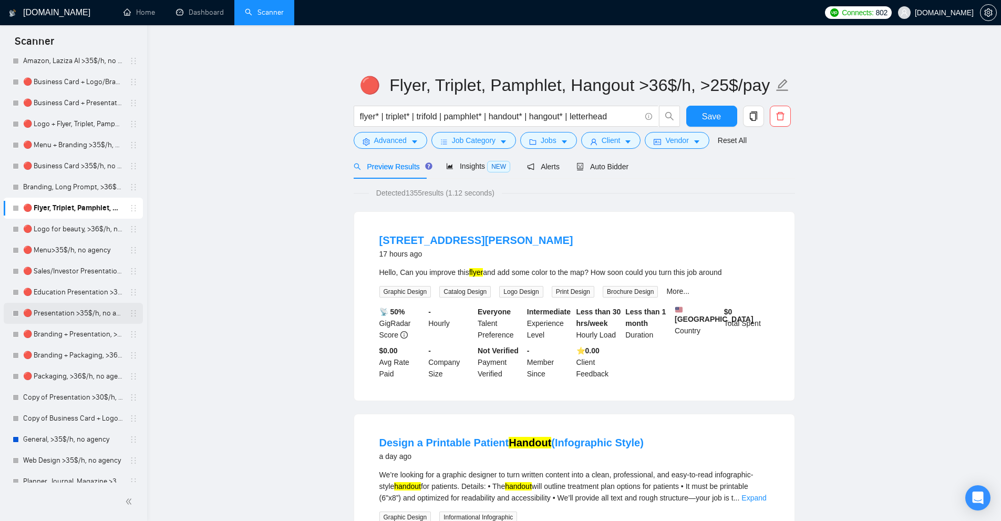
click at [61, 316] on link "🔴 Presentation >35$/h, no agency" at bounding box center [73, 313] width 100 height 21
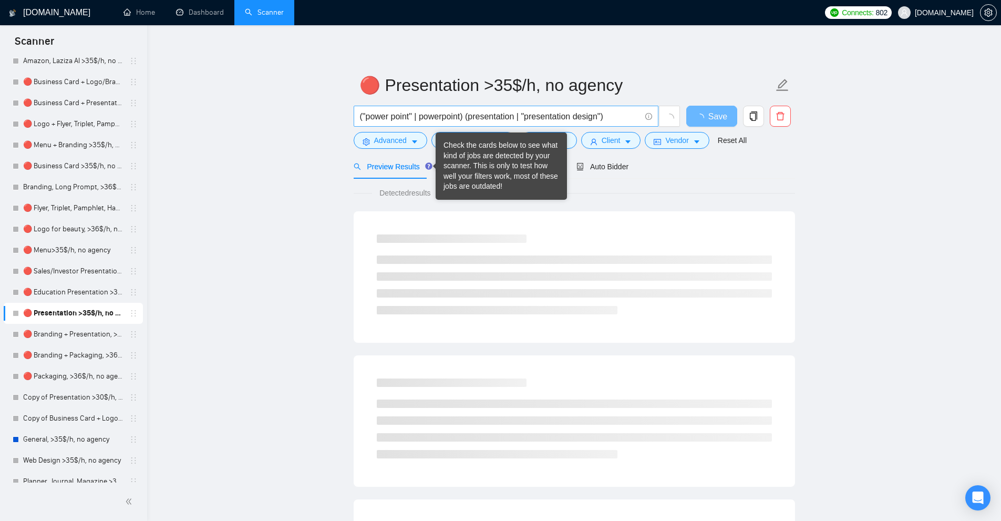
click at [479, 120] on input "("power point" | powerpoint) (presentation | "presentation design")" at bounding box center [500, 116] width 281 height 13
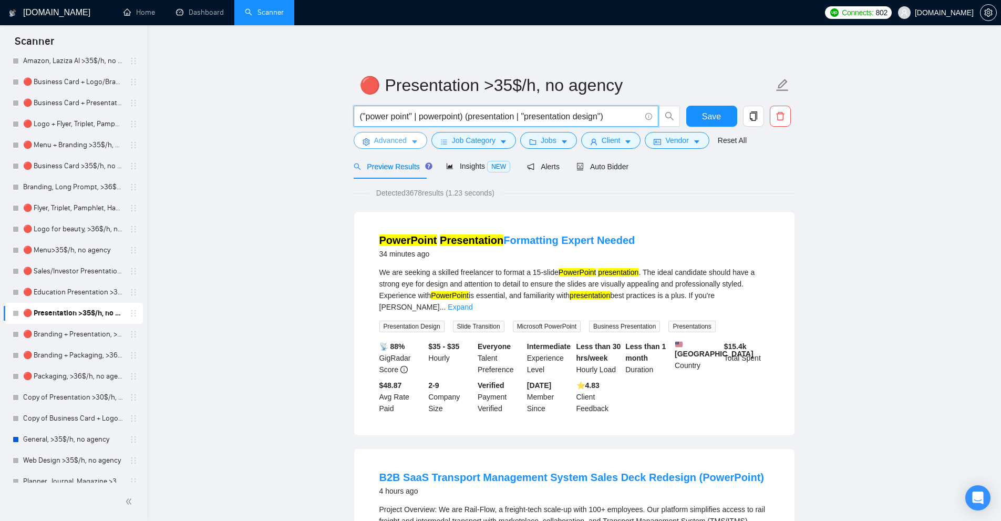
click at [398, 145] on span "Advanced" at bounding box center [390, 141] width 33 height 12
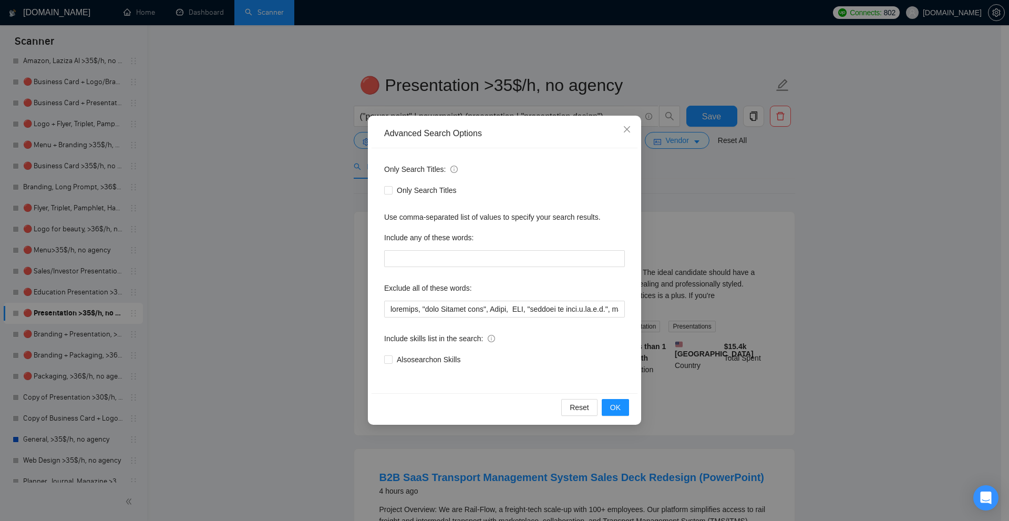
click at [291, 221] on div "Advanced Search Options Only Search Titles: Only Search Titles Use comma-separa…" at bounding box center [504, 260] width 1009 height 521
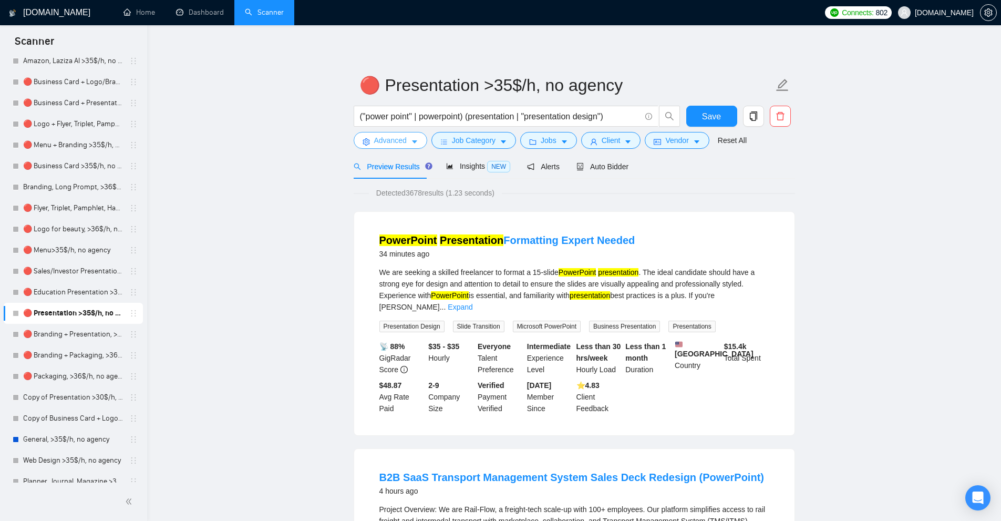
click at [377, 145] on span "Advanced" at bounding box center [390, 141] width 33 height 12
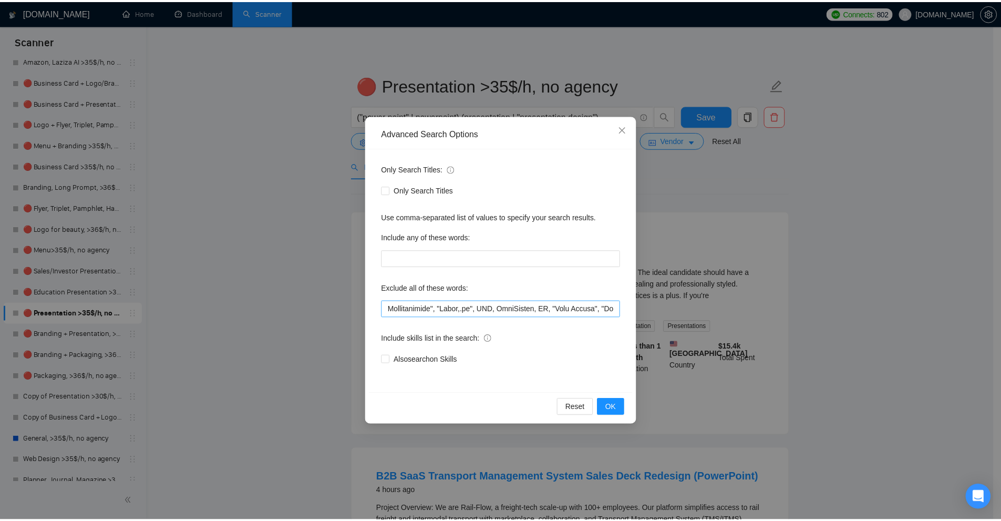
scroll to position [0, 5073]
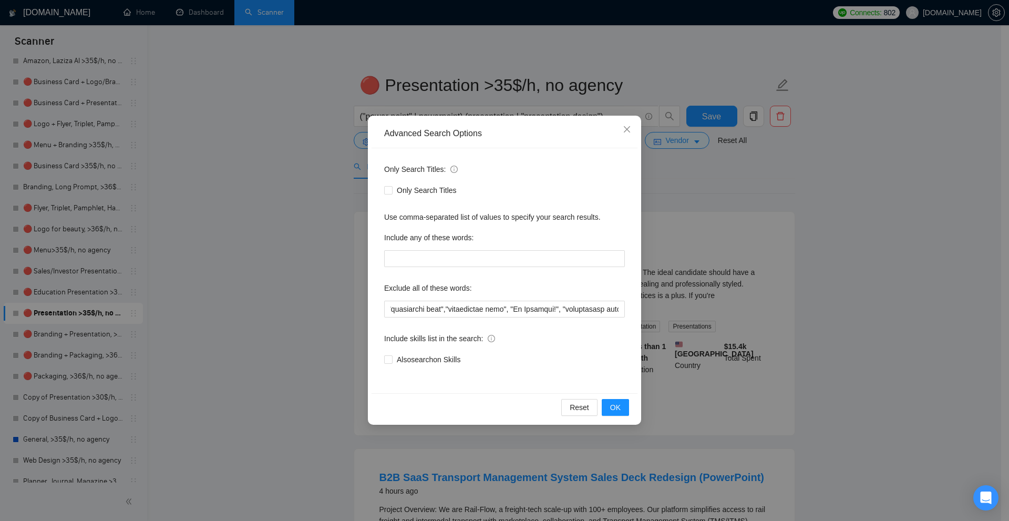
click at [286, 304] on div "Advanced Search Options Only Search Titles: Only Search Titles Use comma-separa…" at bounding box center [504, 260] width 1009 height 521
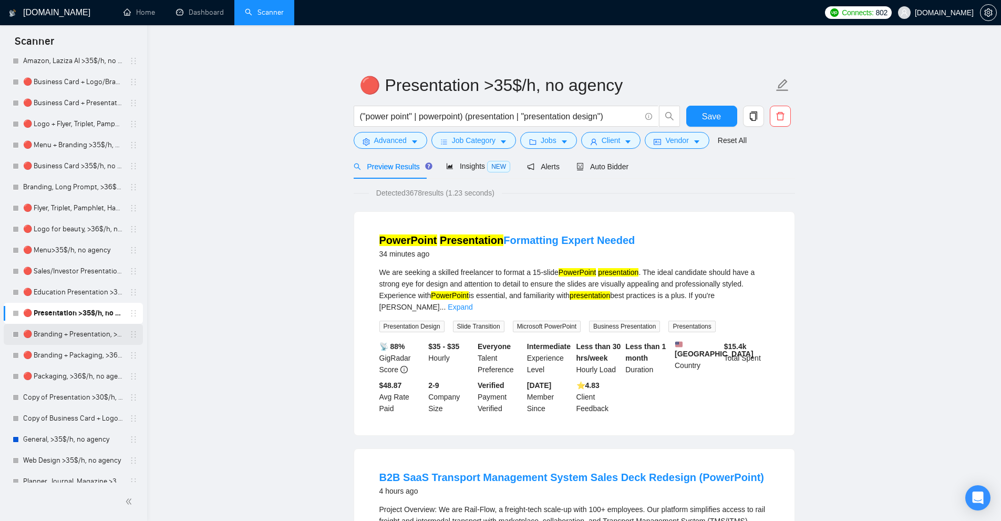
click at [74, 334] on link "🔴 Branding + Presentation, >36$/h, no agency" at bounding box center [73, 334] width 100 height 21
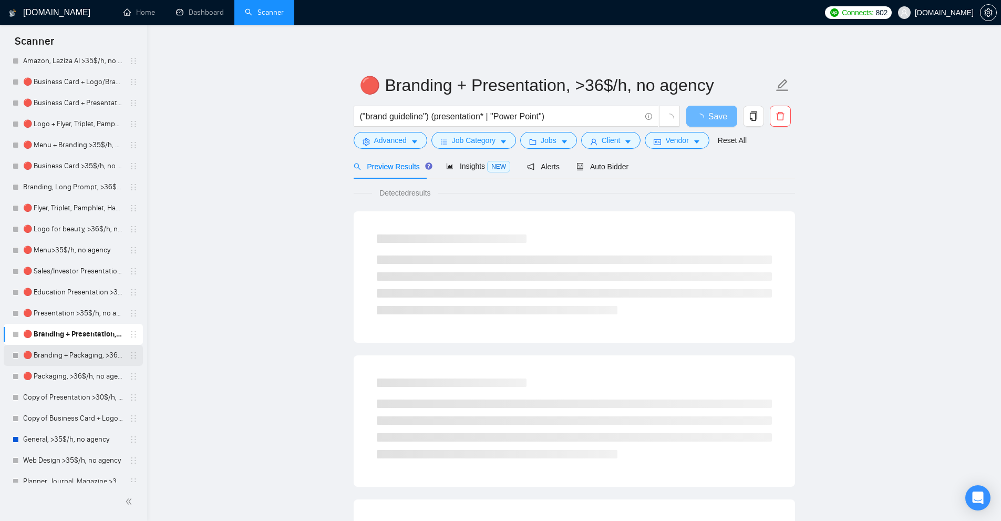
click at [61, 363] on link "🔴 Branding + Packaging, >36$/h, no agency" at bounding box center [73, 355] width 100 height 21
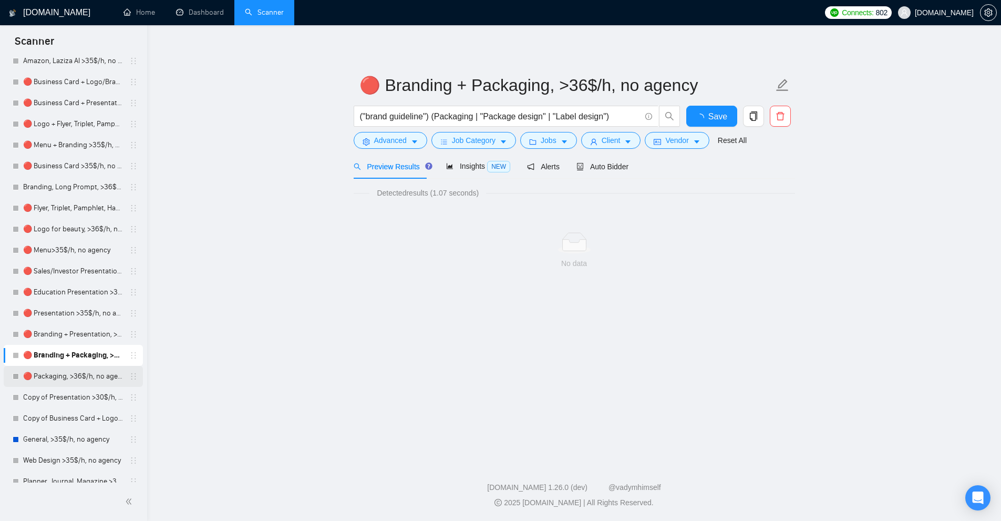
click at [88, 385] on link "🔴 Packaging, >36$/h, no agency" at bounding box center [73, 376] width 100 height 21
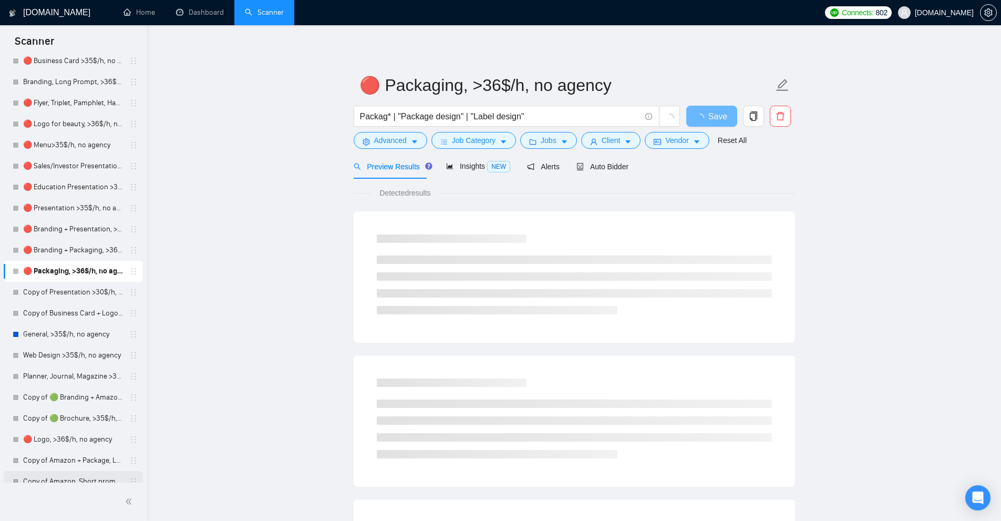
scroll to position [803, 0]
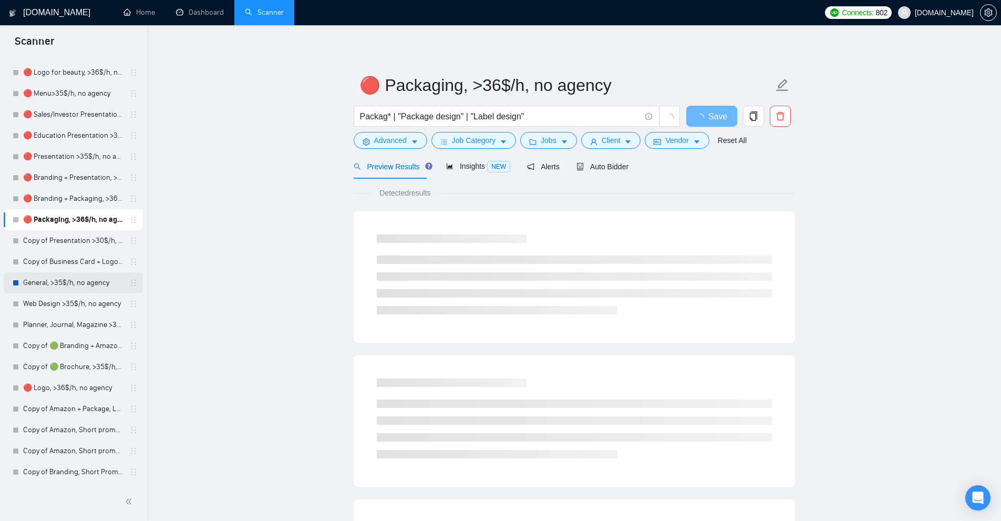
click at [61, 287] on link "General, >35$/h, no agency" at bounding box center [73, 282] width 100 height 21
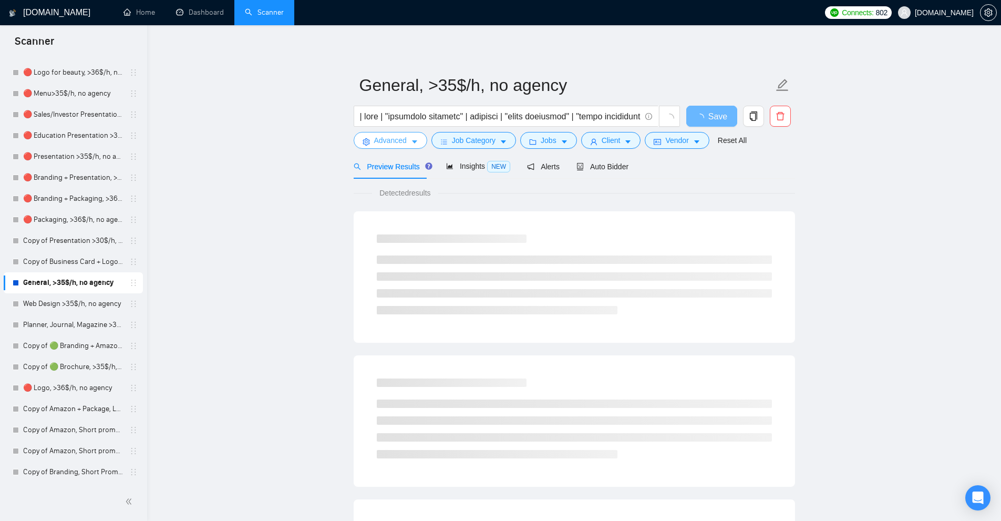
click at [392, 136] on span "Advanced" at bounding box center [390, 141] width 33 height 12
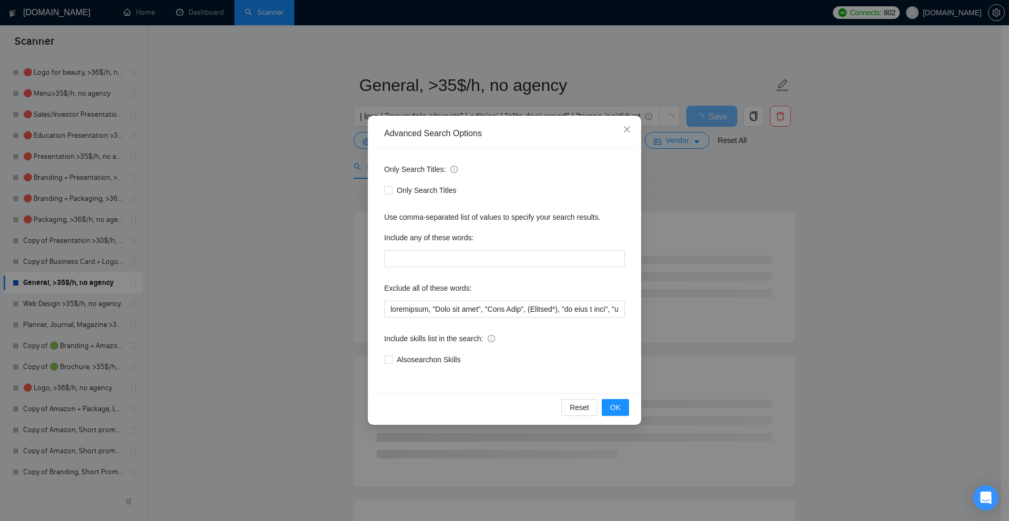
click at [301, 137] on div "Advanced Search Options Only Search Titles: Only Search Titles Use comma-separa…" at bounding box center [504, 260] width 1009 height 521
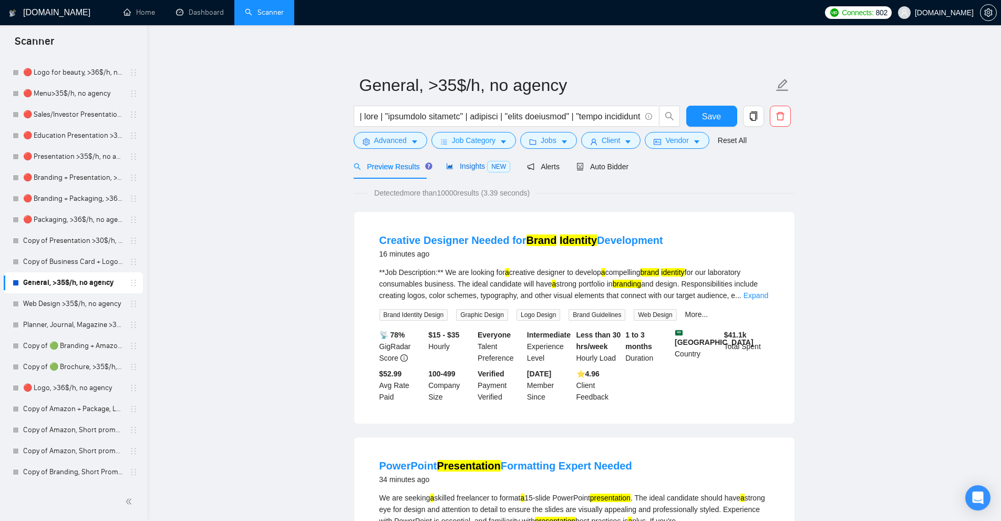
click at [479, 170] on span "Insights NEW" at bounding box center [478, 166] width 64 height 8
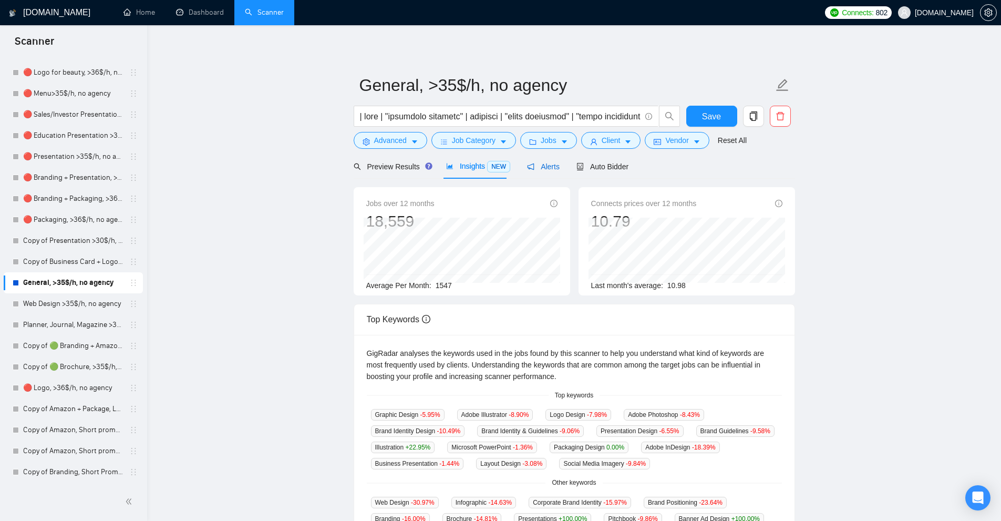
click at [540, 164] on span "Alerts" at bounding box center [543, 166] width 33 height 8
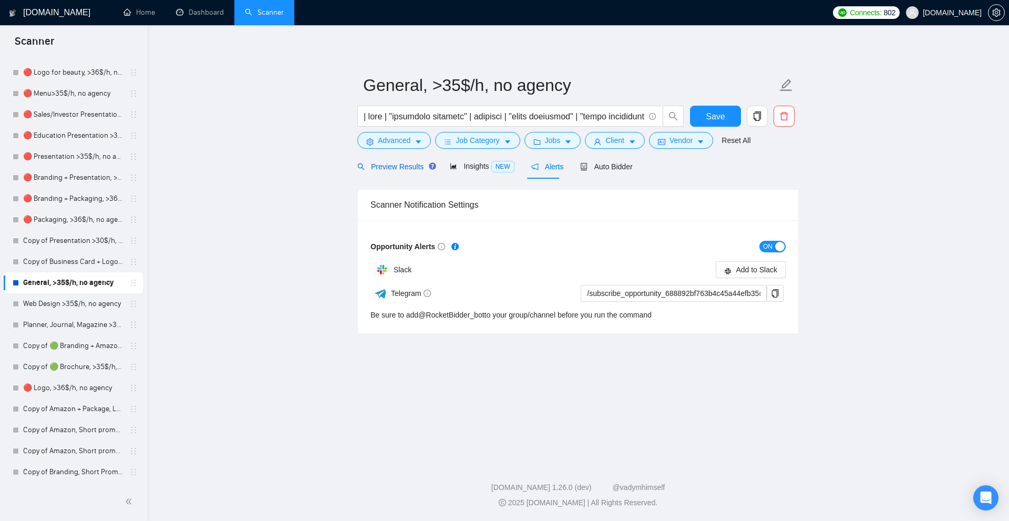
click at [385, 171] on div "Preview Results" at bounding box center [395, 167] width 76 height 12
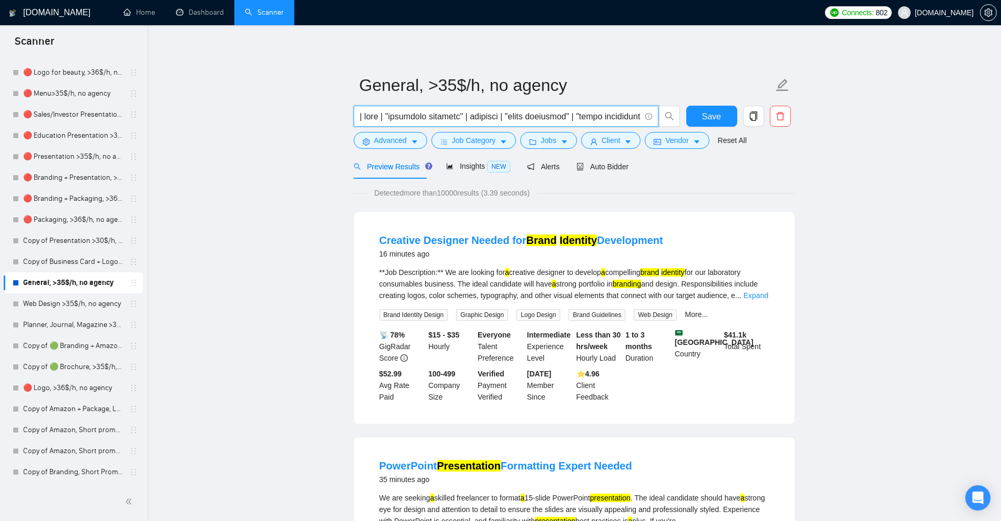
click at [431, 112] on input "text" at bounding box center [500, 116] width 281 height 13
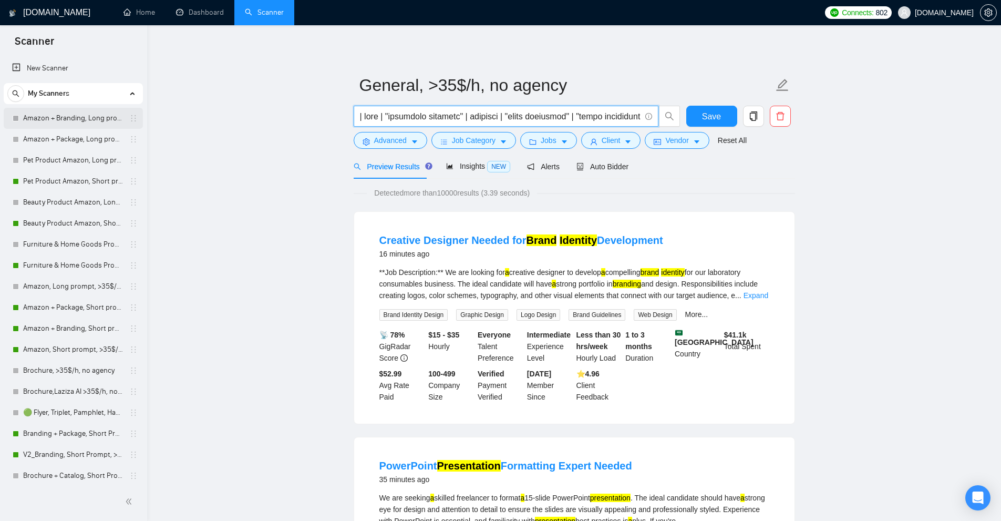
click at [67, 126] on link "Amazon + Branding, Long prompt, >35$/h, no agency" at bounding box center [73, 118] width 100 height 21
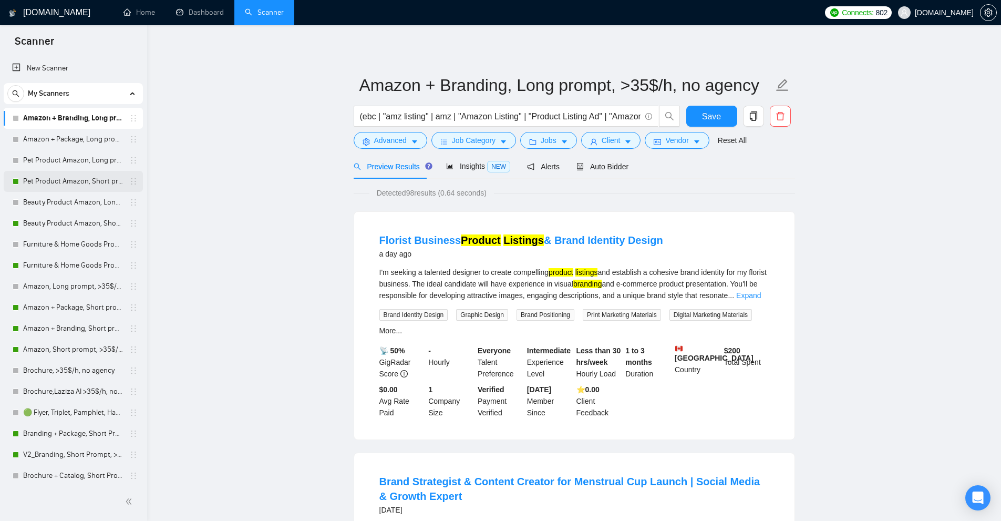
click at [46, 180] on link "Pet Product Amazon, Short prompt, >35$/h, no agency" at bounding box center [73, 181] width 100 height 21
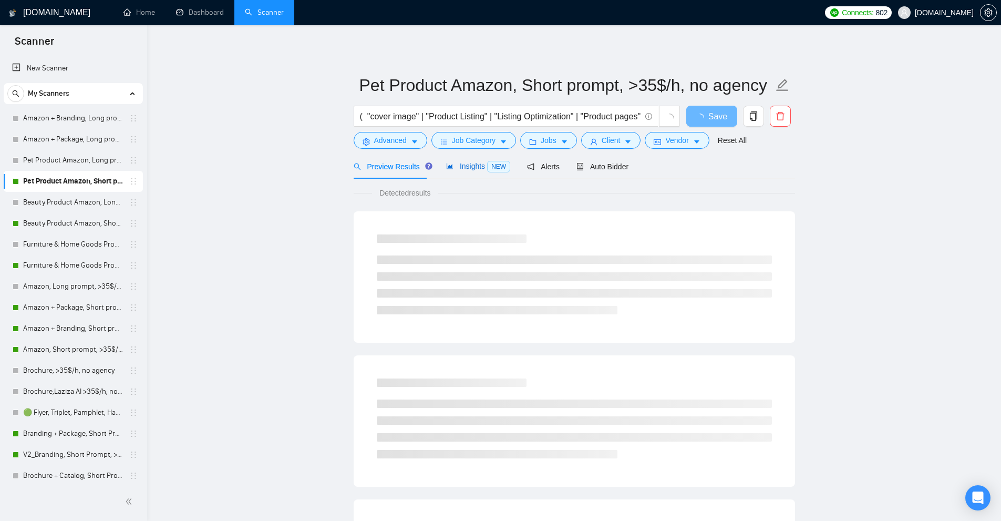
click at [482, 168] on span "Insights NEW" at bounding box center [478, 166] width 64 height 8
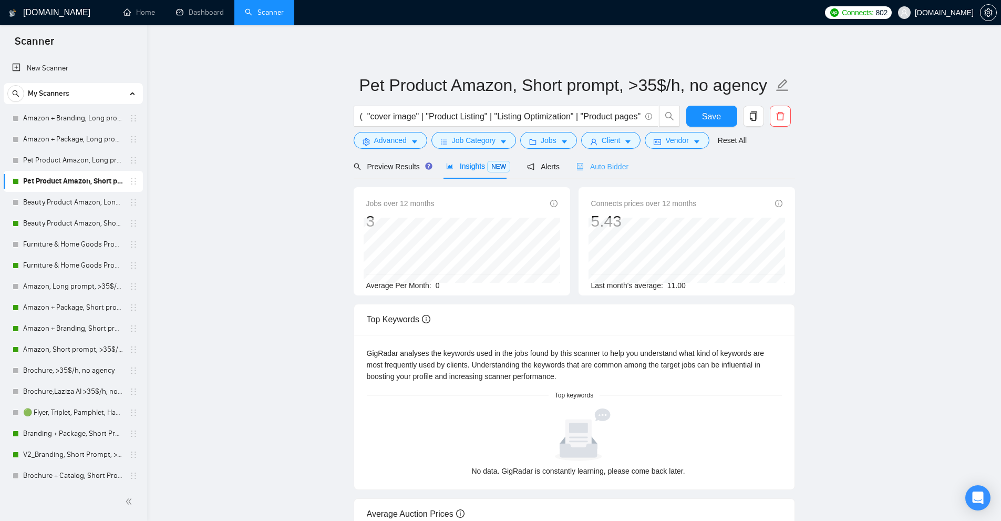
click at [598, 174] on div "Auto Bidder" at bounding box center [603, 166] width 52 height 25
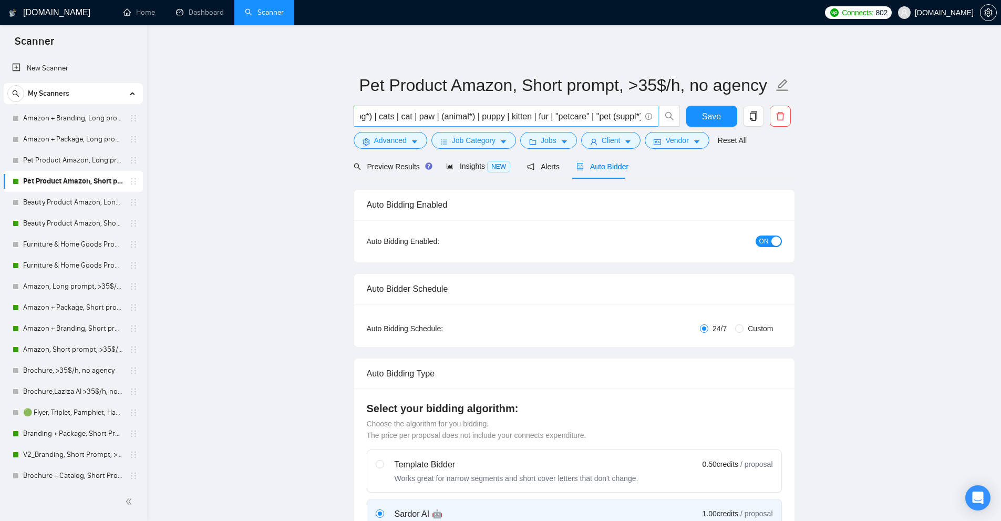
scroll to position [0, 1261]
click at [535, 118] on input "( "cover image" | "Product Listing" | "Listing Optimization" | "Product pages" …" at bounding box center [500, 116] width 281 height 13
click at [472, 169] on span "Insights NEW" at bounding box center [478, 166] width 64 height 8
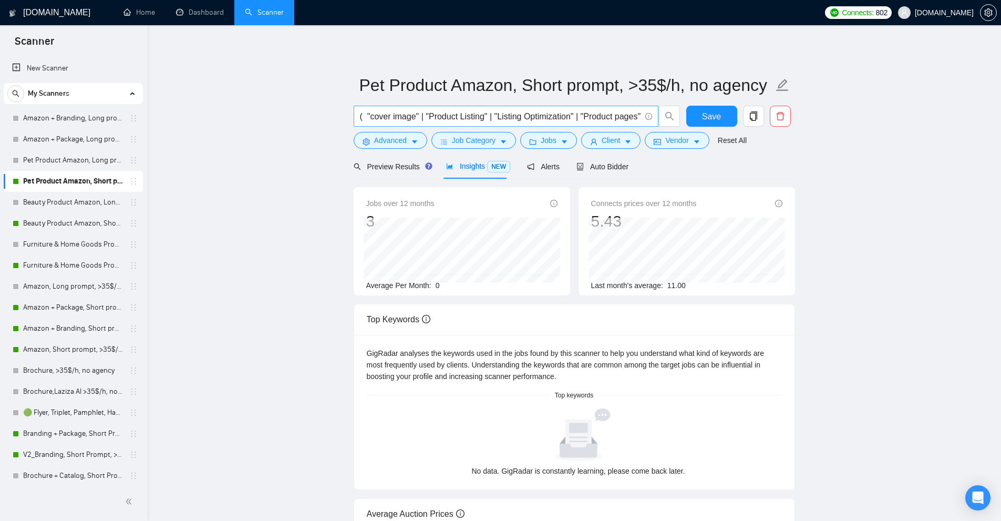
click at [471, 109] on span "( "cover image" | "Product Listing" | "Listing Optimization" | "Product pages" …" at bounding box center [506, 116] width 305 height 21
click at [465, 114] on input "( "cover image" | "Product Listing" | "Listing Optimization" | "Product pages" …" at bounding box center [500, 116] width 281 height 13
click at [407, 139] on button "Advanced" at bounding box center [391, 140] width 74 height 17
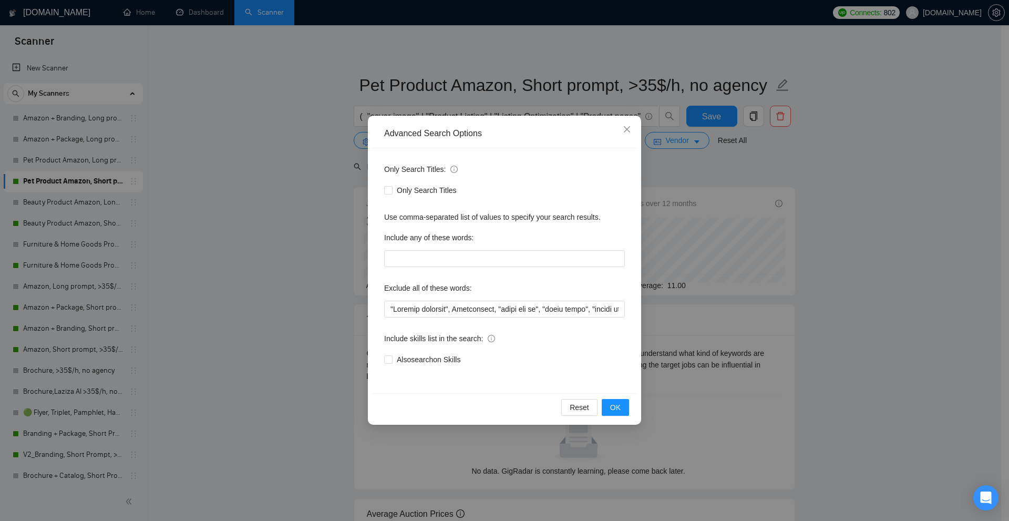
click at [238, 148] on div "Advanced Search Options Only Search Titles: Only Search Titles Use comma-separa…" at bounding box center [504, 260] width 1009 height 521
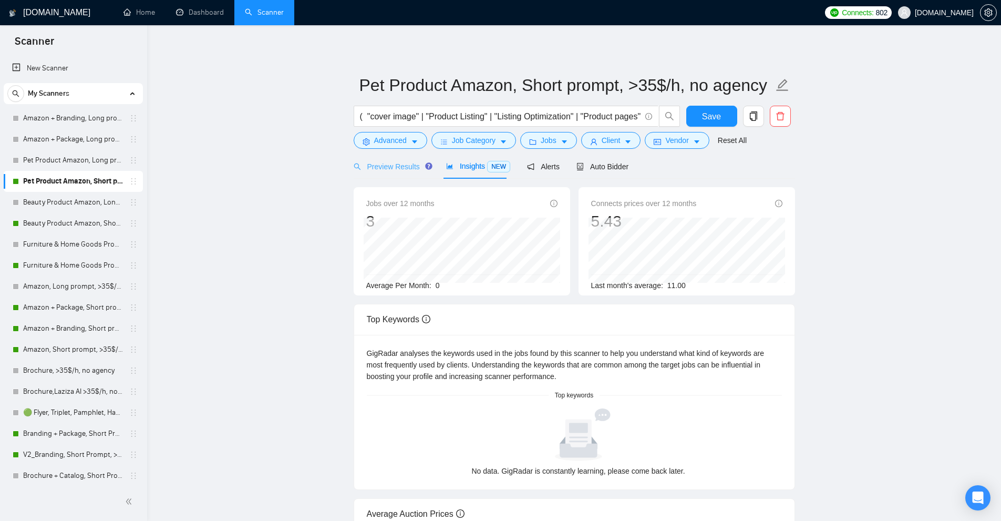
click at [367, 173] on div "Preview Results" at bounding box center [392, 166] width 76 height 25
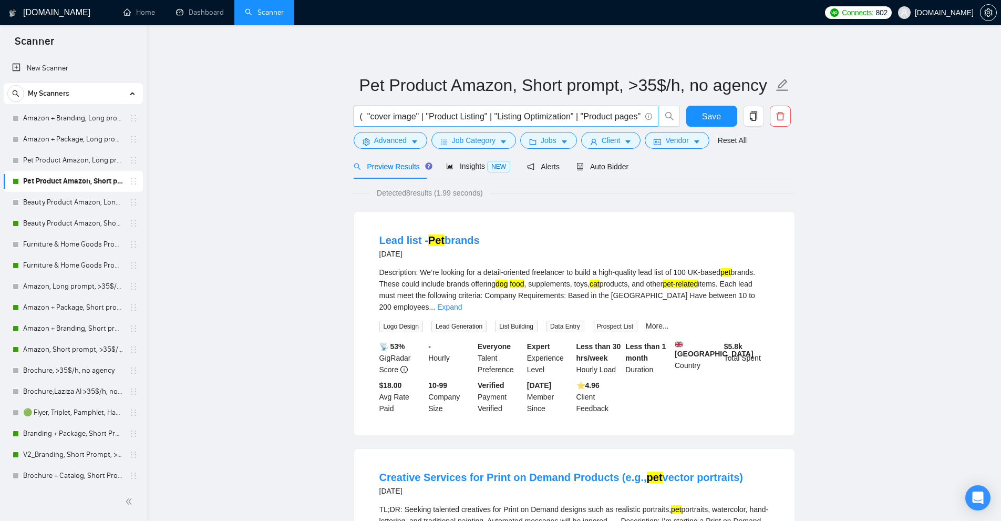
click at [436, 111] on input "( "cover image" | "Product Listing" | "Listing Optimization" | "Product pages" …" at bounding box center [500, 116] width 281 height 13
paste input "((cover* image*) | (Product* Listing*) | (Listing* Optimi*) | (Product page*) |…"
drag, startPoint x: 407, startPoint y: 193, endPoint x: 415, endPoint y: 201, distance: 10.8
click at [417, 194] on span "Detected 8 results (1.99 seconds)" at bounding box center [429, 193] width 121 height 12
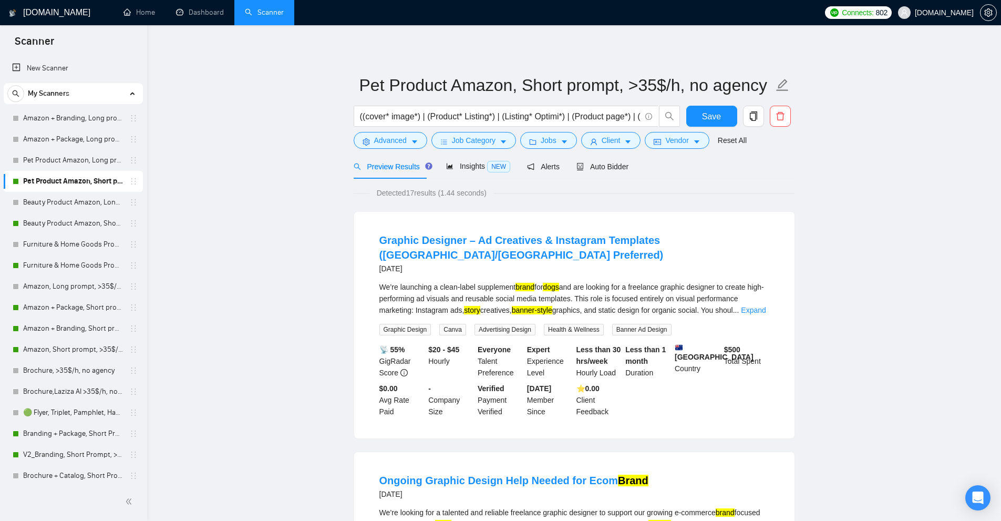
drag, startPoint x: 412, startPoint y: 186, endPoint x: 420, endPoint y: 186, distance: 8.4
click at [464, 166] on span "Insights NEW" at bounding box center [478, 166] width 64 height 8
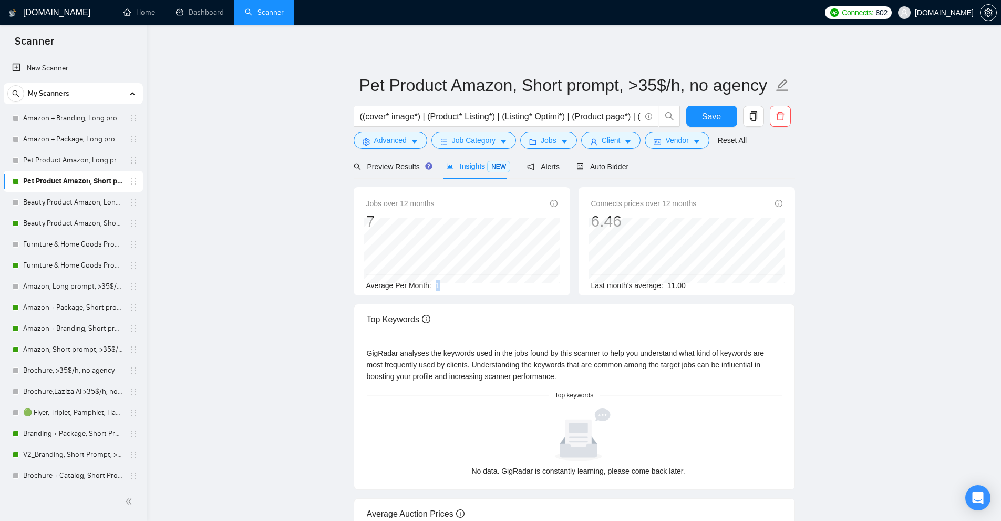
drag, startPoint x: 436, startPoint y: 281, endPoint x: 440, endPoint y: 285, distance: 5.9
click at [440, 285] on div "Average Per Month: 1" at bounding box center [461, 286] width 191 height 12
click at [376, 159] on div "Preview Results" at bounding box center [392, 166] width 76 height 25
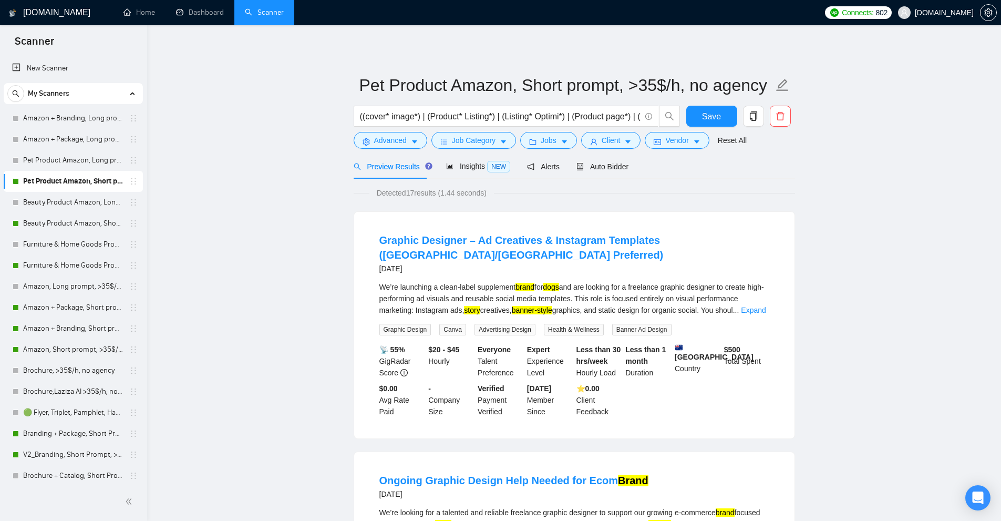
drag, startPoint x: 391, startPoint y: 249, endPoint x: 365, endPoint y: 256, distance: 26.8
click at [370, 252] on li "Graphic Designer – Ad Creatives & Instagram Templates (UK/Ireland Preferred) 3 …" at bounding box center [574, 324] width 415 height 201
click at [364, 265] on div "Graphic Designer – Ad Creatives & Instagram Templates (UK/Ireland Preferred) 3 …" at bounding box center [574, 325] width 440 height 227
click at [761, 306] on link "Expand" at bounding box center [753, 310] width 25 height 8
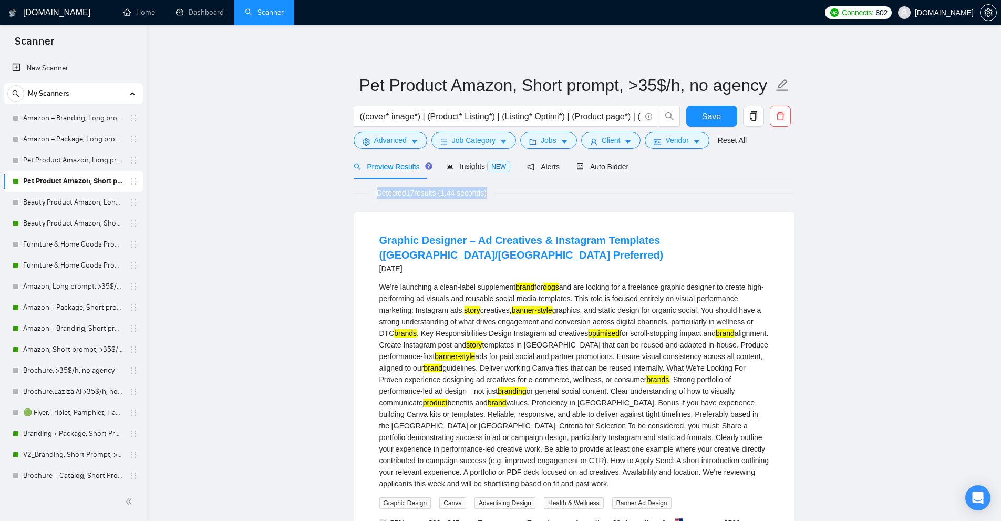
drag, startPoint x: 371, startPoint y: 191, endPoint x: 527, endPoint y: 196, distance: 156.2
click at [527, 196] on div "Detected 17 results (1.44 seconds)" at bounding box center [574, 193] width 441 height 12
click at [531, 196] on div "Detected 17 results (1.44 seconds)" at bounding box center [574, 193] width 441 height 12
click at [423, 120] on input "((cover* image*) | (Product* Listing*) | (Listing* Optimi*) | (Product page*) |…" at bounding box center [500, 116] width 281 height 13
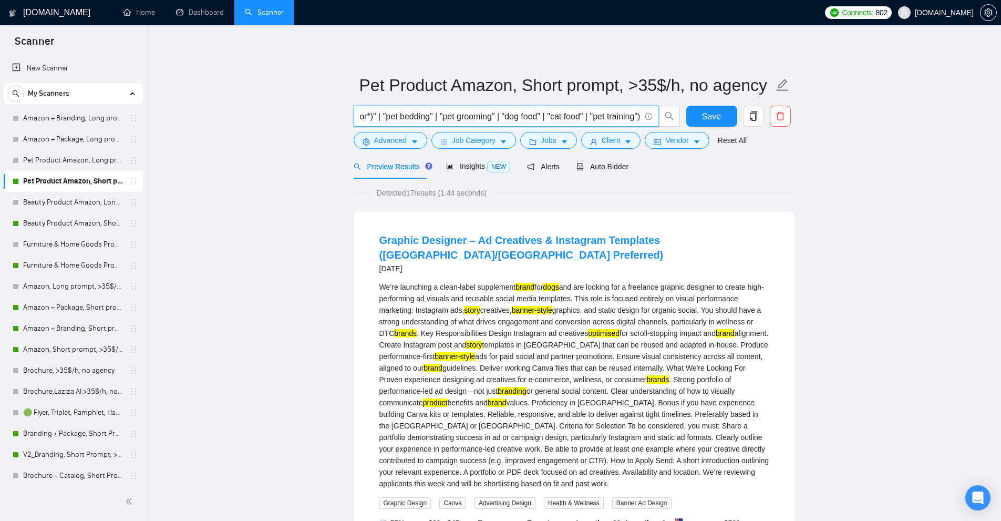
paste input "(cat*) | (paw*) | (animal*) | (pupp*) | (kitt*) | (fur) | (petcare*) | (pet* (s…"
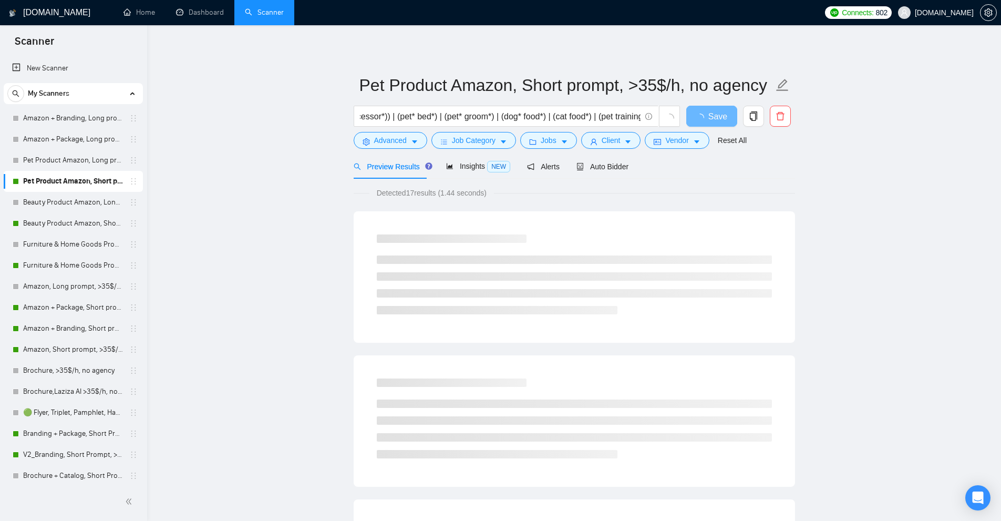
scroll to position [0, 0]
drag, startPoint x: 408, startPoint y: 190, endPoint x: 415, endPoint y: 191, distance: 6.9
click at [415, 190] on span "Detected 17 results (1.44 seconds)" at bounding box center [431, 193] width 125 height 12
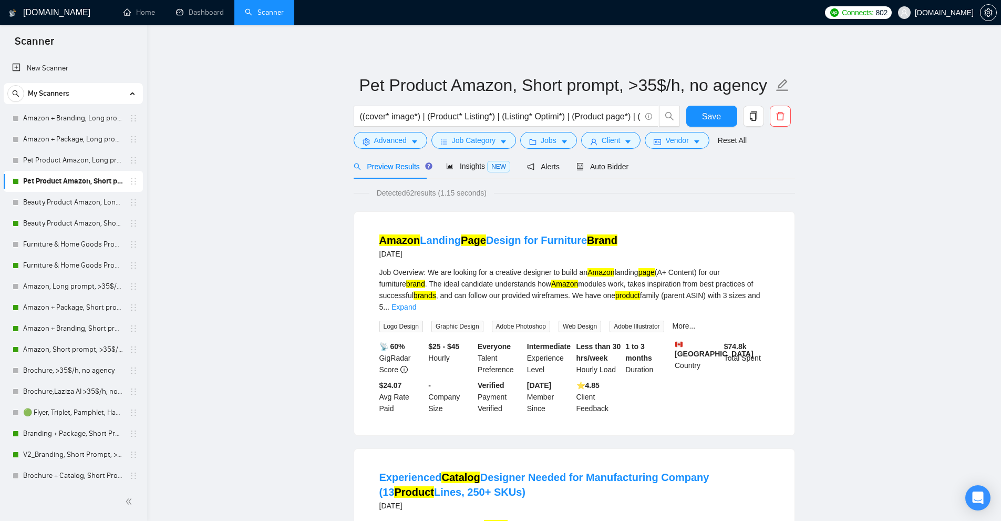
click at [416, 193] on span "Detected 62 results (1.15 seconds)" at bounding box center [431, 193] width 125 height 12
click at [455, 163] on span "Insights NEW" at bounding box center [478, 166] width 64 height 8
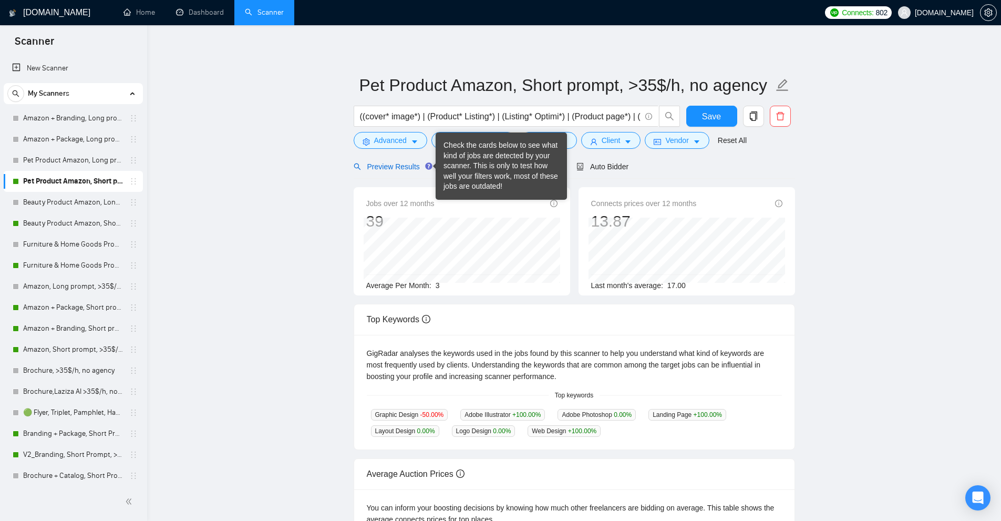
click at [394, 167] on span "Preview Results" at bounding box center [392, 166] width 76 height 8
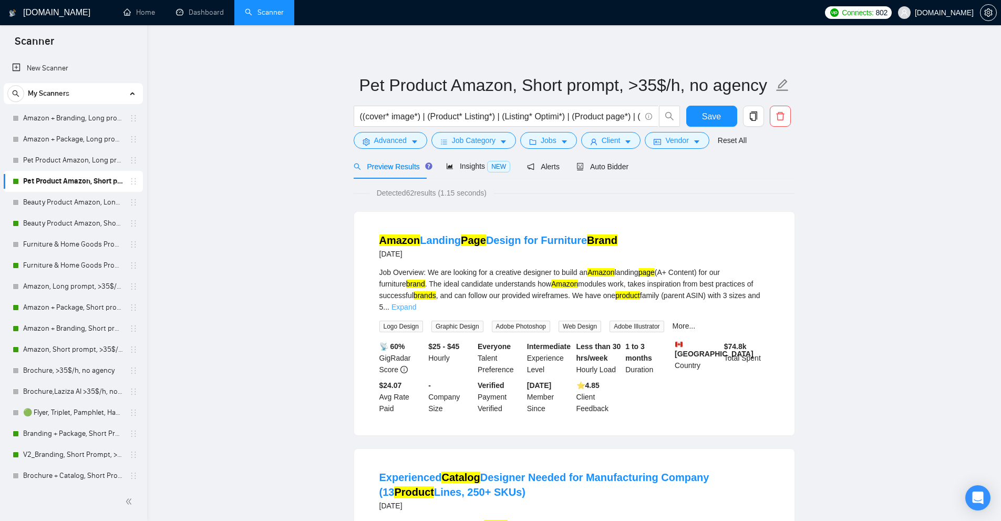
click at [416, 303] on link "Expand" at bounding box center [404, 307] width 25 height 8
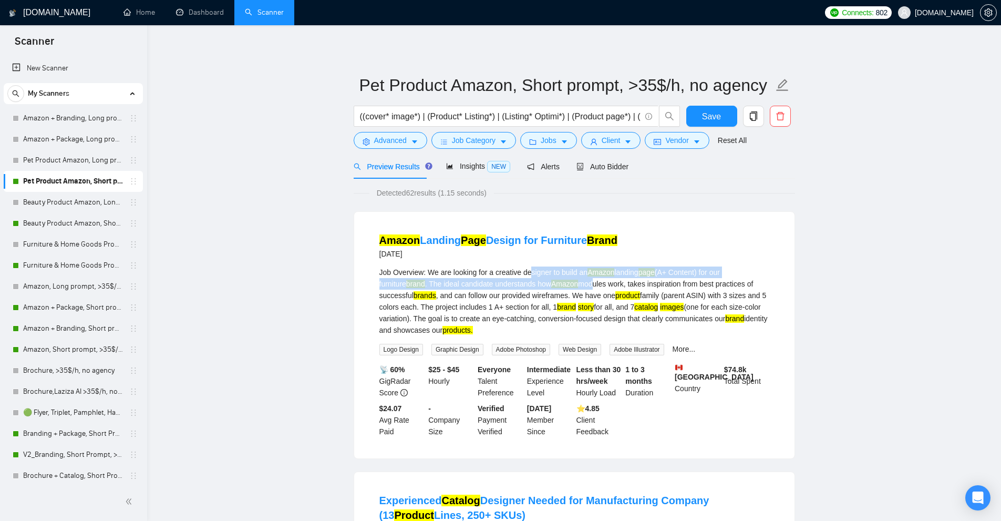
drag, startPoint x: 531, startPoint y: 276, endPoint x: 577, endPoint y: 284, distance: 46.9
click at [574, 283] on div "Job Overview: We are looking for a creative designer to build an Amazon landing…" at bounding box center [574, 300] width 390 height 69
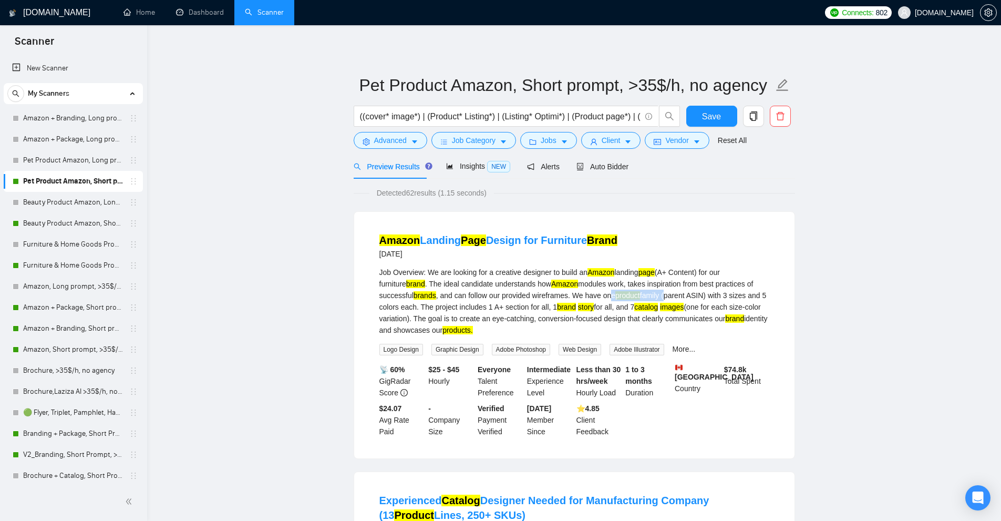
drag, startPoint x: 577, startPoint y: 293, endPoint x: 636, endPoint y: 294, distance: 59.9
click at [636, 294] on div "Job Overview: We are looking for a creative designer to build an Amazon landing…" at bounding box center [574, 300] width 390 height 69
drag, startPoint x: 625, startPoint y: 304, endPoint x: 672, endPoint y: 304, distance: 46.8
click at [670, 304] on div "Job Overview: We are looking for a creative designer to build an Amazon landing…" at bounding box center [574, 300] width 390 height 69
drag, startPoint x: 731, startPoint y: 314, endPoint x: 765, endPoint y: 317, distance: 34.9
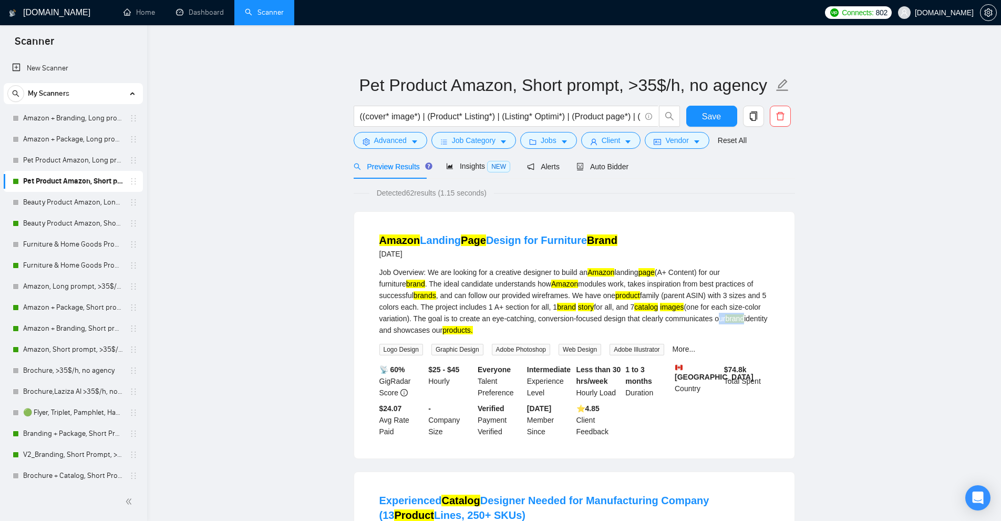
click at [765, 317] on div "Job Overview: We are looking for a creative designer to build an Amazon landing…" at bounding box center [574, 300] width 390 height 69
click at [723, 328] on div "Job Overview: We are looking for a creative designer to build an Amazon landing…" at bounding box center [574, 300] width 390 height 69
click at [395, 137] on span "Advanced" at bounding box center [390, 141] width 33 height 12
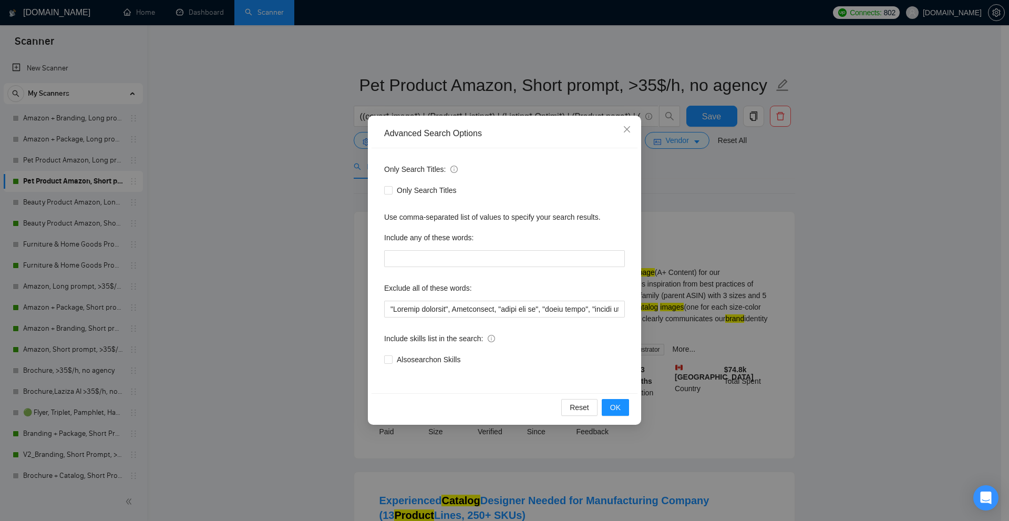
click at [326, 157] on div "Advanced Search Options Only Search Titles: Only Search Titles Use comma-separa…" at bounding box center [504, 260] width 1009 height 521
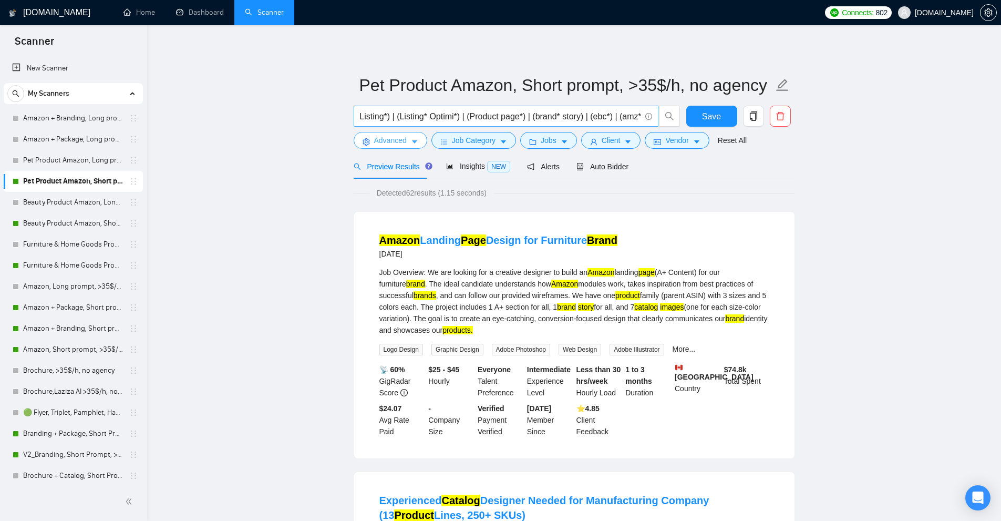
scroll to position [0, 158]
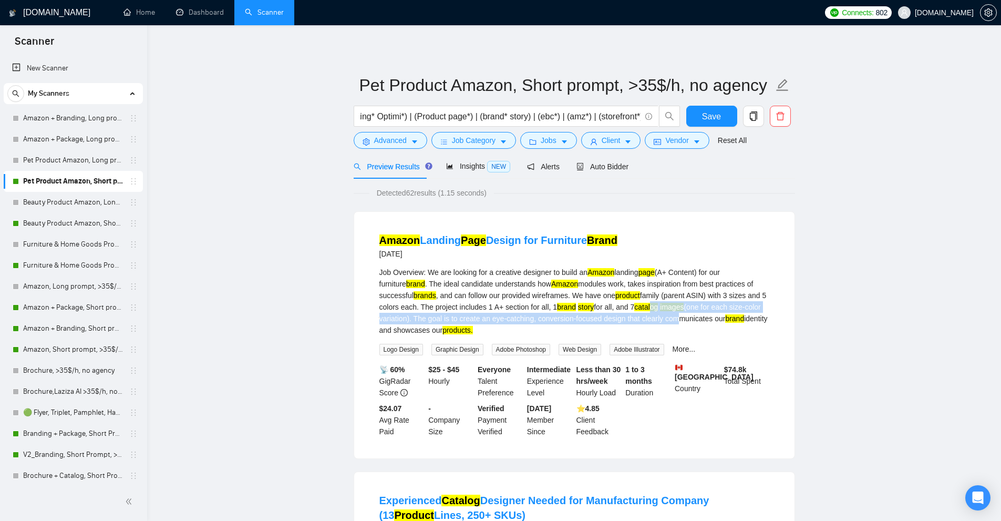
drag, startPoint x: 669, startPoint y: 314, endPoint x: 633, endPoint y: 310, distance: 35.5
click at [633, 310] on div "Job Overview: We are looking for a creative designer to build an Amazon landing…" at bounding box center [574, 300] width 390 height 69
click at [663, 300] on div "Job Overview: We are looking for a creative designer to build an Amazon landing…" at bounding box center [574, 300] width 390 height 69
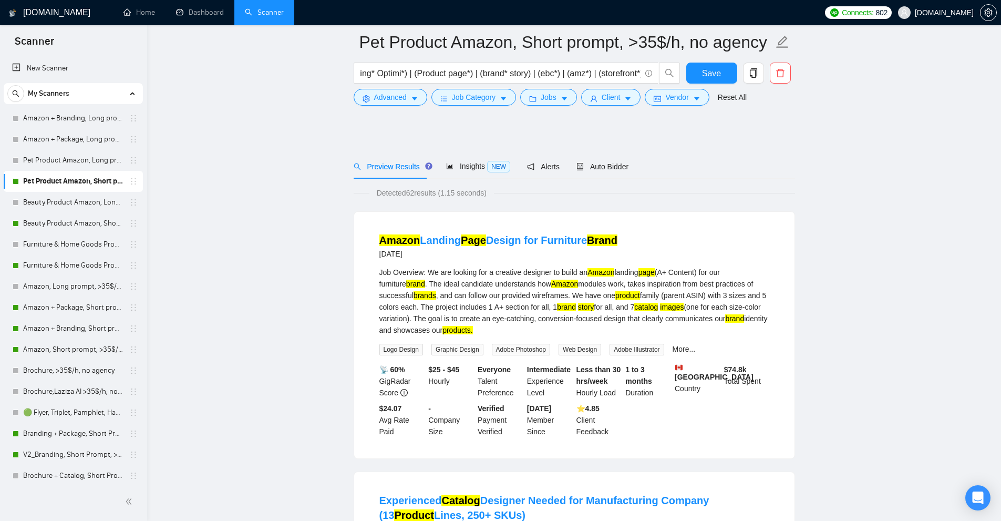
scroll to position [210, 0]
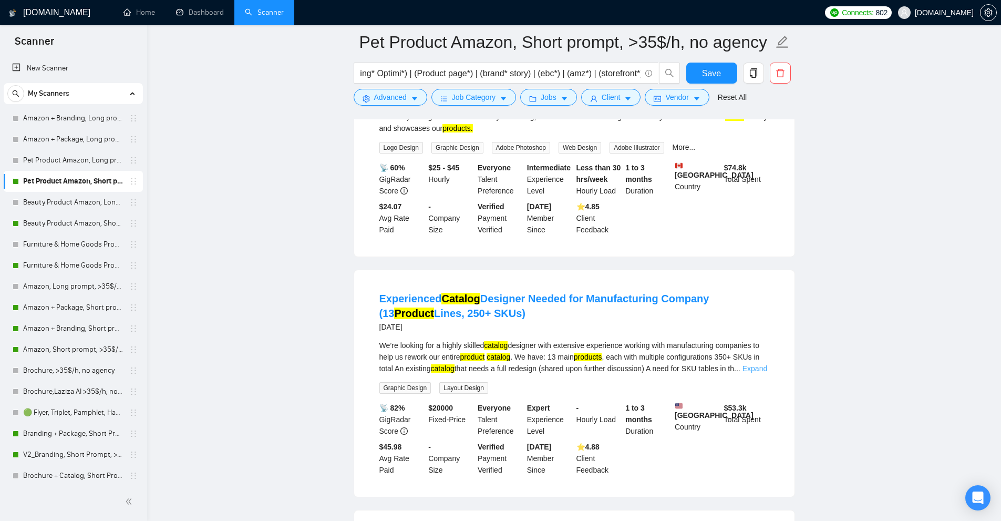
click at [764, 367] on link "Expand" at bounding box center [755, 368] width 25 height 8
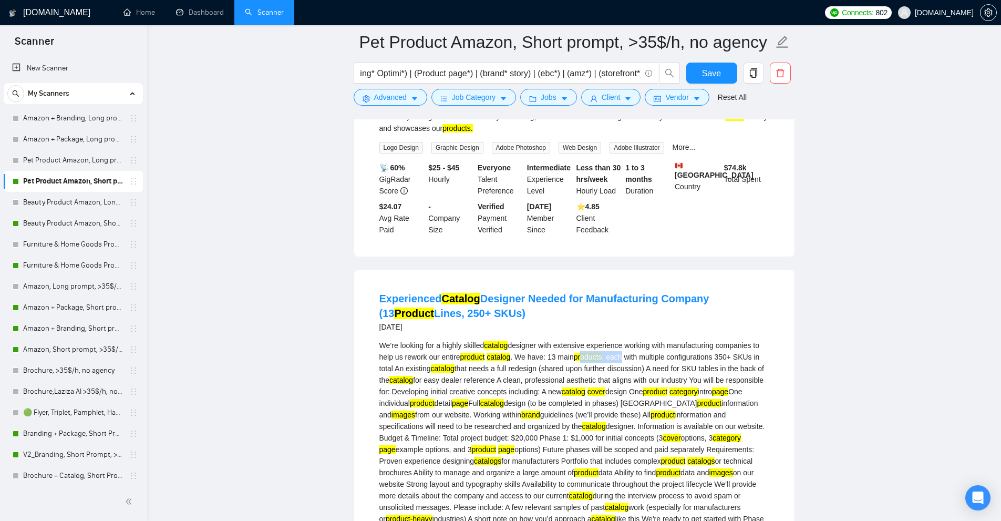
drag, startPoint x: 599, startPoint y: 361, endPoint x: 631, endPoint y: 382, distance: 38.6
click at [631, 361] on div "We’re looking for a highly skilled catalog designer with extensive experience w…" at bounding box center [574, 438] width 390 height 197
click at [621, 403] on div "We’re looking for a highly skilled catalog designer with extensive experience w…" at bounding box center [574, 438] width 390 height 197
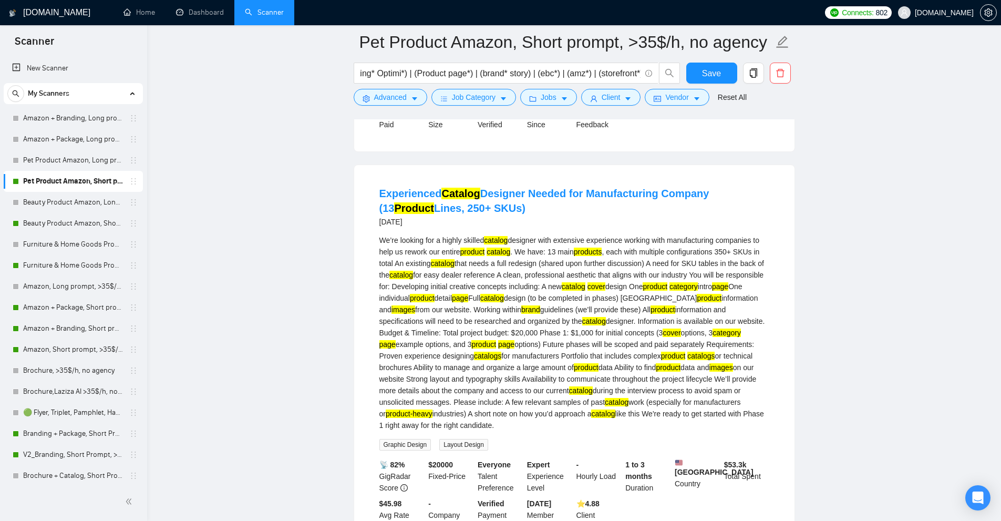
click at [582, 321] on mark "catalog" at bounding box center [594, 321] width 24 height 8
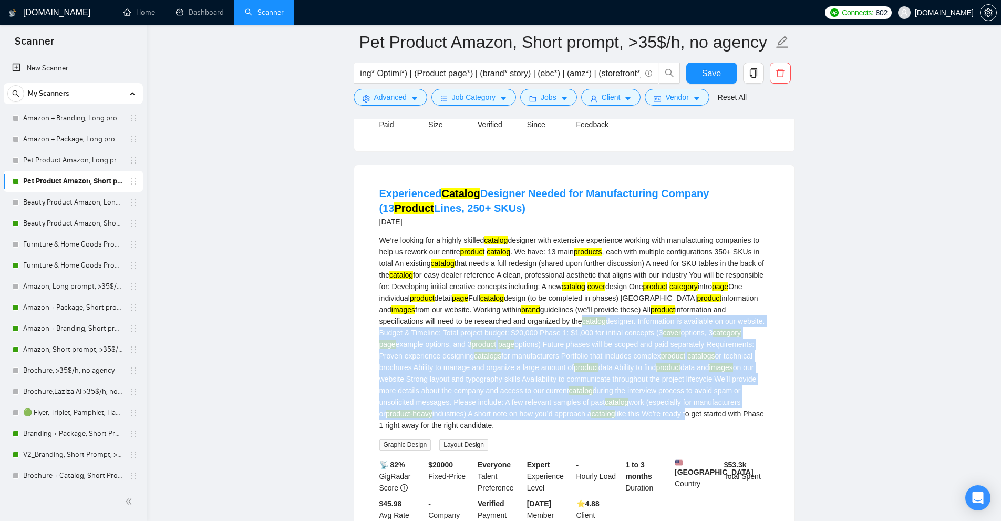
drag, startPoint x: 543, startPoint y: 321, endPoint x: 683, endPoint y: 408, distance: 164.8
click at [683, 408] on div "We’re looking for a highly skilled catalog designer with extensive experience w…" at bounding box center [574, 332] width 390 height 197
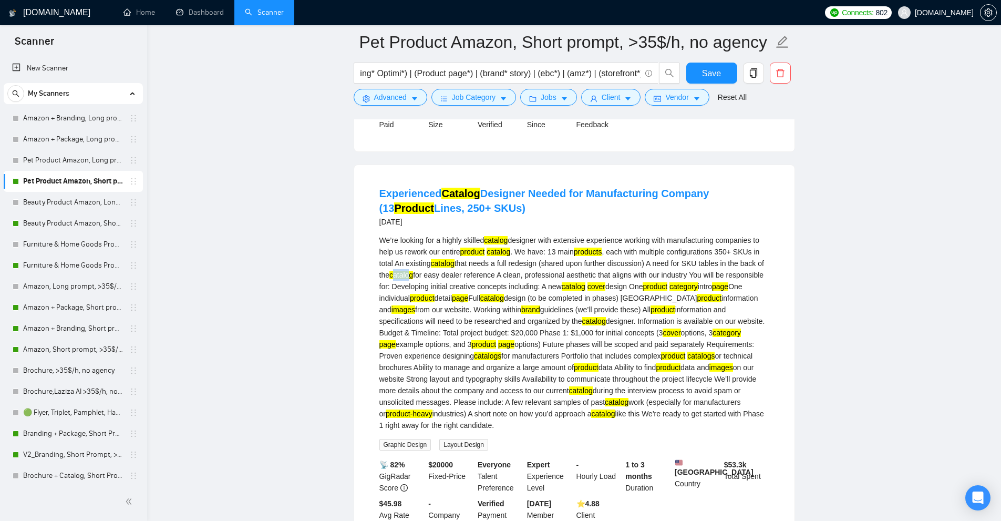
drag, startPoint x: 394, startPoint y: 269, endPoint x: 419, endPoint y: 269, distance: 25.8
click at [418, 269] on div "We’re looking for a highly skilled catalog designer with extensive experience w…" at bounding box center [574, 332] width 390 height 197
drag, startPoint x: 445, startPoint y: 261, endPoint x: 472, endPoint y: 260, distance: 27.4
click at [465, 260] on div "We’re looking for a highly skilled catalog designer with extensive experience w…" at bounding box center [574, 332] width 390 height 197
click at [660, 391] on div "We’re looking for a highly skilled catalog designer with extensive experience w…" at bounding box center [574, 332] width 390 height 197
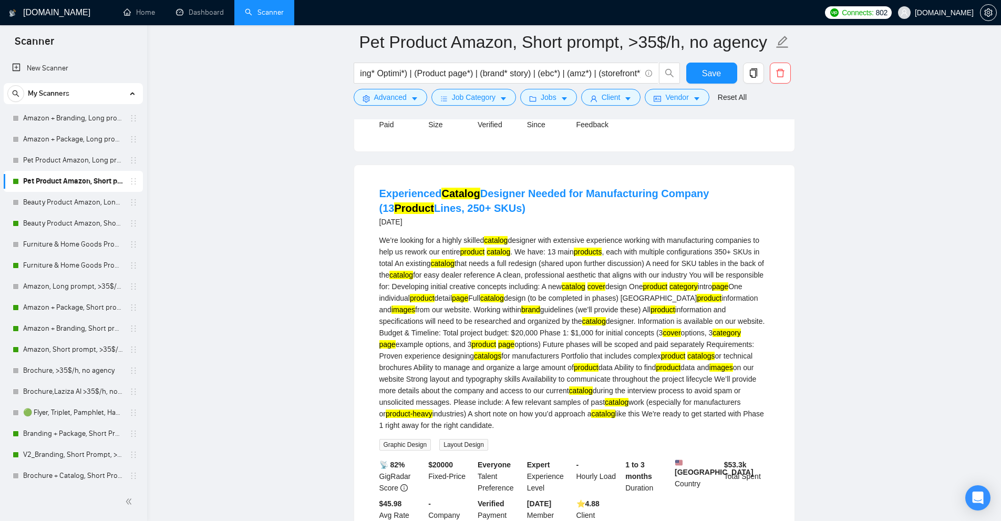
click at [504, 248] on mark "catalog" at bounding box center [499, 252] width 24 height 8
click at [440, 262] on mark "catalog" at bounding box center [443, 263] width 24 height 8
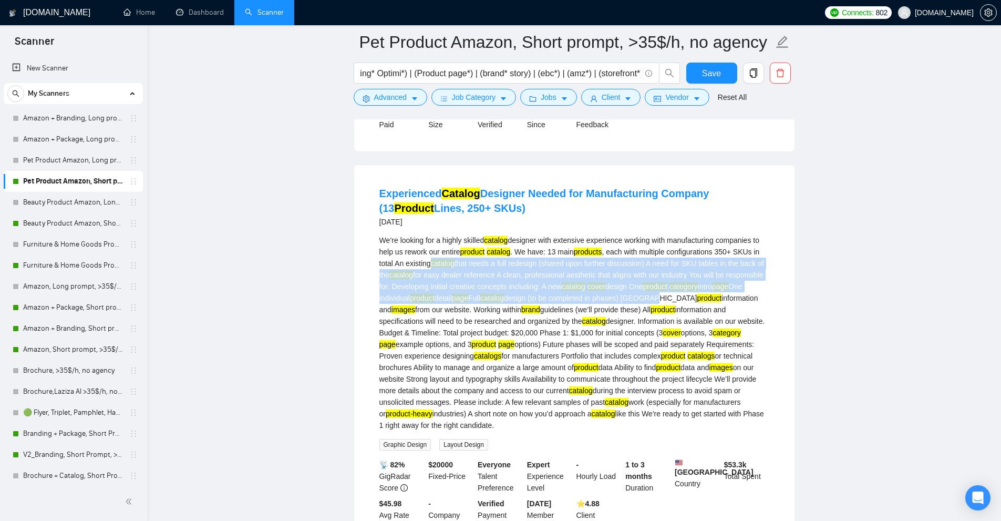
drag, startPoint x: 440, startPoint y: 262, endPoint x: 656, endPoint y: 302, distance: 219.8
click at [656, 302] on div "We’re looking for a highly skilled catalog designer with extensive experience w…" at bounding box center [574, 332] width 390 height 197
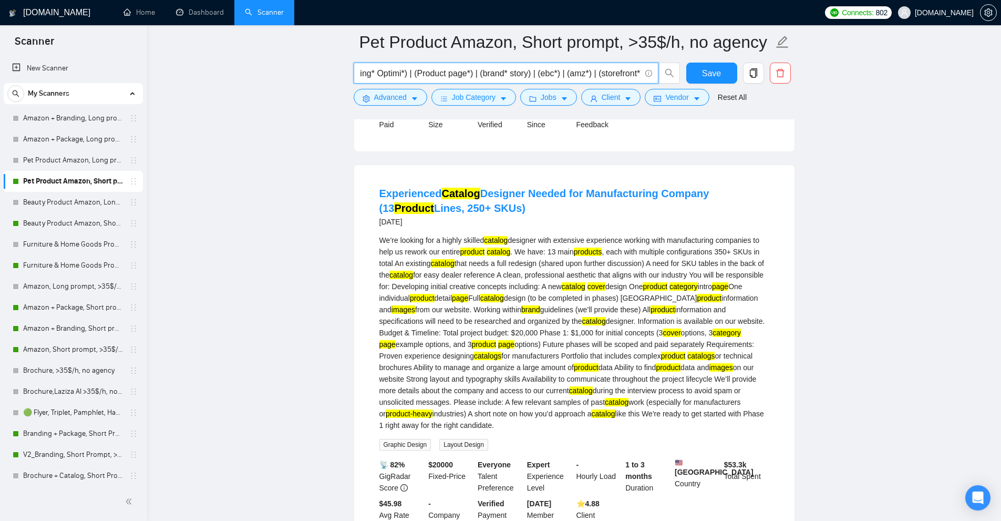
click at [512, 76] on input "((cover* image*) | (Product* Listing*) | (Listing* Optimi*) | (Product page*) |…" at bounding box center [500, 73] width 281 height 13
paste input "(pet*) (accessor*)) | (animal care) | ((pet*) (product*)) | (canine*) | (feline…"
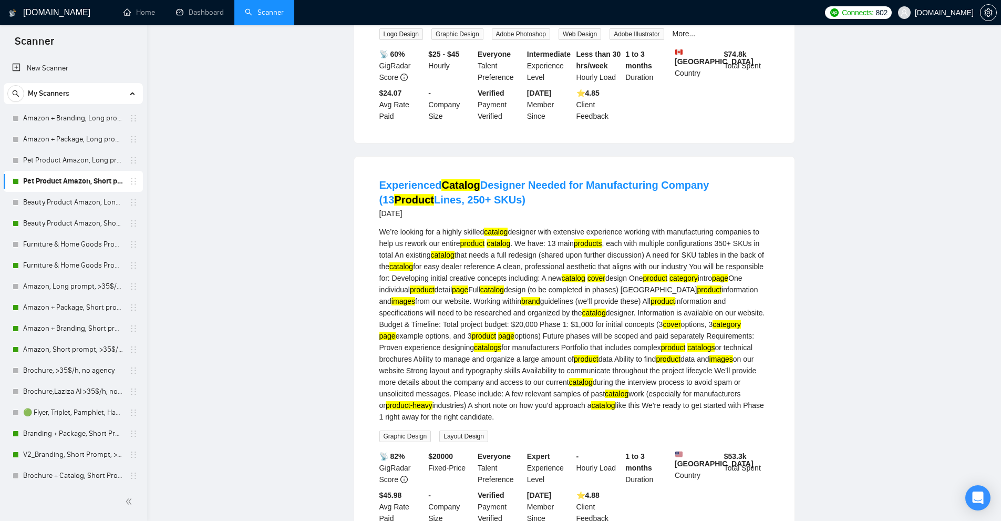
scroll to position [0, 0]
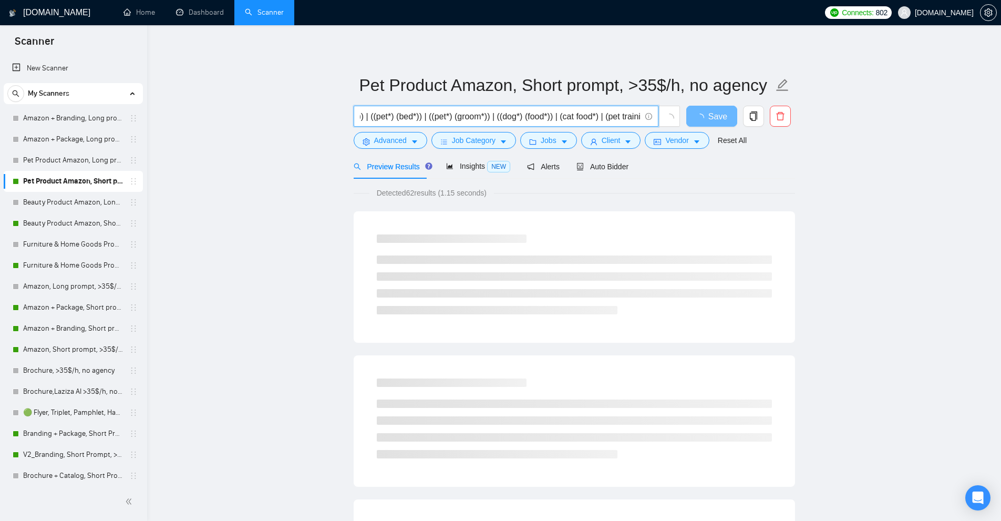
click at [424, 193] on span "Detected 62 results (1.15 seconds)" at bounding box center [431, 193] width 125 height 12
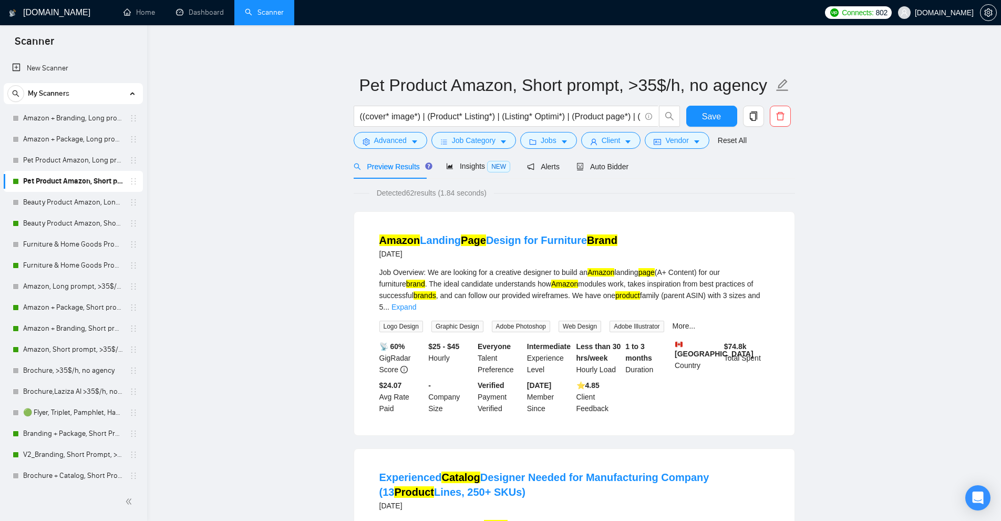
click at [494, 193] on span "Detected 62 results (1.84 seconds)" at bounding box center [431, 193] width 125 height 12
click at [766, 294] on div "Job Overview: We are looking for a creative designer to build an Amazon landing…" at bounding box center [574, 289] width 390 height 46
click at [416, 303] on link "Expand" at bounding box center [404, 307] width 25 height 8
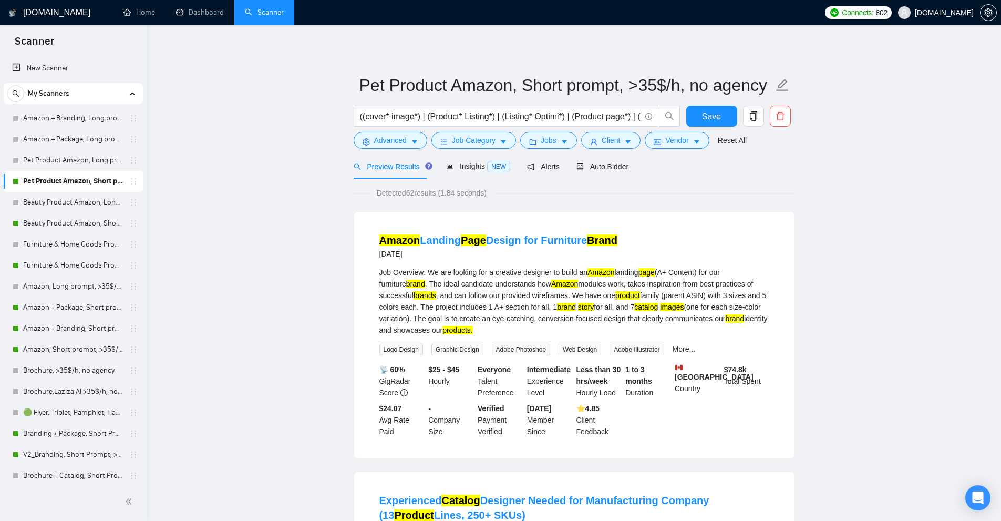
click at [473, 331] on mark "products." at bounding box center [458, 330] width 30 height 8
copy mark "products"
drag, startPoint x: 502, startPoint y: 119, endPoint x: 1194, endPoint y: 178, distance: 693.6
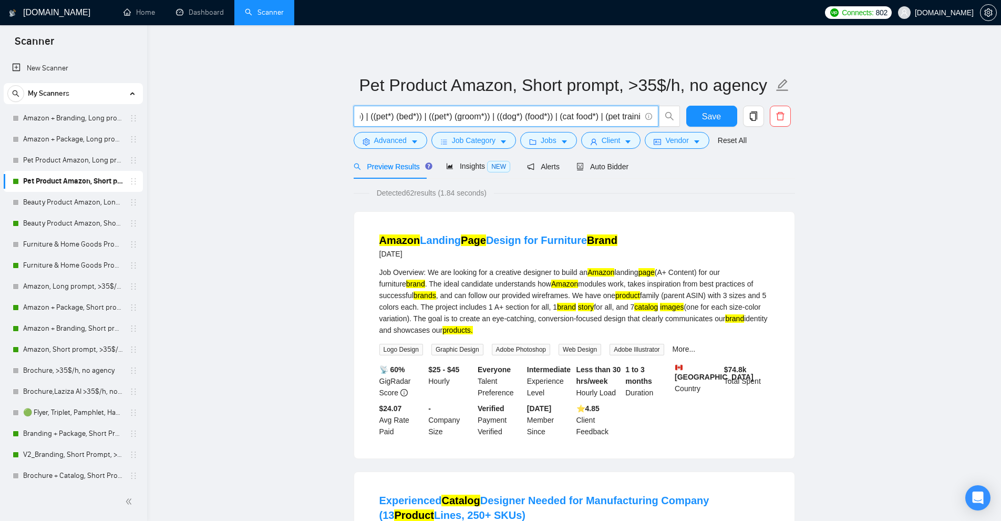
click at [1001, 178] on html "Scanner New Scanner My Scanners Amazon + Branding, Long prompt, >35$/h, no agen…" at bounding box center [500, 260] width 1001 height 521
paste input "text"
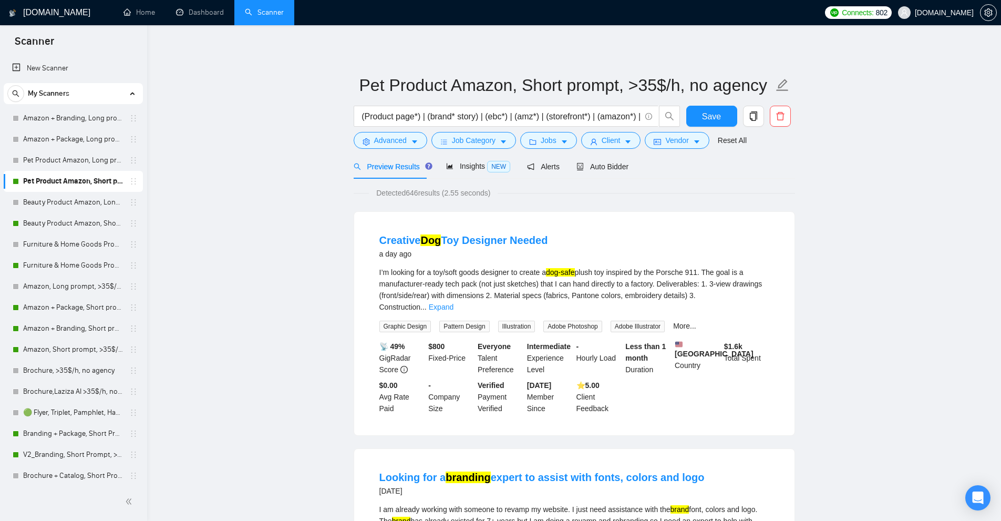
scroll to position [0, 0]
drag, startPoint x: 402, startPoint y: 187, endPoint x: 481, endPoint y: 196, distance: 80.3
click at [434, 190] on span "Detected 646 results (2.55 seconds)" at bounding box center [433, 193] width 129 height 12
click at [486, 197] on span "Detected 646 results (2.55 seconds)" at bounding box center [433, 193] width 129 height 12
click at [764, 301] on div "I’m looking for a toy/soft goods designer to create a dog-safe plush toy inspir…" at bounding box center [574, 299] width 390 height 66
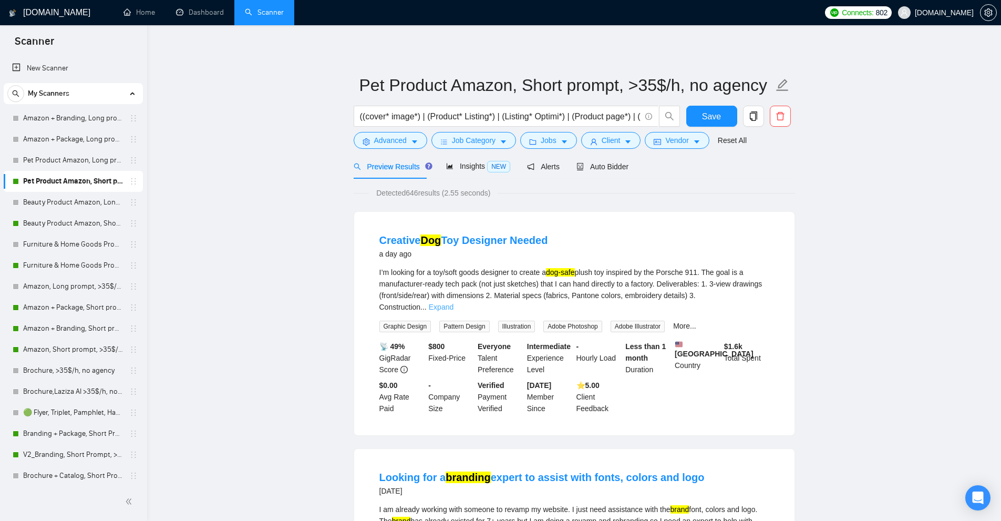
click at [454, 303] on link "Expand" at bounding box center [441, 307] width 25 height 8
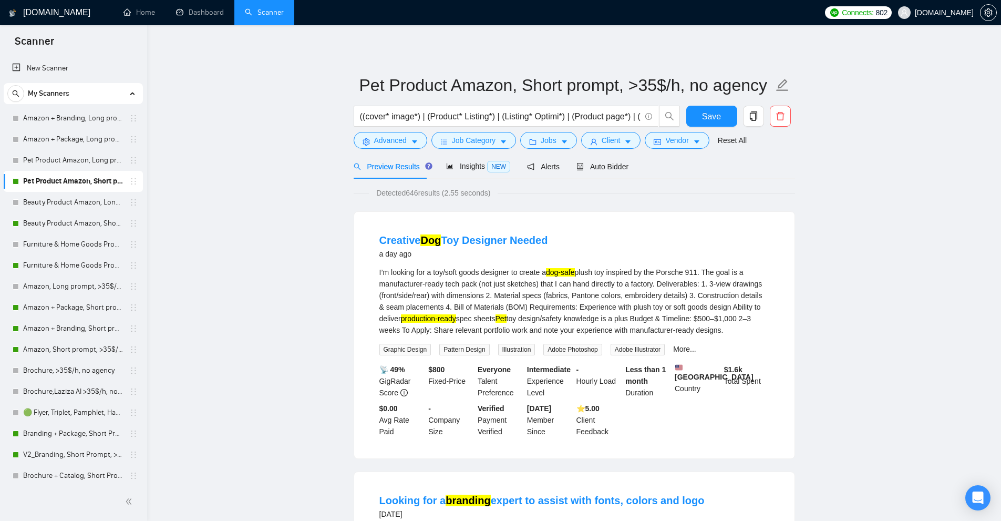
click at [739, 272] on div "I’m looking for a toy/soft goods designer to create a dog-safe plush toy inspir…" at bounding box center [574, 300] width 390 height 69
click at [552, 107] on span "((cover* image*) | (Product* Listing*) | (Listing* Optimi*) | (Product page*) |…" at bounding box center [506, 116] width 305 height 21
click at [550, 111] on input "((cover* image*) | (Product* Listing*) | (Listing* Optimi*) | (Product page*) |…" at bounding box center [500, 116] width 281 height 13
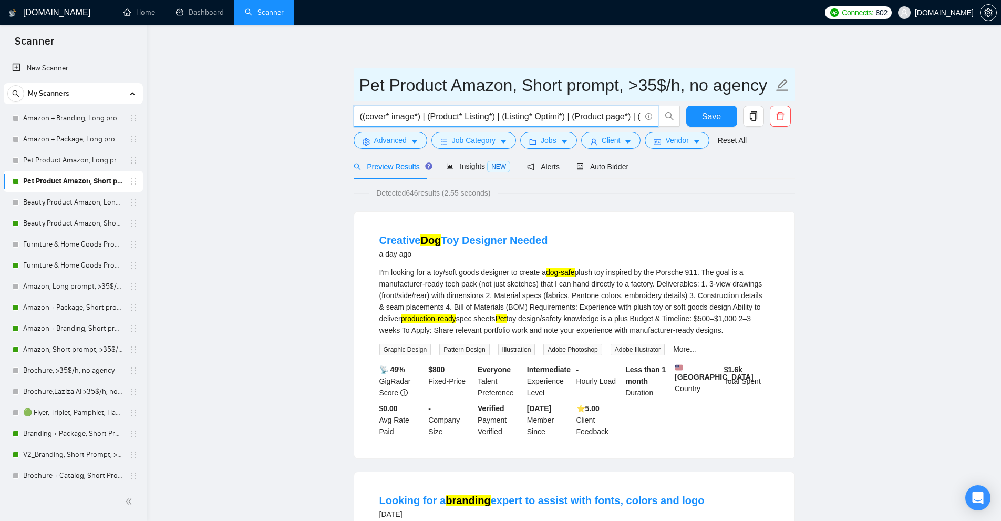
paste input "((pet*) | (dog*) | (cat*) | (paw*) | (animal*) | (pupp*) | (kitt*) | (fur) | (c…"
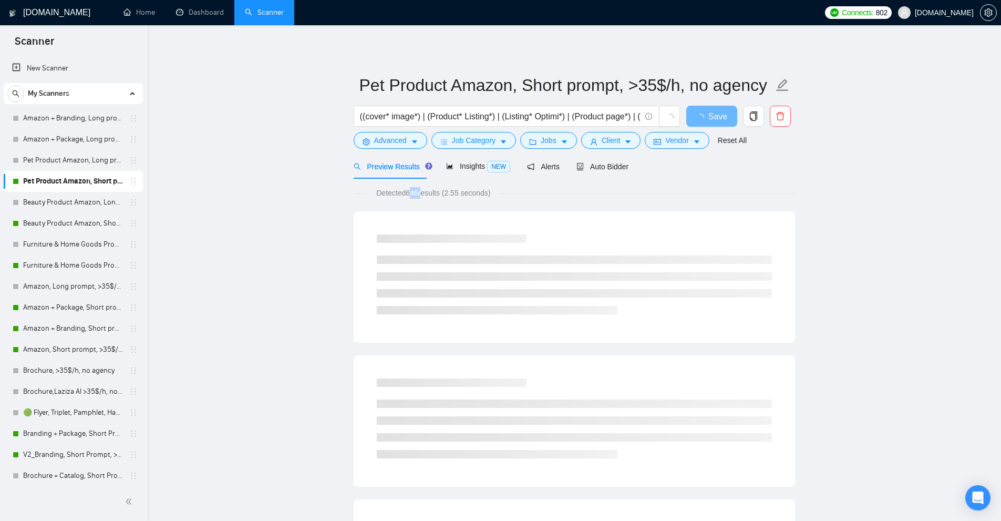
drag, startPoint x: 408, startPoint y: 190, endPoint x: 428, endPoint y: 190, distance: 20.0
click at [428, 190] on span "Detected 646 results (2.55 seconds)" at bounding box center [433, 193] width 129 height 12
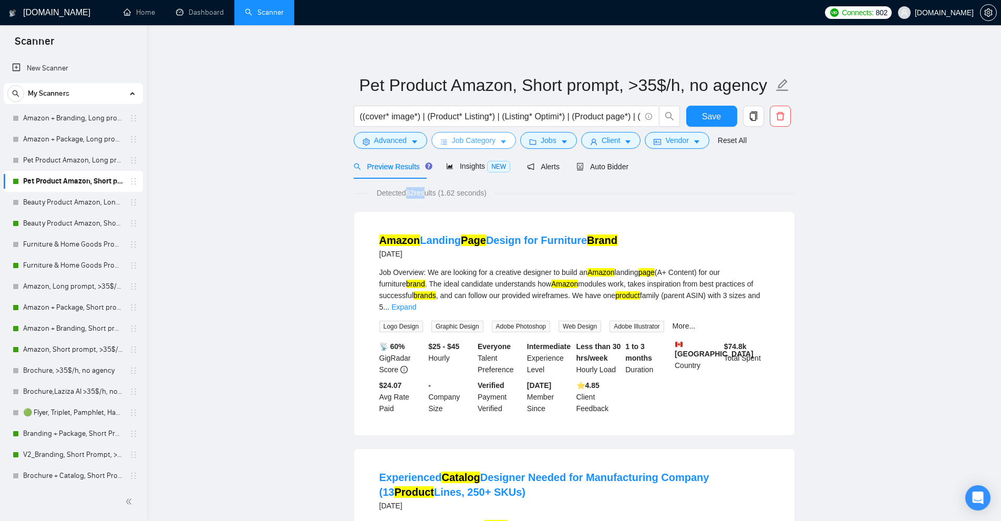
click at [479, 140] on span "Job Category" at bounding box center [474, 141] width 44 height 12
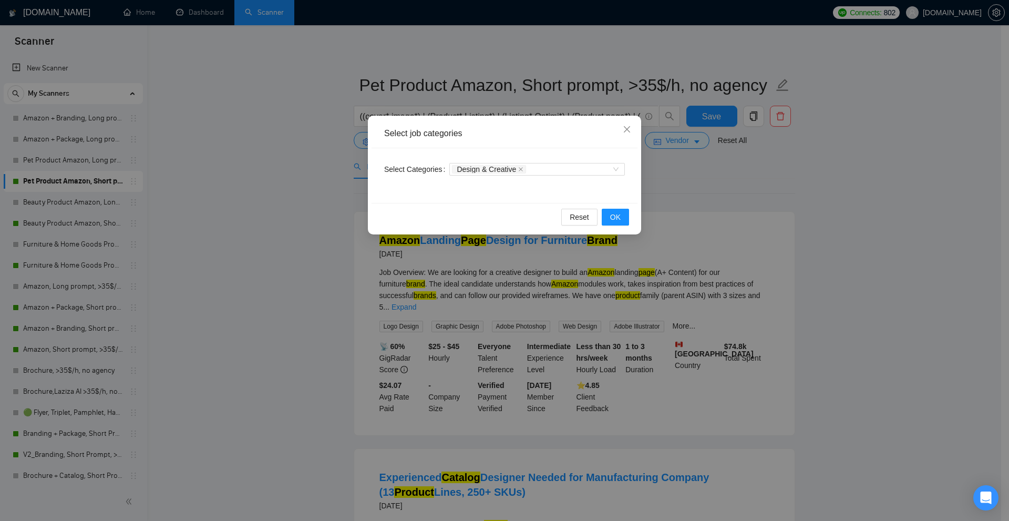
click at [280, 201] on div "Select job categories Select Categories Design & Creative Reset OK" at bounding box center [504, 260] width 1009 height 521
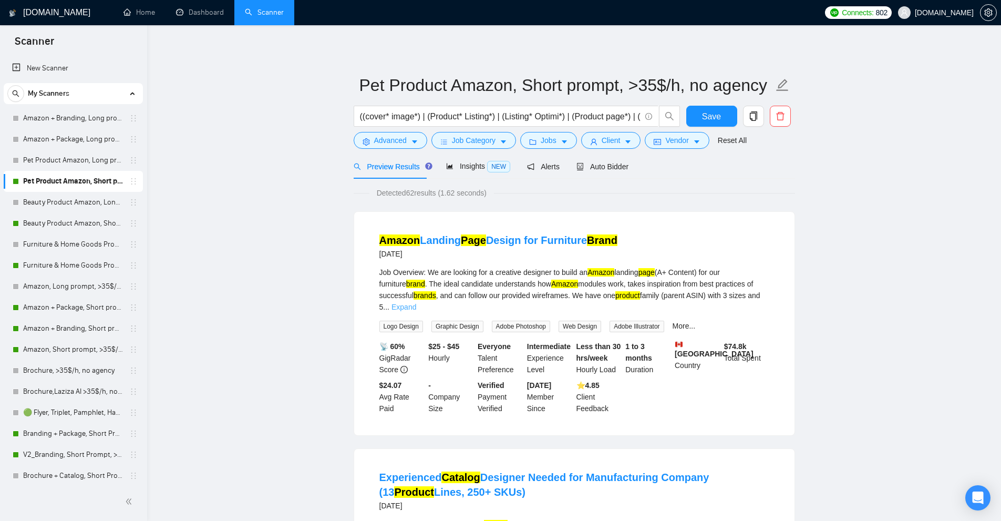
click at [416, 303] on link "Expand" at bounding box center [404, 307] width 25 height 8
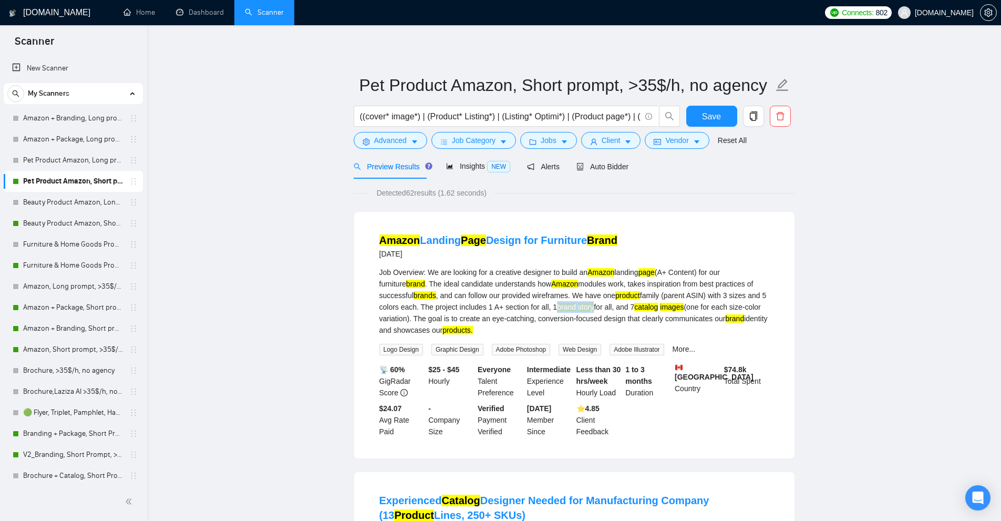
drag, startPoint x: 537, startPoint y: 303, endPoint x: 574, endPoint y: 304, distance: 37.8
click at [574, 304] on div "Job Overview: We are looking for a creative designer to build an Amazon landing…" at bounding box center [574, 300] width 390 height 69
click at [615, 294] on mark "product" at bounding box center [627, 295] width 25 height 8
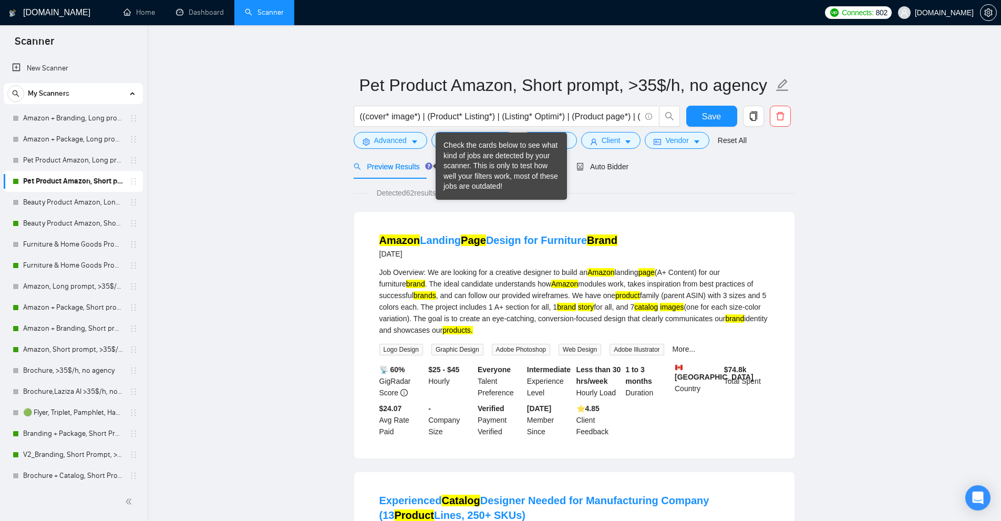
click at [446, 158] on div "Check the cards below to see what kind of jobs are detected by your scanner. Th…" at bounding box center [502, 166] width 116 height 52
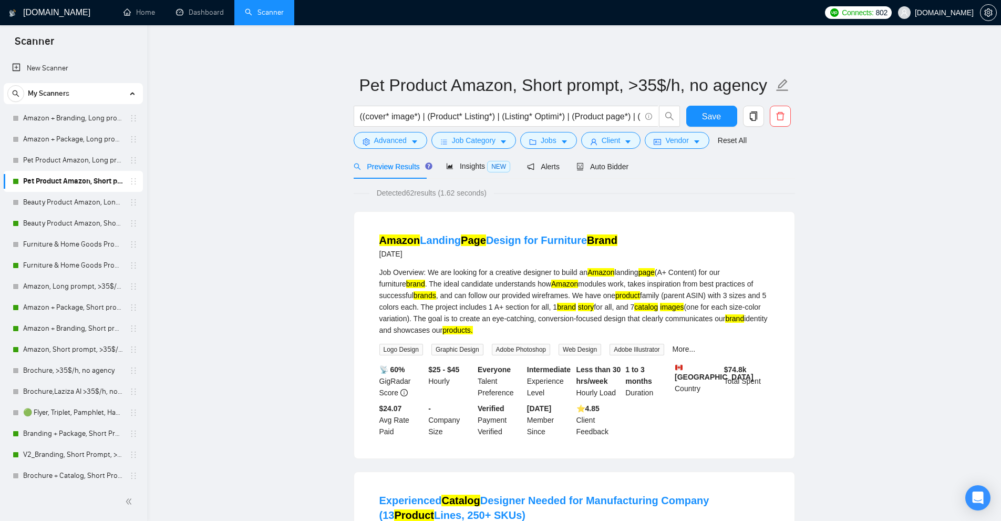
drag, startPoint x: 573, startPoint y: 309, endPoint x: 537, endPoint y: 307, distance: 36.3
click at [537, 307] on div "Job Overview: We are looking for a creative designer to build an Amazon landing…" at bounding box center [574, 300] width 390 height 69
click at [557, 307] on mark "brand" at bounding box center [566, 307] width 19 height 8
click at [483, 120] on input "((cover* image*) | (Product* Listing*) | (Listing* Optimi*) | (Product page*) |…" at bounding box center [500, 116] width 281 height 13
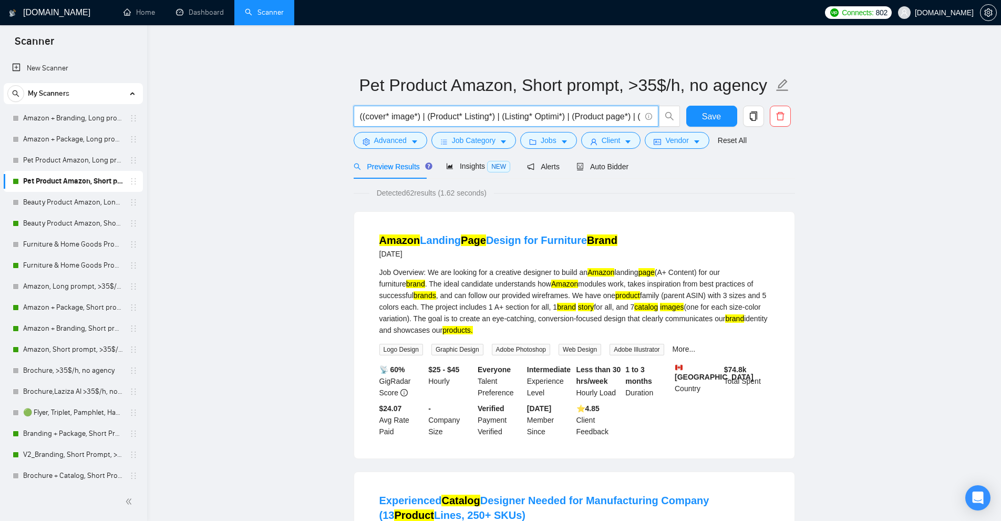
paste input ") | (cat/*) | (cats"
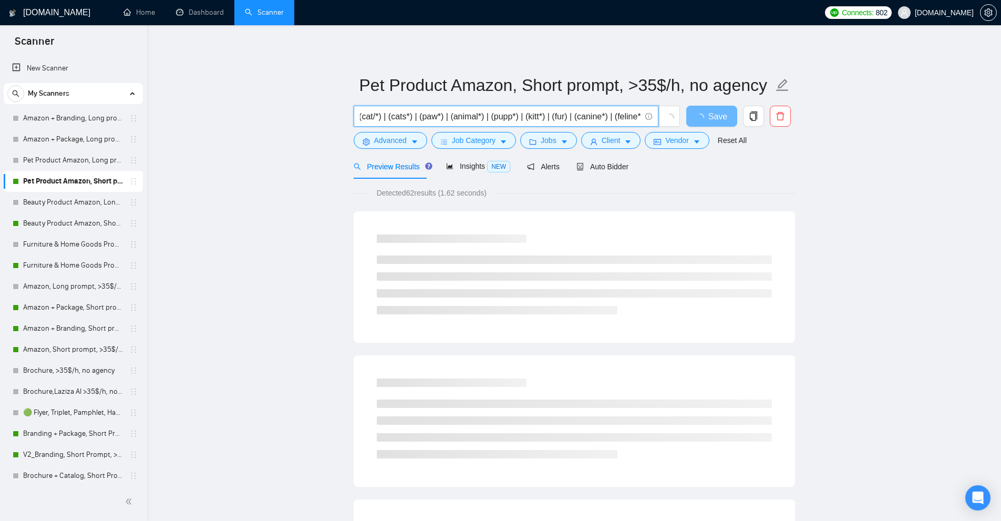
type input "((cover* image*) | (Product* Listing*) | (Listing* Optimi*) | (Product page*) |…"
drag, startPoint x: 416, startPoint y: 191, endPoint x: 434, endPoint y: 197, distance: 19.1
click at [434, 191] on span "Detected 62 results (1.62 seconds)" at bounding box center [431, 193] width 125 height 12
click at [429, 196] on span "Detected 62 results (1.62 seconds)" at bounding box center [431, 193] width 125 height 12
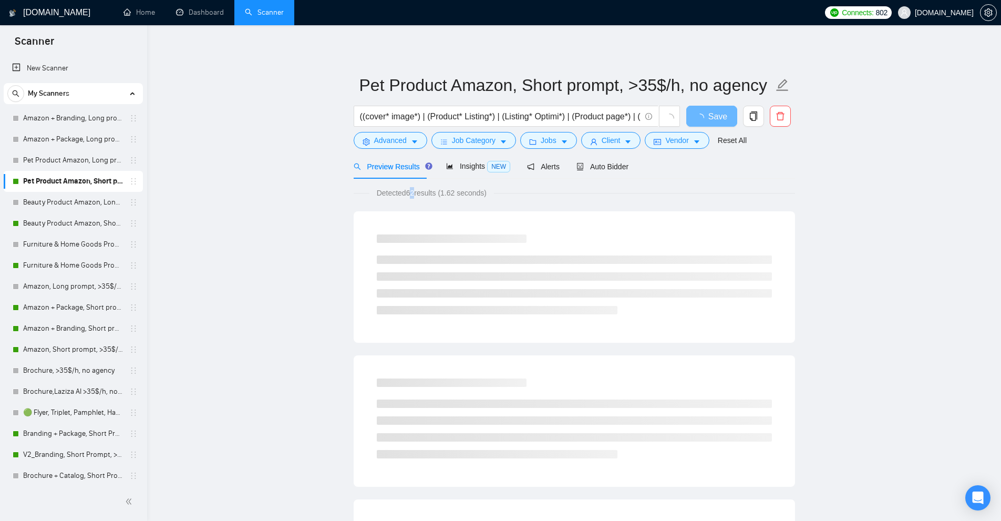
drag, startPoint x: 409, startPoint y: 194, endPoint x: 415, endPoint y: 196, distance: 6.6
click at [415, 194] on span "Detected 62 results (1.62 seconds)" at bounding box center [431, 193] width 125 height 12
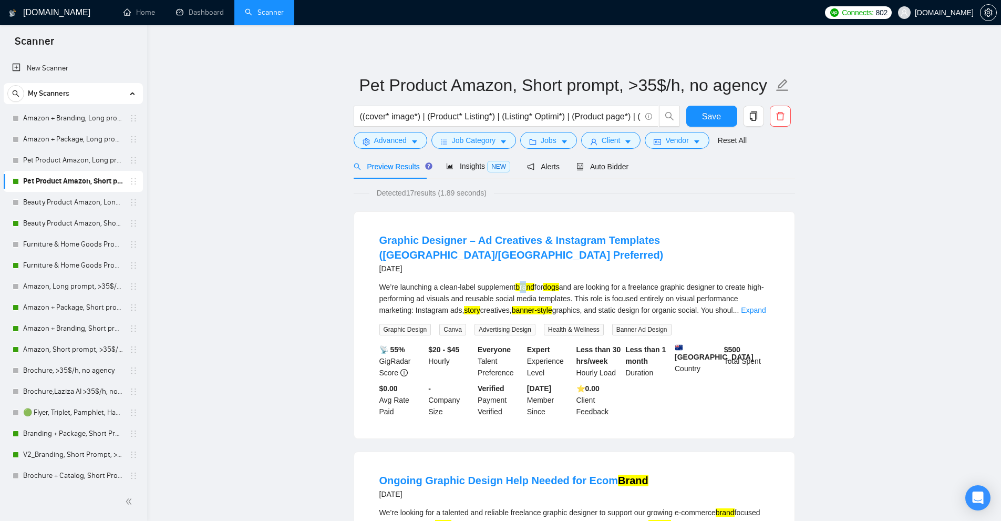
drag, startPoint x: 536, startPoint y: 272, endPoint x: 550, endPoint y: 272, distance: 13.7
click at [543, 281] on div "We’re launching a clean-label supplement brand for dogs and are looking for a f…" at bounding box center [574, 298] width 390 height 35
click at [586, 281] on div "We’re launching a clean-label supplement brand for dogs and are looking for a f…" at bounding box center [574, 298] width 390 height 35
click at [748, 306] on link "Expand" at bounding box center [753, 310] width 25 height 8
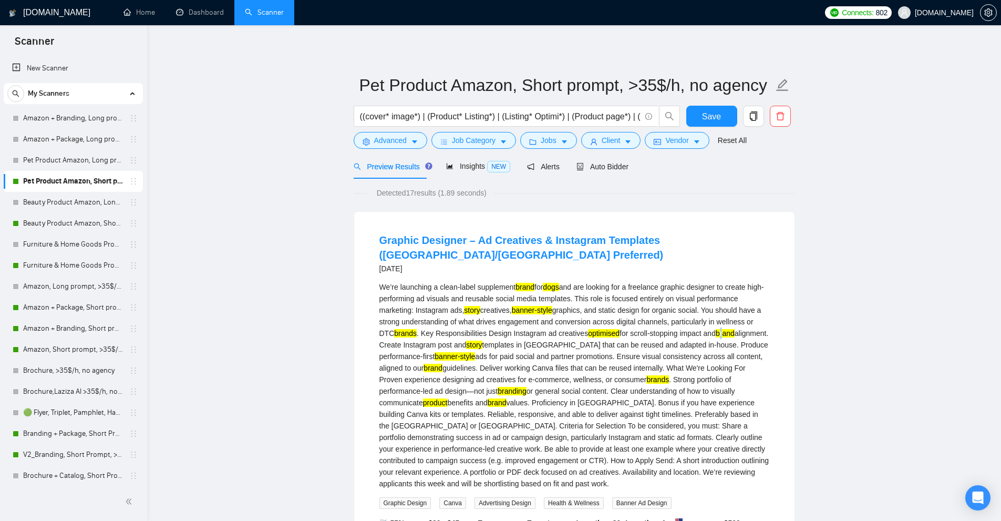
drag, startPoint x: 710, startPoint y: 322, endPoint x: 698, endPoint y: 337, distance: 19.2
click at [717, 329] on mark "brand" at bounding box center [725, 333] width 19 height 8
drag, startPoint x: 591, startPoint y: 366, endPoint x: 611, endPoint y: 363, distance: 19.7
click at [616, 367] on div "We’re launching a clean-label supplement brand for dogs and are looking for a f…" at bounding box center [574, 385] width 390 height 208
click at [591, 318] on div "We’re launching a clean-label supplement brand for dogs and are looking for a f…" at bounding box center [574, 385] width 390 height 208
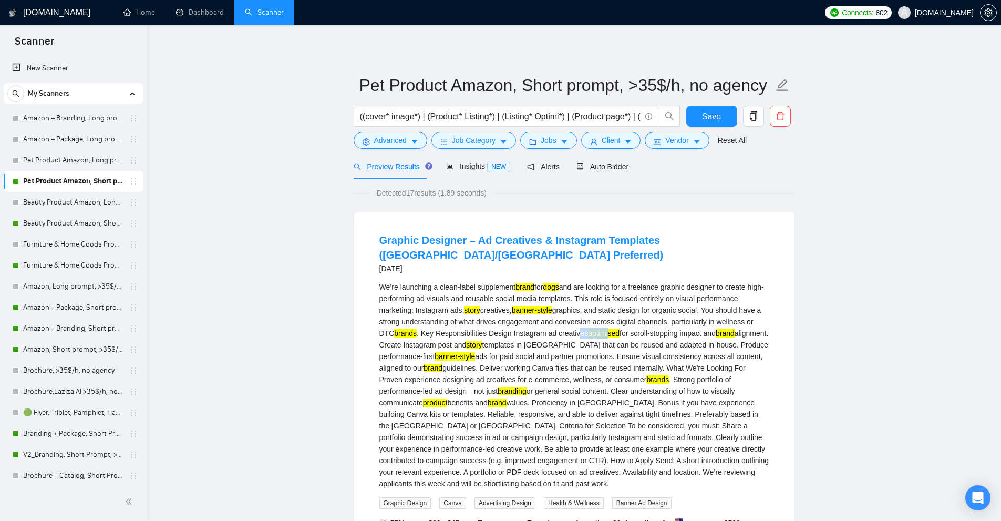
drag, startPoint x: 465, startPoint y: 326, endPoint x: 494, endPoint y: 325, distance: 29.4
click at [485, 327] on div "We’re launching a clean-label supplement brand for dogs and are looking for a f…" at bounding box center [574, 385] width 390 height 208
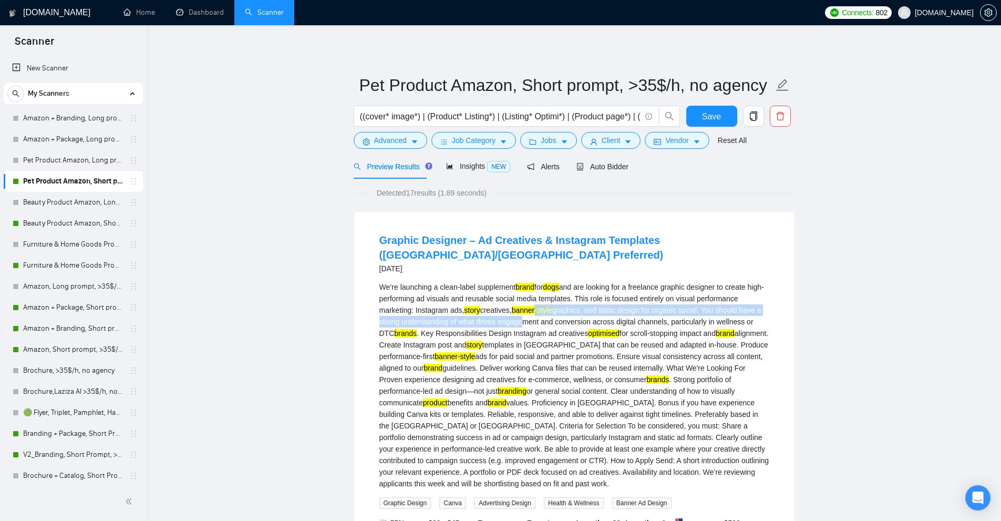
drag, startPoint x: 533, startPoint y: 301, endPoint x: 548, endPoint y: 289, distance: 18.6
click at [540, 301] on div "We’re launching a clean-label supplement brand for dogs and are looking for a f…" at bounding box center [574, 385] width 390 height 208
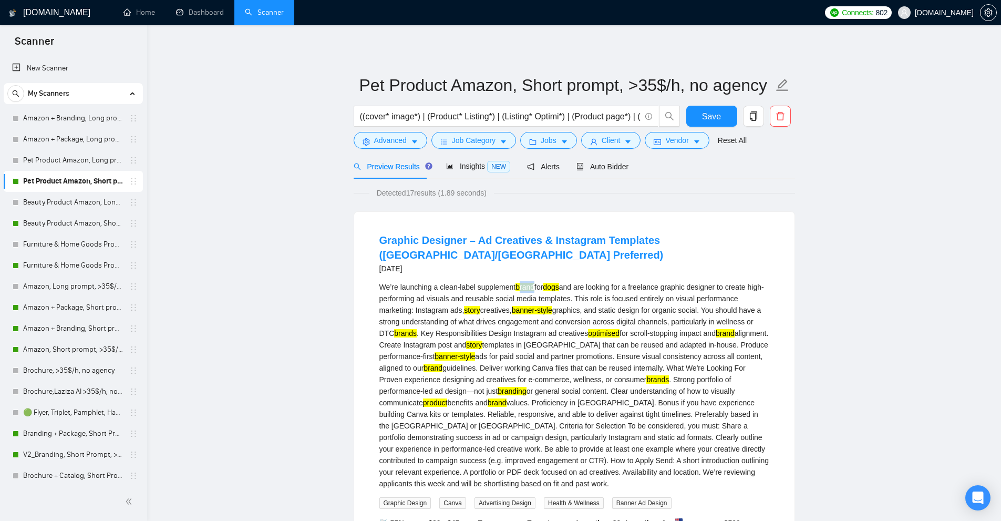
drag, startPoint x: 520, startPoint y: 273, endPoint x: 559, endPoint y: 276, distance: 39.0
click at [552, 281] on div "We’re launching a clean-label supplement brand for dogs and are looking for a f…" at bounding box center [574, 385] width 390 height 208
click at [547, 335] on div "We’re launching a clean-label supplement brand for dogs and are looking for a f…" at bounding box center [574, 385] width 390 height 208
